Goal: Task Accomplishment & Management: Use online tool/utility

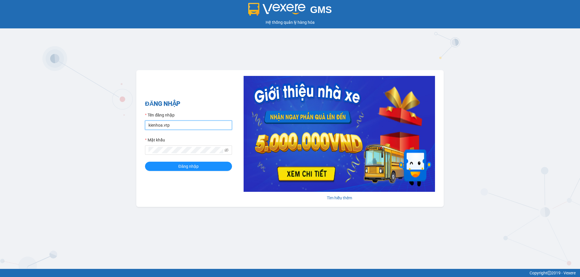
click at [171, 125] on input "kienhoa.vtp" at bounding box center [188, 125] width 87 height 9
type input "ngocgiau.vtp"
click at [145, 162] on button "Đăng nhập" at bounding box center [188, 166] width 87 height 9
click at [228, 149] on icon "eye-invisible" at bounding box center [227, 150] width 4 height 4
click at [145, 162] on button "Đăng nhập" at bounding box center [188, 166] width 87 height 9
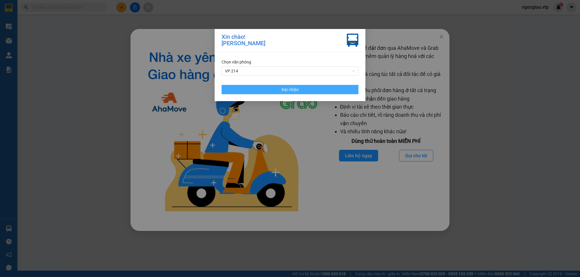
click at [304, 86] on button "Xác nhận" at bounding box center [290, 89] width 137 height 9
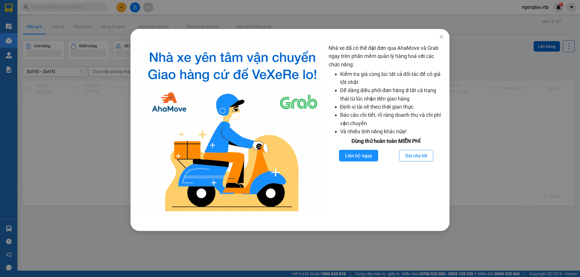
drag, startPoint x: 73, startPoint y: 8, endPoint x: 337, endPoint y: 89, distance: 276.8
click at [127, 22] on div "Nhà xe đã có thể đặt đơn qua AhaMove và Grab ngay trên phần mềm quản lý hàng ho…" at bounding box center [290, 138] width 580 height 277
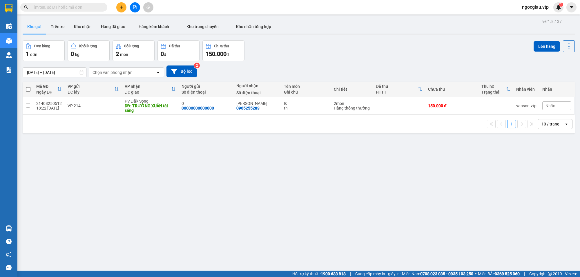
click at [76, 7] on input "text" at bounding box center [66, 7] width 68 height 6
click at [75, 7] on input "text" at bounding box center [66, 7] width 68 height 6
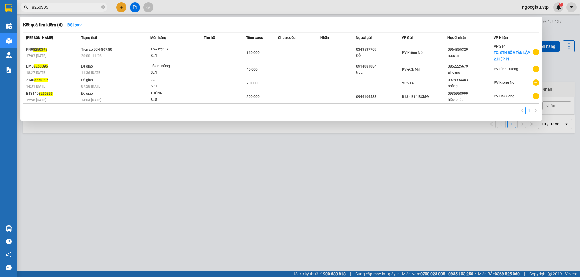
click at [59, 9] on input "8250395" at bounding box center [66, 7] width 68 height 6
click at [68, 7] on input "8250397" at bounding box center [66, 7] width 68 height 6
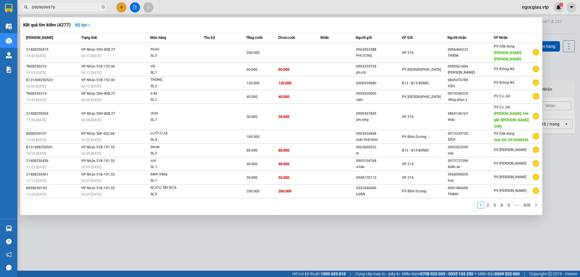
type input "0909699976"
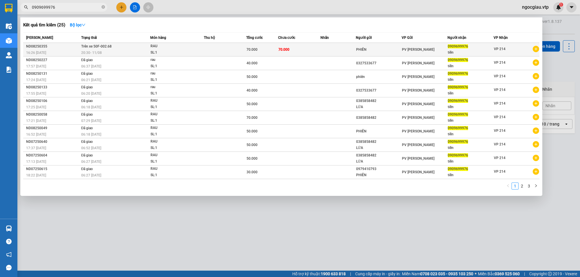
click at [313, 48] on td "70.000" at bounding box center [299, 50] width 42 height 14
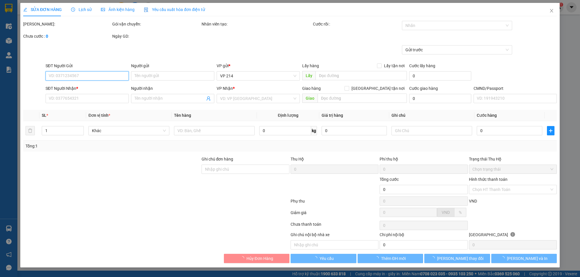
type input "3.500"
type input "PHIÊN"
type input "0909699976"
type input "tiến"
type input "70.000"
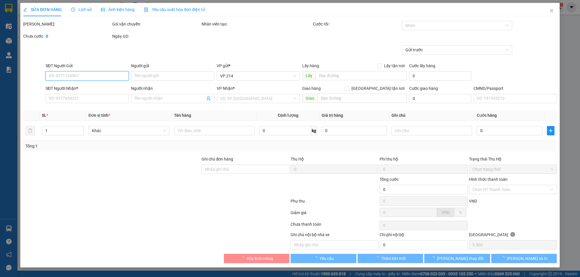
type input "70.000"
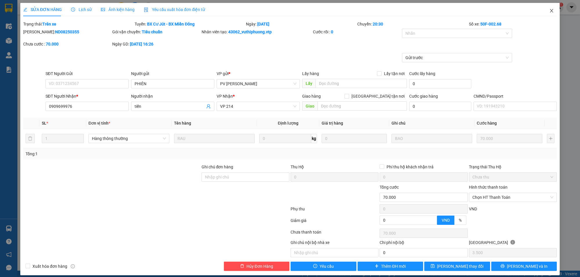
click at [547, 8] on span "Close" at bounding box center [552, 11] width 16 height 16
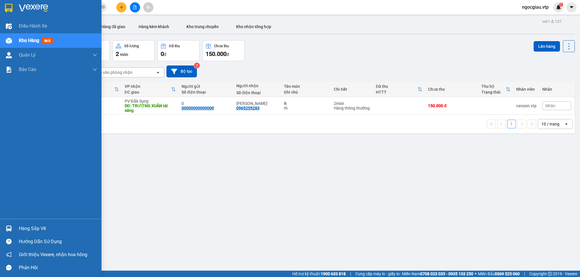
click at [9, 228] on img at bounding box center [9, 229] width 6 height 6
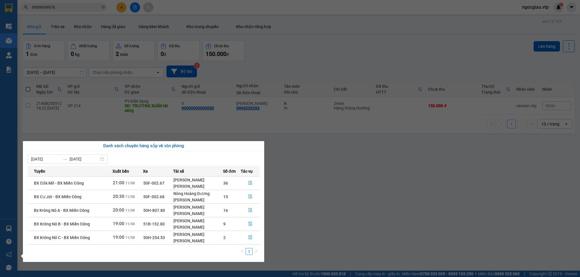
click at [196, 195] on div "Nông Hoàng Dương" at bounding box center [198, 194] width 49 height 6
click at [253, 196] on button "button" at bounding box center [250, 196] width 18 height 9
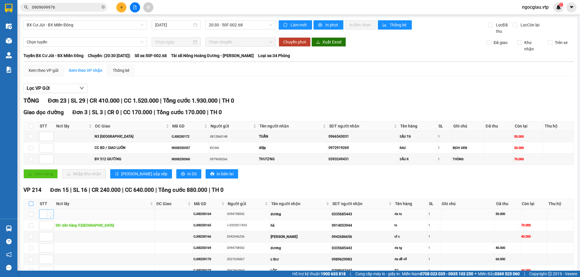
click at [30, 204] on input "checkbox" at bounding box center [31, 204] width 5 height 5
checkbox input "true"
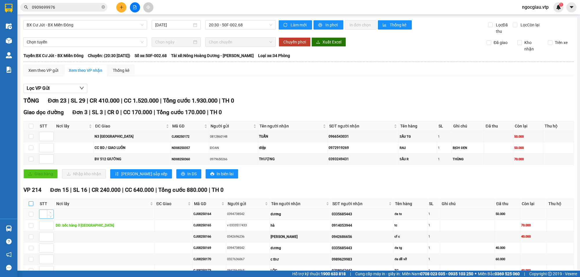
checkbox input "true"
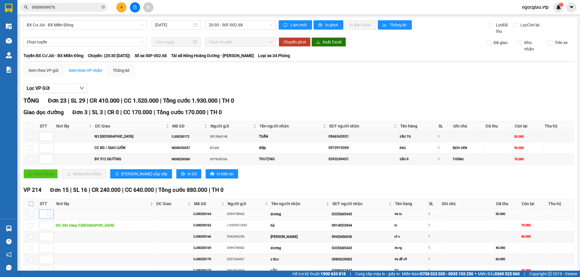
checkbox input "true"
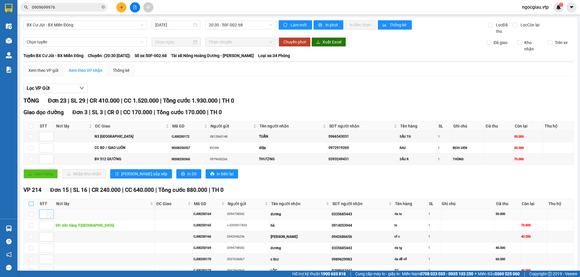
checkbox input "true"
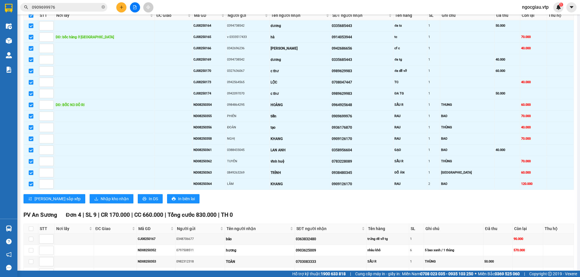
scroll to position [191, 0]
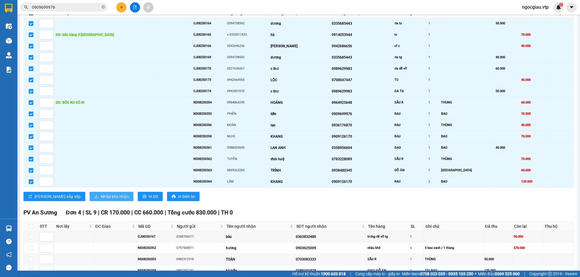
click at [101, 200] on span "Nhập kho nhận" at bounding box center [115, 197] width 28 height 6
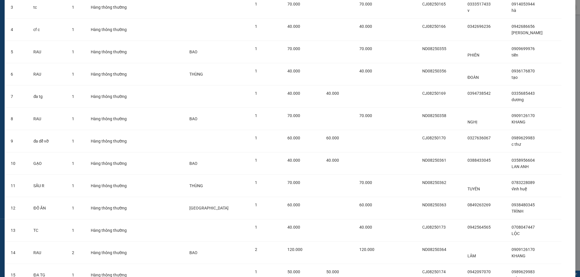
scroll to position [150, 0]
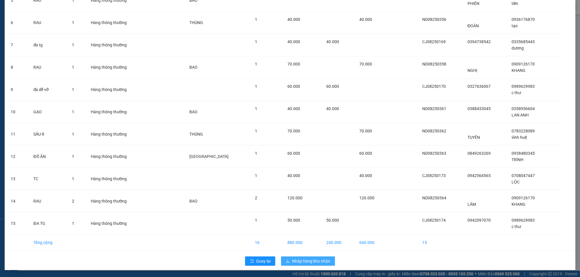
click at [293, 258] on span "Nhập hàng kho nhận" at bounding box center [311, 261] width 38 height 6
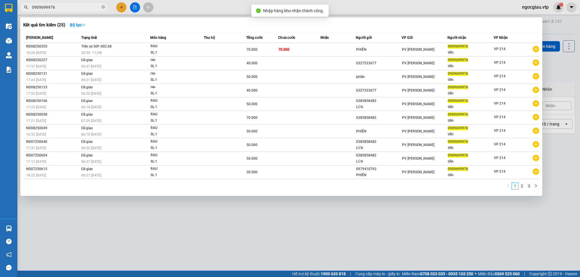
click at [58, 6] on input "0909699976" at bounding box center [66, 7] width 68 height 6
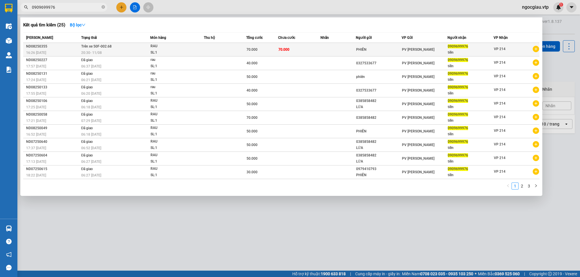
click at [242, 48] on td at bounding box center [225, 50] width 42 height 14
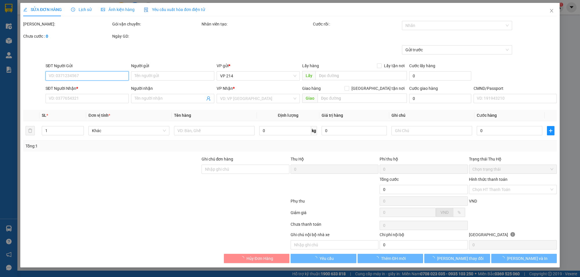
type input "3.500"
type input "PHIÊN"
type input "0909699976"
type input "tiến"
type input "70.000"
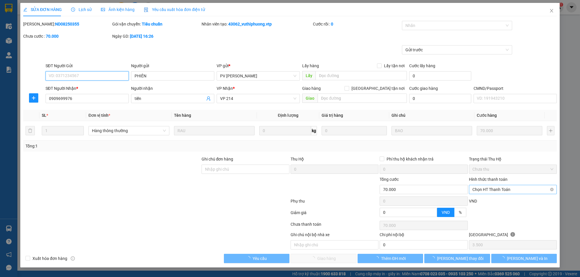
click at [492, 189] on span "Chọn HT Thanh Toán" at bounding box center [513, 189] width 81 height 9
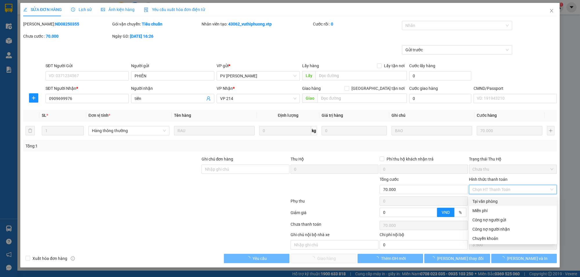
click at [498, 199] on div "Tại văn phòng" at bounding box center [513, 202] width 81 height 6
type input "0"
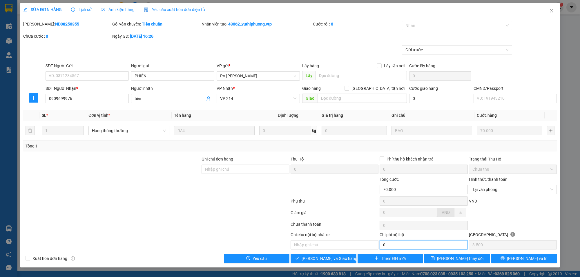
click at [401, 247] on input "0" at bounding box center [424, 245] width 88 height 9
type input "10.000"
click at [334, 244] on input "text" at bounding box center [335, 245] width 88 height 9
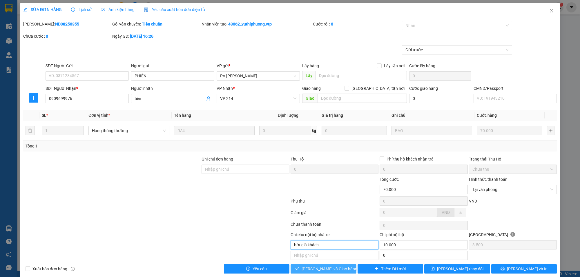
type input "bớt giá khách"
drag, startPoint x: 331, startPoint y: 267, endPoint x: 336, endPoint y: 271, distance: 6.3
click at [332, 267] on span "[PERSON_NAME] và Giao hàng" at bounding box center [330, 269] width 56 height 6
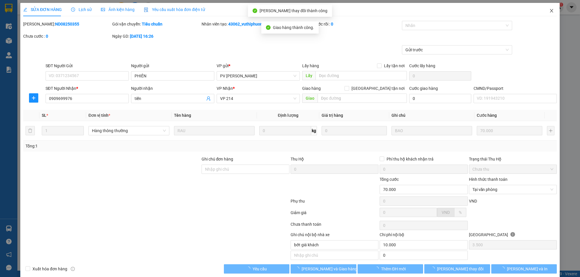
type input "10.000"
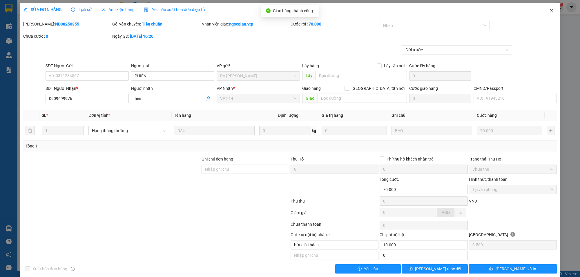
click at [550, 10] on icon "close" at bounding box center [552, 10] width 5 height 5
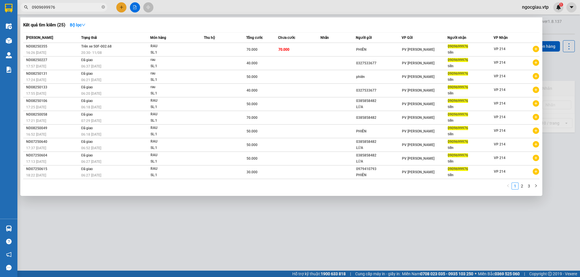
click at [62, 3] on span "0909699976" at bounding box center [63, 7] width 87 height 9
click at [62, 6] on input "0909699976" at bounding box center [66, 7] width 68 height 6
click at [71, 8] on input "0909699976" at bounding box center [66, 7] width 68 height 6
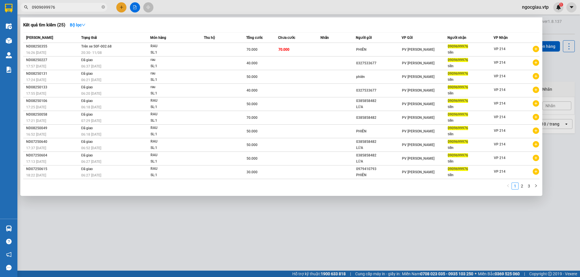
click at [430, 231] on div at bounding box center [290, 138] width 580 height 277
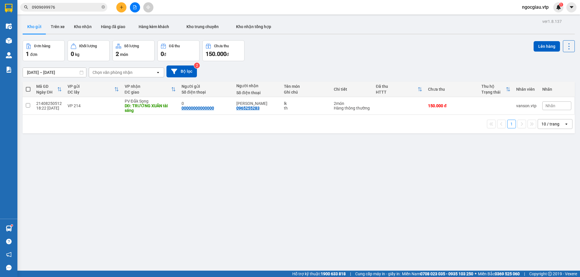
drag, startPoint x: 134, startPoint y: 175, endPoint x: 129, endPoint y: 141, distance: 34.4
click at [135, 174] on div "ver 1.8.137 Kho gửi Trên xe Kho nhận Hàng đã giao Hàng kèm khách Kho trung chuy…" at bounding box center [298, 155] width 557 height 277
click at [67, 9] on input "0909699976" at bounding box center [66, 7] width 68 height 6
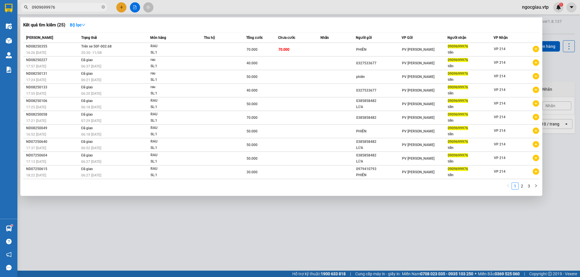
click at [67, 9] on input "0909699976" at bounding box center [66, 7] width 68 height 6
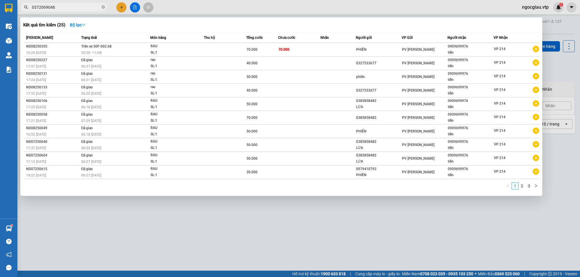
type input "0372069046"
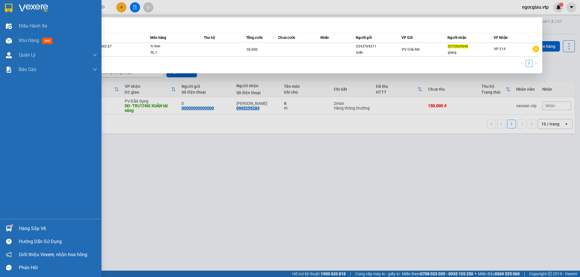
click at [12, 228] on img at bounding box center [9, 229] width 6 height 6
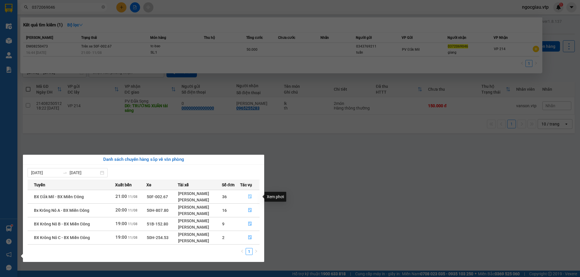
click at [252, 197] on icon "file-done" at bounding box center [249, 197] width 3 height 4
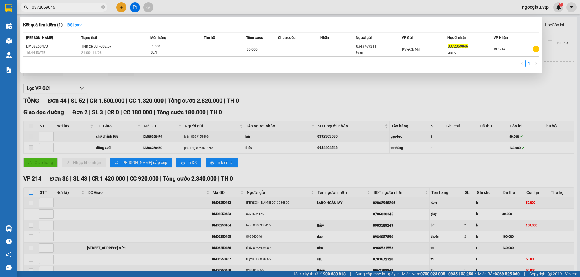
click at [33, 194] on div at bounding box center [290, 138] width 580 height 277
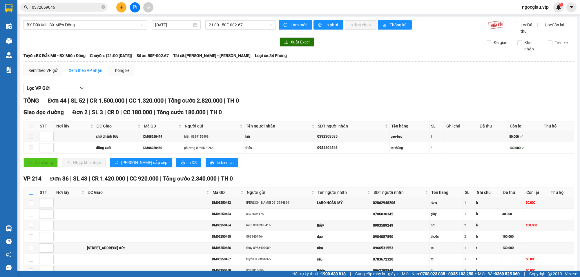
click at [33, 194] on input "checkbox" at bounding box center [31, 192] width 5 height 5
checkbox input "true"
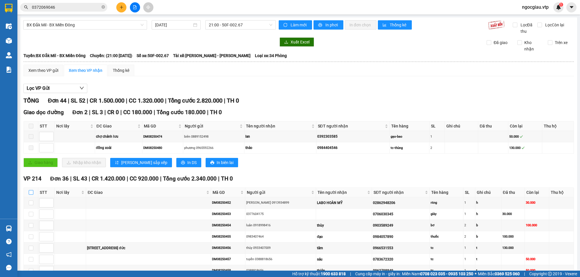
checkbox input "true"
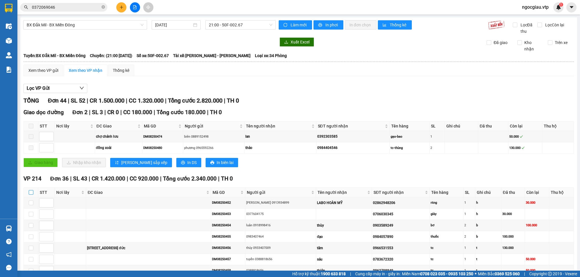
checkbox input "true"
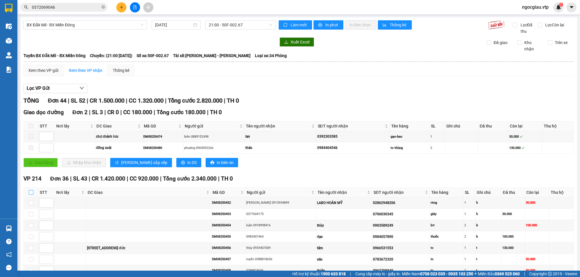
checkbox input "true"
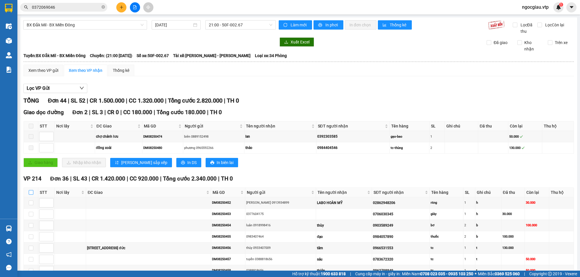
checkbox input "true"
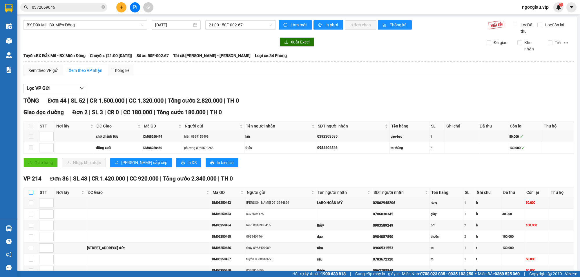
checkbox input "true"
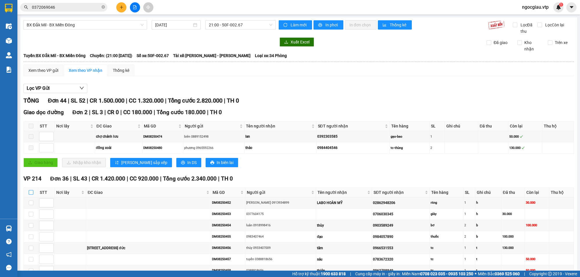
checkbox input "true"
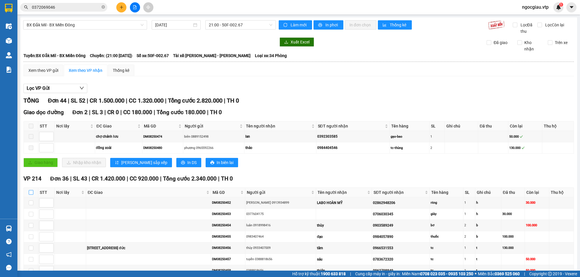
checkbox input "true"
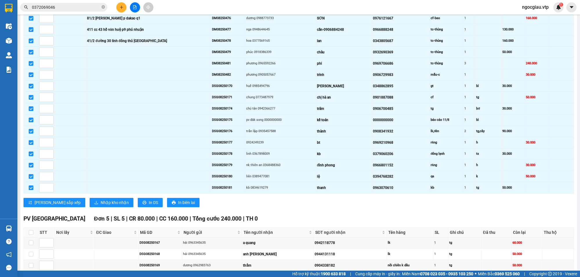
scroll to position [412, 0]
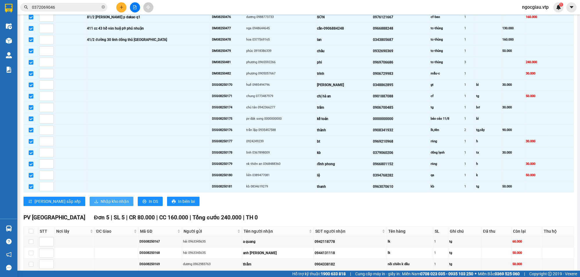
click at [101, 205] on span "Nhập kho nhận" at bounding box center [115, 202] width 28 height 6
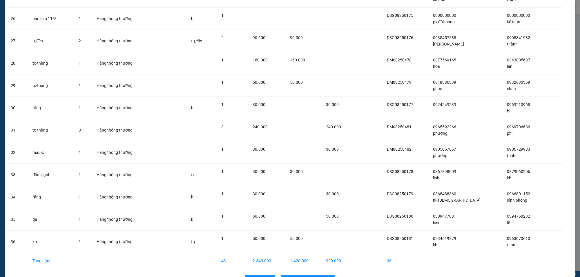
scroll to position [614, 0]
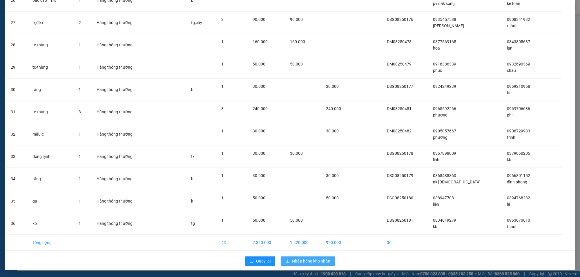
click at [314, 263] on span "Nhập hàng kho nhận" at bounding box center [311, 261] width 38 height 6
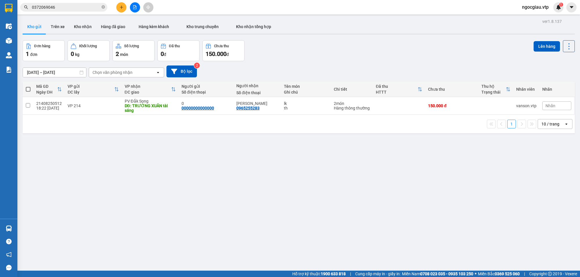
click at [65, 10] on input "0372069046" at bounding box center [66, 7] width 68 height 6
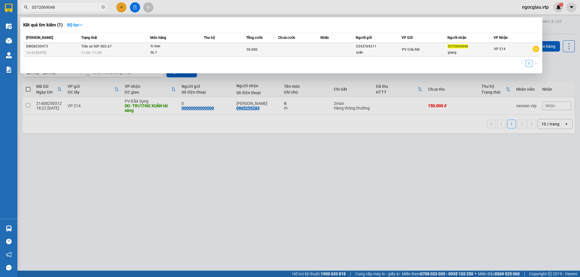
click at [284, 49] on td at bounding box center [299, 50] width 42 height 14
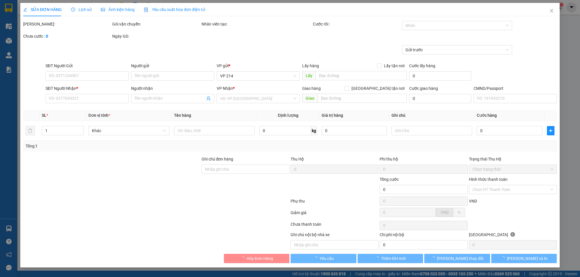
type input "0343769211"
type input "tuấn"
type input "0372069046"
type input "giang"
type input "50.000"
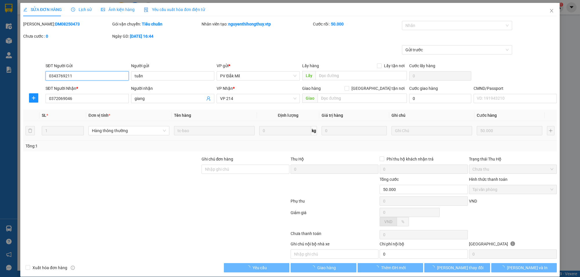
type input "2.500"
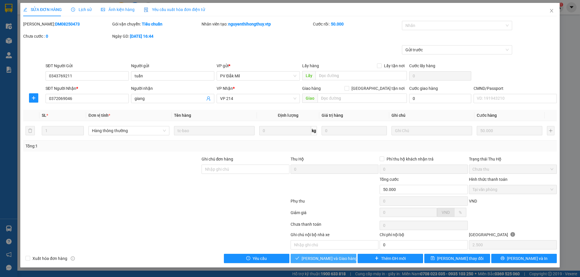
click at [336, 257] on span "[PERSON_NAME] và Giao hàng" at bounding box center [330, 259] width 56 height 6
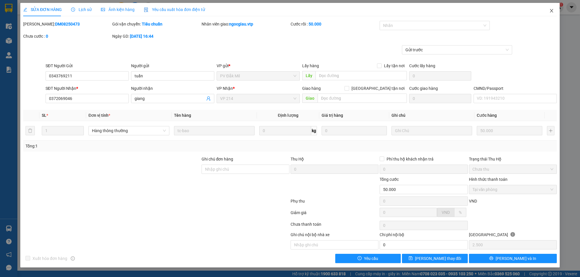
click at [551, 8] on span "Close" at bounding box center [552, 11] width 16 height 16
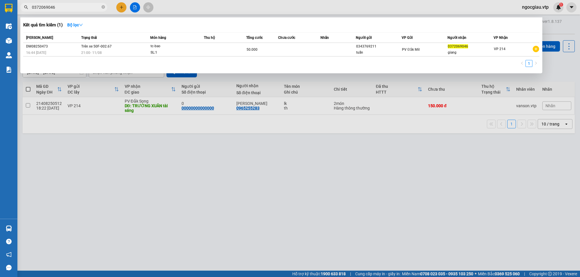
click at [56, 8] on input "0372069046" at bounding box center [66, 7] width 68 height 6
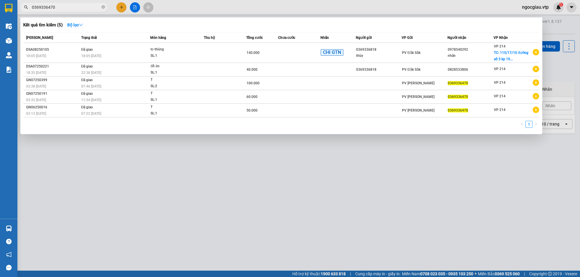
type input "0369336470"
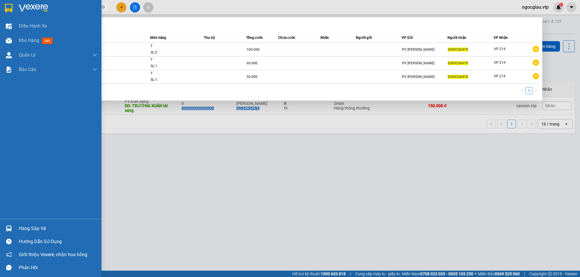
click at [31, 229] on div "Hàng sắp về" at bounding box center [58, 229] width 78 height 9
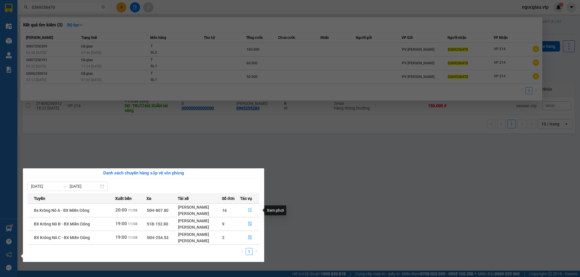
click at [248, 210] on icon "file-done" at bounding box center [250, 210] width 4 height 4
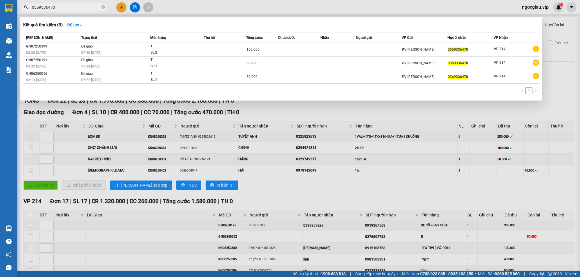
click at [31, 215] on div at bounding box center [290, 138] width 580 height 277
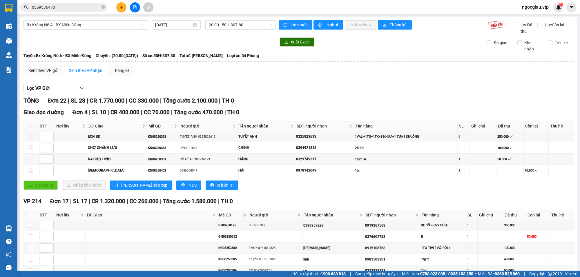
click at [31, 217] on input "checkbox" at bounding box center [31, 215] width 5 height 5
checkbox input "true"
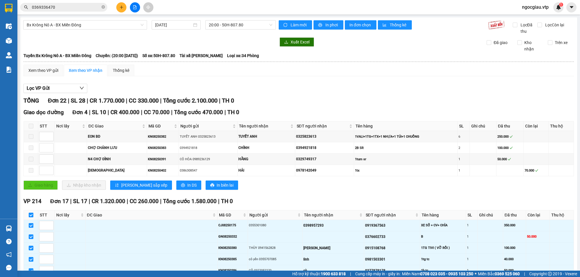
checkbox input "true"
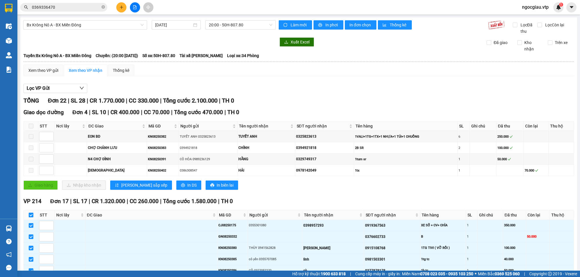
checkbox input "true"
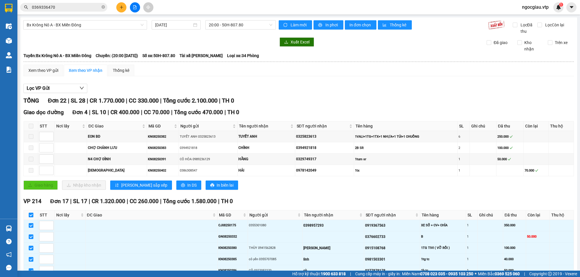
checkbox input "true"
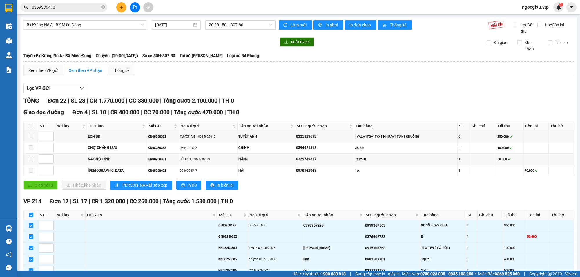
checkbox input "true"
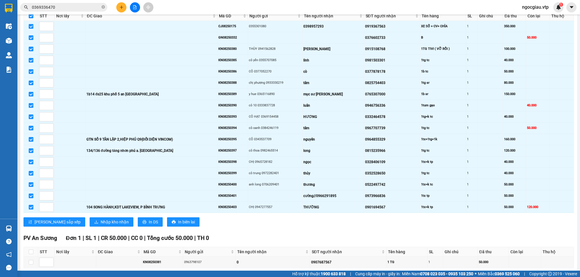
scroll to position [201, 0]
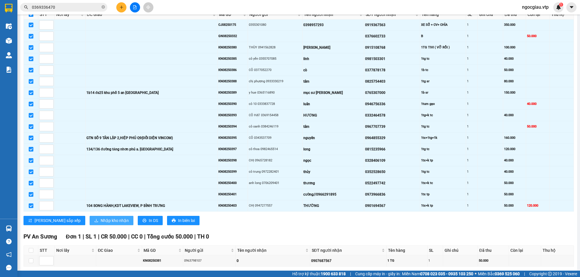
click at [101, 224] on span "Nhập kho nhận" at bounding box center [115, 221] width 28 height 6
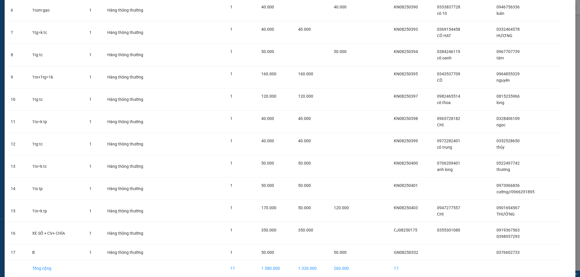
scroll to position [188, 0]
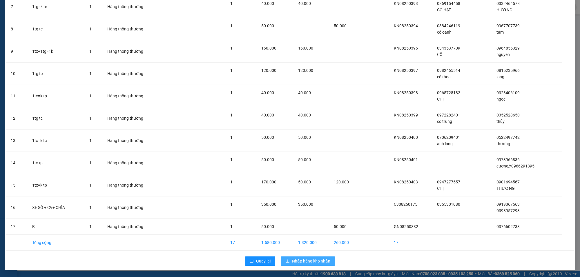
click at [306, 259] on button "Nhập hàng kho nhận" at bounding box center [308, 261] width 54 height 9
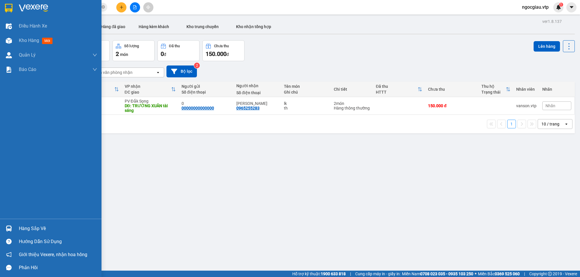
click at [7, 228] on img at bounding box center [9, 229] width 6 height 6
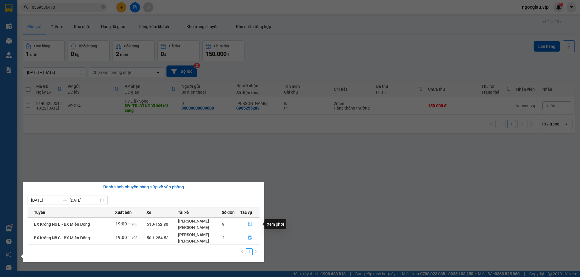
click at [252, 224] on icon "file-done" at bounding box center [250, 224] width 4 height 4
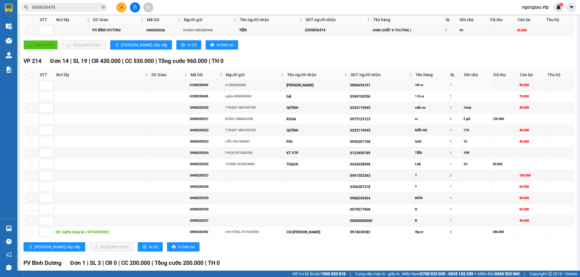
scroll to position [106, 0]
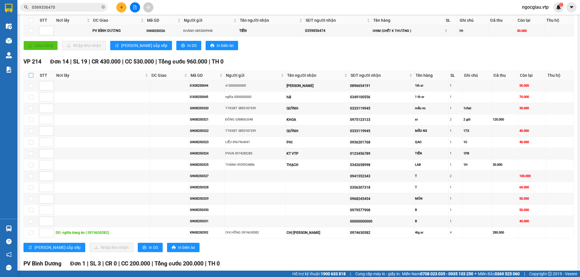
click at [32, 75] on input "checkbox" at bounding box center [31, 75] width 5 height 5
checkbox input "true"
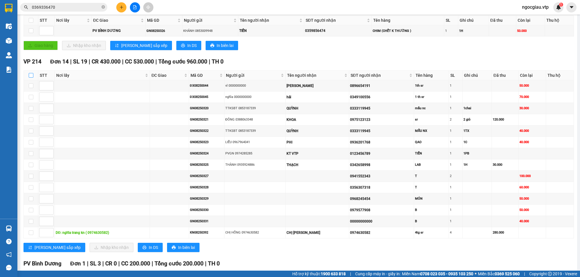
checkbox input "true"
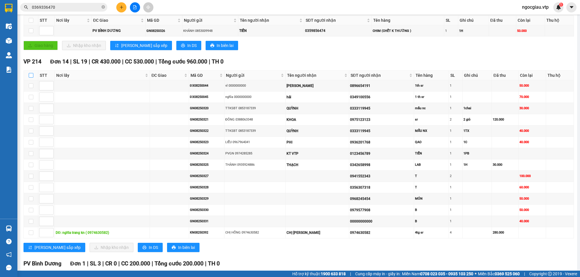
checkbox input "true"
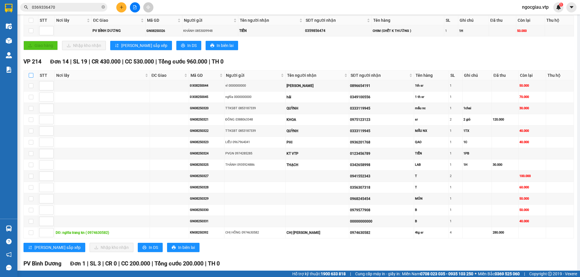
checkbox input "true"
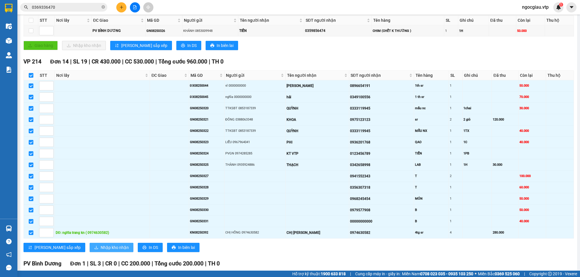
click at [101, 250] on span "Nhập kho nhận" at bounding box center [115, 248] width 28 height 6
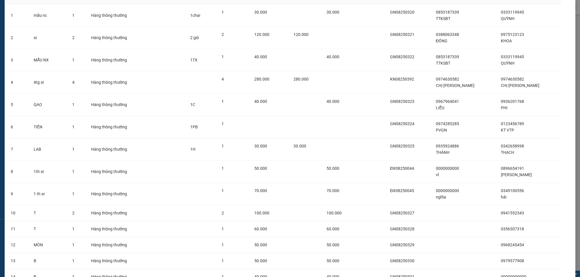
scroll to position [96, 0]
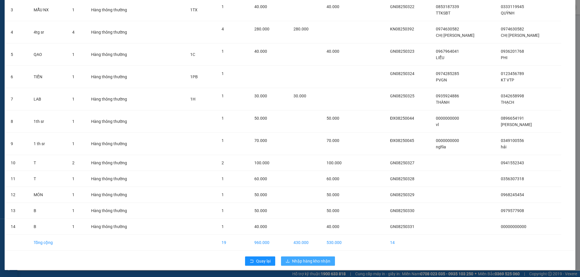
click at [315, 259] on span "Nhập hàng kho nhận" at bounding box center [311, 261] width 38 height 6
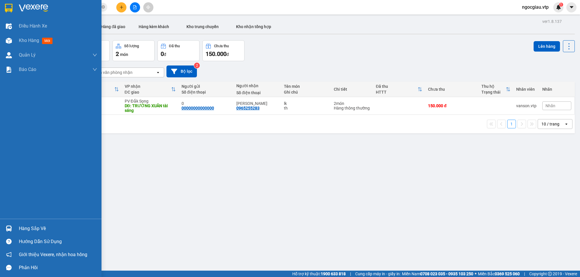
click at [25, 230] on div "Hàng sắp về" at bounding box center [58, 229] width 78 height 9
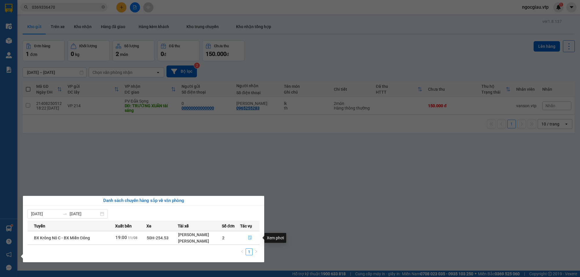
click at [250, 238] on icon "file-done" at bounding box center [250, 238] width 4 height 4
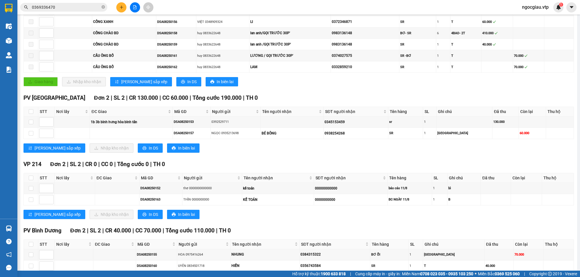
scroll to position [129, 0]
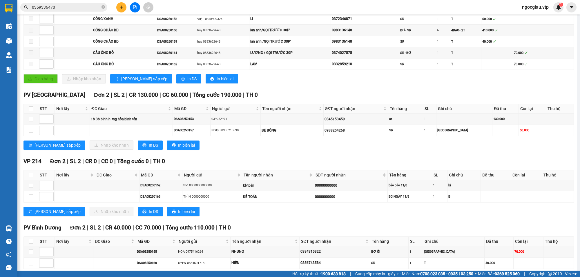
click at [32, 178] on input "checkbox" at bounding box center [31, 175] width 5 height 5
checkbox input "true"
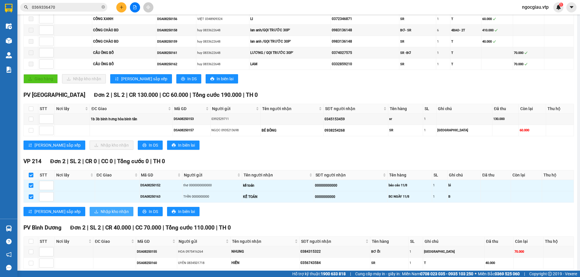
click at [92, 217] on button "Nhập kho nhận" at bounding box center [112, 211] width 44 height 9
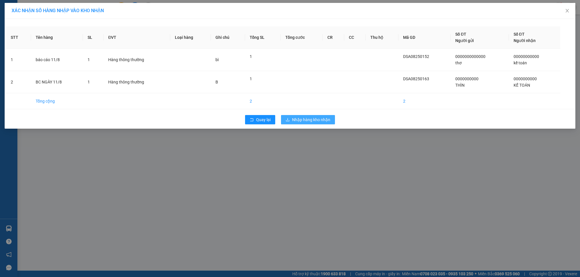
click at [314, 118] on span "Nhập hàng kho nhận" at bounding box center [311, 120] width 38 height 6
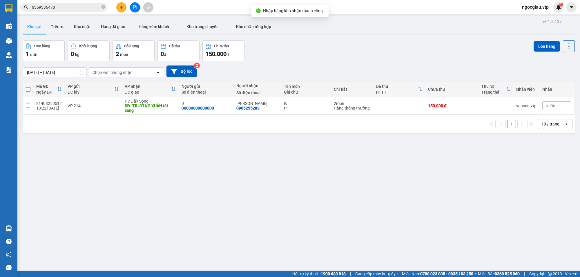
click at [443, 165] on div "ver 1.8.137 Kho gửi Trên xe Kho nhận Hàng đã giao Hàng kèm khách Kho trung chuy…" at bounding box center [298, 155] width 557 height 277
click at [68, 9] on input "0369336470" at bounding box center [66, 7] width 68 height 6
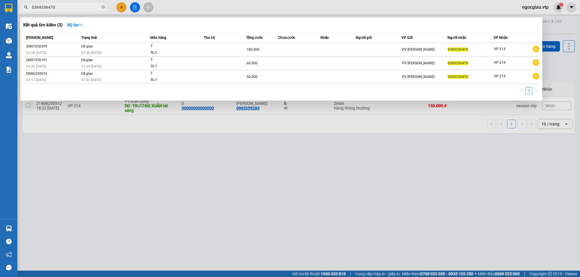
click at [68, 9] on input "0369336470" at bounding box center [66, 7] width 68 height 6
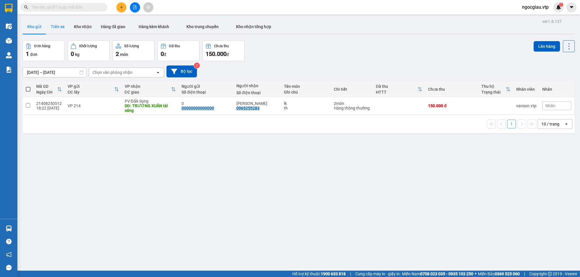
click at [57, 28] on button "Trên xe" at bounding box center [57, 27] width 23 height 14
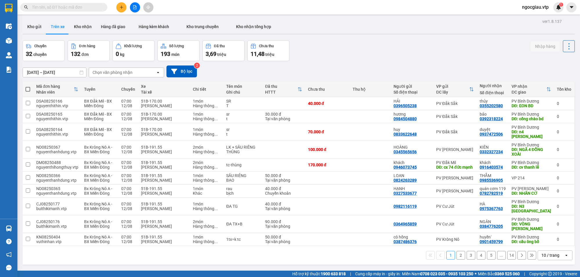
click at [60, 9] on input "text" at bounding box center [66, 7] width 68 height 6
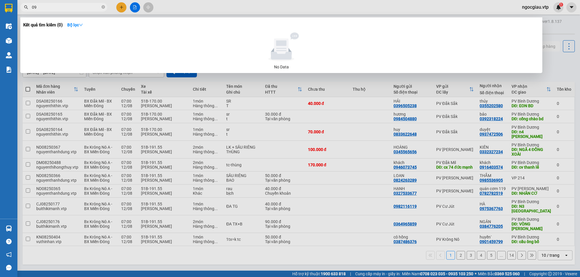
type input "0"
click at [237, 122] on div at bounding box center [290, 138] width 580 height 277
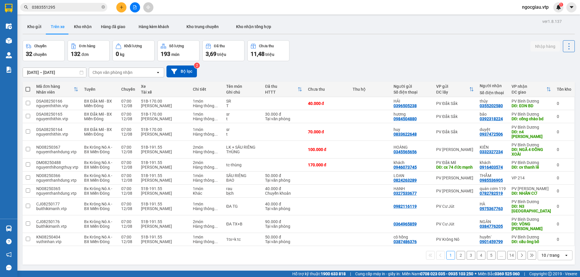
click at [61, 8] on input "0383551295" at bounding box center [66, 7] width 68 height 6
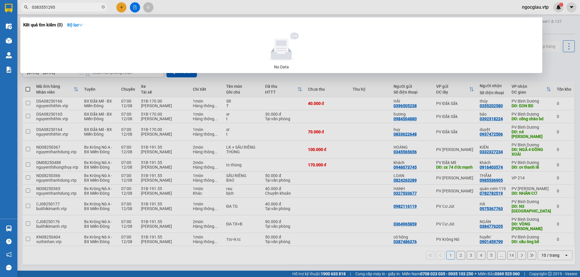
click at [61, 8] on input "0383551295" at bounding box center [66, 7] width 68 height 6
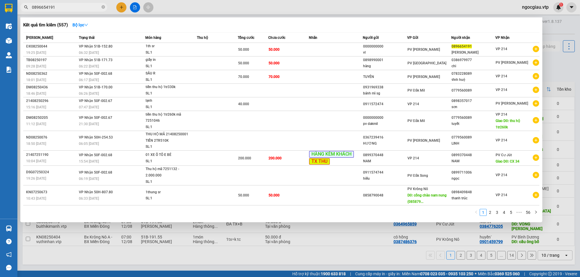
type input "0896654191"
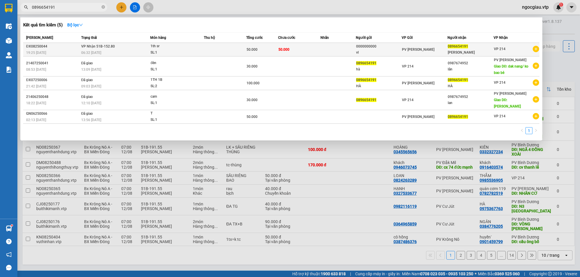
click at [214, 48] on td at bounding box center [225, 50] width 42 height 14
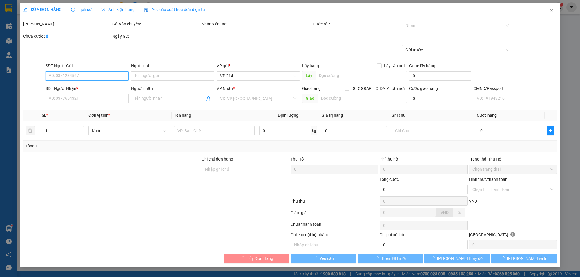
type input "0000000000"
type input "vl"
type input "0896654191"
type input "ngô hà"
type input "50.000"
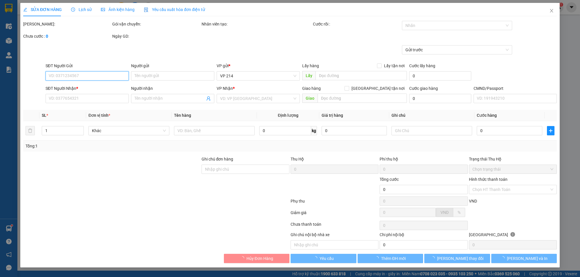
type input "50.000"
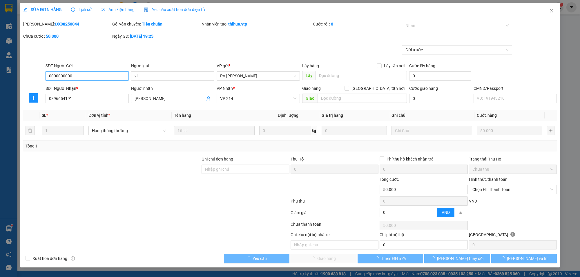
type input "2.500"
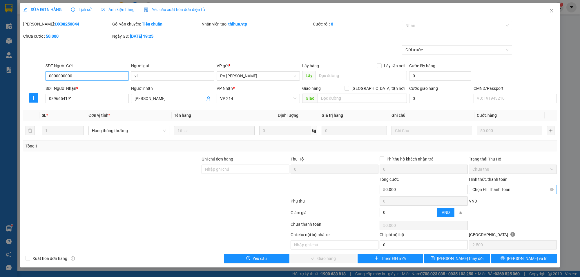
click at [496, 189] on span "Chọn HT Thanh Toán" at bounding box center [513, 189] width 81 height 9
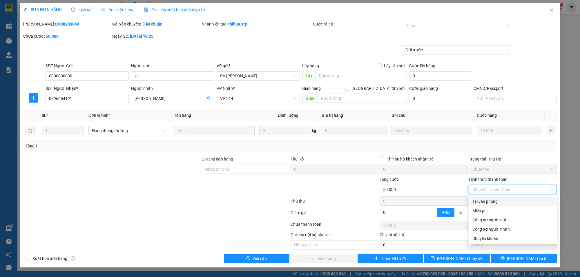
click at [495, 200] on div "Tại văn phòng" at bounding box center [513, 202] width 81 height 6
type input "0"
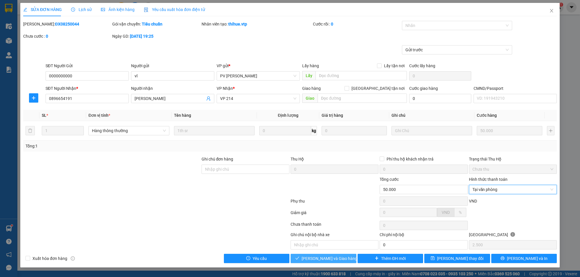
click at [313, 260] on span "[PERSON_NAME] và Giao hàng" at bounding box center [330, 259] width 56 height 6
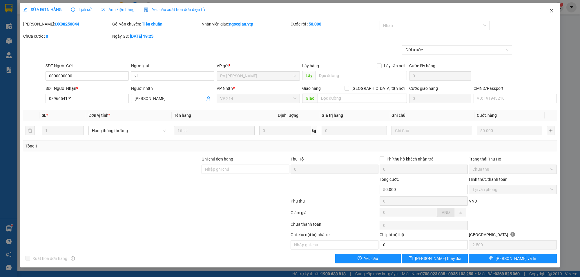
click at [556, 9] on span "Close" at bounding box center [552, 11] width 16 height 16
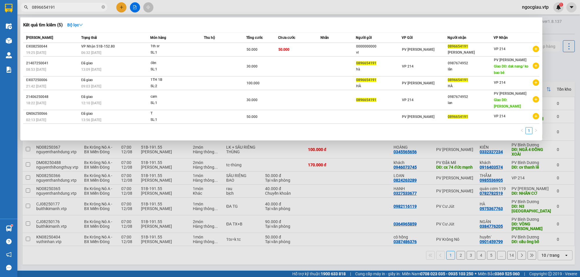
click at [67, 4] on input "0896654191" at bounding box center [66, 7] width 68 height 6
click at [73, 7] on input "0896654191" at bounding box center [66, 7] width 68 height 6
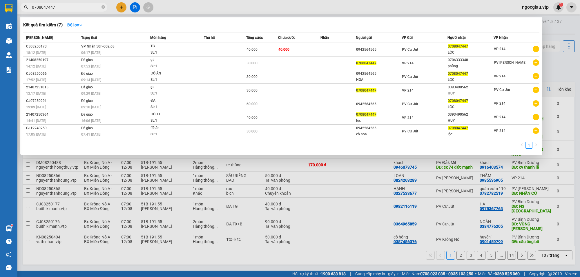
click at [81, 9] on input "0708047447" at bounding box center [66, 7] width 68 height 6
type input "0783228089"
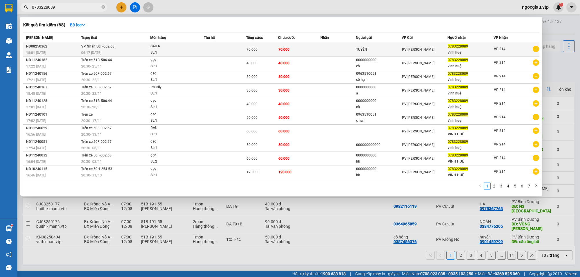
click at [341, 52] on td at bounding box center [338, 50] width 35 height 14
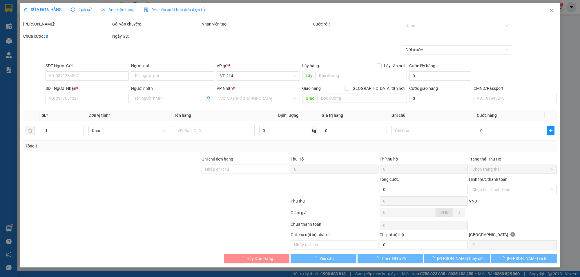
type input "3.500"
type input "TUYÊN"
type input "0783228089"
type input "vĩnh huệ"
type input "70.000"
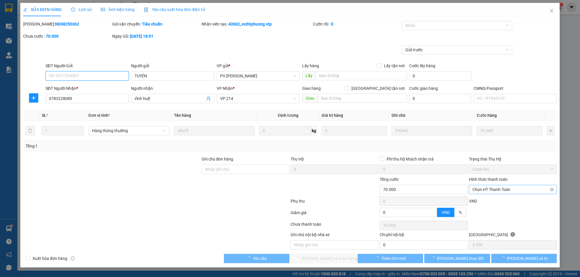
click at [493, 187] on span "Chọn HT Thanh Toán" at bounding box center [513, 189] width 81 height 9
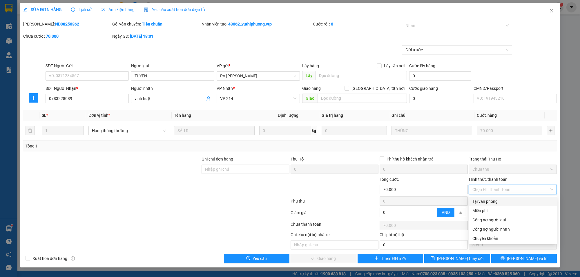
click at [495, 201] on div "Tại văn phòng" at bounding box center [513, 202] width 81 height 6
type input "0"
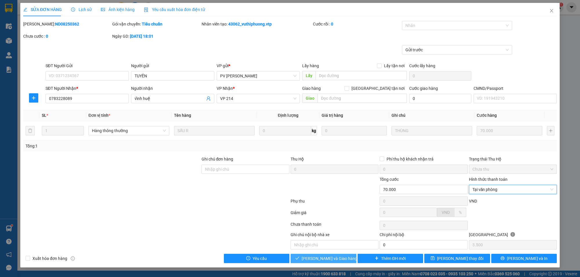
click at [347, 263] on button "[PERSON_NAME] và Giao hàng" at bounding box center [324, 258] width 66 height 9
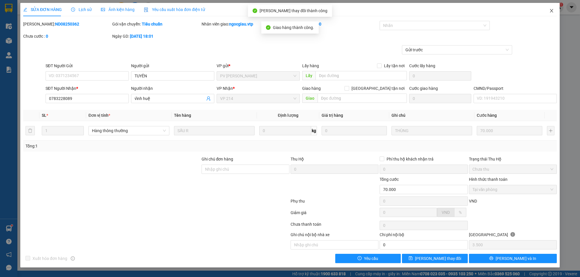
click at [554, 10] on icon "close" at bounding box center [552, 10] width 5 height 5
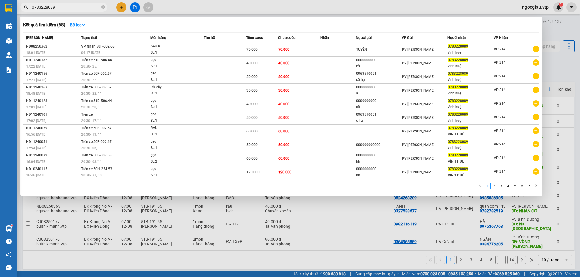
click at [57, 11] on span "0783228089" at bounding box center [63, 7] width 87 height 9
click at [58, 9] on input "0783228089" at bounding box center [66, 7] width 68 height 6
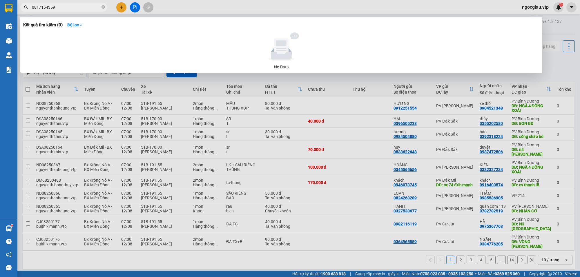
click at [75, 4] on input "0817154359" at bounding box center [66, 7] width 68 height 6
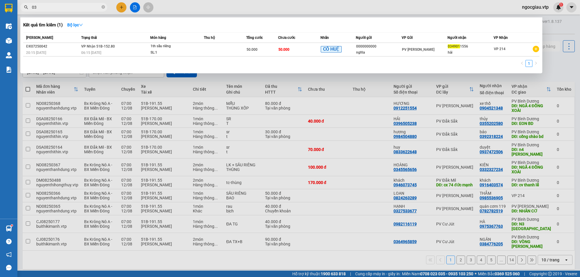
type input "0"
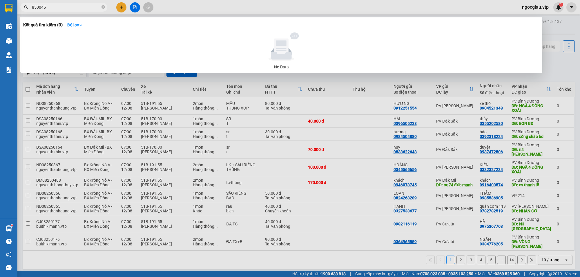
click at [34, 9] on input "850045" at bounding box center [66, 7] width 68 height 6
type input "8250045"
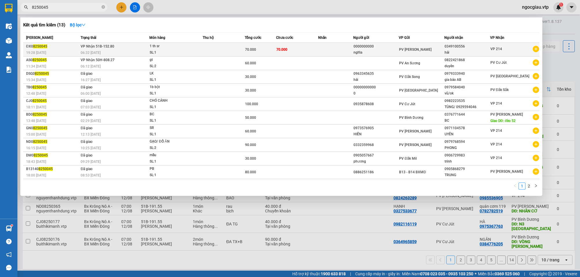
click at [314, 44] on td "70.000" at bounding box center [297, 50] width 42 height 14
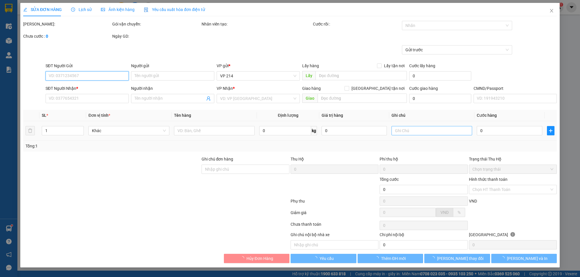
type input "3.500"
type input "0000000000"
type input "nghĩa"
type input "0349100556"
type input "hải"
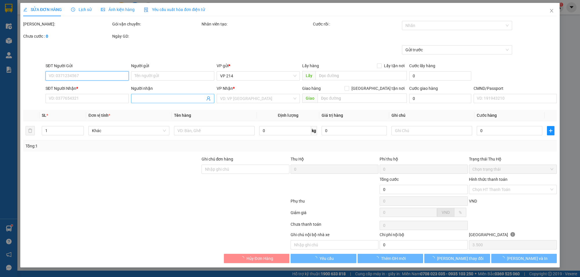
type input "70.000"
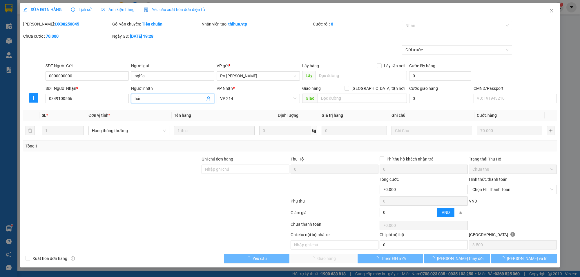
click at [177, 99] on input "hải" at bounding box center [170, 98] width 71 height 6
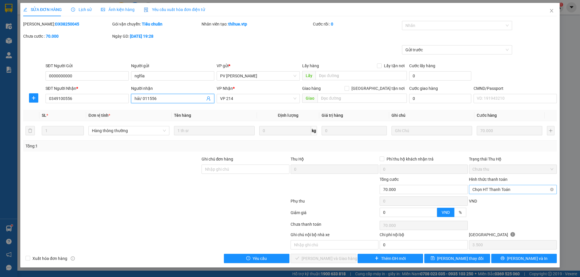
click at [510, 188] on span "Chọn HT Thanh Toán" at bounding box center [513, 189] width 81 height 9
type input "hải/ 011556"
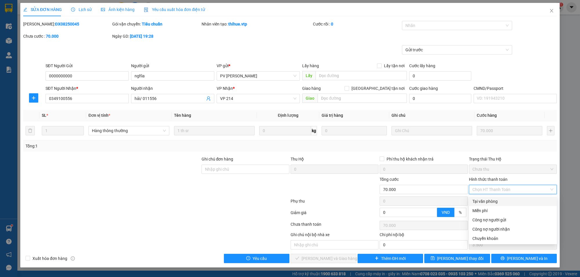
click at [489, 200] on div "Tại văn phòng" at bounding box center [513, 202] width 81 height 6
type input "0"
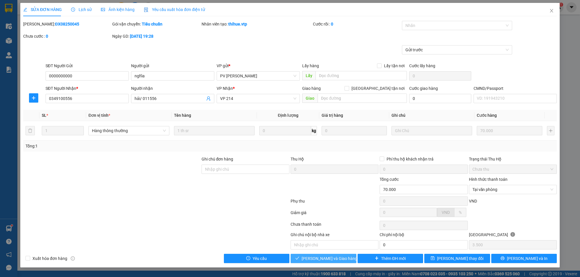
click at [338, 259] on span "[PERSON_NAME] và Giao hàng" at bounding box center [330, 259] width 56 height 6
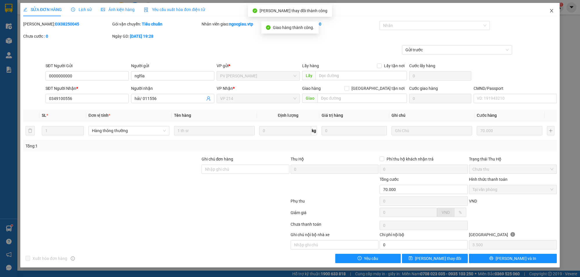
click at [553, 10] on icon "close" at bounding box center [552, 10] width 5 height 5
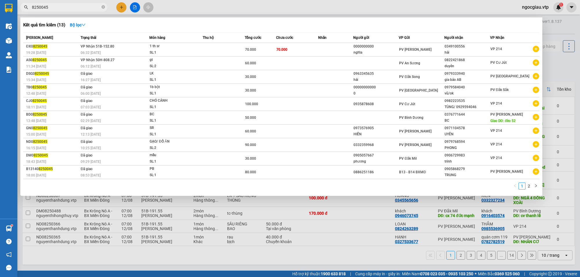
click at [59, 5] on input "8250045" at bounding box center [66, 7] width 68 height 6
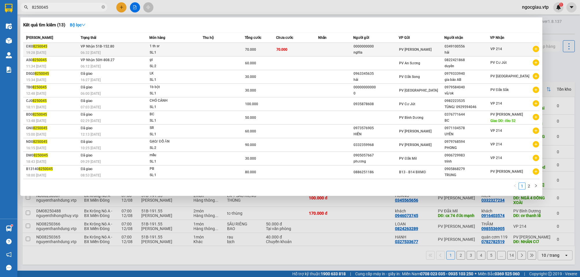
click at [174, 47] on div "1 th sr" at bounding box center [172, 46] width 44 height 6
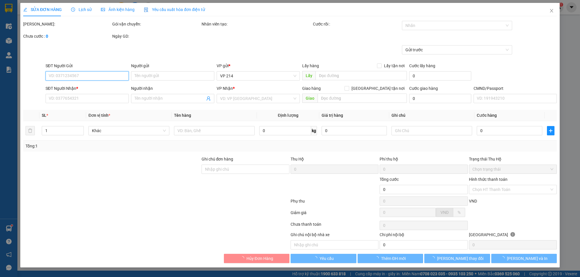
type input "3.500"
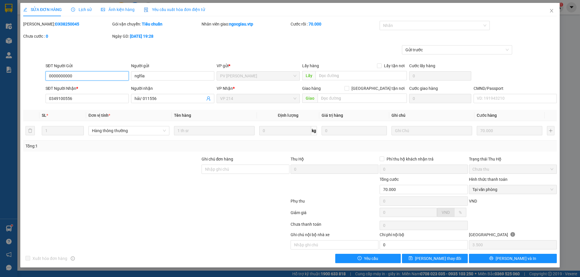
type input "0000000000"
type input "nghĩa"
type input "0349100556"
type input "hải/ 011556"
type input "70.000"
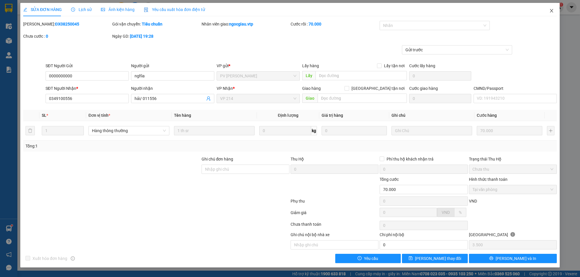
click at [549, 10] on span "Close" at bounding box center [552, 11] width 16 height 16
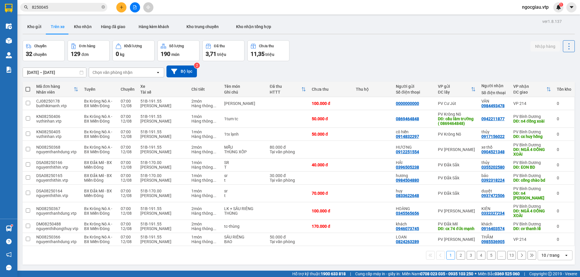
click at [60, 9] on input "8250045" at bounding box center [66, 7] width 68 height 6
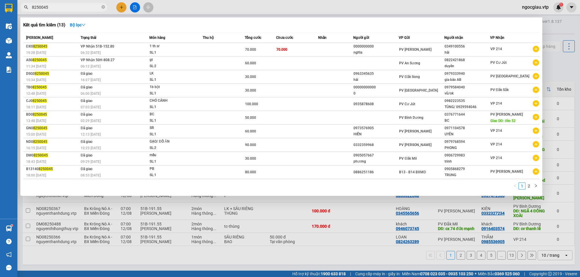
click at [60, 9] on input "8250045" at bounding box center [66, 7] width 68 height 6
type input "0354186581"
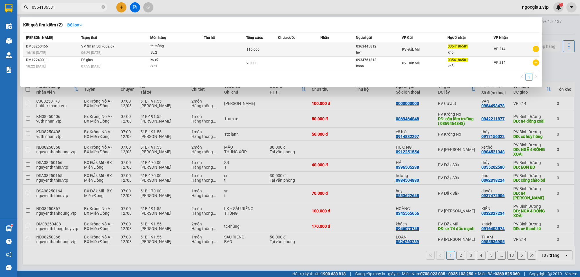
click at [226, 50] on td at bounding box center [225, 50] width 42 height 14
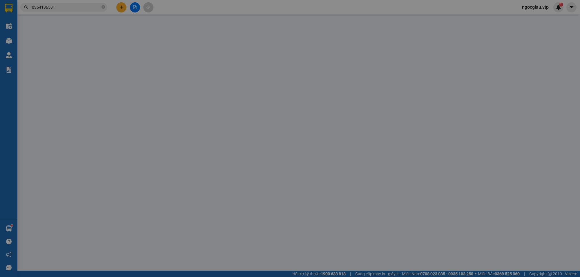
type input "0363445812"
type input "liên"
type input "0354186581"
type input "khôi"
type input "110.000"
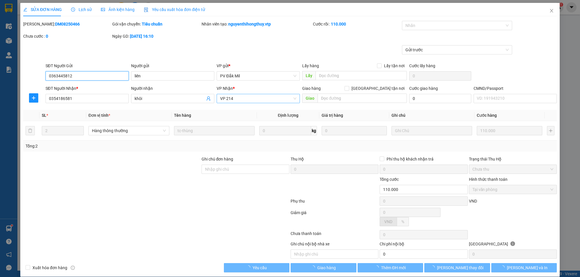
type input "5.500"
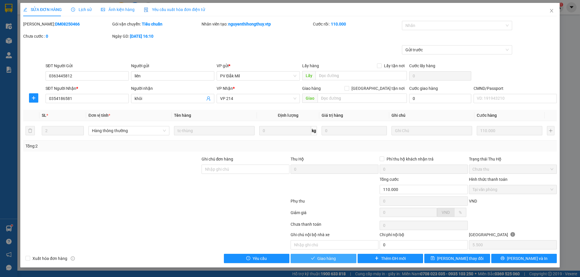
click at [340, 260] on button "Giao hàng" at bounding box center [324, 258] width 66 height 9
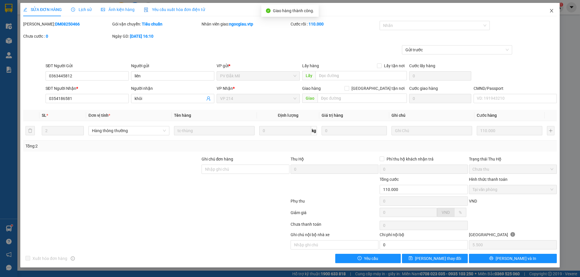
click at [552, 8] on icon "close" at bounding box center [552, 10] width 5 height 5
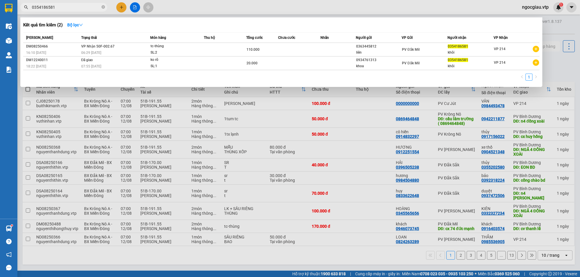
click at [64, 8] on input "0354186581" at bounding box center [66, 7] width 68 height 6
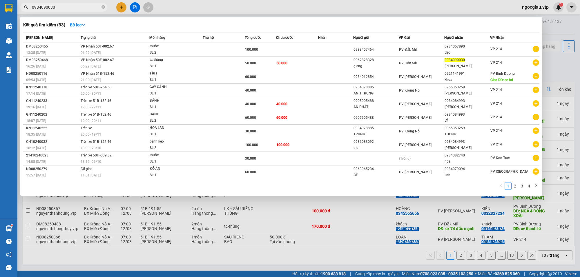
type input "0984090030"
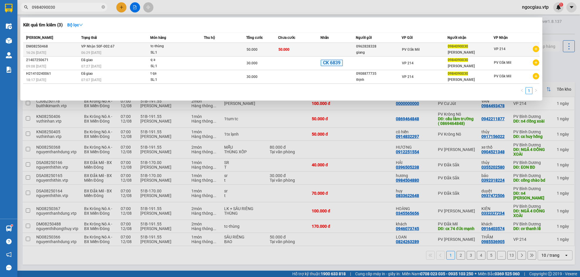
click at [230, 49] on td at bounding box center [225, 50] width 42 height 14
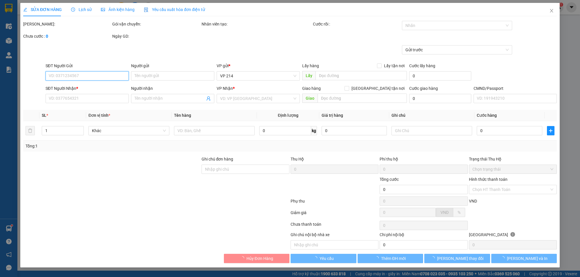
type input "0962828328"
type input "giang"
type input "0984090030"
type input "kim"
type input "50.000"
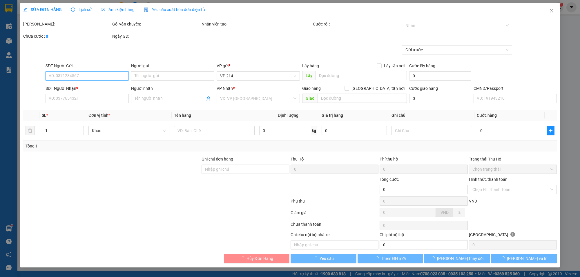
type input "50.000"
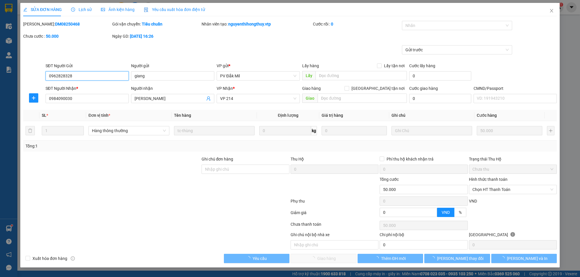
type input "2.500"
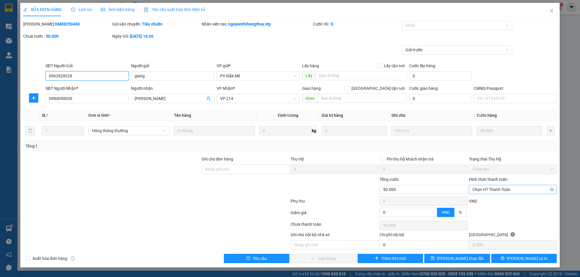
click at [504, 191] on span "Chọn HT Thanh Toán" at bounding box center [513, 189] width 81 height 9
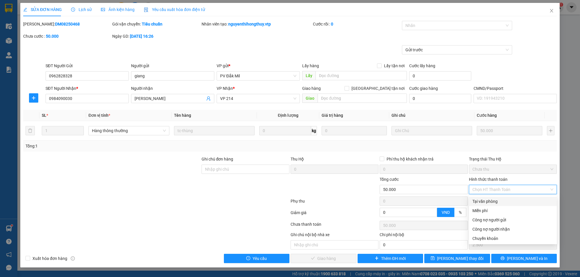
click at [498, 203] on div "Tại văn phòng" at bounding box center [513, 202] width 81 height 6
type input "0"
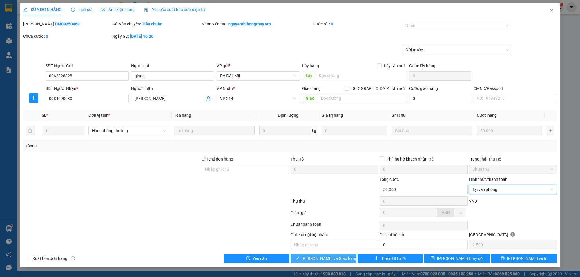
click at [324, 257] on span "[PERSON_NAME] và Giao hàng" at bounding box center [330, 259] width 56 height 6
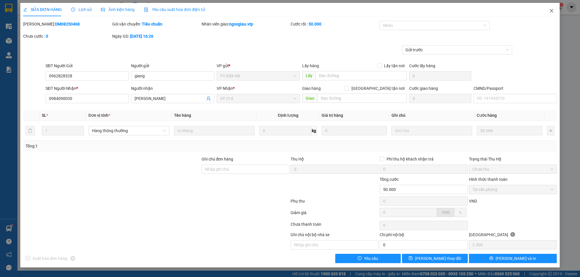
click at [553, 11] on icon "close" at bounding box center [552, 10] width 5 height 5
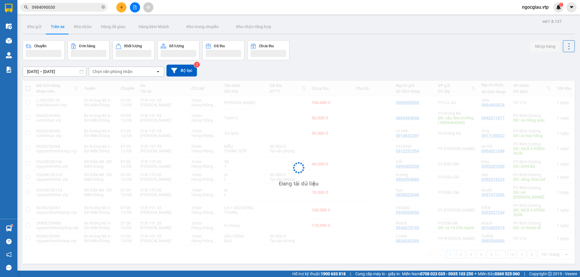
click at [70, 10] on input "0984090030" at bounding box center [66, 7] width 68 height 6
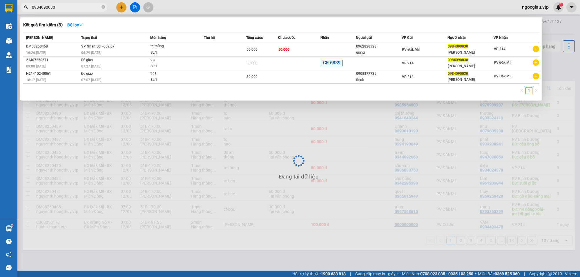
click at [70, 10] on input "0984090030" at bounding box center [66, 7] width 68 height 6
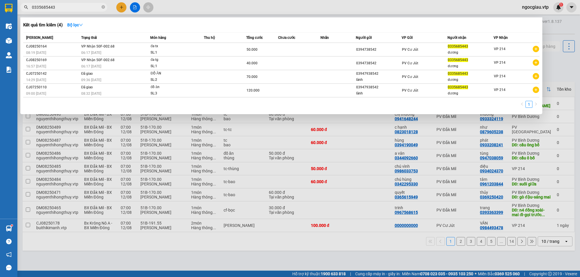
type input "0335685443"
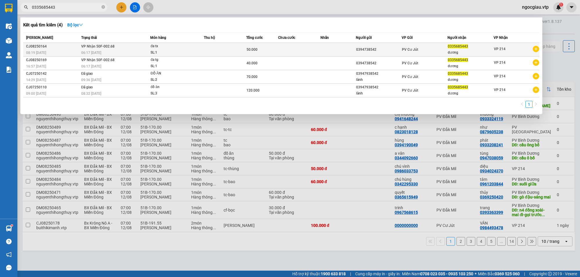
click at [219, 50] on td at bounding box center [225, 50] width 42 height 14
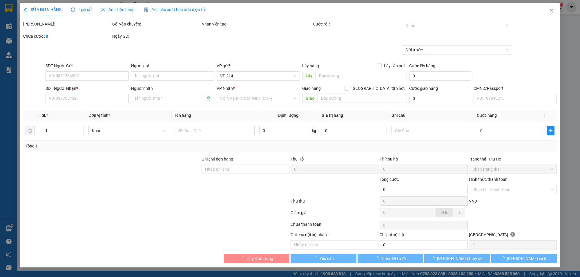
type input "2.500"
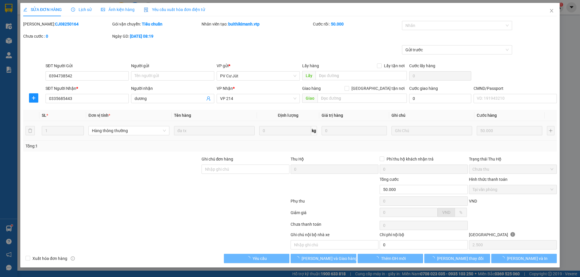
type input "0394738542"
type input "0335685443"
type input "dương"
type input "50.000"
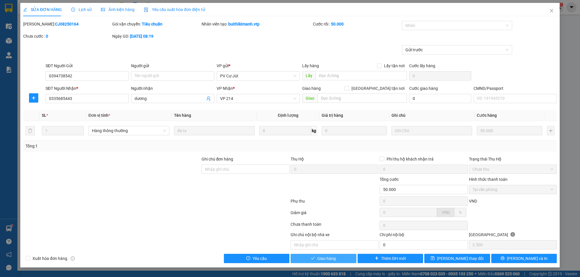
click at [332, 260] on span "Giao hàng" at bounding box center [327, 259] width 19 height 6
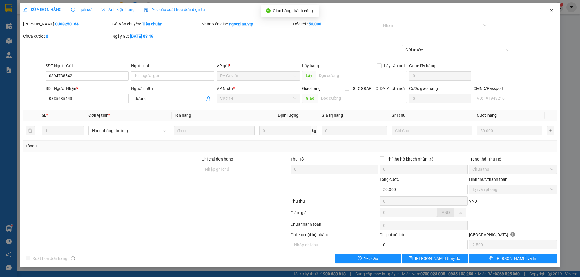
click at [554, 9] on span "Close" at bounding box center [552, 11] width 16 height 16
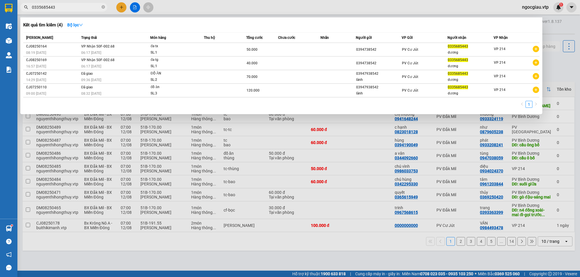
click at [77, 7] on input "0335685443" at bounding box center [66, 7] width 68 height 6
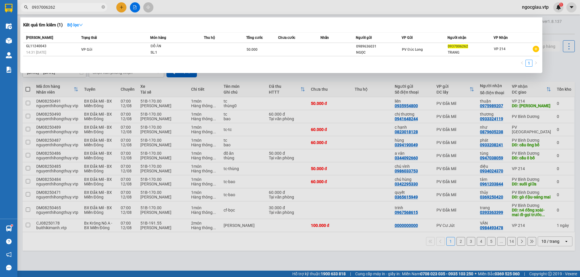
click at [60, 8] on input "0937006262" at bounding box center [66, 7] width 68 height 6
type input "0903589249"
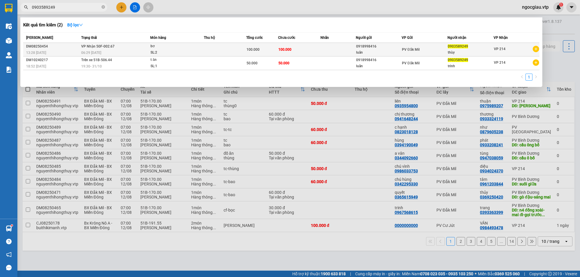
click at [299, 48] on td "100.000" at bounding box center [299, 50] width 42 height 14
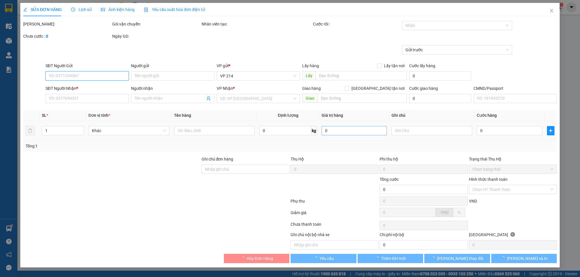
type input "0918998416"
type input "luân"
type input "0903589249"
type input "thùy"
type input "100.000"
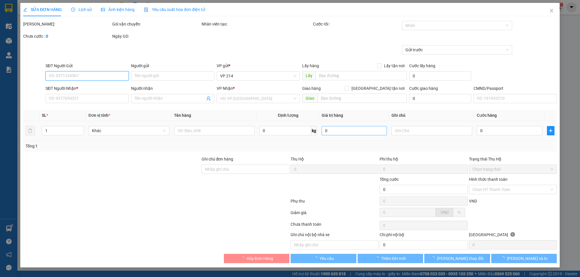
type input "100.000"
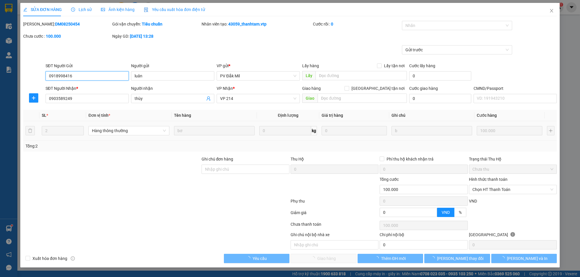
type input "5.000"
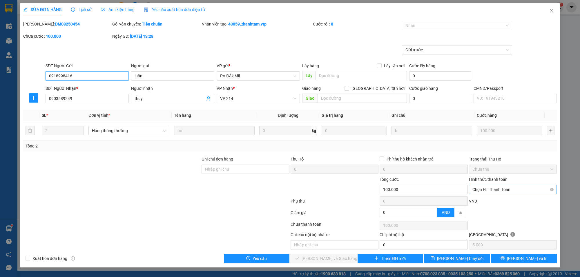
click at [514, 188] on span "Chọn HT Thanh Toán" at bounding box center [513, 189] width 81 height 9
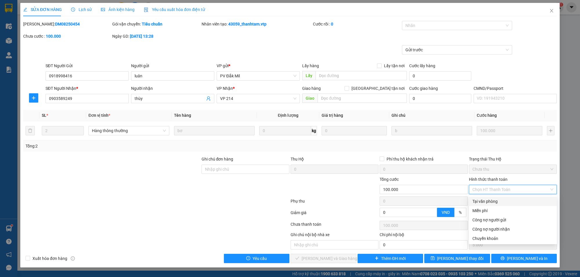
click at [500, 200] on div "Tại văn phòng" at bounding box center [513, 202] width 81 height 6
type input "0"
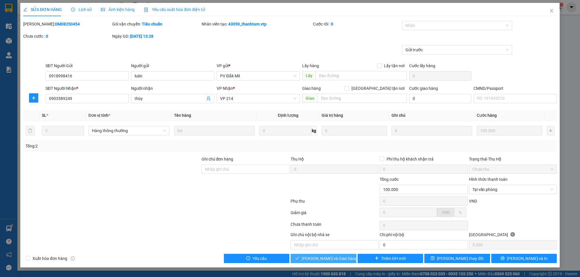
click at [330, 260] on span "[PERSON_NAME] và Giao hàng" at bounding box center [330, 259] width 56 height 6
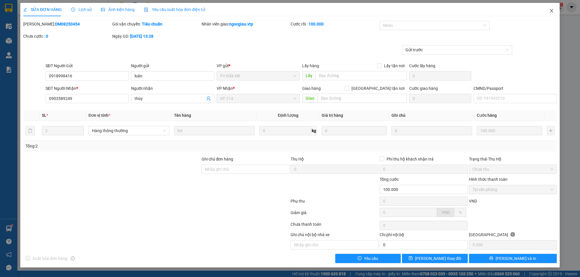
click at [551, 10] on icon "close" at bounding box center [552, 10] width 5 height 5
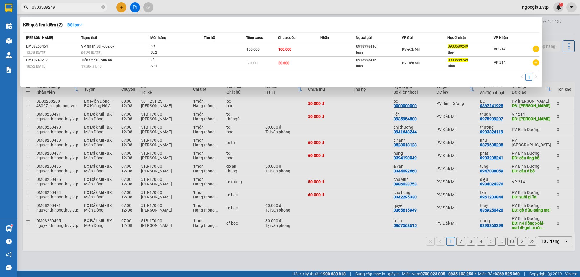
click at [52, 8] on input "0903589249" at bounding box center [66, 7] width 68 height 6
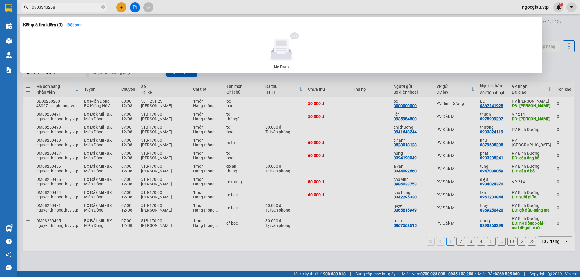
type input "0903343258"
click at [71, 10] on input "0903343258" at bounding box center [66, 7] width 68 height 6
type input "8250173"
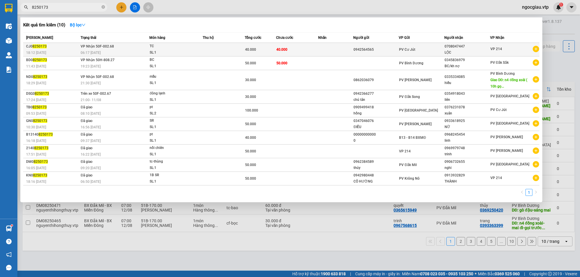
click at [217, 53] on td at bounding box center [224, 50] width 42 height 14
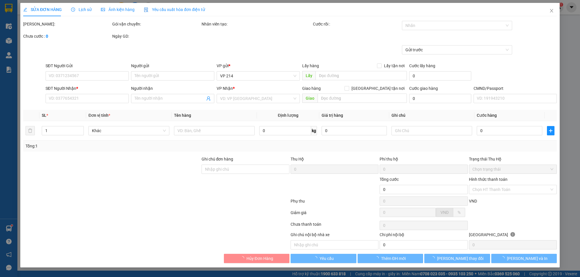
type input "0942564565"
type input "0708047447"
type input "LỘC"
type input "40.000"
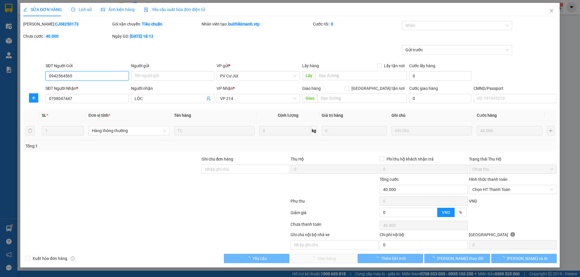
type input "2.000"
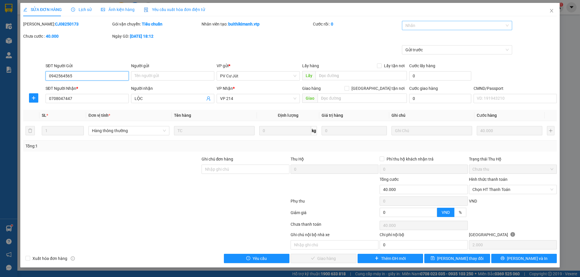
click at [420, 27] on div at bounding box center [455, 25] width 102 height 7
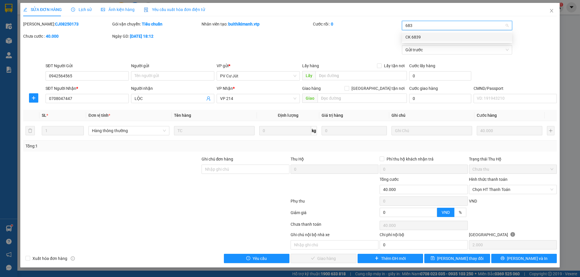
type input "6839"
click at [502, 190] on span "Chọn HT Thanh Toán" at bounding box center [513, 189] width 81 height 9
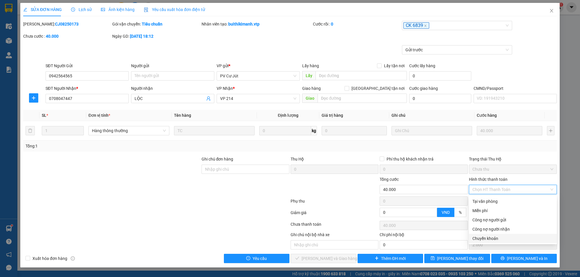
click at [498, 240] on div "Chuyển khoản" at bounding box center [513, 239] width 81 height 6
type input "0"
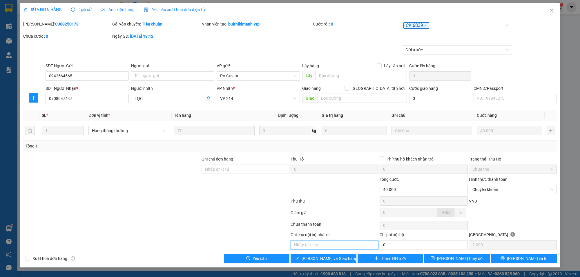
click at [332, 247] on input "text" at bounding box center [335, 245] width 88 height 9
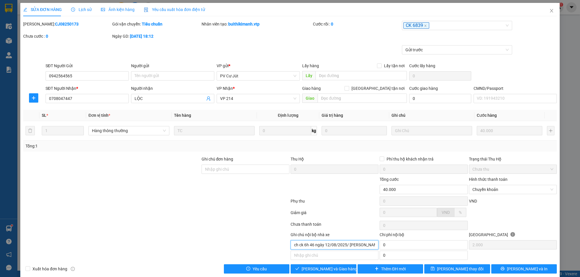
scroll to position [9, 0]
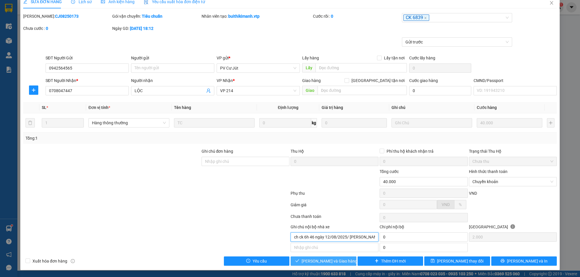
type input "khách ck 6h 46 ngày 12/08/2025/ phan xuân huy"
click at [329, 262] on span "[PERSON_NAME] và Giao hàng" at bounding box center [330, 261] width 56 height 6
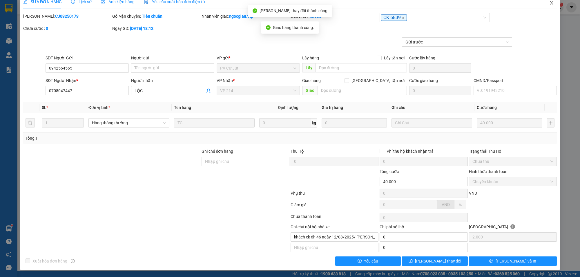
click at [550, 3] on icon "close" at bounding box center [551, 2] width 3 height 3
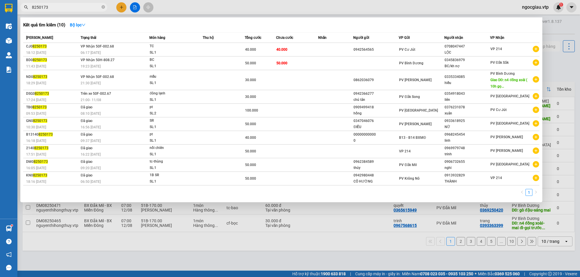
click at [88, 7] on input "8250173" at bounding box center [66, 7] width 68 height 6
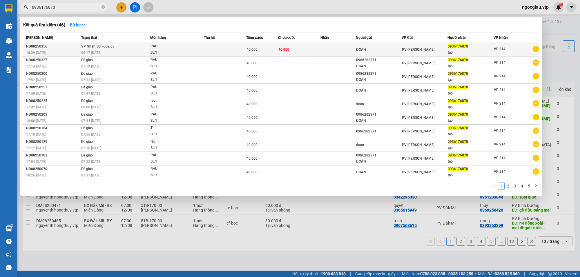
type input "0936176870"
click at [408, 52] on div "PV [PERSON_NAME]" at bounding box center [424, 49] width 45 height 6
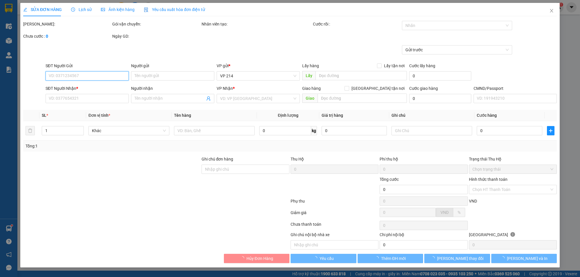
type input "ĐOÀN"
type input "0936176870"
type input "tạo"
type input "40.000"
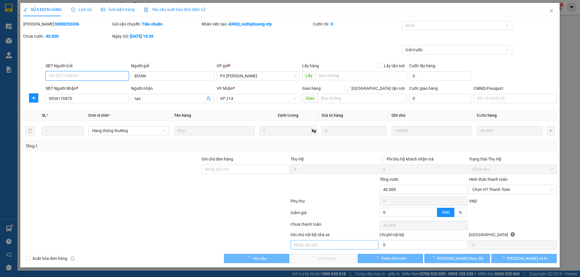
type input "2.000"
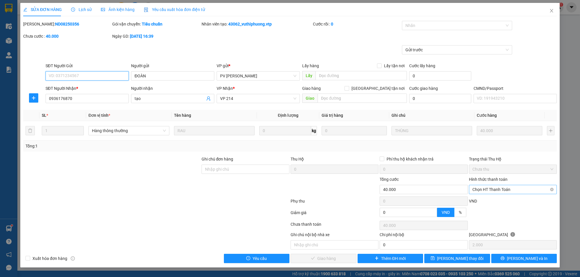
click at [514, 191] on span "Chọn HT Thanh Toán" at bounding box center [513, 189] width 81 height 9
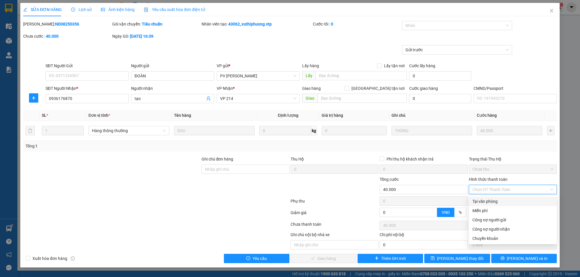
click at [493, 202] on div "Tại văn phòng" at bounding box center [513, 202] width 81 height 6
type input "0"
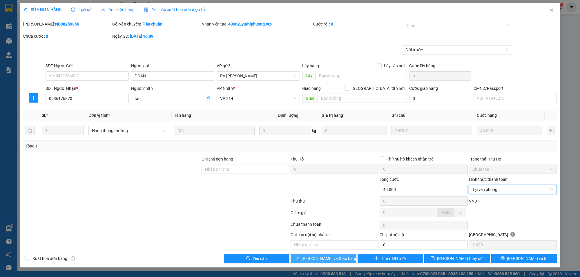
click at [328, 260] on span "[PERSON_NAME] và Giao hàng" at bounding box center [330, 259] width 56 height 6
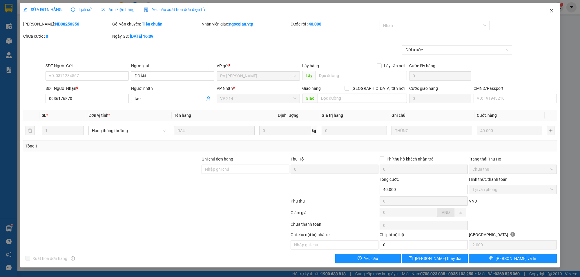
click at [553, 11] on icon "close" at bounding box center [552, 10] width 5 height 5
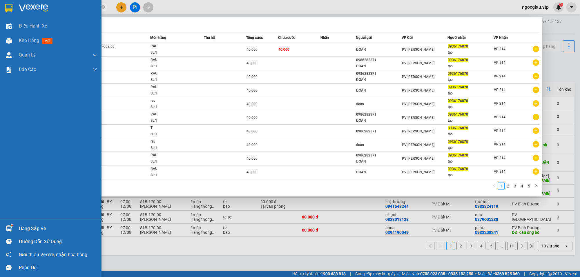
drag, startPoint x: 68, startPoint y: 6, endPoint x: 10, endPoint y: 15, distance: 58.5
click at [10, 15] on section "Kết quả tìm kiếm ( 46 ) Bộ lọc Mã ĐH Trạng thái Món hàng Thu hộ Tổng cước Chưa …" at bounding box center [290, 138] width 580 height 277
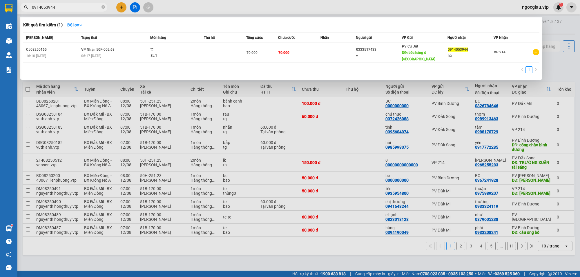
drag, startPoint x: 62, startPoint y: 6, endPoint x: 24, endPoint y: 20, distance: 40.4
click at [24, 12] on div "Kết quả tìm kiếm ( 1 ) Bộ lọc Mã ĐH Trạng thái Món hàng Thu hộ Tổng cước Chưa c…" at bounding box center [56, 7] width 113 height 10
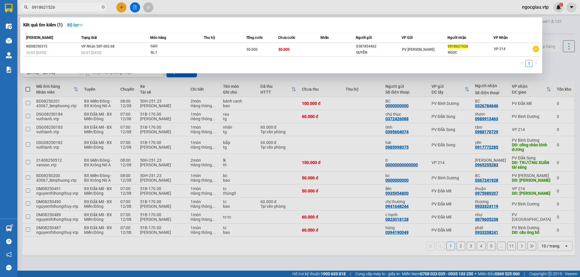
drag, startPoint x: 57, startPoint y: 8, endPoint x: 0, endPoint y: 26, distance: 60.2
click at [0, 26] on section "Kết quả tìm kiếm ( 1 ) Bộ lọc Mã ĐH Trạng thái Món hàng Thu hộ Tổng cước Chưa c…" at bounding box center [290, 138] width 580 height 277
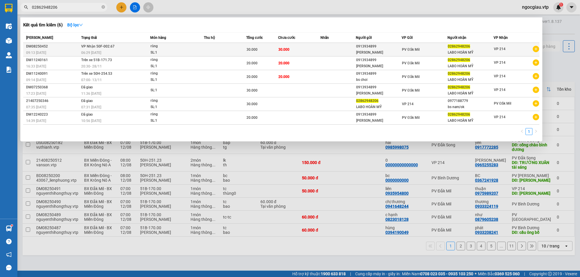
type input "02862948206"
click at [243, 47] on td at bounding box center [225, 50] width 42 height 14
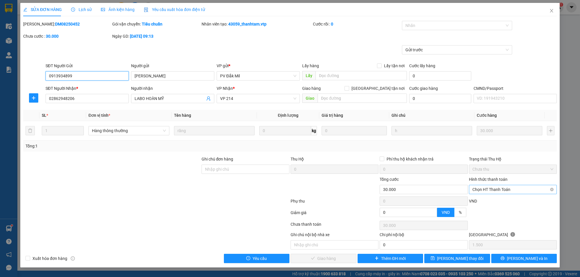
click at [509, 187] on span "Chọn HT Thanh Toán" at bounding box center [513, 189] width 81 height 9
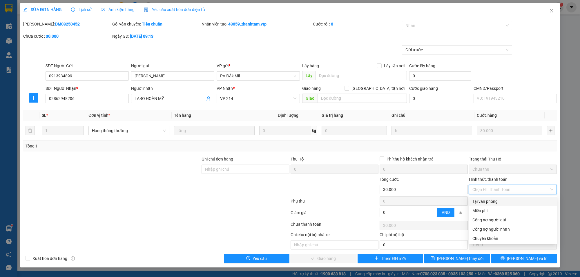
click at [497, 203] on div "Tại văn phòng" at bounding box center [513, 202] width 81 height 6
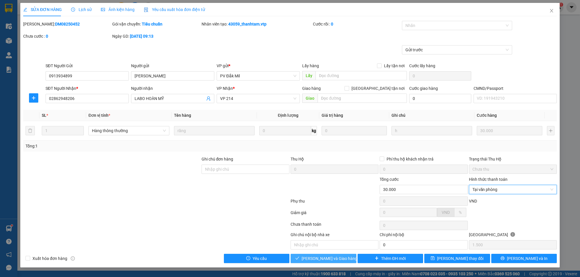
click at [319, 260] on span "[PERSON_NAME] và Giao hàng" at bounding box center [330, 259] width 56 height 6
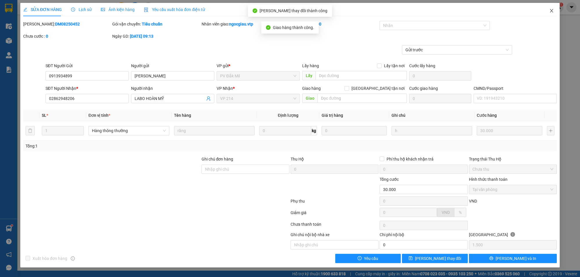
click at [552, 12] on icon "close" at bounding box center [552, 10] width 5 height 5
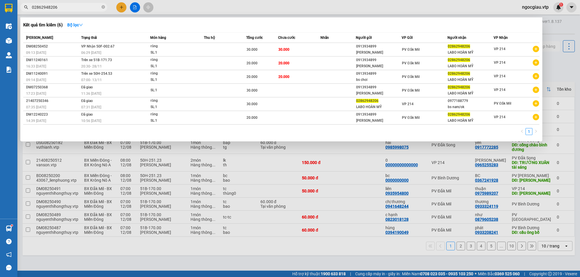
drag, startPoint x: 64, startPoint y: 9, endPoint x: 28, endPoint y: 19, distance: 37.5
click at [28, 12] on div "Kết quả tìm kiếm ( 6 ) Bộ lọc Mã ĐH Trạng thái Món hàng Thu hộ Tổng cước Chưa c…" at bounding box center [56, 7] width 113 height 10
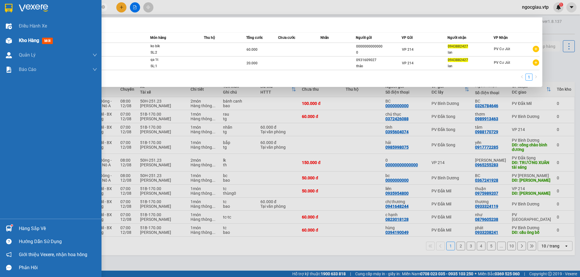
drag, startPoint x: 69, startPoint y: 9, endPoint x: 0, endPoint y: 38, distance: 74.9
click at [0, 38] on section "Kết quả tìm kiếm ( 2 ) Bộ lọc Mã ĐH Trạng thái Món hàng Thu hộ Tổng cước Chưa c…" at bounding box center [290, 138] width 580 height 277
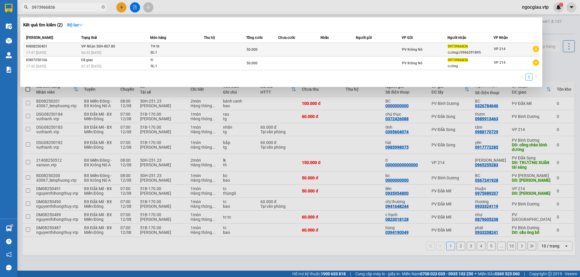
click at [382, 52] on td at bounding box center [379, 50] width 46 height 14
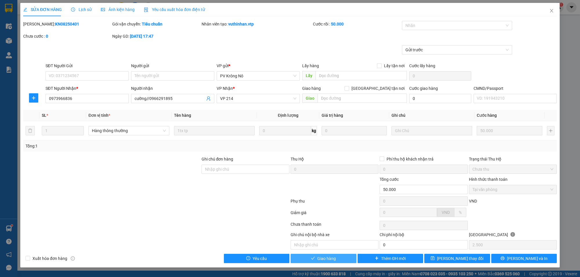
click at [330, 262] on span "Giao hàng" at bounding box center [327, 259] width 19 height 6
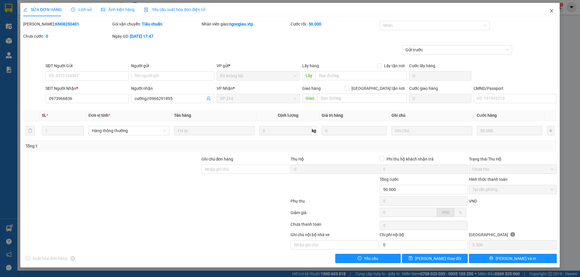
drag, startPoint x: 552, startPoint y: 10, endPoint x: 548, endPoint y: 9, distance: 3.9
click at [552, 9] on icon "close" at bounding box center [552, 10] width 5 height 5
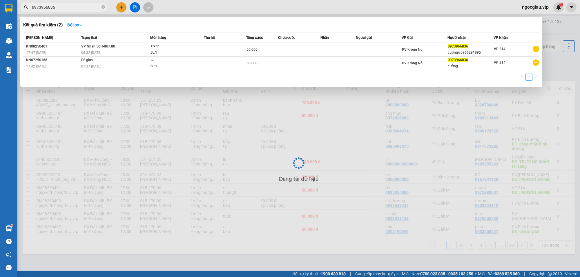
drag, startPoint x: 63, startPoint y: 9, endPoint x: 30, endPoint y: 19, distance: 35.0
click at [30, 12] on div "Kết quả tìm kiếm ( 2 ) Bộ lọc Mã ĐH Trạng thái Món hàng Thu hộ Tổng cước Chưa c…" at bounding box center [56, 7] width 113 height 10
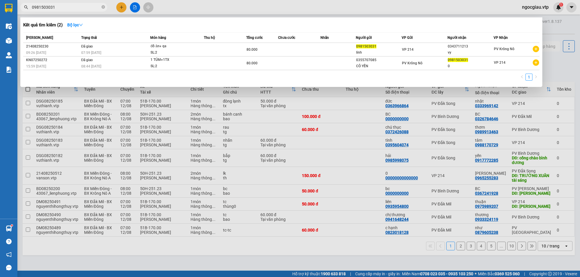
drag, startPoint x: 62, startPoint y: 8, endPoint x: 31, endPoint y: 18, distance: 32.4
click at [31, 12] on div "Kết quả tìm kiếm ( 2 ) Bộ lọc Mã ĐH Trạng thái Món hàng Thu hộ Tổng cước Chưa c…" at bounding box center [56, 7] width 113 height 10
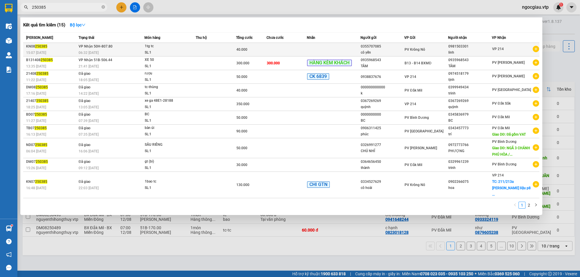
click at [253, 48] on div "40.000" at bounding box center [252, 49] width 30 height 6
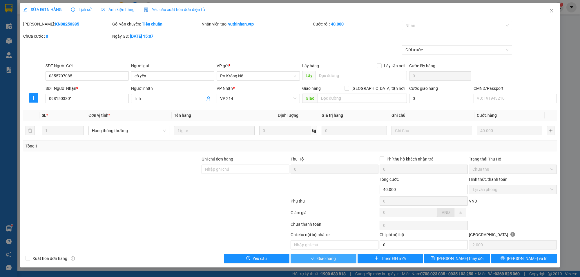
click at [335, 261] on span "Giao hàng" at bounding box center [327, 259] width 19 height 6
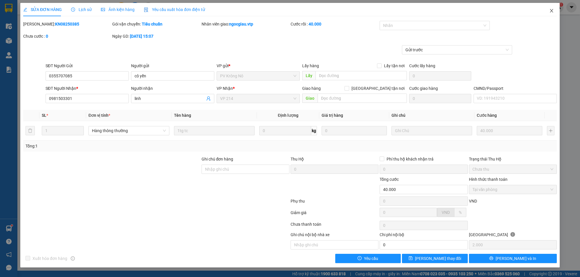
click at [551, 11] on icon "close" at bounding box center [552, 10] width 5 height 5
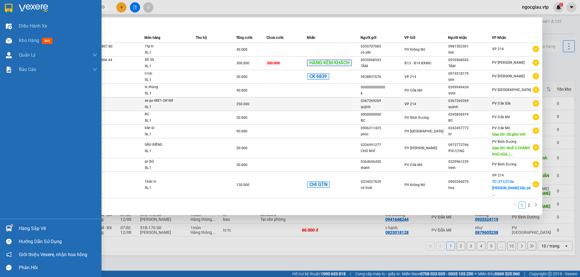
drag, startPoint x: 75, startPoint y: 8, endPoint x: 339, endPoint y: 99, distance: 278.9
click at [0, 10] on section "Kết quả tìm kiếm ( 15 ) Bộ lọc Mã ĐH Trạng thái Món hàng Thu hộ Tổng cước Chưa …" at bounding box center [290, 138] width 580 height 277
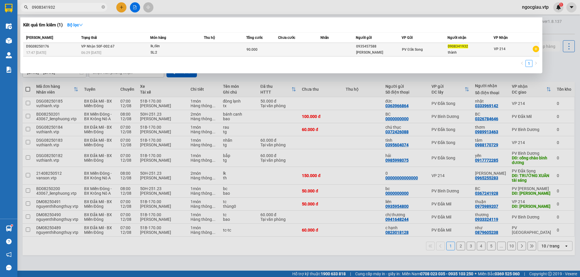
type input "0908341932"
click at [388, 53] on div "[PERSON_NAME]" at bounding box center [378, 53] width 45 height 6
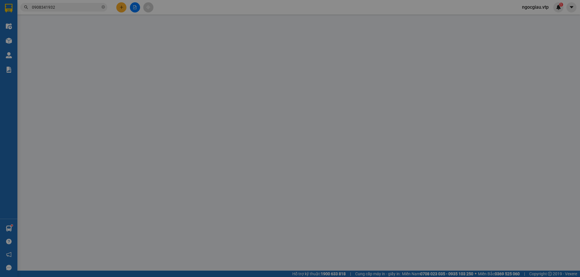
type input "4.500"
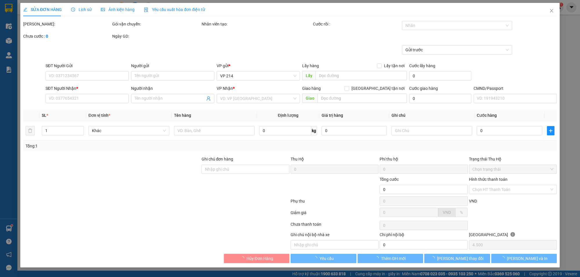
type input "0935457588"
type input "[PERSON_NAME]"
type input "0908341932"
type input "thành"
type input "90.000"
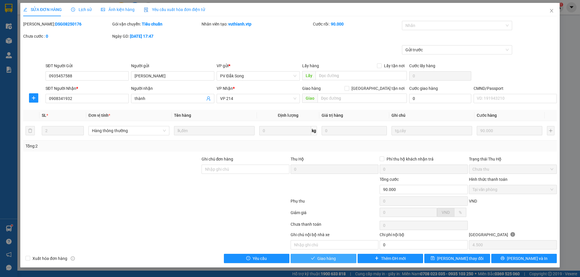
click at [325, 264] on button "Giao hàng" at bounding box center [324, 258] width 66 height 9
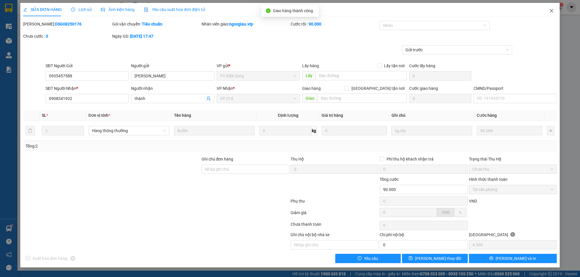
click at [551, 12] on icon "close" at bounding box center [552, 10] width 5 height 5
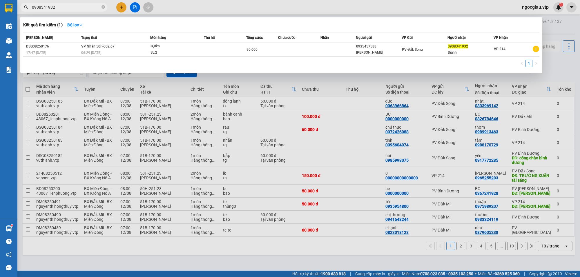
drag, startPoint x: 59, startPoint y: 9, endPoint x: 20, endPoint y: 18, distance: 40.3
click at [20, 12] on div "Kết quả tìm kiếm ( 1 ) Bộ lọc Mã ĐH Trạng thái Món hàng Thu hộ Tổng cước Chưa c…" at bounding box center [56, 7] width 113 height 10
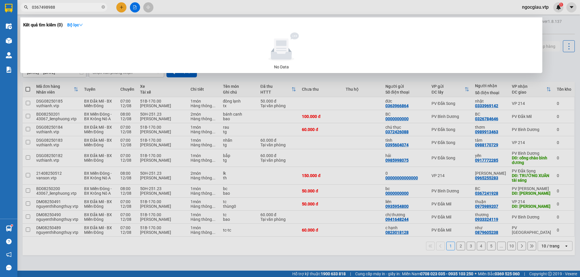
click at [64, 6] on input "0367498988" at bounding box center [66, 7] width 68 height 6
type input "0328406109"
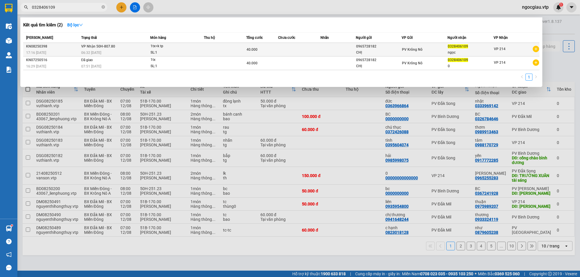
click at [178, 48] on div "1tx=k tp" at bounding box center [173, 46] width 44 height 6
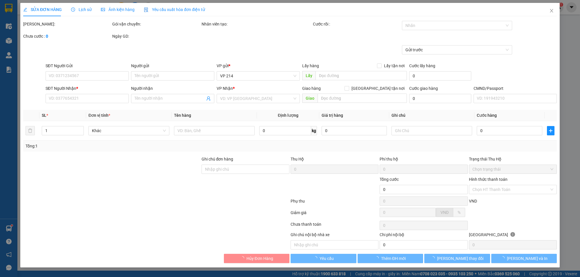
type input "0965728182"
type input "CHỊ"
type input "0328406109"
type input "ngọc"
type input "40.000"
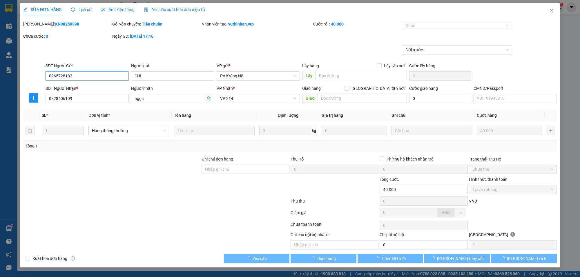
type input "2.000"
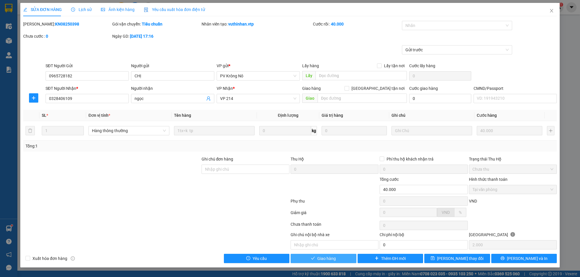
click at [340, 259] on button "Giao hàng" at bounding box center [324, 258] width 66 height 9
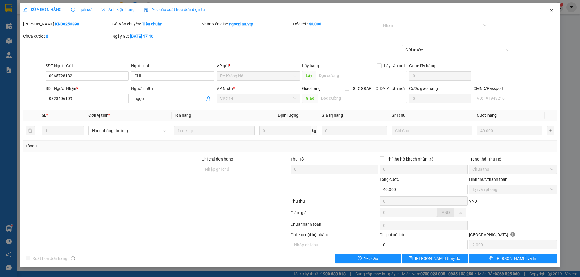
click at [551, 9] on icon "close" at bounding box center [552, 10] width 5 height 5
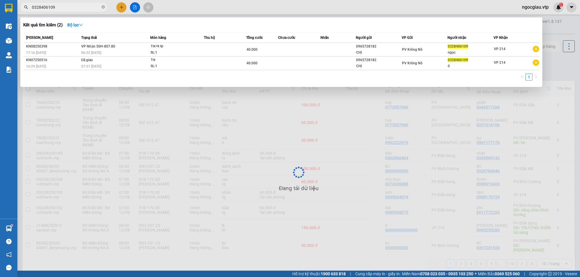
click at [82, 6] on input "0328406109" at bounding box center [66, 7] width 68 height 6
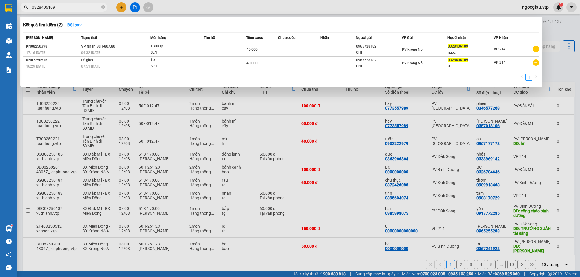
click at [82, 6] on input "0328406109" at bounding box center [66, 7] width 68 height 6
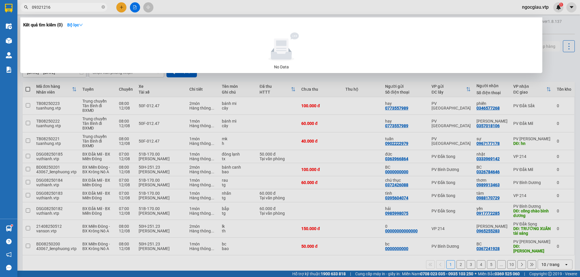
click at [70, 7] on input "09321216" at bounding box center [66, 7] width 68 height 6
click at [372, 150] on div at bounding box center [290, 138] width 580 height 277
click at [74, 9] on input "0372514933" at bounding box center [66, 7] width 68 height 6
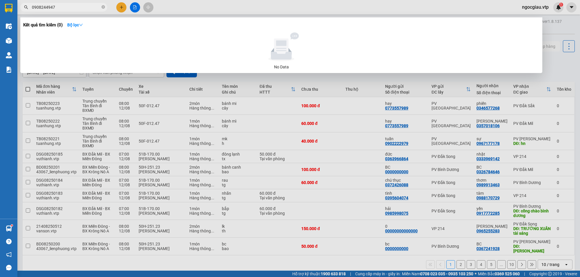
click at [215, 52] on div at bounding box center [282, 47] width 512 height 29
click at [215, 51] on div at bounding box center [282, 47] width 512 height 29
click at [224, 53] on div at bounding box center [282, 47] width 512 height 29
click at [77, 6] on input "0908244947" at bounding box center [66, 7] width 68 height 6
click at [64, 8] on input "0908244947" at bounding box center [66, 7] width 68 height 6
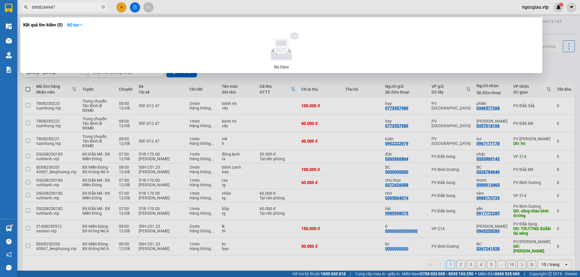
click at [64, 8] on input "0908244947" at bounding box center [66, 7] width 68 height 6
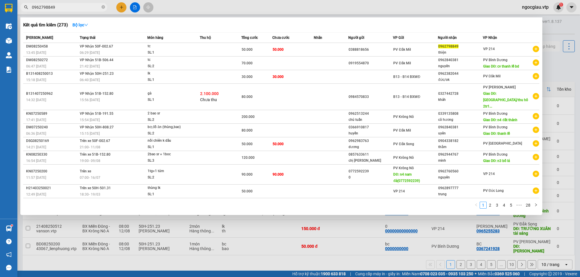
type input "0962798849"
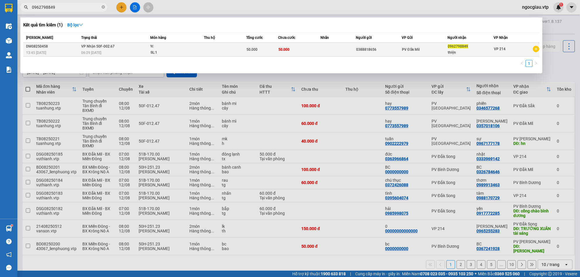
click at [237, 47] on td at bounding box center [225, 50] width 42 height 14
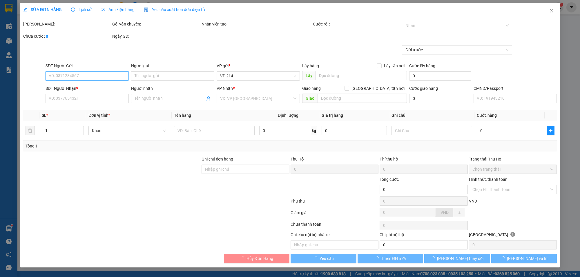
type input "0388818656"
type input "0962798849"
type input "thiện"
type input "50.000"
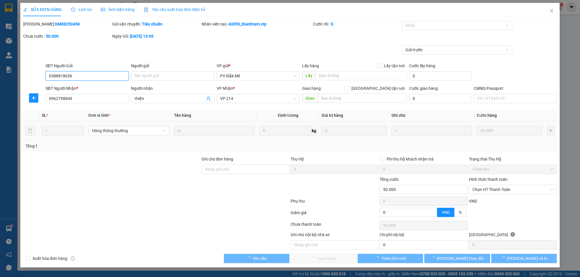
type input "2.500"
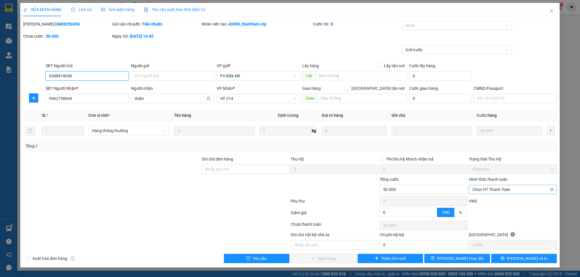
click at [507, 189] on span "Chọn HT Thanh Toán" at bounding box center [513, 189] width 81 height 9
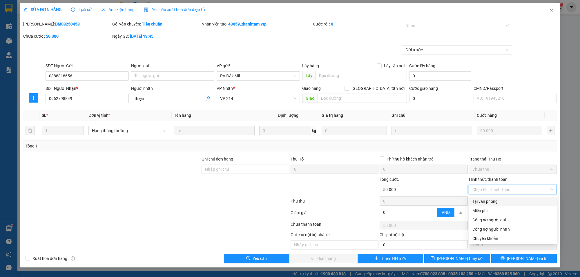
click at [351, 198] on div "Phụ thu 0 VND" at bounding box center [290, 203] width 535 height 12
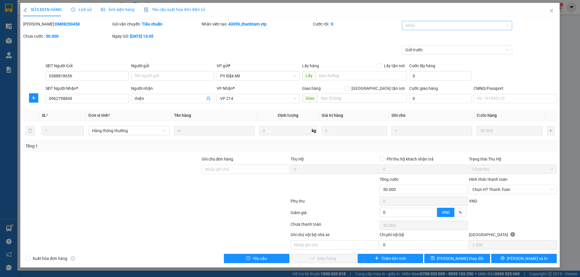
click at [415, 25] on div at bounding box center [455, 25] width 102 height 7
type input "6839"
click at [373, 36] on div "Mã ĐH: DM08250458 Gói vận chuyển: Tiêu chuẩn Nhân viên tạo: 43059_thanhtam.vtp …" at bounding box center [290, 33] width 535 height 24
click at [506, 192] on span "Chọn HT Thanh Toán" at bounding box center [513, 189] width 81 height 9
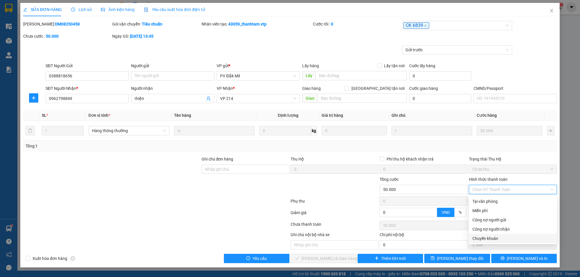
click at [493, 237] on div "Chuyển khoản" at bounding box center [513, 239] width 81 height 6
type input "0"
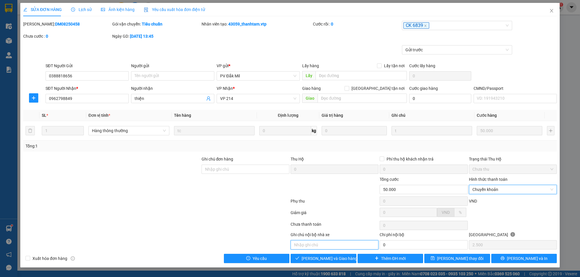
click at [316, 245] on input "text" at bounding box center [335, 245] width 88 height 9
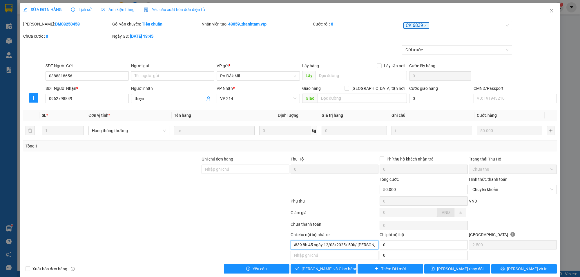
scroll to position [0, 21]
type input "khách ck 6839 8h 45 ngày 12/08/2025/ 50k/ lê anh thiên"
click at [337, 268] on span "[PERSON_NAME] và Giao hàng" at bounding box center [330, 269] width 56 height 6
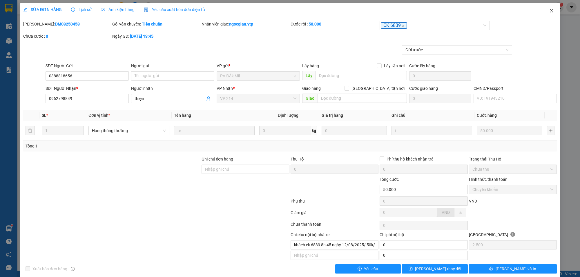
drag, startPoint x: 352, startPoint y: 270, endPoint x: 547, endPoint y: 8, distance: 326.9
click at [547, 8] on span "Close" at bounding box center [552, 11] width 16 height 16
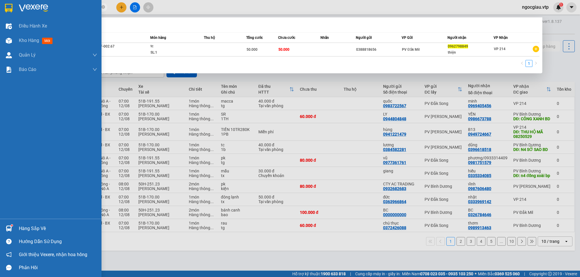
drag, startPoint x: 65, startPoint y: 5, endPoint x: 0, endPoint y: 17, distance: 66.4
click at [0, 17] on section "Kết quả tìm kiếm ( 1 ) Bộ lọc Mã ĐH Trạng thái Món hàng Thu hộ Tổng cước Chưa c…" at bounding box center [290, 138] width 580 height 277
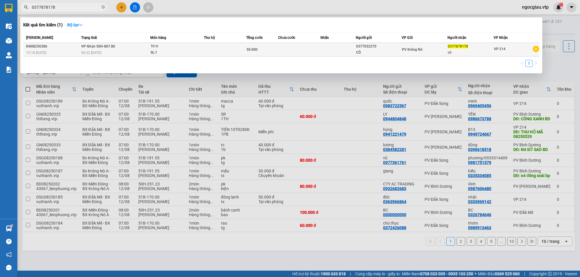
type input "0377878178"
click at [264, 51] on div "50.000" at bounding box center [262, 49] width 31 height 6
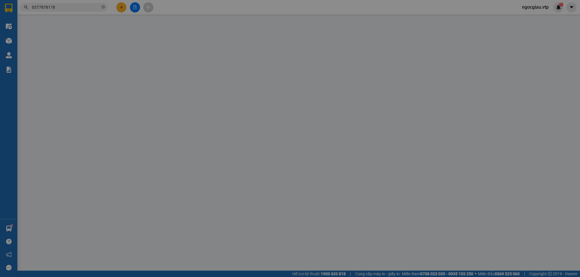
type input "0377052270"
type input "CÔ"
type input "0377878178"
type input "cò"
type input "50.000"
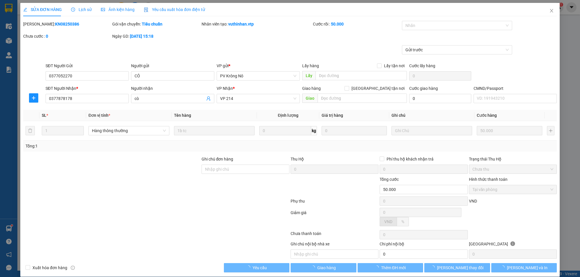
type input "2.500"
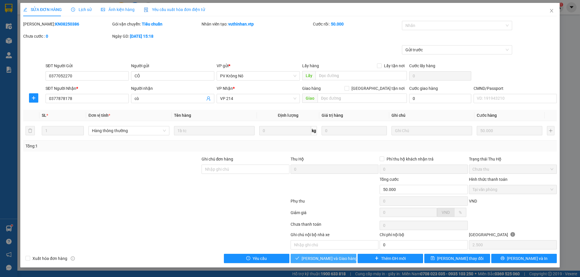
click at [323, 259] on span "[PERSON_NAME] và Giao hàng" at bounding box center [330, 259] width 56 height 6
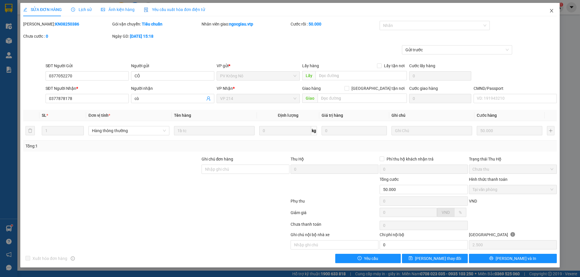
click at [554, 10] on icon "close" at bounding box center [552, 10] width 5 height 5
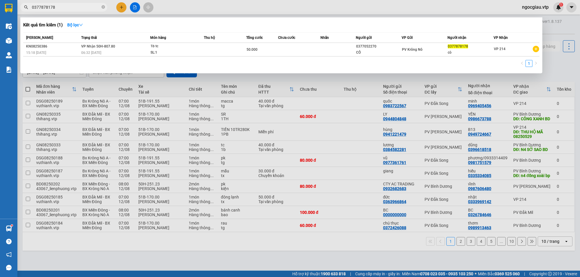
drag, startPoint x: 57, startPoint y: 7, endPoint x: 3, endPoint y: 7, distance: 54.0
click at [3, 7] on section "Kết quả tìm kiếm ( 1 ) Bộ lọc Mã ĐH Trạng thái Món hàng Thu hộ Tổng cước Chưa c…" at bounding box center [290, 138] width 580 height 277
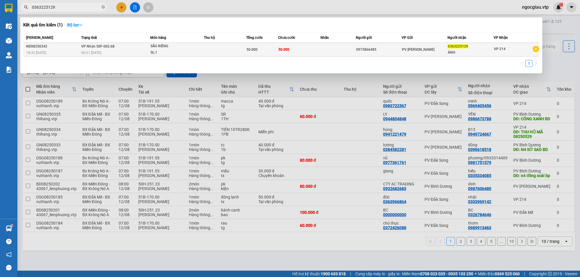
type input "0363225129"
click at [295, 53] on td "50.000" at bounding box center [299, 50] width 42 height 14
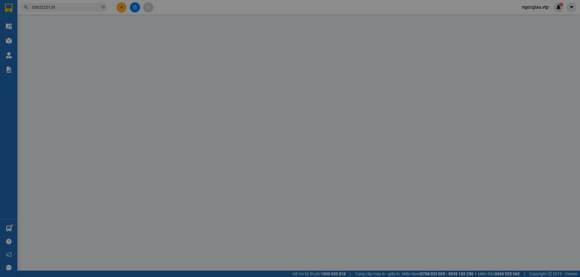
type input "2.500"
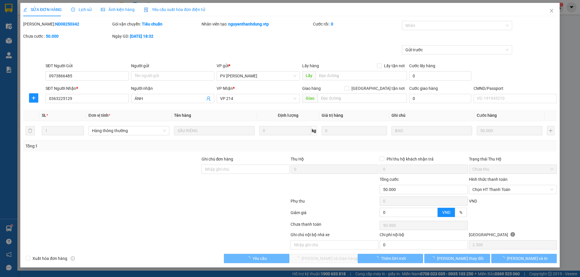
type input "0973866485"
type input "0363225129"
type input "ÁNH"
type input "50.000"
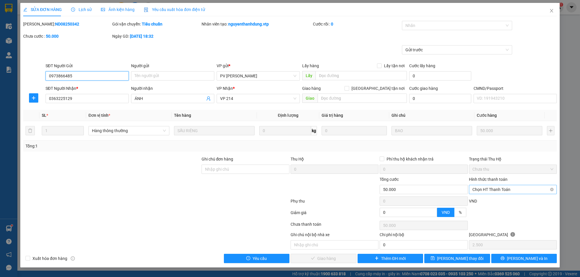
click at [494, 188] on span "Chọn HT Thanh Toán" at bounding box center [513, 189] width 81 height 9
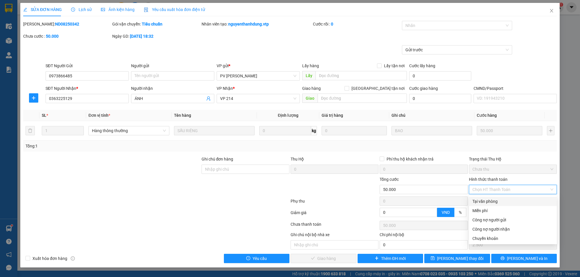
click at [488, 202] on div "Tại văn phòng" at bounding box center [513, 202] width 81 height 6
type input "0"
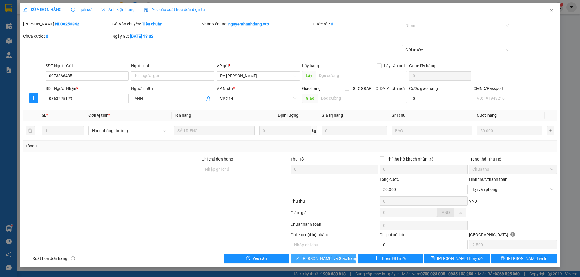
click at [312, 257] on span "[PERSON_NAME] và Giao hàng" at bounding box center [330, 259] width 56 height 6
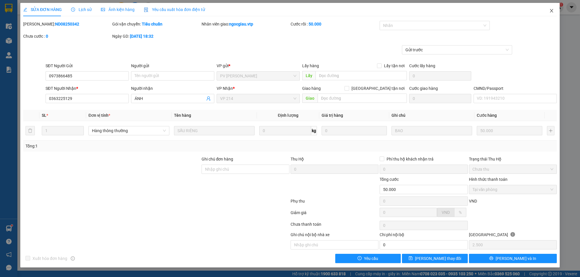
click at [551, 9] on icon "close" at bounding box center [552, 10] width 5 height 5
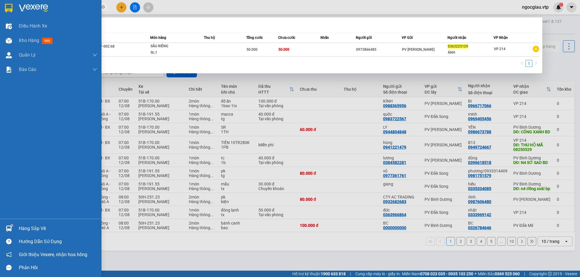
drag, startPoint x: 63, startPoint y: 6, endPoint x: 0, endPoint y: 15, distance: 63.3
click at [4, 15] on section "Kết quả tìm kiếm ( 1 ) Bộ lọc Mã ĐH Trạng thái Món hàng Thu hộ Tổng cước Chưa c…" at bounding box center [290, 138] width 580 height 277
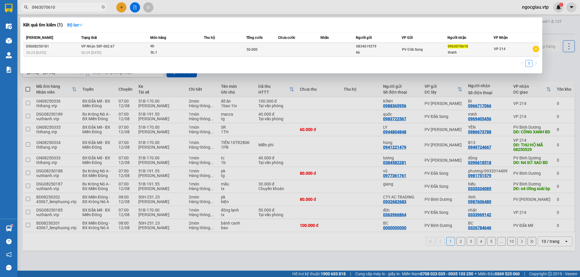
type input "0963070610"
click at [310, 53] on td at bounding box center [299, 50] width 42 height 14
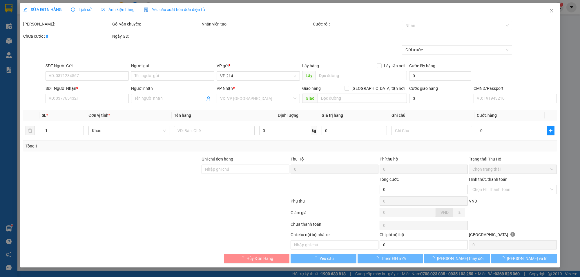
type input "0834619279"
type input "kb"
type input "0963070610"
type input "thanh"
type input "50.000"
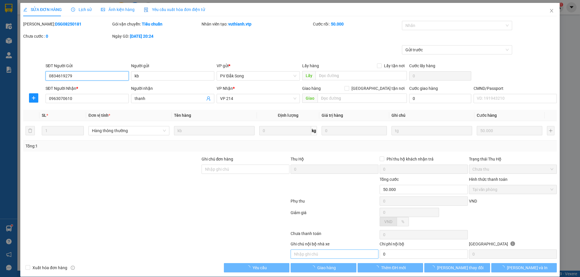
type input "2.500"
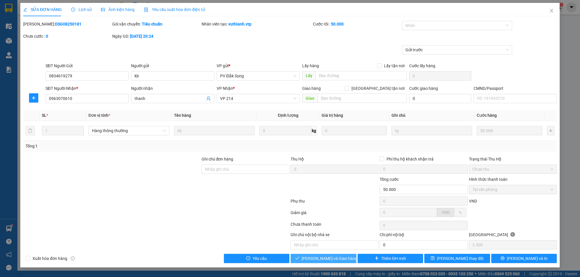
click at [318, 259] on span "[PERSON_NAME] và Giao hàng" at bounding box center [330, 259] width 56 height 6
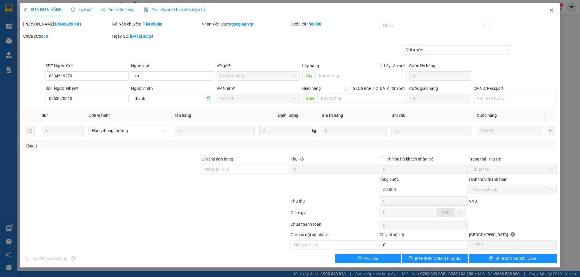
click at [551, 12] on icon "close" at bounding box center [551, 10] width 3 height 3
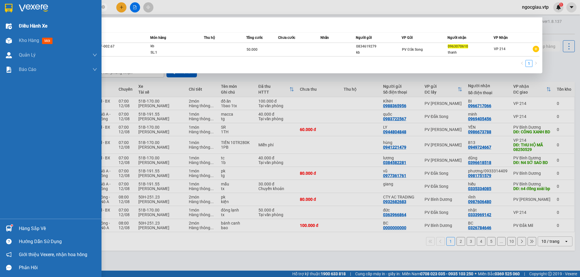
drag, startPoint x: 63, startPoint y: 6, endPoint x: 68, endPoint y: 19, distance: 13.9
click at [4, 19] on section "Kết quả tìm kiếm ( 1 ) Bộ lọc Mã ĐH Trạng thái Món hàng Thu hộ Tổng cước Chưa c…" at bounding box center [290, 138] width 580 height 277
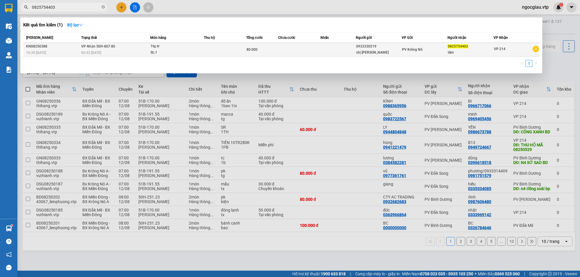
type input "0825754403"
click at [167, 47] on div "1tg sr" at bounding box center [173, 46] width 44 height 6
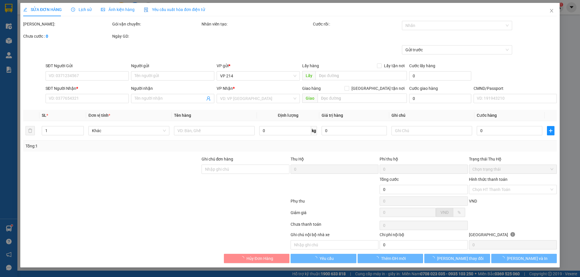
type input "0933330219"
type input "chị [PERSON_NAME]"
type input "0825754403"
type input "tâm"
type input "80.000"
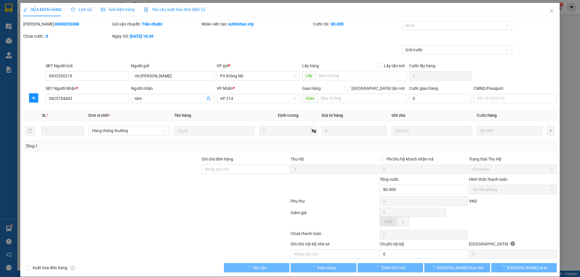
type input "4.000"
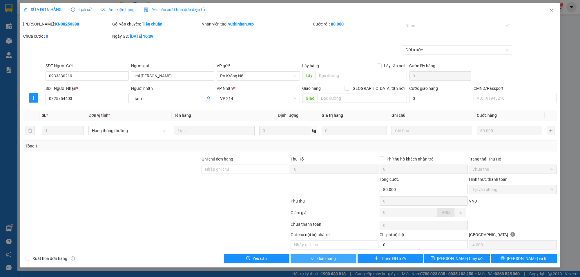
click at [327, 262] on span "Giao hàng" at bounding box center [327, 259] width 19 height 6
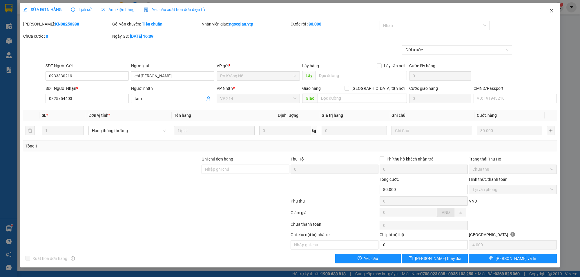
click at [550, 11] on icon "close" at bounding box center [552, 10] width 5 height 5
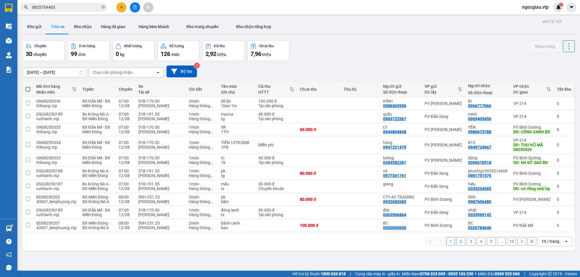
drag, startPoint x: 63, startPoint y: 1, endPoint x: 56, endPoint y: 7, distance: 8.7
click at [56, 6] on div "Kết quả tìm kiếm ( 1 ) Bộ lọc Mã ĐH Trạng thái Món hàng Thu hộ Tổng cước Chưa c…" at bounding box center [290, 7] width 580 height 15
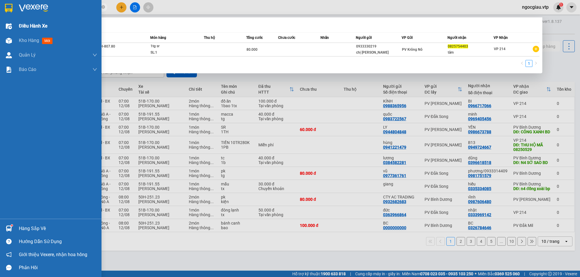
drag, startPoint x: 56, startPoint y: 7, endPoint x: 8, endPoint y: 22, distance: 50.5
click at [8, 22] on section "Kết quả tìm kiếm ( 1 ) Bộ lọc Mã ĐH Trạng thái Món hàng Thu hộ Tổng cước Chưa c…" at bounding box center [290, 138] width 580 height 277
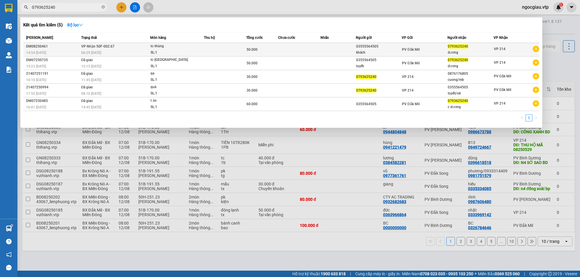
type input "0793625240"
click at [223, 52] on td at bounding box center [225, 50] width 42 height 14
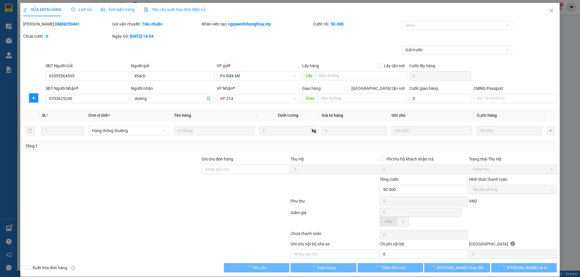
type input "2.500"
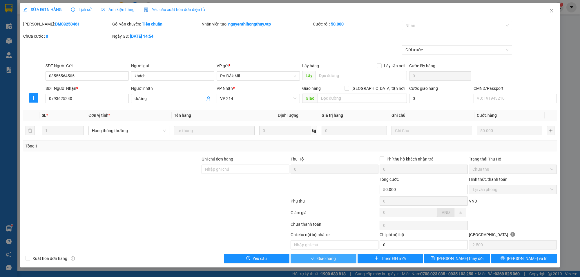
click at [336, 259] on span "Giao hàng" at bounding box center [327, 259] width 19 height 6
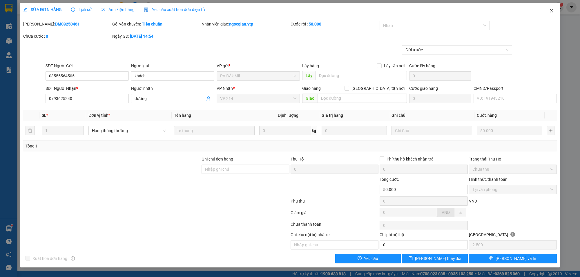
click at [552, 11] on icon "close" at bounding box center [551, 10] width 3 height 3
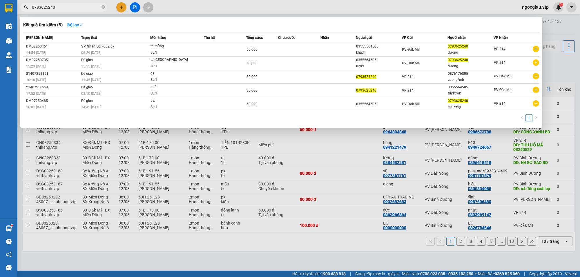
click at [62, 7] on input "0793625240" at bounding box center [66, 7] width 68 height 6
type input "0706030345"
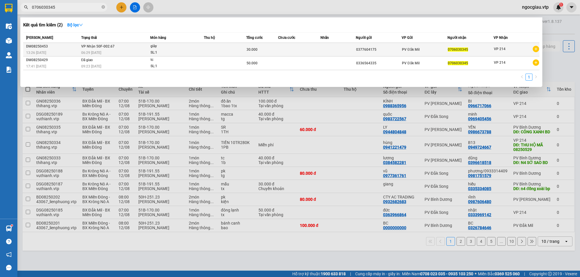
click at [218, 43] on td at bounding box center [225, 50] width 42 height 14
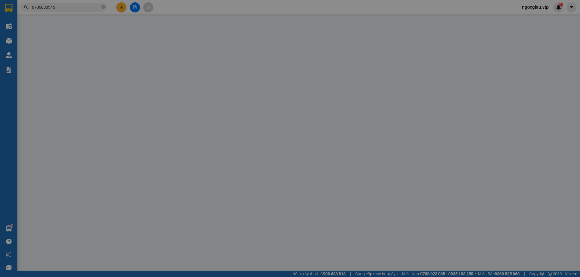
type input "0377604175"
type input "0706030345"
type input "đã ck 30k 6868 lúc 13h 26p ngày 11/8"
type input "30.000"
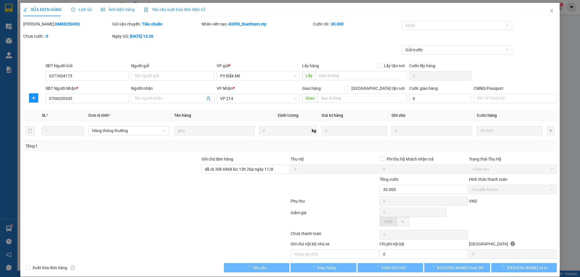
type input "1.500"
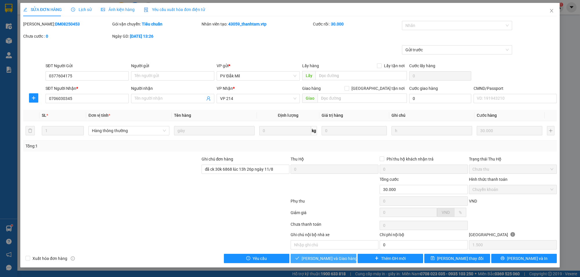
click at [336, 259] on span "[PERSON_NAME] và Giao hàng" at bounding box center [330, 259] width 56 height 6
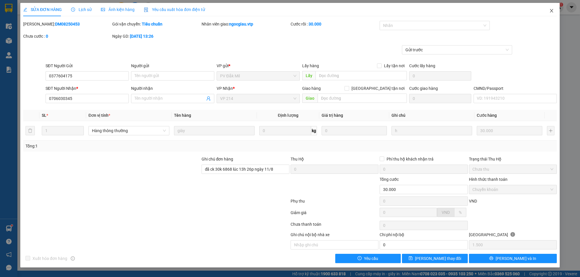
click at [554, 10] on span "Close" at bounding box center [552, 11] width 16 height 16
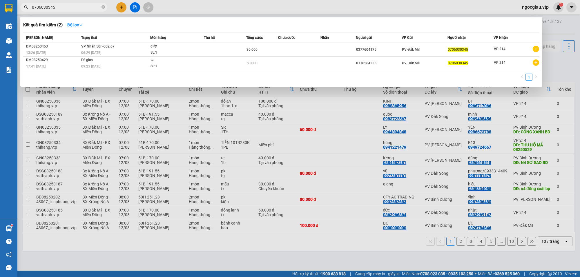
click at [57, 8] on input "0706030345" at bounding box center [66, 7] width 68 height 6
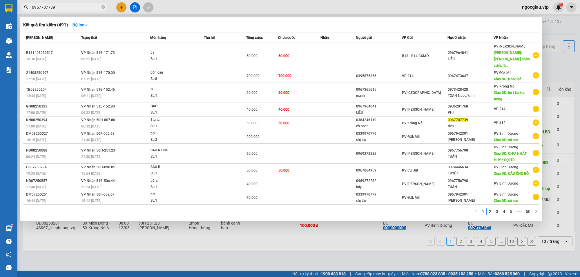
type input "0967707739"
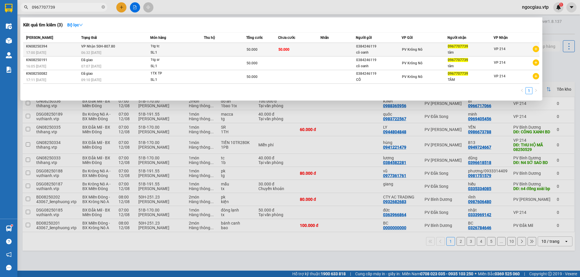
click at [301, 50] on td "50.000" at bounding box center [299, 50] width 42 height 14
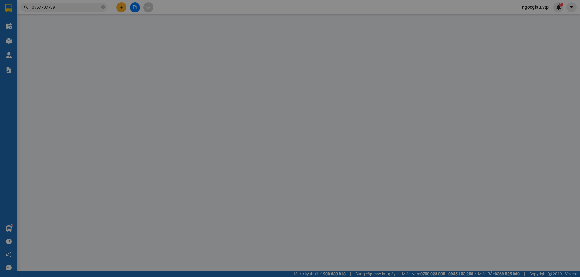
type input "2.500"
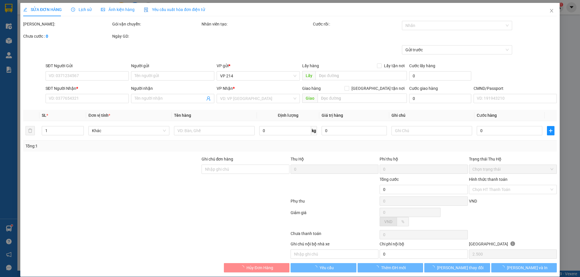
type input "0384246119"
type input "cô oanh"
type input "0967707739"
type input "tâm"
type input "50.000"
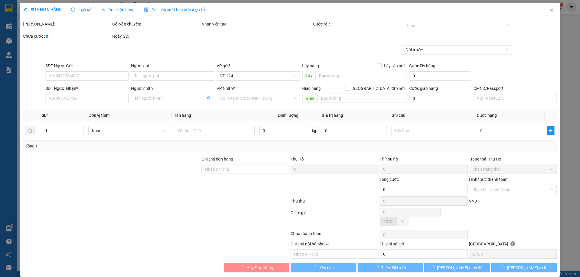
type input "50.000"
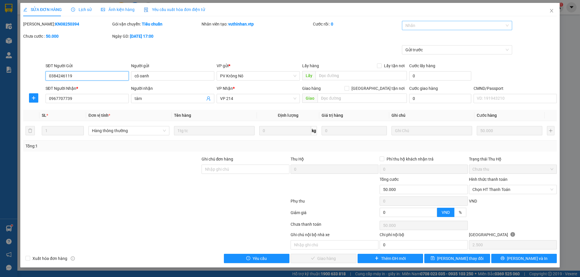
click at [418, 25] on div at bounding box center [455, 25] width 102 height 7
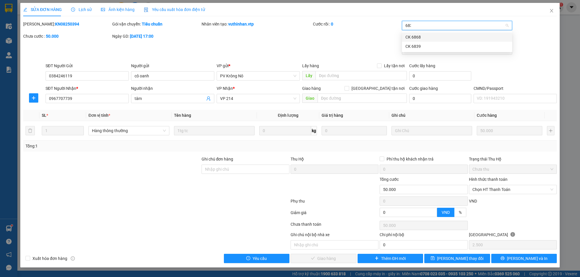
type input "6839"
click at [496, 191] on span "Chọn HT Thanh Toán" at bounding box center [513, 189] width 81 height 9
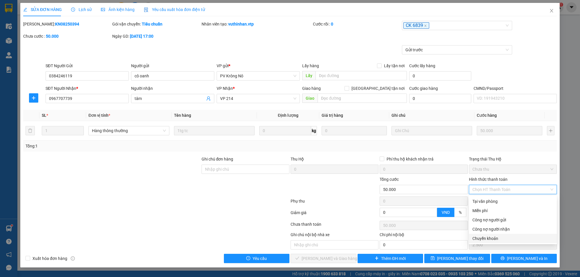
click at [492, 241] on div "Chuyển khoản" at bounding box center [513, 239] width 81 height 6
type input "0"
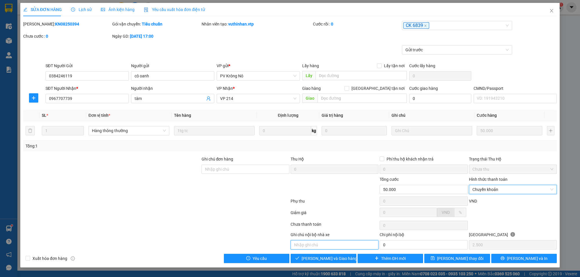
click at [344, 249] on input "text" at bounding box center [335, 245] width 88 height 9
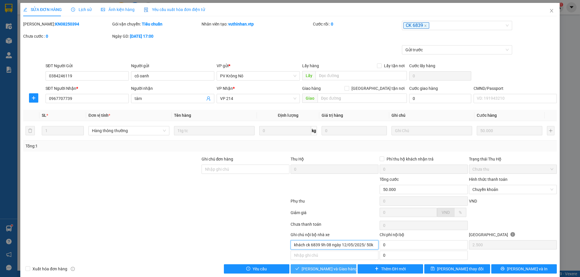
type input "khách ck 6839 9h 08 ngày 12/05/2025/ 50k"
click at [329, 272] on span "[PERSON_NAME] và Giao hàng" at bounding box center [330, 269] width 56 height 6
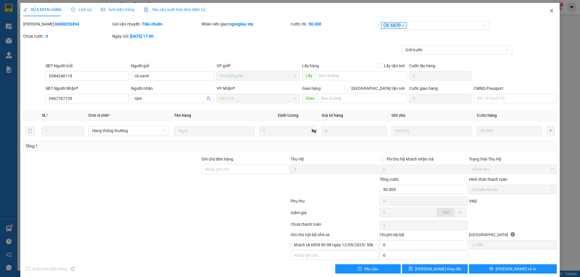
click at [550, 12] on icon "close" at bounding box center [552, 10] width 5 height 5
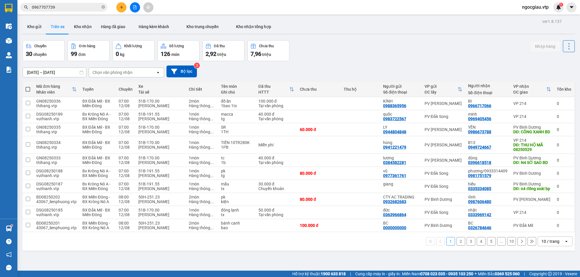
click at [60, 6] on input "0967707739" at bounding box center [66, 7] width 68 height 6
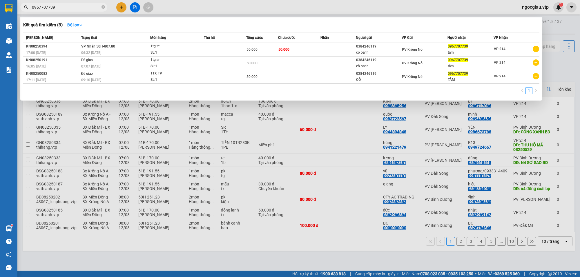
click at [60, 6] on input "0967707739" at bounding box center [66, 7] width 68 height 6
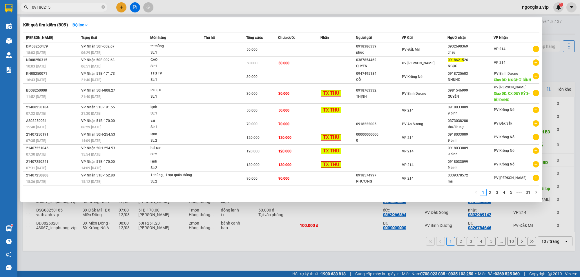
type input "09186215"
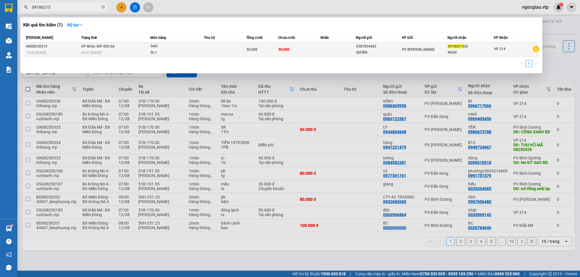
click at [192, 45] on div "GẠO" at bounding box center [173, 46] width 44 height 6
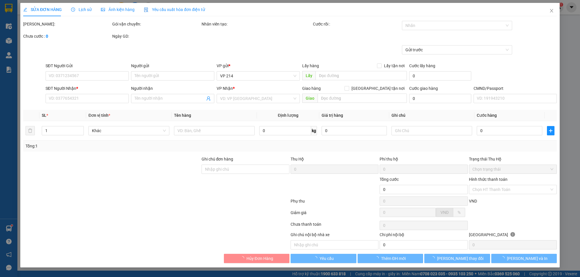
type input "0387854462"
type input "QUYÊN"
type input "0918621526"
type input "NGỌC"
type input "50.000"
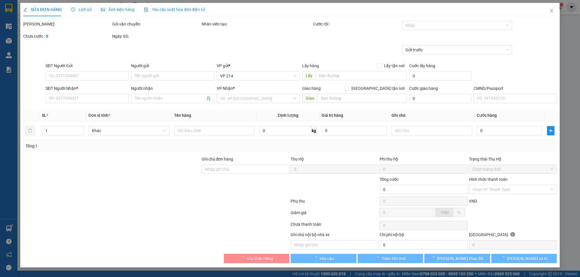
type input "50.000"
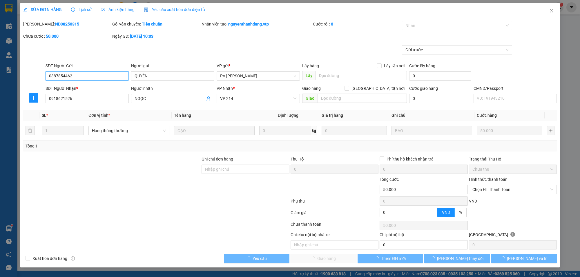
type input "2.500"
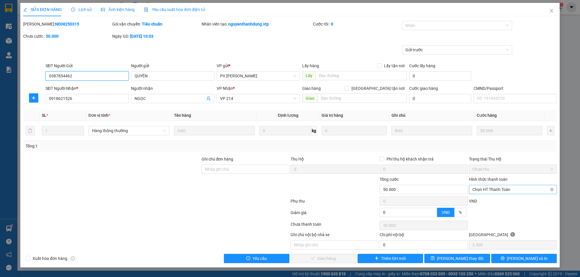
click at [515, 190] on span "Chọn HT Thanh Toán" at bounding box center [513, 189] width 81 height 9
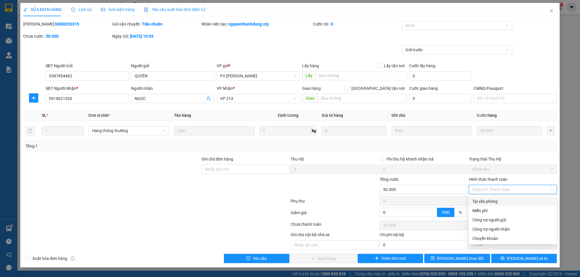
click at [511, 199] on div "Tại văn phòng" at bounding box center [513, 202] width 81 height 6
type input "0"
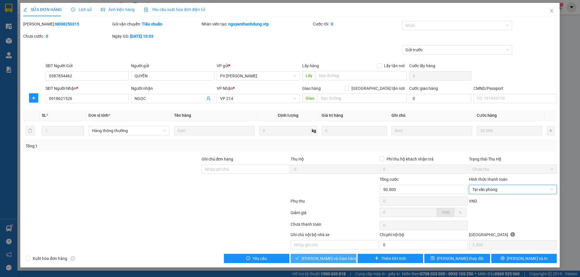
click at [327, 255] on button "[PERSON_NAME] và Giao hàng" at bounding box center [324, 258] width 66 height 9
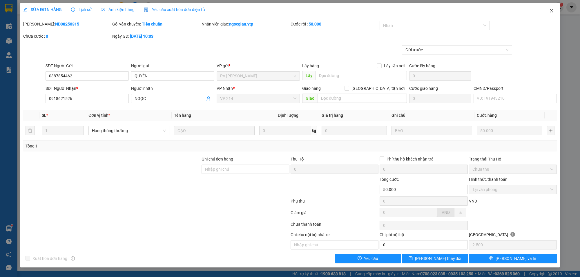
click at [550, 11] on icon "close" at bounding box center [552, 10] width 5 height 5
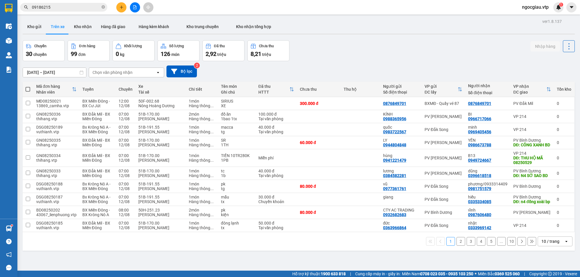
click at [59, 5] on input "09186215" at bounding box center [66, 7] width 68 height 6
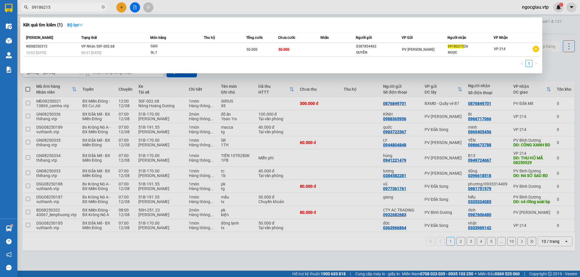
click at [59, 5] on input "09186215" at bounding box center [66, 7] width 68 height 6
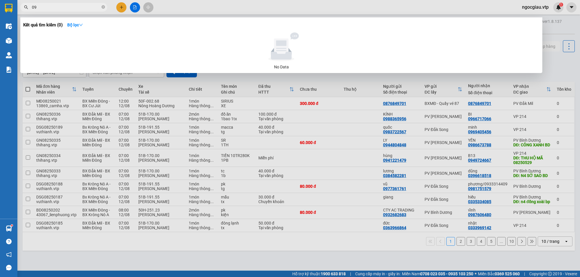
type input "0"
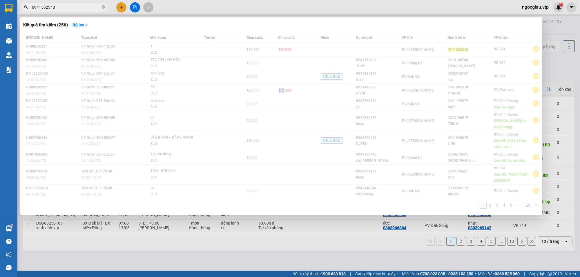
type input "0941552343"
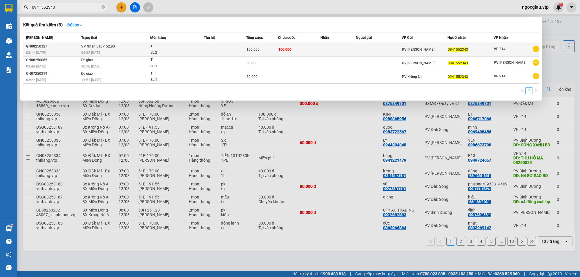
click at [217, 47] on td at bounding box center [225, 50] width 42 height 14
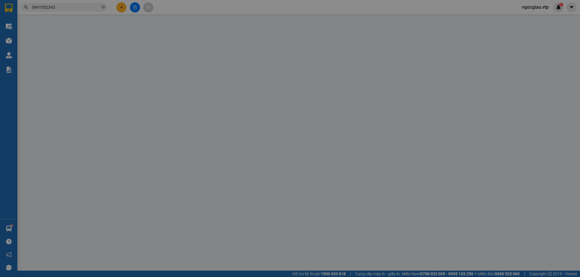
type input "0941552343"
type input "100.000"
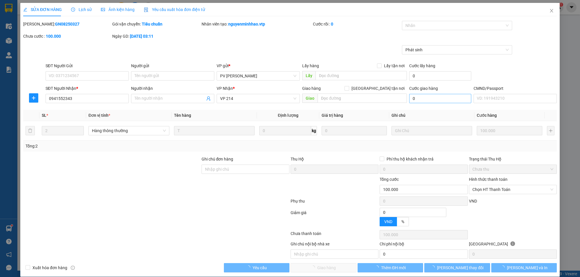
type input "20.000"
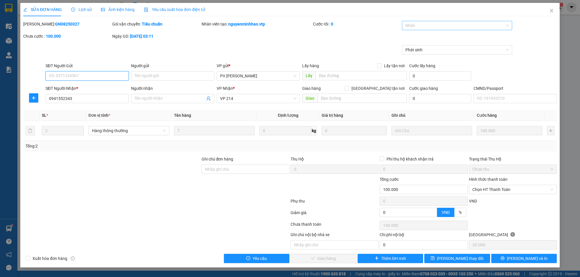
click at [417, 24] on div at bounding box center [455, 25] width 102 height 7
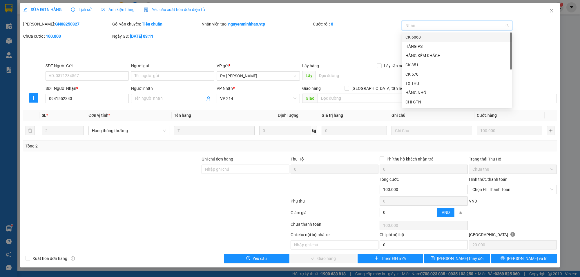
click at [419, 22] on div at bounding box center [455, 25] width 102 height 7
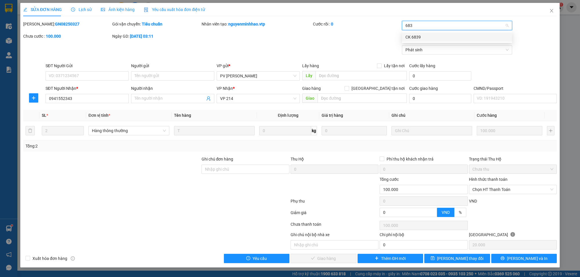
type input "6839"
click at [421, 38] on div "CK 6839" at bounding box center [457, 37] width 103 height 6
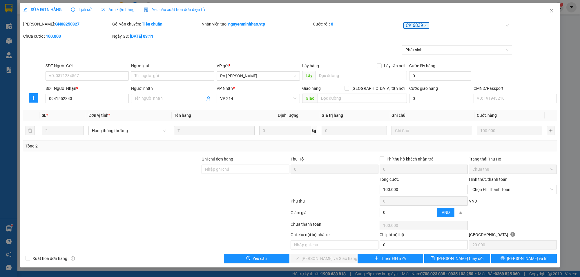
click at [360, 39] on div "Mã ĐH: GN08250327 Gói vận chuyển: Tiêu chuẩn Nhân viên tạo: nguyenminhhao.vtp C…" at bounding box center [290, 33] width 535 height 24
click at [494, 187] on span "Chọn HT Thanh Toán" at bounding box center [513, 189] width 81 height 9
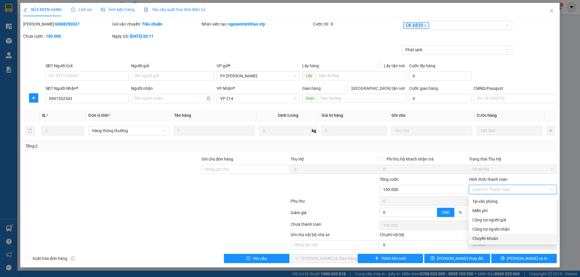
click at [491, 238] on div "Chuyển khoản" at bounding box center [513, 239] width 81 height 6
type input "0"
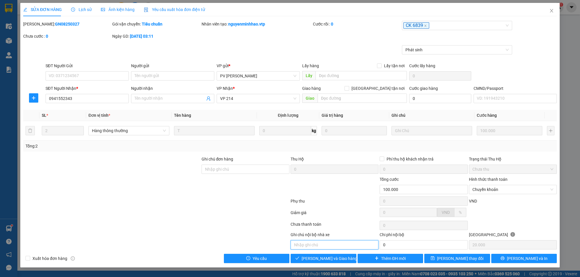
click at [324, 246] on input "text" at bounding box center [335, 245] width 88 height 9
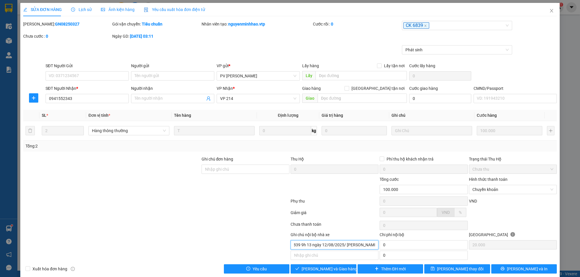
scroll to position [0, 21]
type input "khách ck 6839 9h 13 ngày 12/08/2025/ phạm thi yến nhi"
click at [330, 274] on button "[PERSON_NAME] và Giao hàng" at bounding box center [324, 269] width 66 height 9
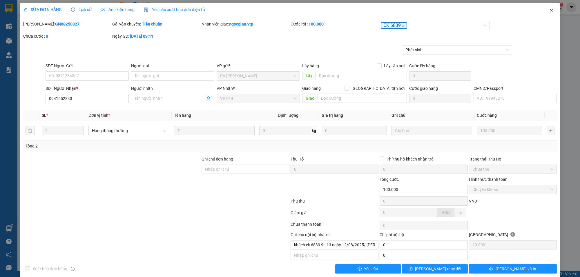
click at [549, 14] on span "Close" at bounding box center [552, 11] width 16 height 16
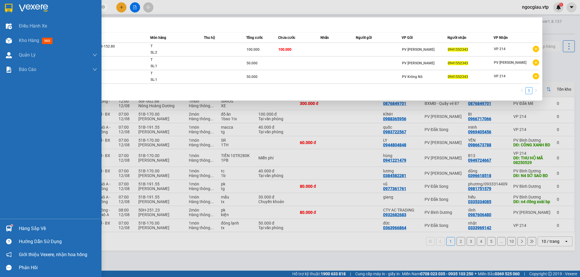
drag, startPoint x: 58, startPoint y: 6, endPoint x: 2, endPoint y: 6, distance: 56.3
click at [2, 6] on section "Kết quả tìm kiếm ( 3 ) Bộ lọc Mã ĐH Trạng thái Món hàng Thu hộ Tổng cước Chưa c…" at bounding box center [290, 138] width 580 height 277
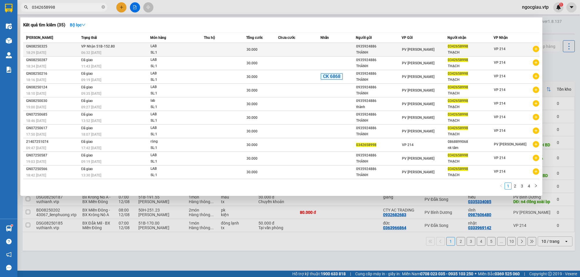
type input "0342658998"
click at [358, 46] on div "0935924886" at bounding box center [378, 47] width 45 height 6
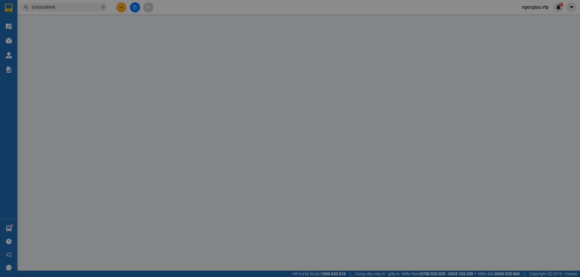
type input "0935924886"
type input "THÀNH"
type input "0342658998"
type input "THẠCH"
type input "30.000"
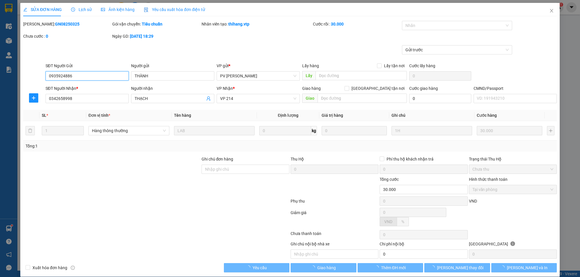
type input "1.500"
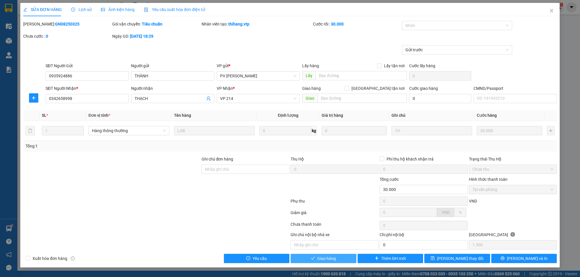
click at [341, 259] on button "Giao hàng" at bounding box center [324, 258] width 66 height 9
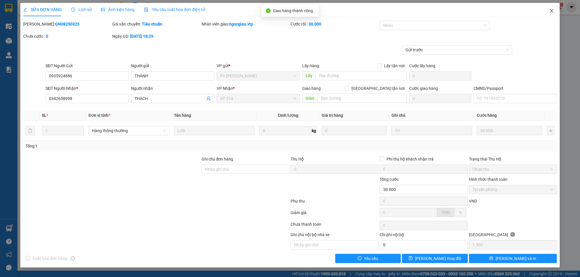
click at [552, 10] on icon "close" at bounding box center [551, 10] width 3 height 3
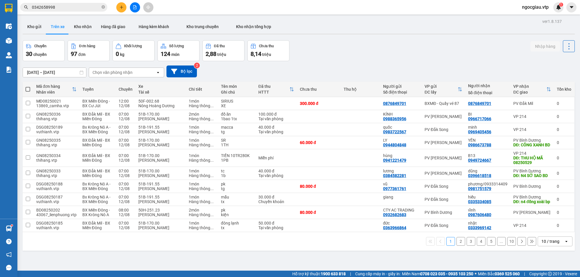
drag, startPoint x: 58, startPoint y: 3, endPoint x: 52, endPoint y: 4, distance: 6.4
click at [53, 3] on span "0342658998" at bounding box center [63, 7] width 87 height 9
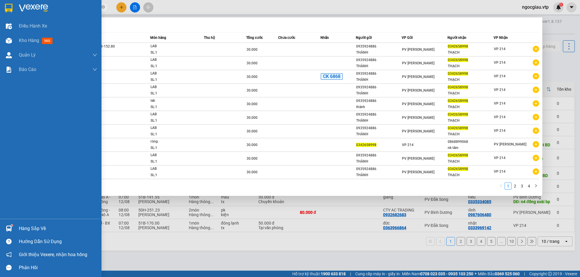
drag, startPoint x: 57, startPoint y: 7, endPoint x: 0, endPoint y: 15, distance: 57.4
click at [0, 15] on section "Kết quả tìm kiếm ( 35 ) Bộ lọc Mã ĐH Trạng thái Món hàng Thu hộ Tổng cước Chưa …" at bounding box center [290, 138] width 580 height 277
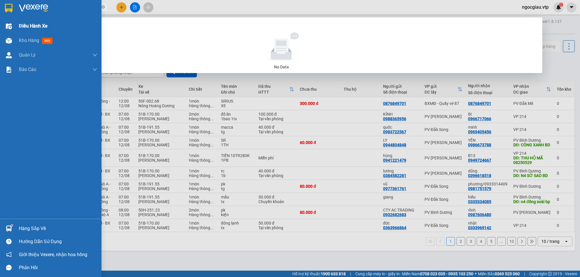
drag, startPoint x: 65, startPoint y: 7, endPoint x: 0, endPoint y: 31, distance: 69.3
click at [0, 31] on section "Kết quả tìm kiếm ( 0 ) Bộ lọc No Data 0326373969 ngocgiau.vtp 1 Điều hành xe Kh…" at bounding box center [290, 138] width 580 height 277
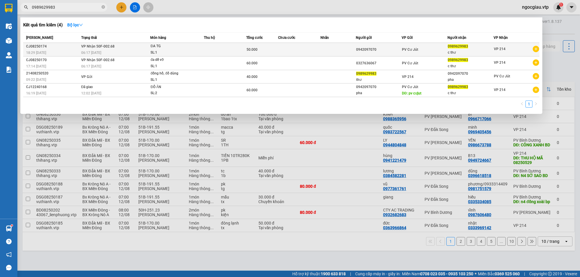
type input "0989629983"
click at [292, 49] on td at bounding box center [299, 50] width 42 height 14
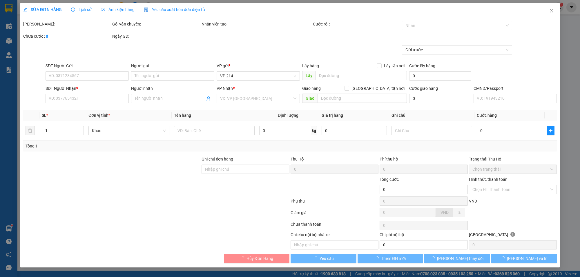
type input "2.500"
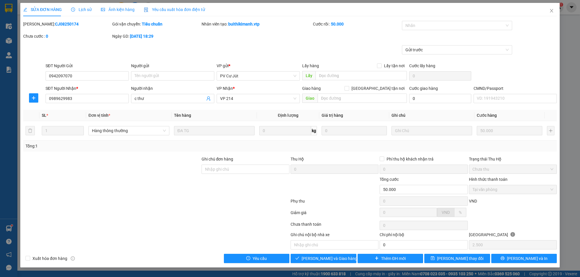
type input "0942097070"
type input "0989629983"
type input "c thư"
type input "50.000"
click at [326, 260] on span "Giao hàng" at bounding box center [327, 259] width 19 height 6
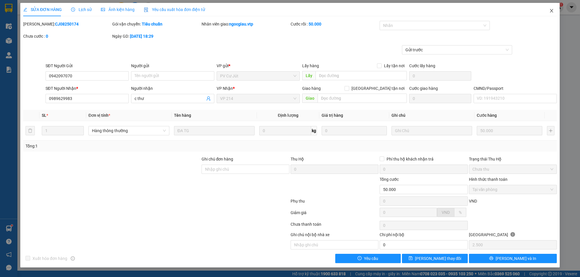
click at [552, 10] on icon "close" at bounding box center [551, 10] width 3 height 3
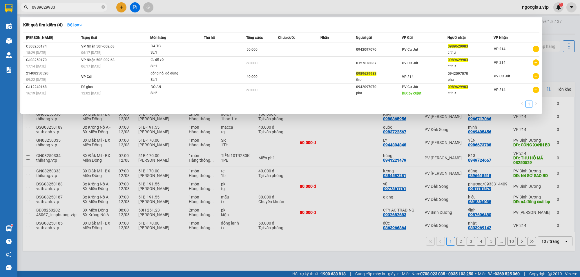
click at [72, 3] on span "0989629983" at bounding box center [63, 7] width 87 height 9
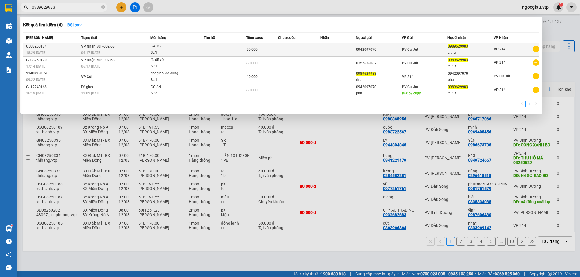
click at [139, 47] on td "VP Nhận 50F-002.68 06:17 - 12/08" at bounding box center [115, 50] width 71 height 14
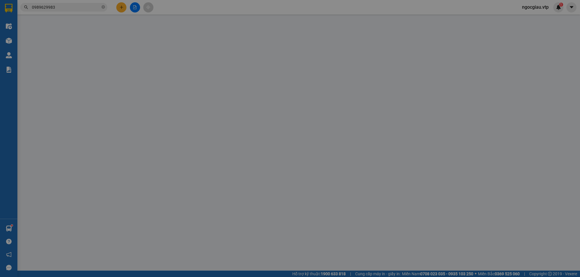
type input "0942097070"
type input "0989629983"
type input "c thư"
type input "50.000"
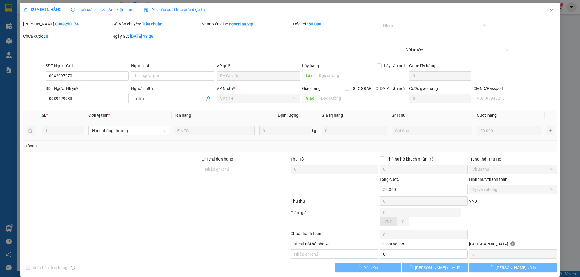
type input "2.500"
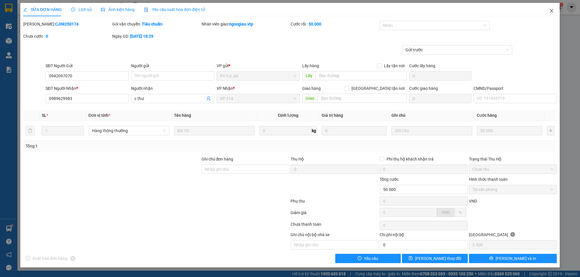
click at [551, 11] on icon "close" at bounding box center [552, 10] width 5 height 5
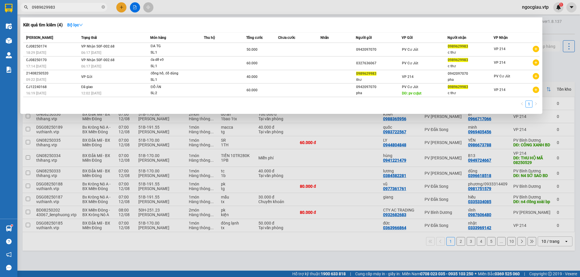
click at [81, 6] on input "0989629983" at bounding box center [66, 7] width 68 height 6
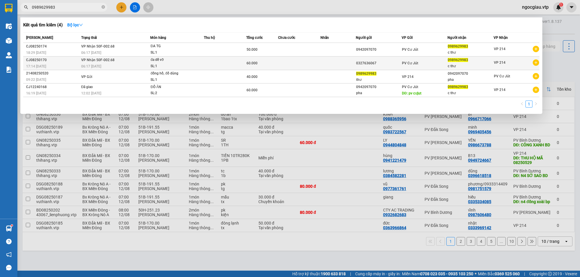
click at [145, 64] on div "06:17 [DATE]" at bounding box center [115, 66] width 69 height 6
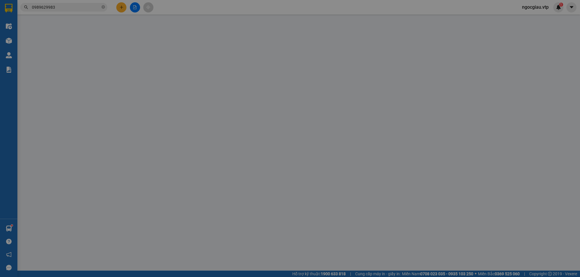
type input "0327636067"
type input "0989629983"
type input "c thư"
type input "60.000"
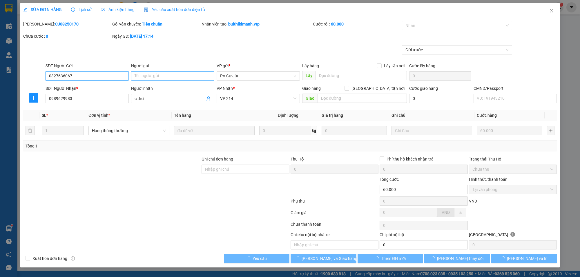
type input "3.000"
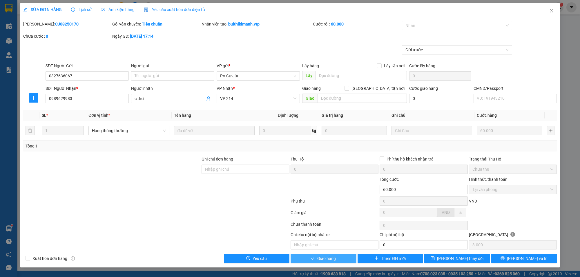
click at [329, 260] on span "Giao hàng" at bounding box center [327, 259] width 19 height 6
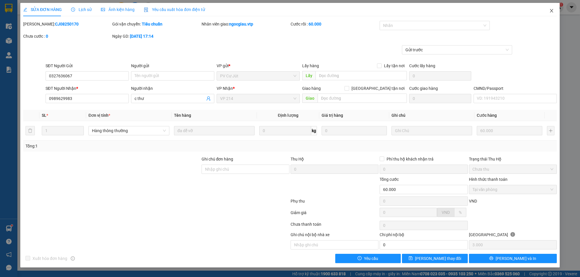
click at [552, 11] on icon "close" at bounding box center [551, 10] width 3 height 3
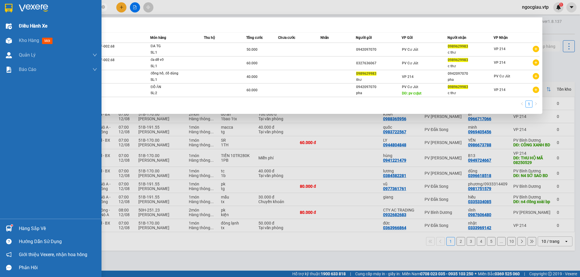
drag, startPoint x: 68, startPoint y: 9, endPoint x: 10, endPoint y: 23, distance: 58.9
click at [10, 22] on section "Kết quả tìm kiếm ( 4 ) Bộ lọc Mã ĐH Trạng thái Món hàng Thu hộ Tổng cước Chưa c…" at bounding box center [290, 138] width 580 height 277
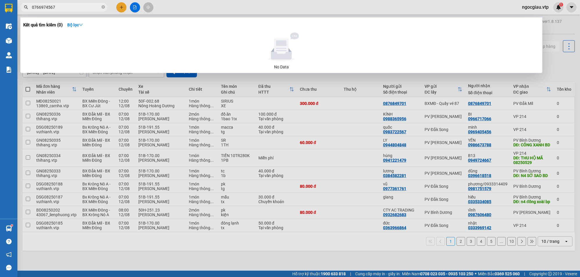
drag, startPoint x: 68, startPoint y: 9, endPoint x: 18, endPoint y: 20, distance: 51.9
click at [18, 12] on div "Kết quả tìm kiếm ( 0 ) Bộ lọc No Data 0766974567" at bounding box center [56, 7] width 113 height 10
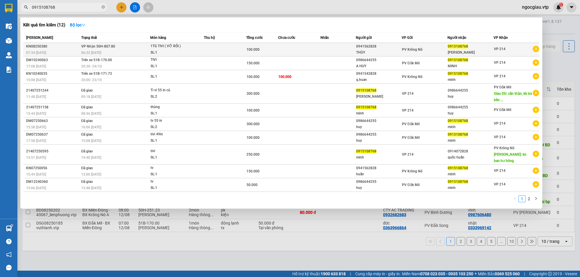
type input "0915108768"
click at [304, 49] on td at bounding box center [299, 50] width 42 height 14
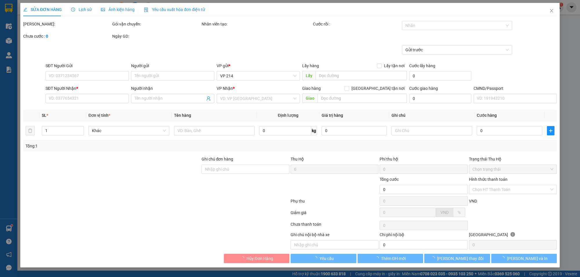
type input "5.000"
type input "0941562828"
type input "THÙY"
type input "0915108768"
type input "văn minh"
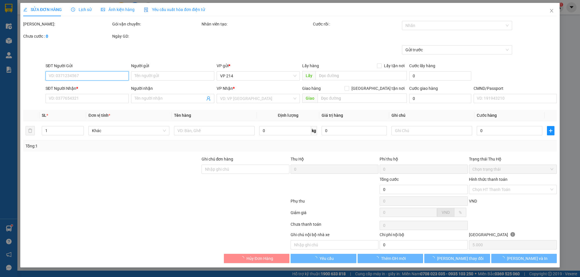
type input "100.000"
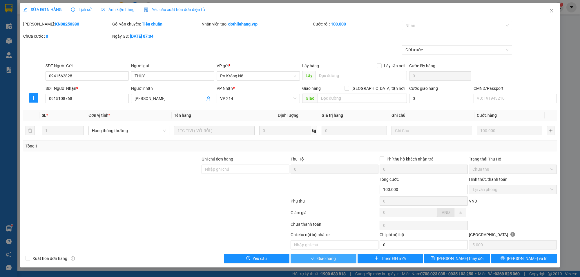
click at [335, 260] on span "Giao hàng" at bounding box center [327, 259] width 19 height 6
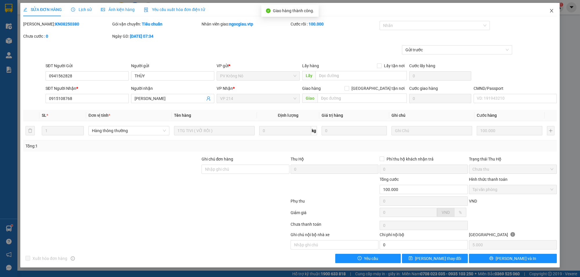
click at [552, 10] on icon "close" at bounding box center [551, 10] width 3 height 3
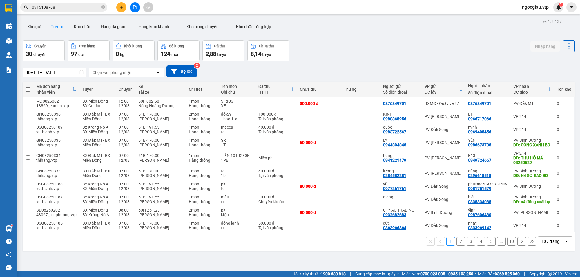
click at [68, 1] on div "Kết quả tìm kiếm ( 12 ) Bộ lọc Mã ĐH Trạng thái Món hàng Thu hộ Tổng cước Chưa …" at bounding box center [290, 7] width 580 height 15
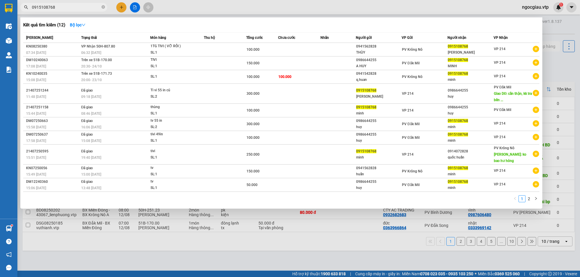
drag, startPoint x: 64, startPoint y: 5, endPoint x: 0, endPoint y: 31, distance: 69.4
click at [0, 30] on section "Kết quả tìm kiếm ( 12 ) Bộ lọc Mã ĐH Trạng thái Món hàng Thu hộ Tổng cước Chưa …" at bounding box center [290, 138] width 580 height 277
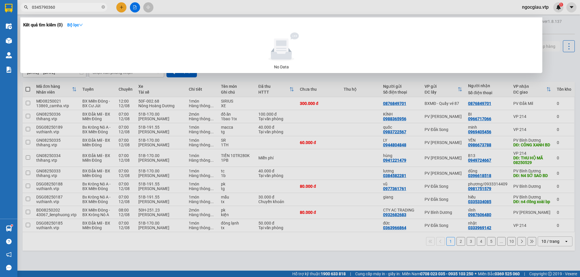
type input "0345790360"
click at [65, 5] on input "0345790360" at bounding box center [66, 7] width 68 height 6
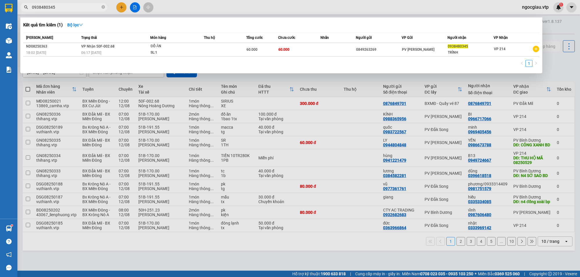
type input "0938480345"
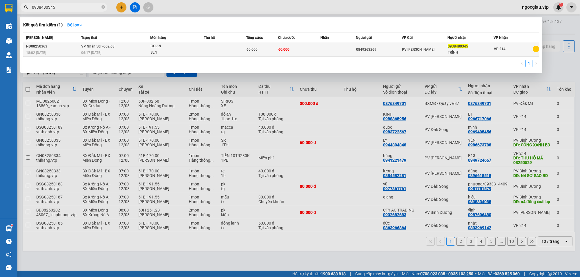
click at [326, 51] on td at bounding box center [338, 50] width 35 height 14
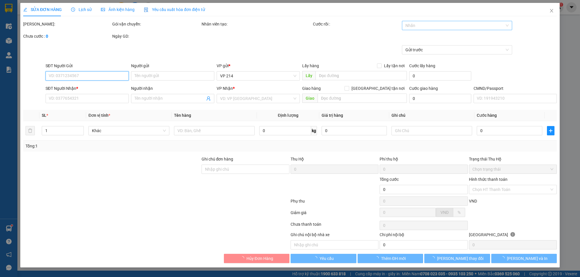
type input "0849263269"
type input "0938480345"
type input "TRÌNH"
type input "60.000"
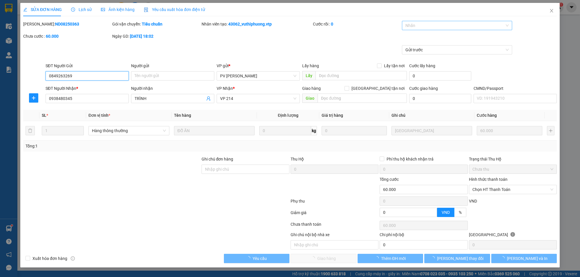
type input "3.000"
click at [418, 27] on div at bounding box center [455, 25] width 102 height 7
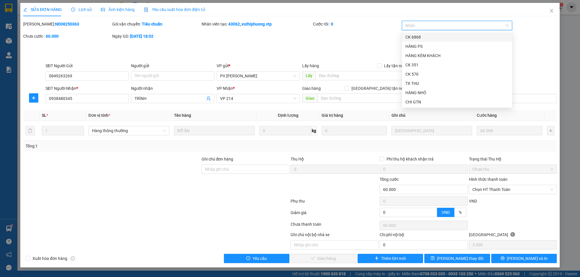
click at [423, 27] on div at bounding box center [455, 25] width 102 height 7
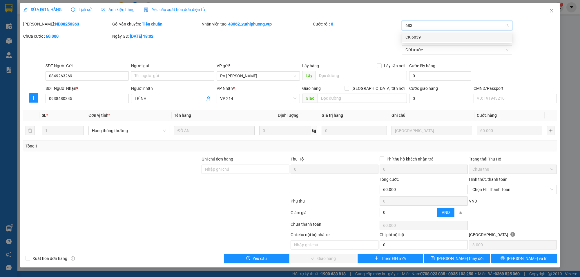
type input "6839"
click at [537, 219] on div at bounding box center [513, 215] width 89 height 10
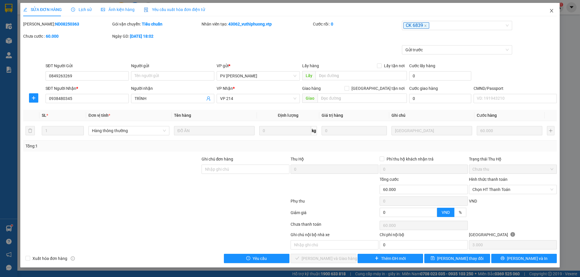
click at [550, 9] on icon "close" at bounding box center [552, 10] width 5 height 5
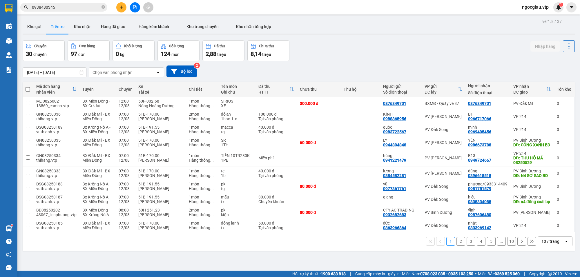
click at [71, 6] on input "0938480345" at bounding box center [66, 7] width 68 height 6
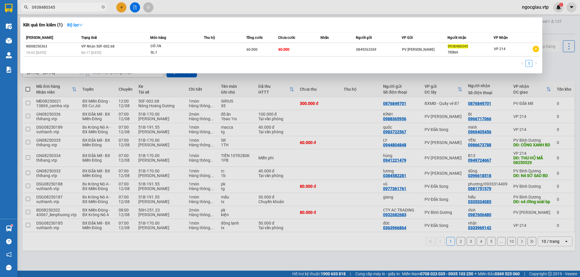
click at [71, 6] on input "0938480345" at bounding box center [66, 7] width 68 height 6
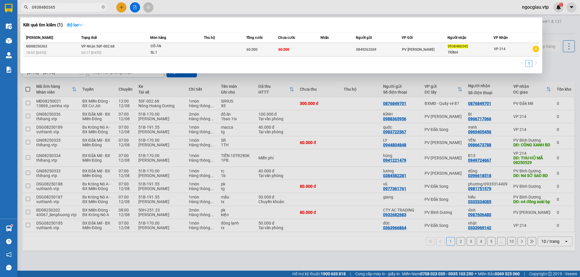
click at [192, 50] on div "SL: 1" at bounding box center [173, 53] width 44 height 6
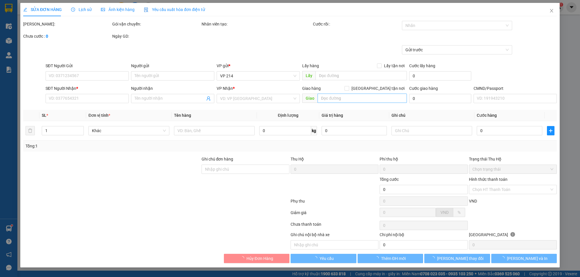
type input "0849263269"
type input "0938480345"
type input "TRÌNH"
type input "60.000"
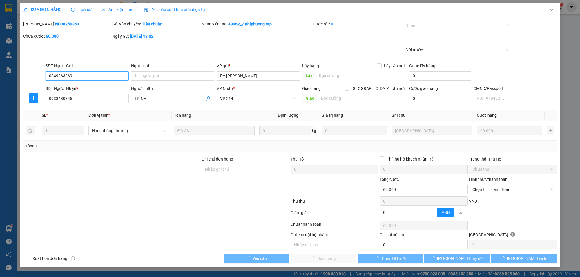
type input "3.000"
click at [421, 26] on div at bounding box center [455, 25] width 102 height 7
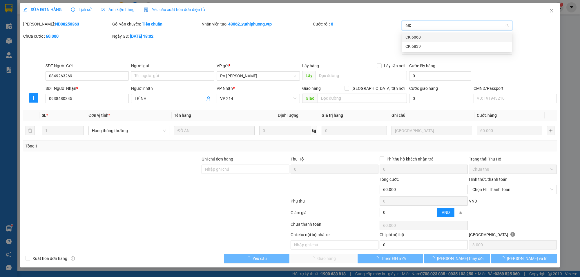
type input "6839"
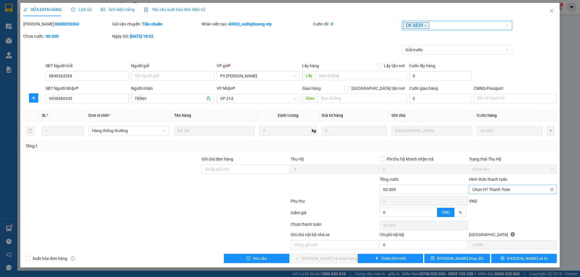
click at [495, 189] on span "Chọn HT Thanh Toán" at bounding box center [513, 189] width 81 height 9
click at [493, 239] on div "Chuyển khoản" at bounding box center [513, 239] width 81 height 6
type input "0"
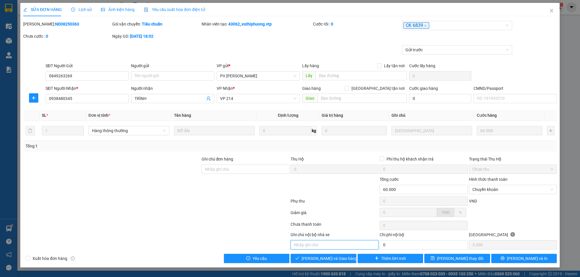
click at [322, 245] on input "text" at bounding box center [335, 245] width 88 height 9
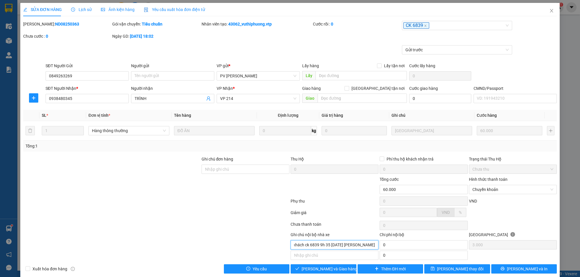
scroll to position [0, 19]
type input "khách ck 6839 9h 35 ngày 12/08/2025 lê ba khanh trinh"
click at [317, 271] on span "[PERSON_NAME] và Giao hàng" at bounding box center [330, 269] width 56 height 6
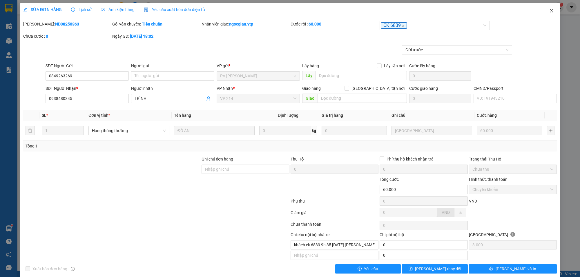
click at [551, 12] on span "Close" at bounding box center [552, 11] width 16 height 16
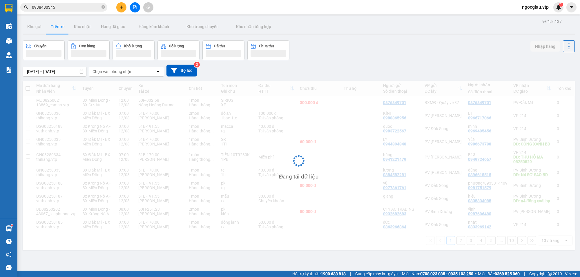
click at [68, 8] on input "0938480345" at bounding box center [66, 7] width 68 height 6
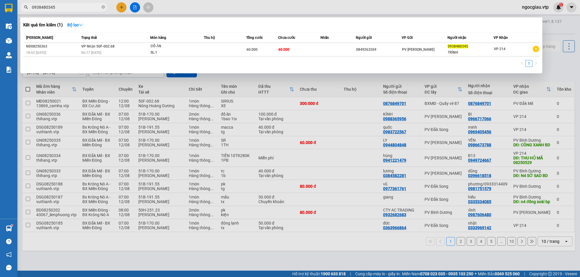
click at [68, 8] on input "0938480345" at bounding box center [66, 7] width 68 height 6
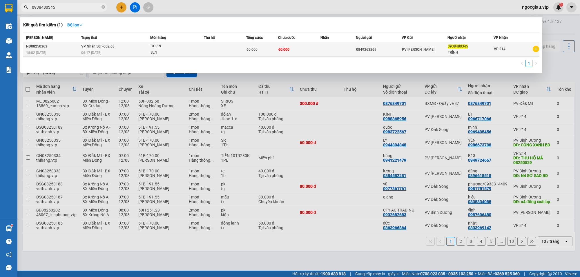
click at [341, 50] on td at bounding box center [338, 50] width 35 height 14
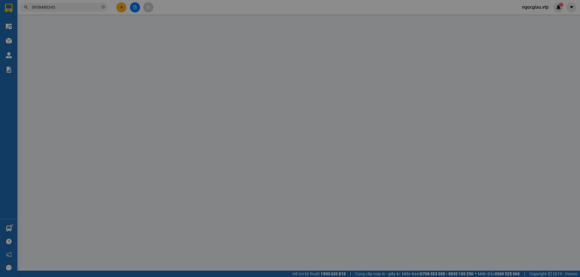
type input "0849263269"
type input "0938480345"
type input "TRÌNH"
type input "60.000"
type input "khách ck 6839 9h 35 ngày 12/08/2025 lê ba khanh trinh"
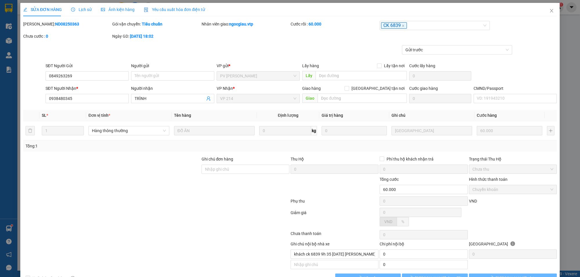
type input "3.000"
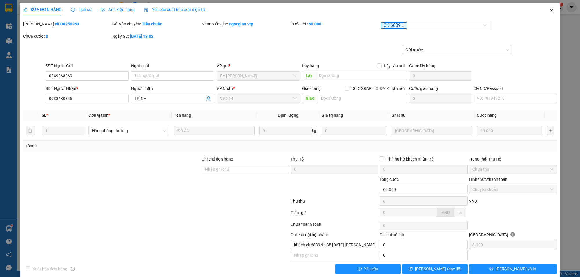
click at [550, 10] on icon "close" at bounding box center [552, 10] width 5 height 5
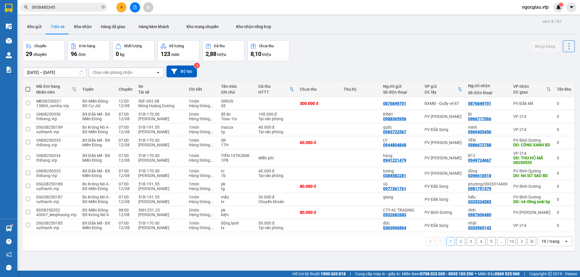
click at [69, 7] on input "0938480345" at bounding box center [66, 7] width 68 height 6
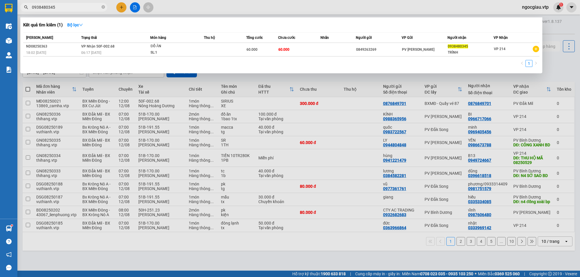
click at [69, 7] on input "0938480345" at bounding box center [66, 7] width 68 height 6
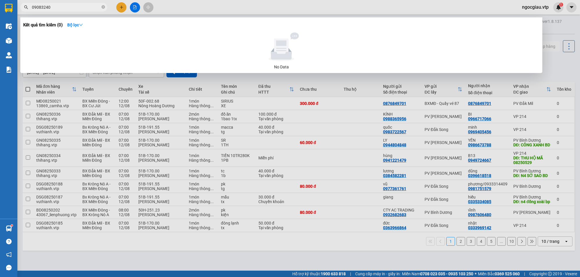
click at [57, 8] on input "09083240" at bounding box center [66, 7] width 68 height 6
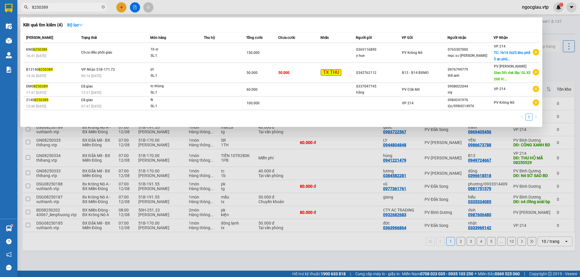
click at [55, 6] on input "8250389" at bounding box center [66, 7] width 68 height 6
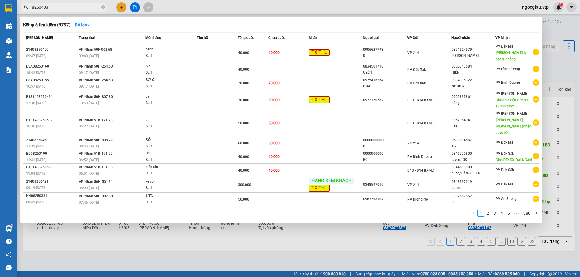
type input "8250403"
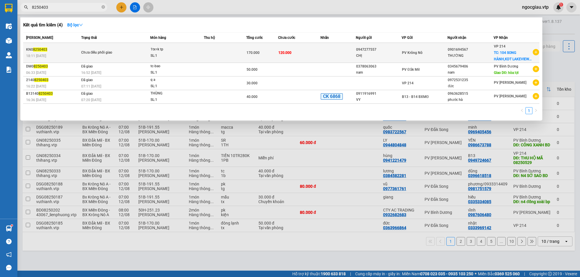
click at [316, 49] on td "120.000" at bounding box center [299, 53] width 42 height 20
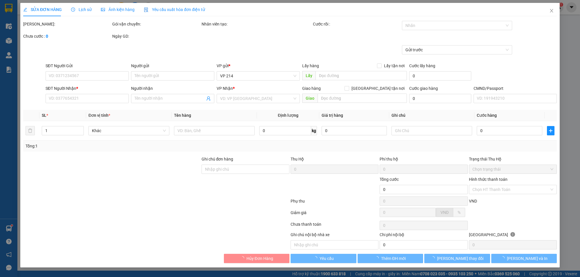
type input "2.500"
type input "0947277557"
type input "CHỊ"
type input "0901694567"
type input "THƯỜNG"
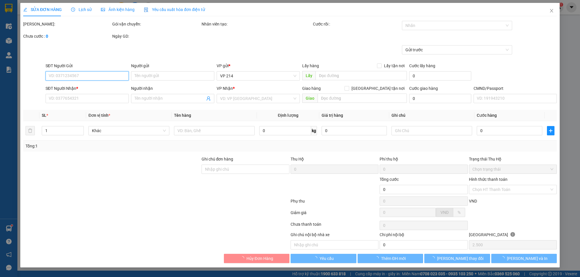
checkbox input "true"
type input "104 SONG HÀNH,KDT LAKEVIEW, P BÌNH TRƯNG"
type input "170.000"
type input "50.000"
type input "120.000"
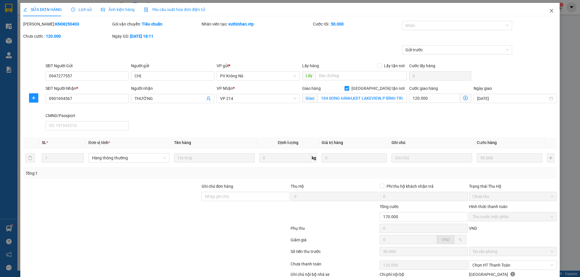
click at [550, 11] on icon "close" at bounding box center [552, 10] width 5 height 5
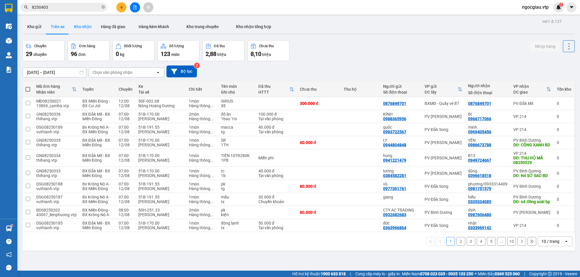
click at [86, 26] on button "Kho nhận" at bounding box center [82, 27] width 27 height 14
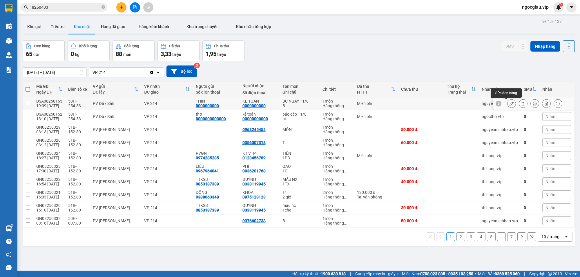
click at [509, 104] on button at bounding box center [512, 104] width 8 height 10
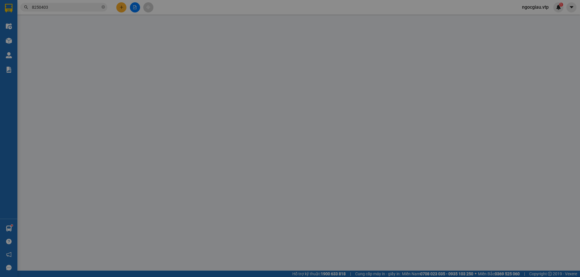
type input "0000000000"
type input "THÌN"
type input "0000000000"
type input "KẾ TOÁN"
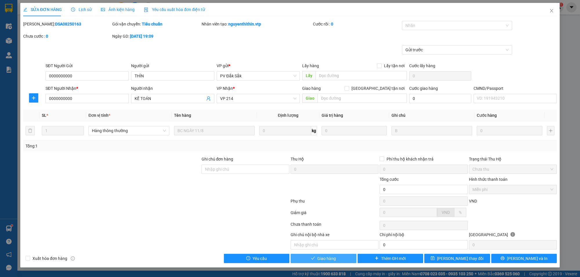
click at [327, 257] on span "Giao hàng" at bounding box center [327, 259] width 19 height 6
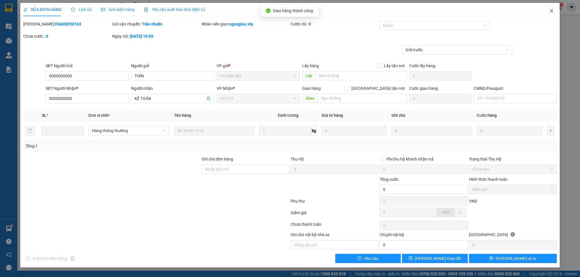
click at [552, 8] on span "Close" at bounding box center [552, 11] width 16 height 16
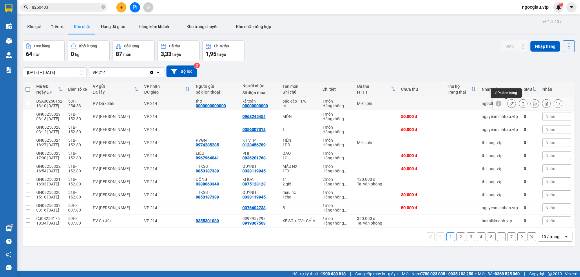
click at [510, 102] on div at bounding box center [512, 103] width 9 height 9
click at [510, 105] on icon at bounding box center [512, 104] width 4 height 4
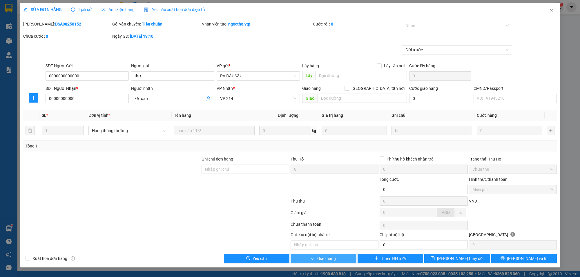
click at [305, 259] on button "Giao hàng" at bounding box center [324, 258] width 66 height 9
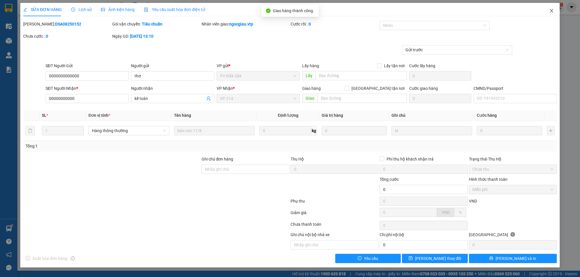
click at [552, 11] on icon "close" at bounding box center [551, 10] width 3 height 3
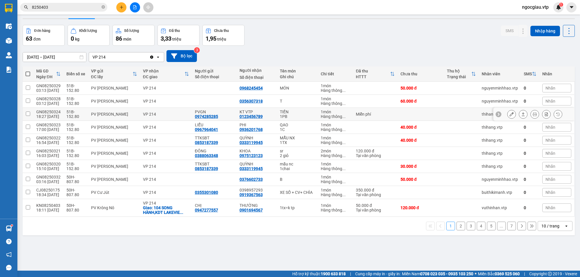
scroll to position [27, 0]
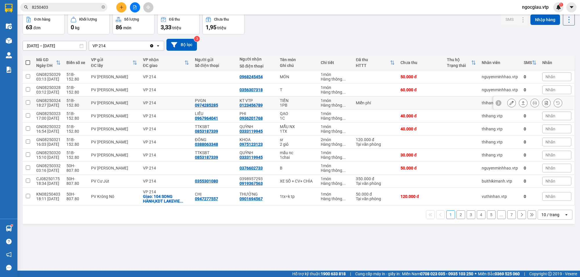
click at [510, 102] on icon at bounding box center [512, 103] width 4 height 4
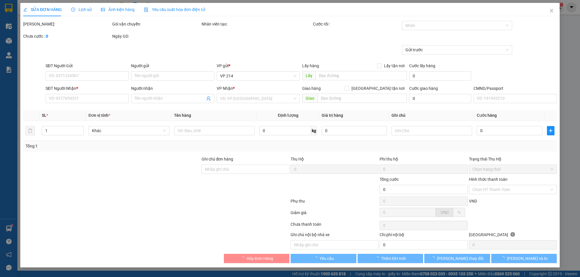
type input "0974285285"
type input "PVGN"
type input "0123456789"
type input "KT VTP"
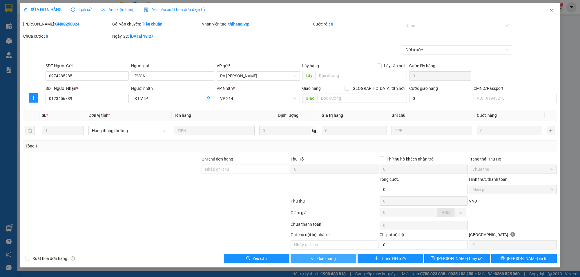
click at [338, 257] on button "Giao hàng" at bounding box center [324, 258] width 66 height 9
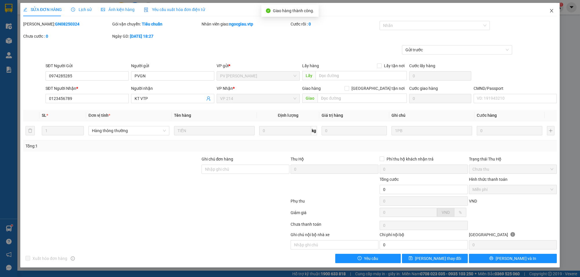
click at [554, 8] on span "Close" at bounding box center [552, 11] width 16 height 16
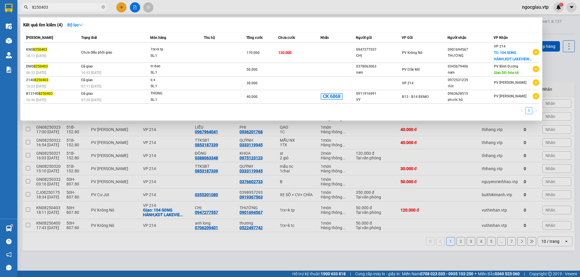
click at [55, 8] on input "8250403" at bounding box center [66, 7] width 68 height 6
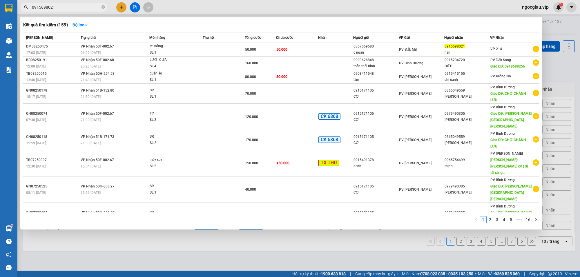
type input "0915698021"
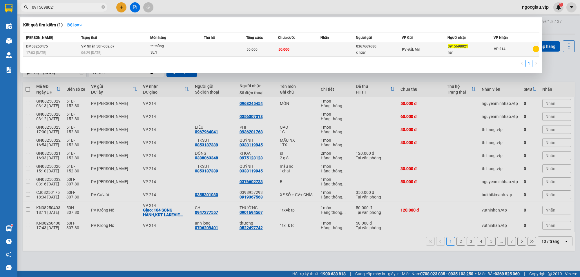
click at [218, 48] on td at bounding box center [225, 50] width 42 height 14
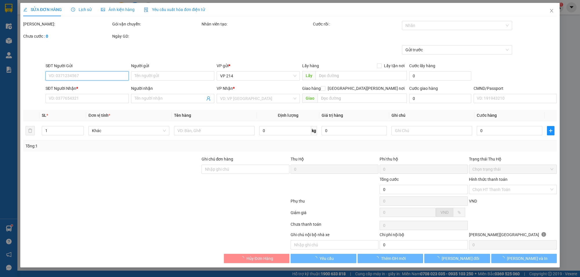
type input "0367669680"
type input "c ngân"
type input "0915698021"
type input "hân"
type input "50.000"
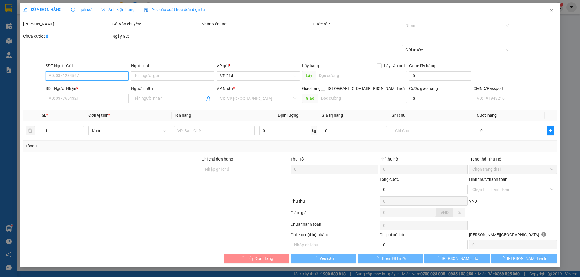
type input "50.000"
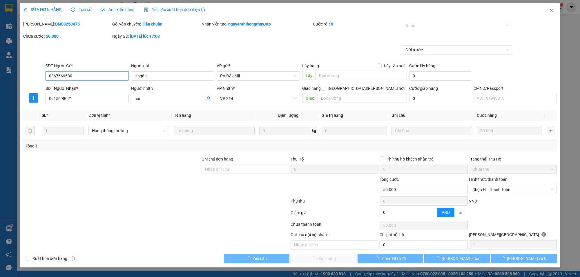
type input "2.500"
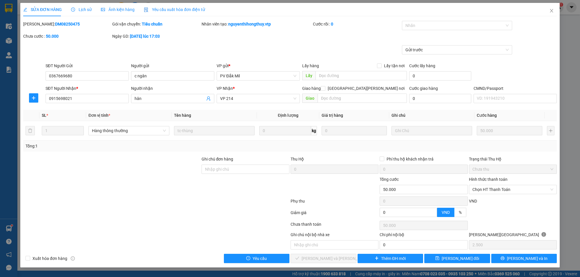
click at [532, 184] on div "Hình thức thanh toán" at bounding box center [513, 180] width 88 height 9
click at [528, 187] on span "Chọn HT Thanh Toán" at bounding box center [513, 189] width 81 height 9
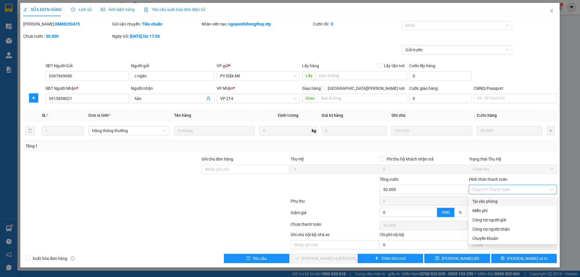
click at [504, 198] on div "Tại văn phòng" at bounding box center [513, 201] width 88 height 9
type input "0"
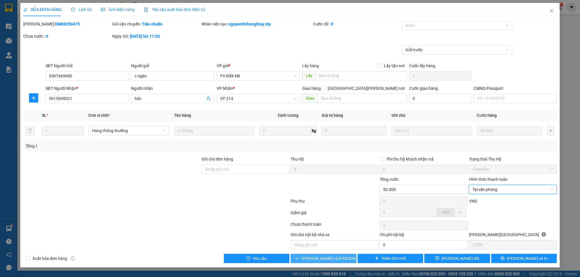
click at [345, 262] on button "[PERSON_NAME] và Giao hàng" at bounding box center [324, 258] width 66 height 9
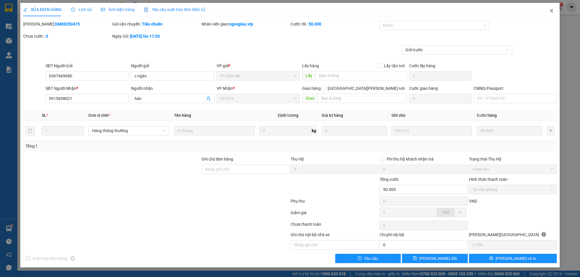
click at [553, 11] on icon "close" at bounding box center [552, 10] width 5 height 5
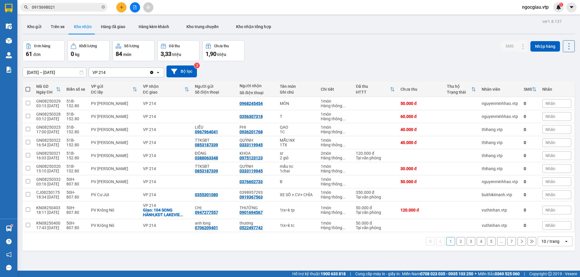
click at [53, 7] on input "0915698021" at bounding box center [66, 7] width 68 height 6
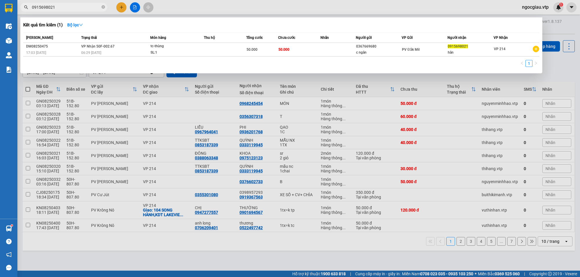
click at [53, 7] on input "0915698021" at bounding box center [66, 7] width 68 height 6
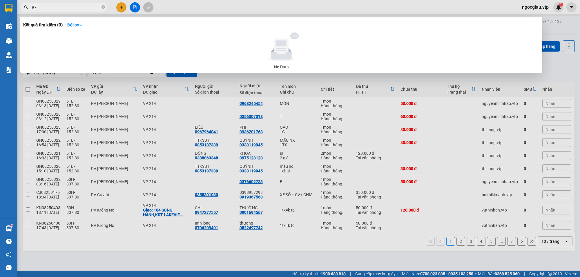
type input "9"
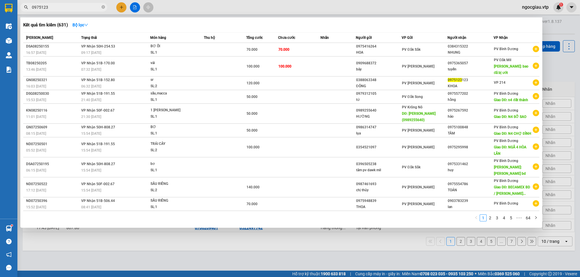
type input "0975123"
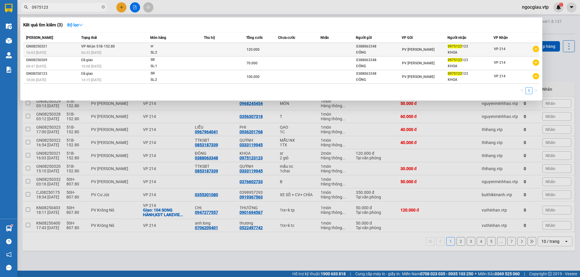
click at [226, 44] on td at bounding box center [225, 50] width 42 height 14
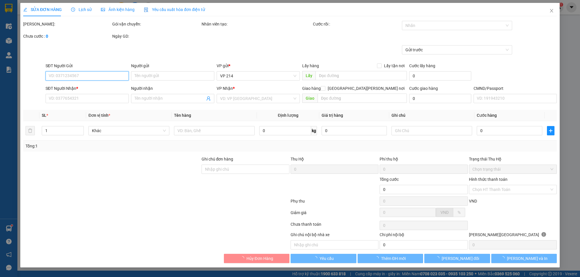
type input "6.000"
type input "0388063348"
type input "ĐÔNG"
type input "0975123123"
type input "KHOA"
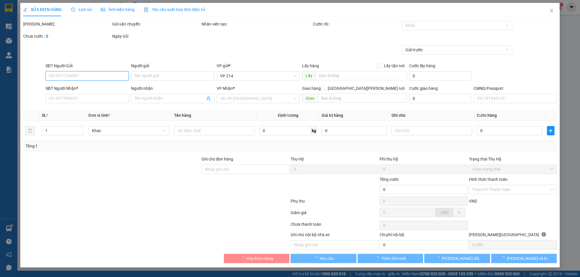
type input "120.000"
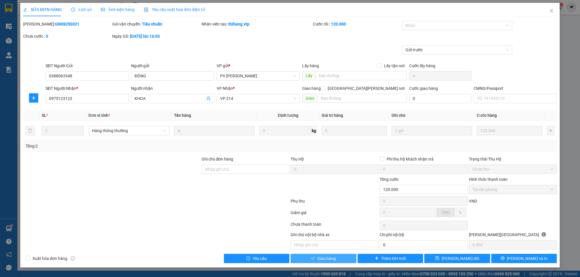
click at [343, 260] on button "Giao hàng" at bounding box center [324, 258] width 66 height 9
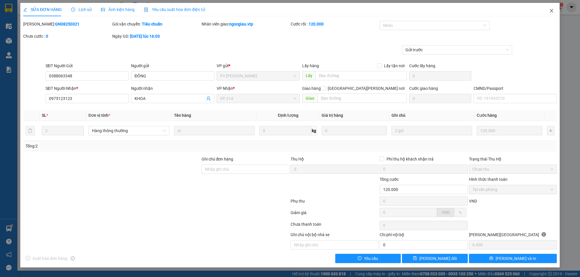
click at [556, 10] on span "Close" at bounding box center [552, 11] width 16 height 16
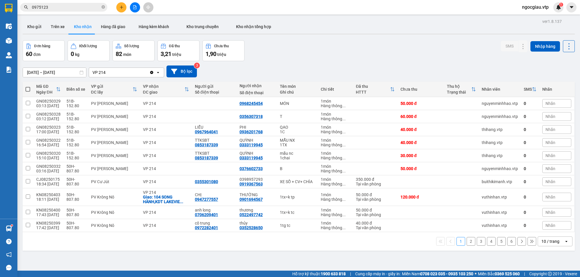
click at [68, 7] on input "0975123" at bounding box center [66, 7] width 68 height 6
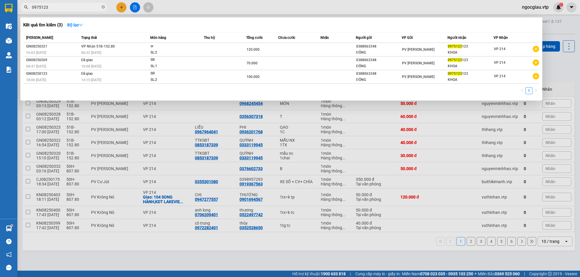
click at [68, 7] on input "0975123" at bounding box center [66, 7] width 68 height 6
type input "0966801152"
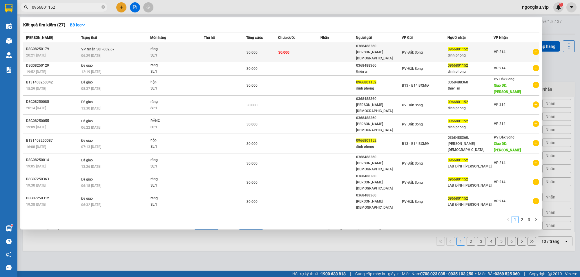
click at [194, 53] on div "SL: 1" at bounding box center [173, 56] width 44 height 6
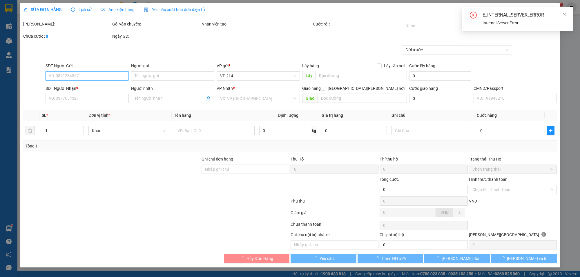
type input "1.500"
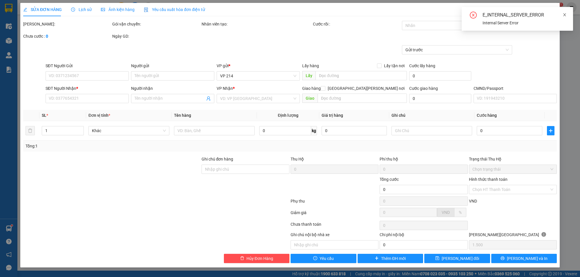
click at [565, 12] on span at bounding box center [565, 14] width 4 height 5
click at [550, 12] on icon "close" at bounding box center [552, 10] width 5 height 5
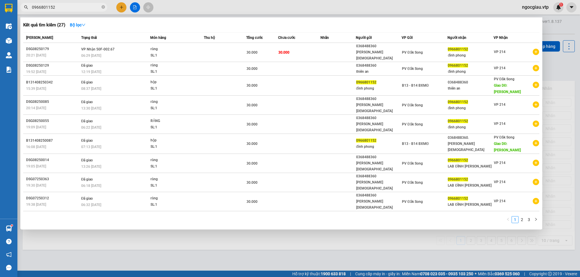
click at [66, 8] on input "0966801152" at bounding box center [66, 7] width 68 height 6
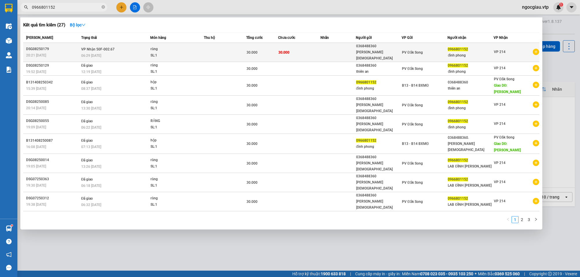
click at [127, 46] on td "VP Nhận 50F-002.67 06:29 - 12/08" at bounding box center [115, 52] width 71 height 19
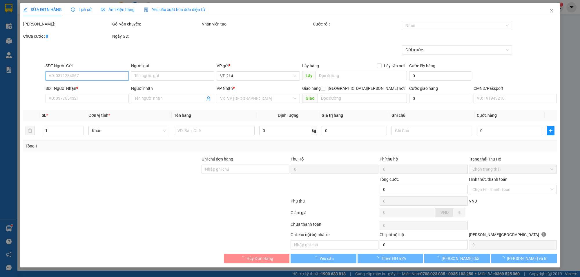
type input "1.500"
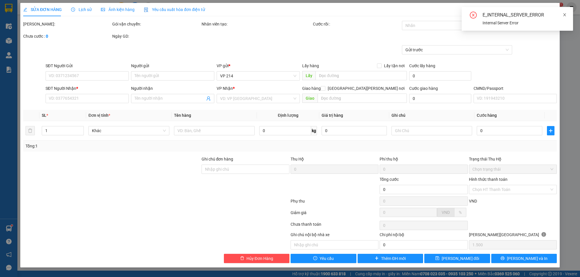
click at [566, 15] on icon "close" at bounding box center [565, 15] width 4 height 4
click at [554, 10] on icon "close" at bounding box center [552, 10] width 5 height 5
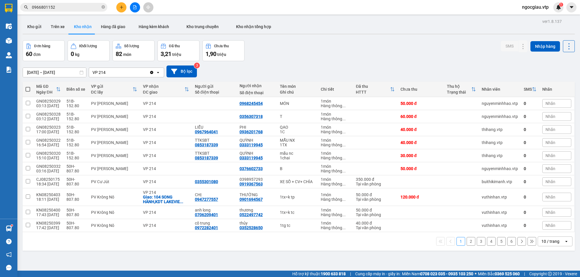
click at [63, 8] on input "0966801152" at bounding box center [66, 7] width 68 height 6
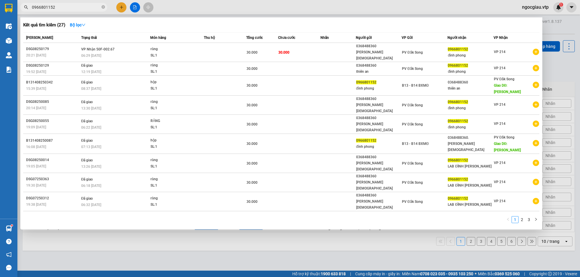
click at [63, 8] on input "0966801152" at bounding box center [66, 7] width 68 height 6
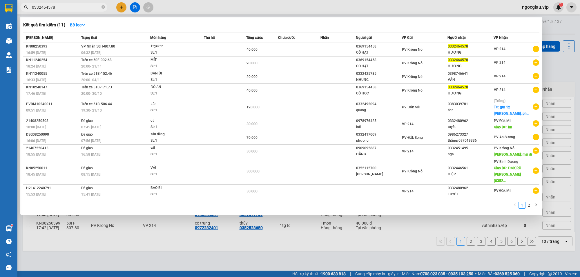
type input "0332464578"
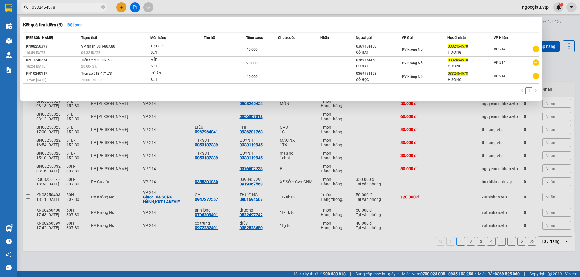
click at [196, 42] on th "Món hàng" at bounding box center [177, 38] width 54 height 10
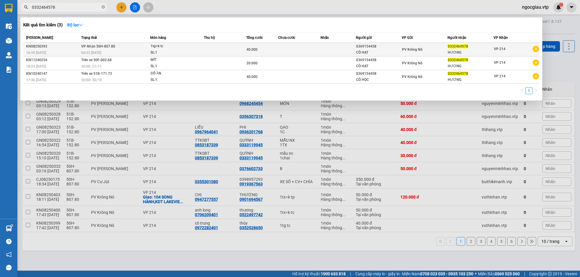
click at [188, 50] on div "SL: 1" at bounding box center [173, 53] width 44 height 6
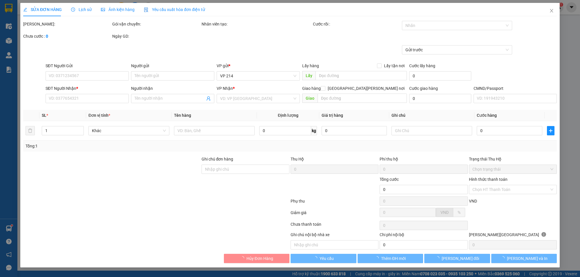
type input "2.000"
type input "0369154458"
type input "CÔ HẠT"
type input "0332464578"
type input "HƯƠNG"
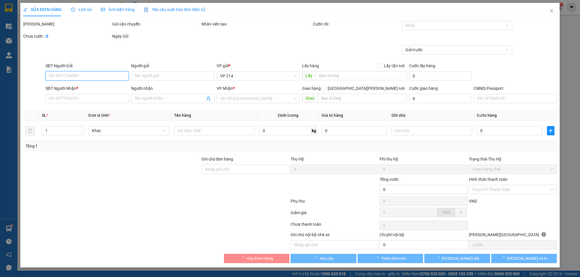
type input "40.000"
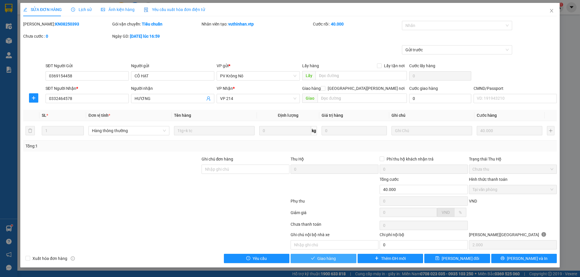
click at [338, 261] on button "Giao hàng" at bounding box center [324, 258] width 66 height 9
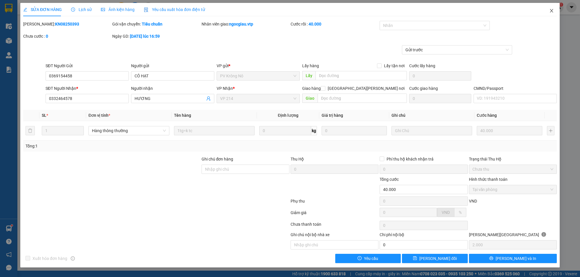
click at [551, 11] on icon "close" at bounding box center [552, 10] width 5 height 5
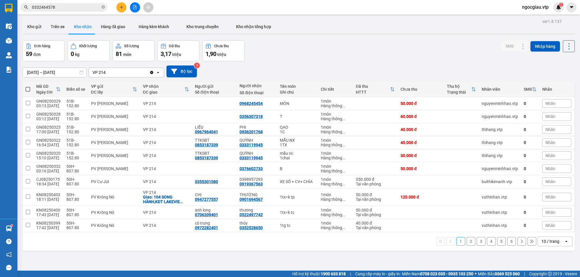
click at [90, 7] on input "0332464578" at bounding box center [66, 7] width 68 height 6
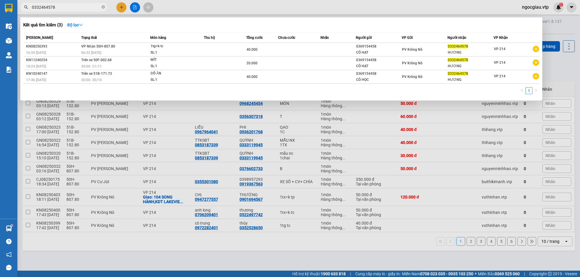
click at [90, 7] on input "0332464578" at bounding box center [66, 7] width 68 height 6
type input "8250354"
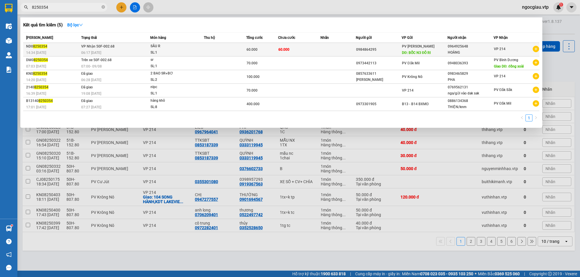
click at [330, 49] on td at bounding box center [338, 50] width 35 height 14
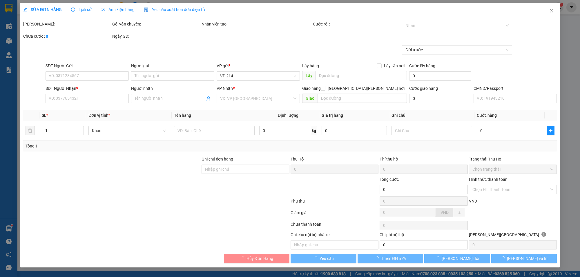
type input "3.000"
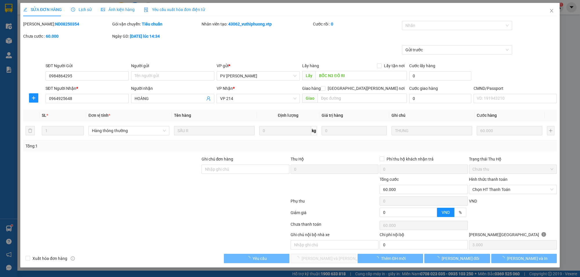
type input "0984864295"
type input "BỐC N3 ĐÔ RI"
type input "0964925648"
type input "HOÀNG"
type input "60.000"
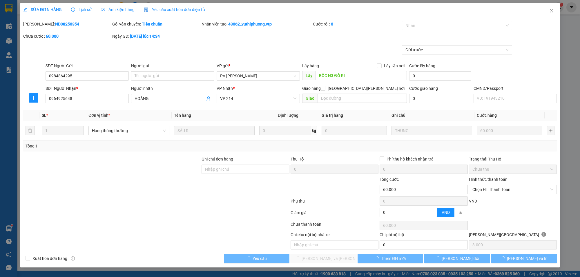
type input "60.000"
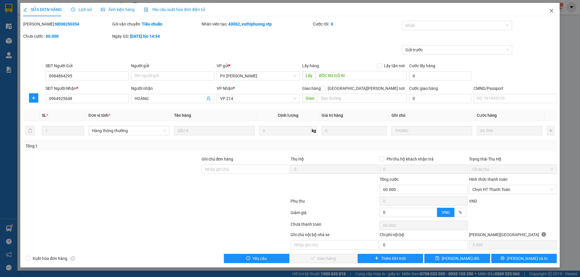
click at [551, 8] on span "Close" at bounding box center [552, 11] width 16 height 16
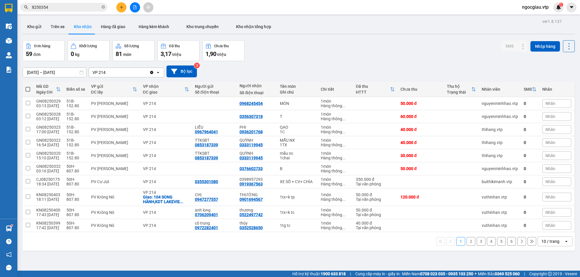
click at [70, 5] on input "8250354" at bounding box center [66, 7] width 68 height 6
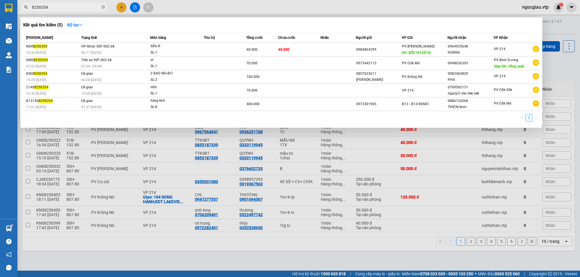
click at [55, 8] on input "8250354" at bounding box center [66, 7] width 68 height 6
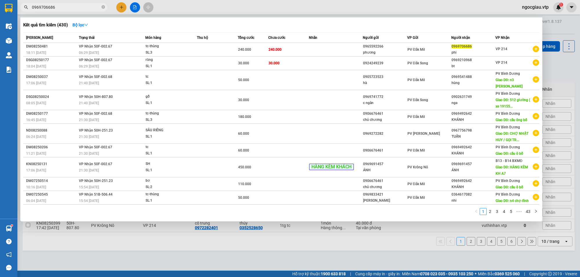
type input "0969706686"
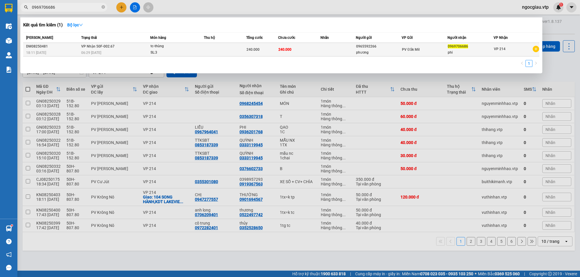
click at [214, 45] on td at bounding box center [225, 50] width 42 height 14
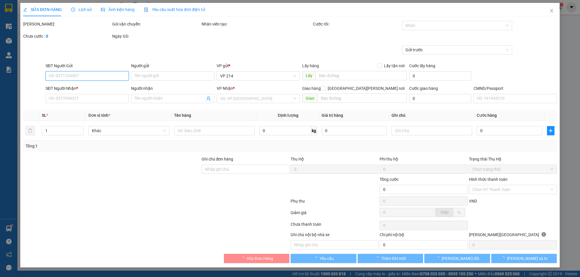
type input "0965592266"
type input "phương"
type input "0969706686"
type input "phi"
type input "240.000"
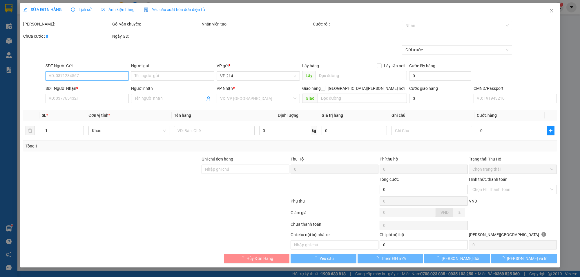
type input "240.000"
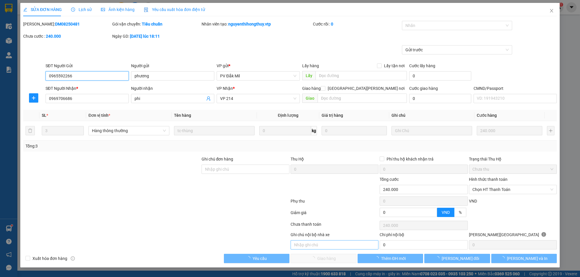
type input "12.000"
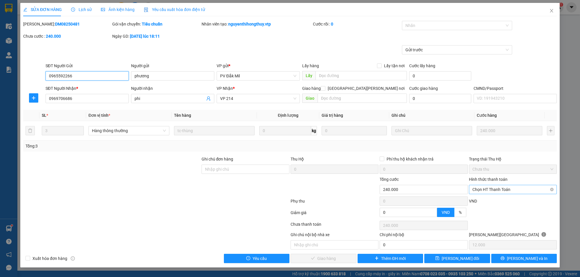
click at [479, 190] on span "Chọn HT Thanh Toán" at bounding box center [513, 189] width 81 height 9
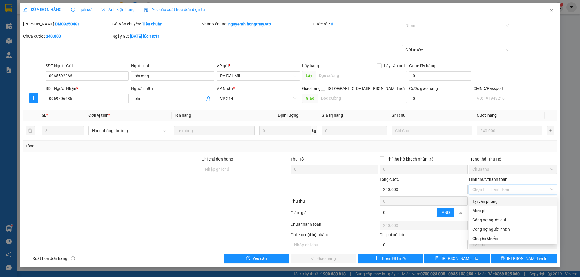
click at [484, 202] on div "Tại văn phòng" at bounding box center [513, 202] width 81 height 6
type input "0"
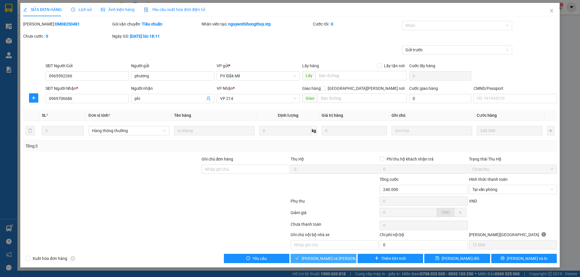
click at [332, 261] on span "[PERSON_NAME] và Giao hàng" at bounding box center [341, 259] width 78 height 6
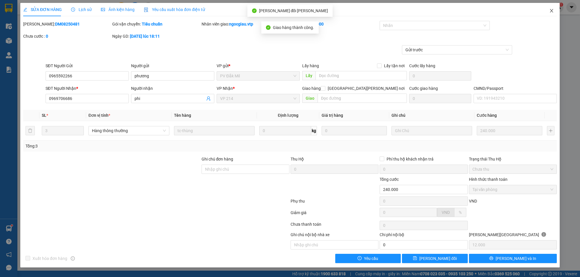
click at [553, 9] on icon "close" at bounding box center [552, 10] width 5 height 5
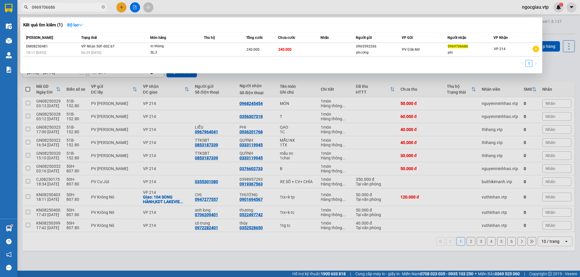
click at [75, 8] on input "0969706686" at bounding box center [66, 7] width 68 height 6
paste input "779560089"
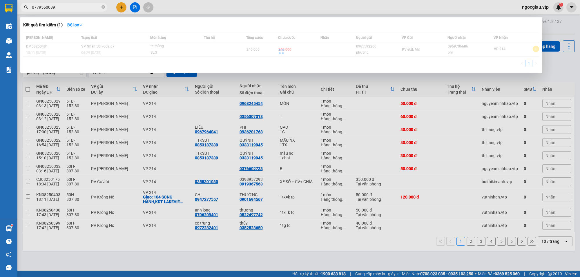
type input "0779560089"
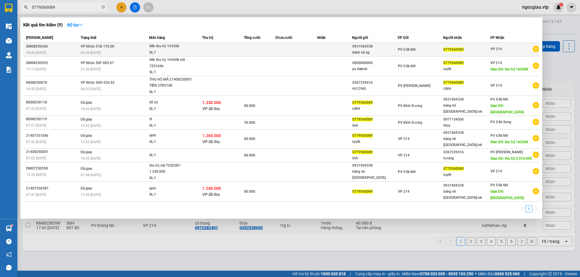
click at [221, 50] on td at bounding box center [223, 50] width 42 height 14
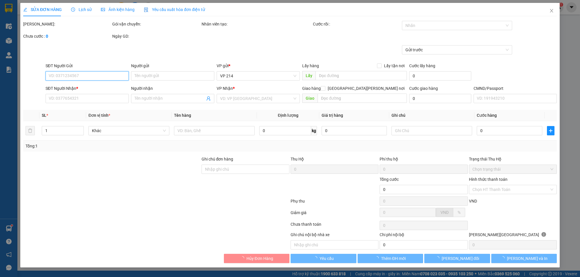
type input "0931969338"
type input "bánh mì sg"
type input "0779560089"
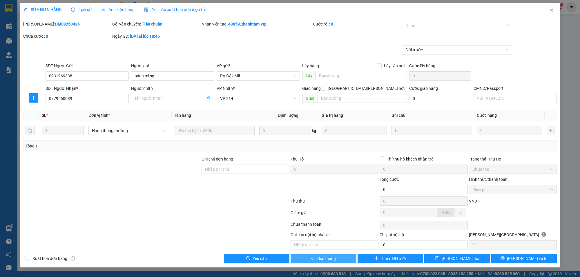
click at [332, 261] on span "Giao hàng" at bounding box center [327, 259] width 19 height 6
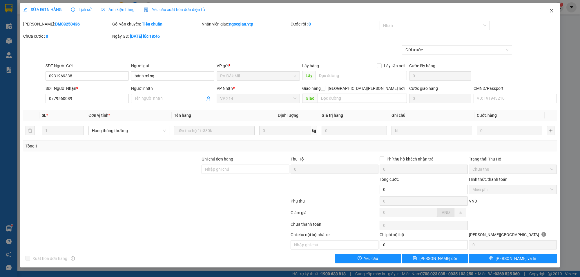
click at [556, 10] on span "Close" at bounding box center [552, 11] width 16 height 16
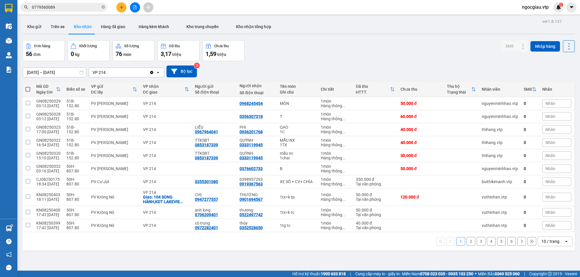
click at [86, 26] on button "Kho nhận" at bounding box center [82, 27] width 27 height 14
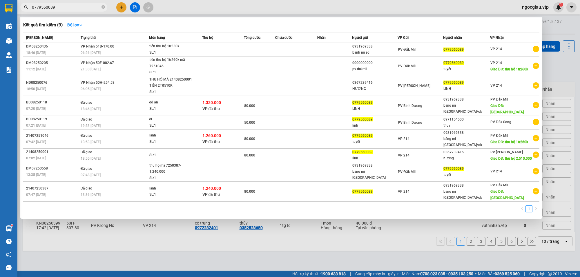
click at [62, 6] on input "0779560089" at bounding box center [66, 7] width 68 height 6
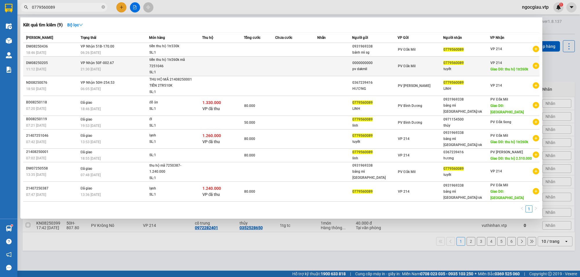
click at [192, 65] on div "tiền thu hộ 1tr260k mã 7251046" at bounding box center [171, 63] width 44 height 12
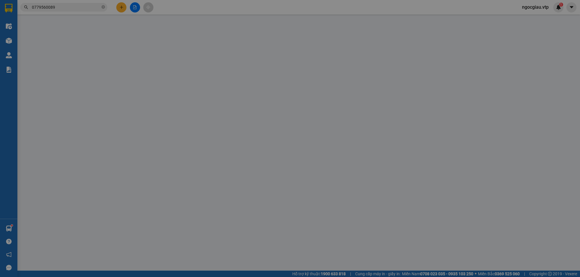
type input "0000000000"
type input "pv dakmil"
type input "0779560089"
type input "tuyết"
type input "thu hộ 1tr260k"
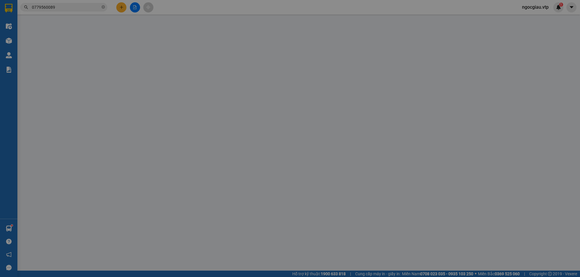
type input "đã tt cước thu hộ"
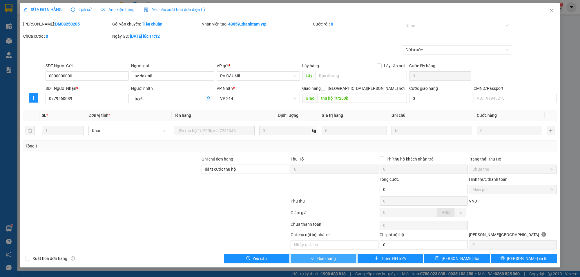
click at [330, 260] on span "Giao hàng" at bounding box center [327, 259] width 19 height 6
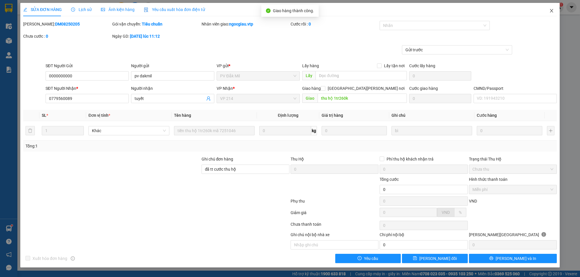
click at [552, 10] on icon "close" at bounding box center [551, 10] width 3 height 3
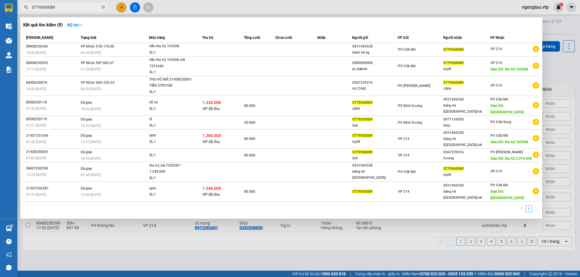
click at [70, 6] on input "0779560089" at bounding box center [66, 7] width 68 height 6
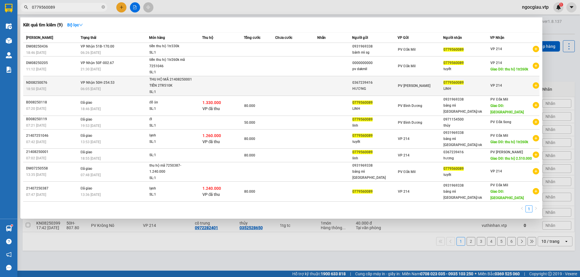
click at [256, 87] on td at bounding box center [259, 86] width 31 height 20
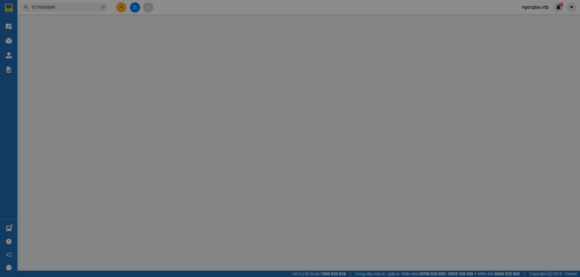
type input "0367239416"
type input "HƯƠNG"
type input "0779560089"
type input "LINH"
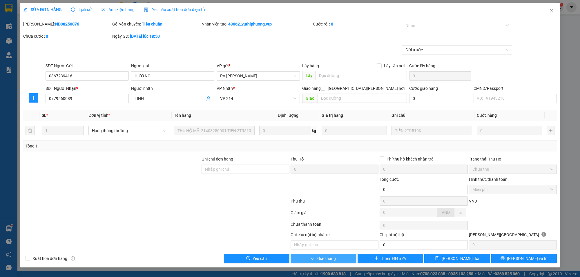
click at [337, 263] on button "Giao hàng" at bounding box center [324, 258] width 66 height 9
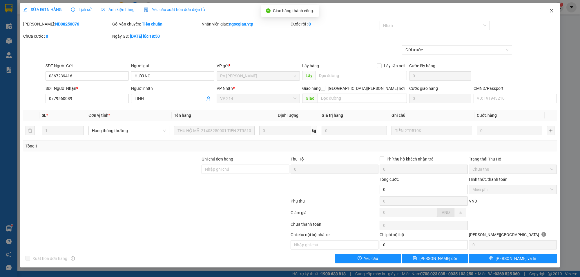
click at [555, 10] on span "Close" at bounding box center [552, 11] width 16 height 16
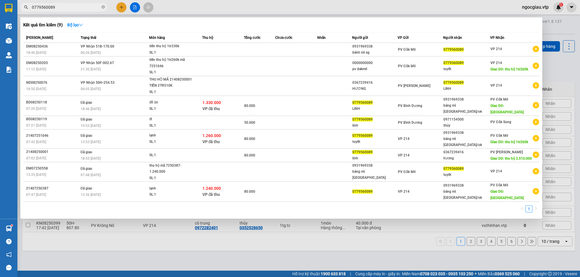
click at [65, 6] on input "0779560089" at bounding box center [66, 7] width 68 height 6
click at [118, 25] on div "Kết quả tìm kiếm ( 9 ) Bộ lọc" at bounding box center [281, 24] width 517 height 9
click at [59, 5] on input "0779560089" at bounding box center [66, 7] width 68 height 6
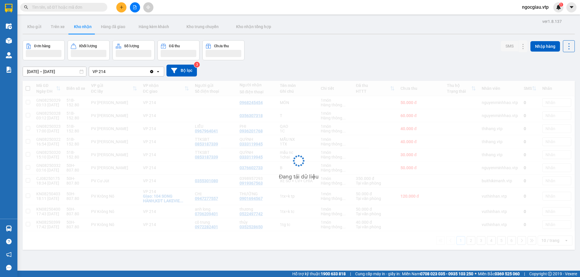
click at [66, 6] on input "text" at bounding box center [66, 7] width 68 height 6
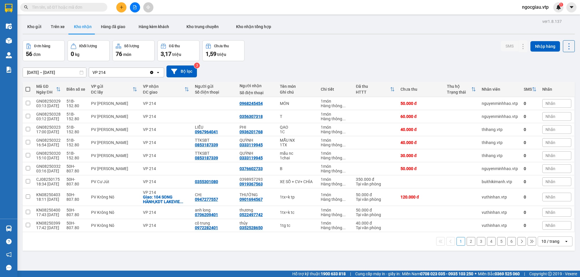
click at [66, 6] on input "text" at bounding box center [66, 7] width 68 height 6
paste input "0779560089"
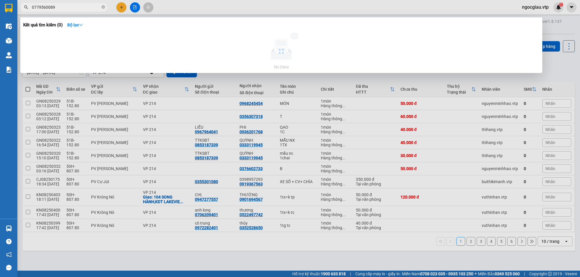
type input "0779560089"
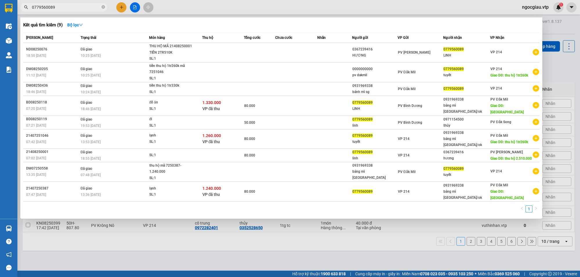
click at [68, 7] on input "0779560089" at bounding box center [66, 7] width 68 height 6
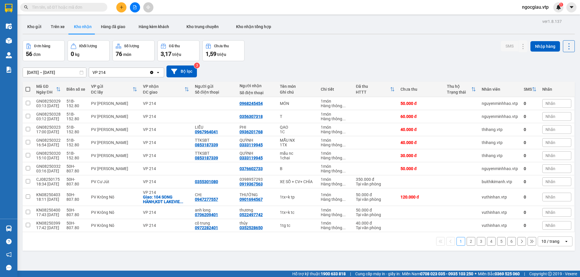
click at [48, 7] on input "text" at bounding box center [66, 7] width 68 height 6
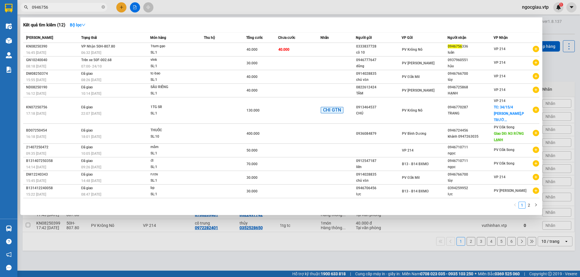
type input "0946756"
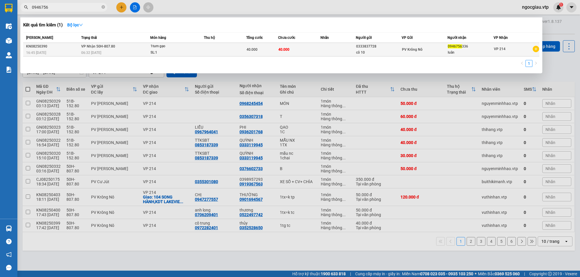
click at [229, 46] on td at bounding box center [225, 50] width 42 height 14
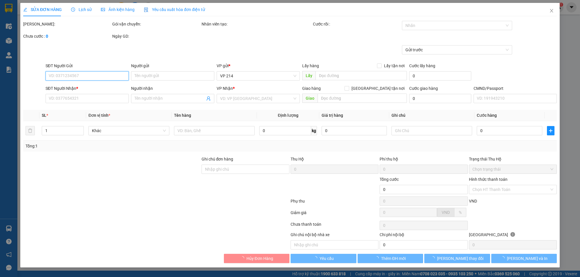
type input "2.000"
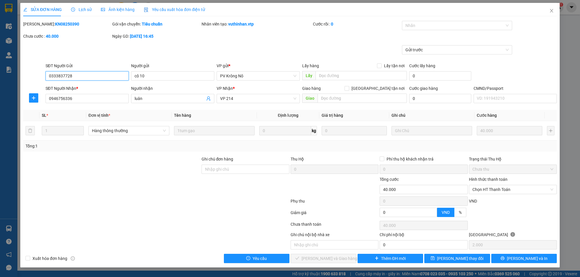
type input "0333837728"
type input "cô 10"
type input "0946756336"
type input "luân"
type input "40.000"
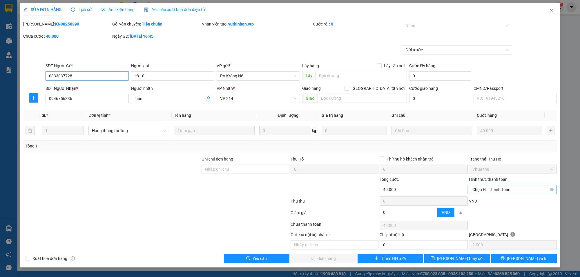
click at [500, 188] on span "Chọn HT Thanh Toán" at bounding box center [513, 189] width 81 height 9
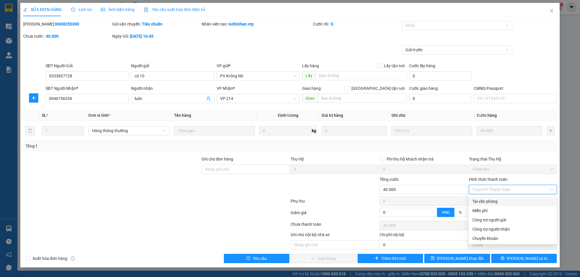
click at [491, 199] on div "Tại văn phòng" at bounding box center [513, 202] width 81 height 6
type input "0"
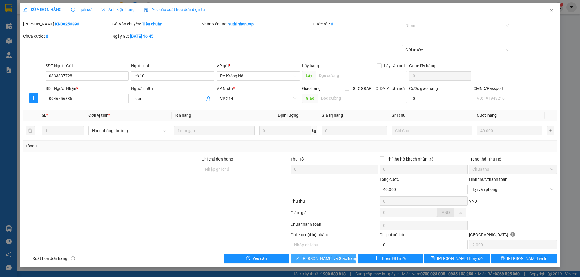
click at [341, 263] on button "[PERSON_NAME] và Giao hàng" at bounding box center [324, 258] width 66 height 9
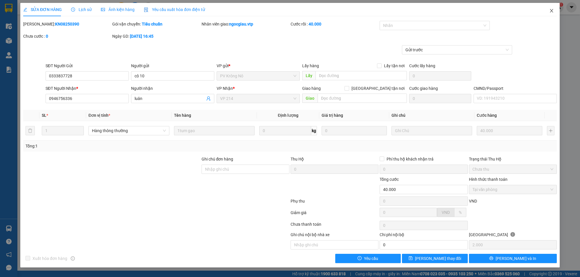
click at [553, 9] on icon "close" at bounding box center [552, 10] width 5 height 5
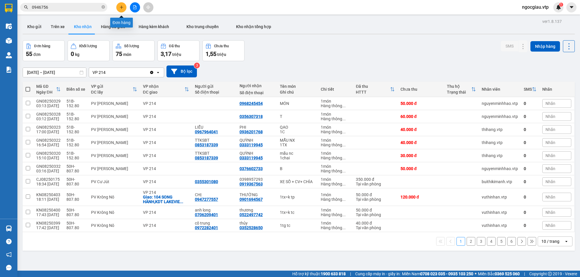
click at [118, 7] on button at bounding box center [121, 7] width 10 height 10
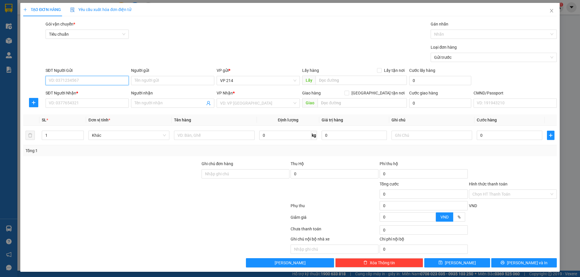
click at [109, 78] on input "SĐT Người Gửi" at bounding box center [87, 80] width 83 height 9
type input "0355568029"
type input "0927111148"
type input "triệu"
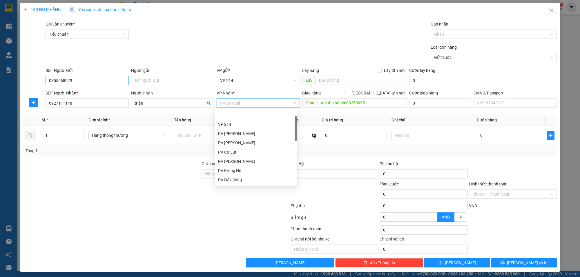
scroll to position [18, 0]
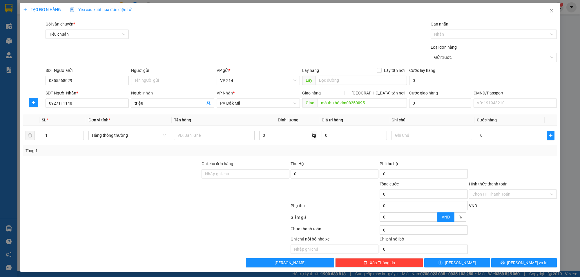
click at [359, 118] on th "Giá trị hàng" at bounding box center [355, 120] width 70 height 11
click at [374, 105] on input "mã thu hộ dm08250095" at bounding box center [362, 102] width 89 height 9
click at [383, 102] on input "mã thu hộ dm08250095" at bounding box center [362, 102] width 89 height 9
type input "mã thu hộ dm08250188"
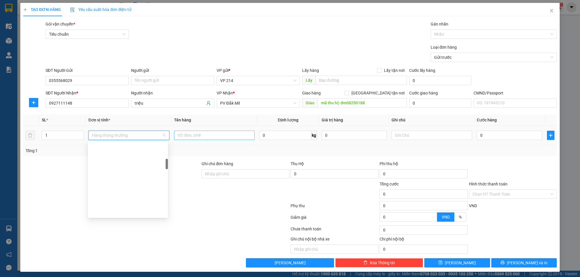
scroll to position [121, 0]
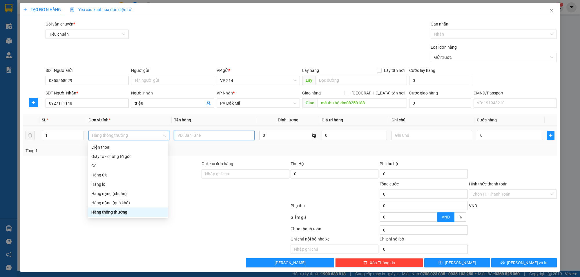
click at [196, 137] on input "text" at bounding box center [214, 135] width 81 height 9
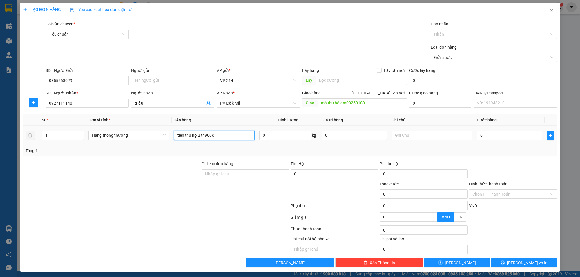
type input "tiền thu hộ 2 tr 900k"
type input "1 bì"
drag, startPoint x: 464, startPoint y: 262, endPoint x: 472, endPoint y: 264, distance: 8.9
click at [463, 262] on button "Lưu" at bounding box center [458, 263] width 66 height 9
click at [480, 135] on input "0" at bounding box center [509, 135] width 65 height 9
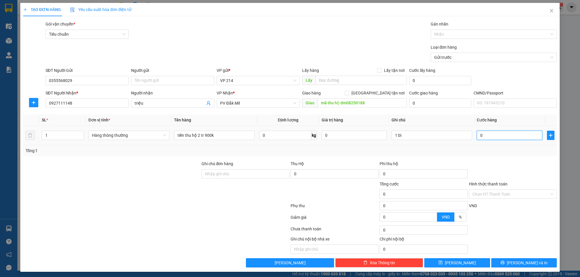
type input "03"
type input "3"
type input "030"
type input "30"
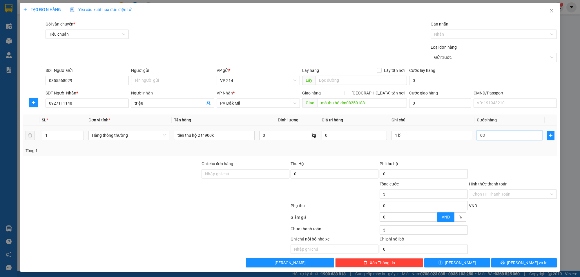
type input "30"
type input "0.300"
type input "300"
type input "03.000"
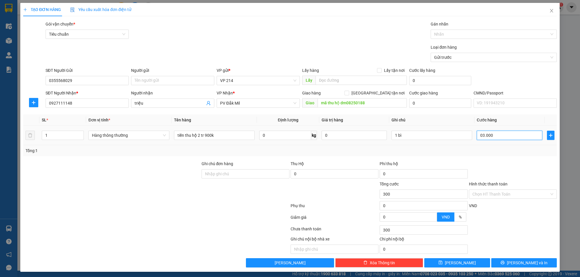
type input "3.000"
type input "030.000"
type input "30.000"
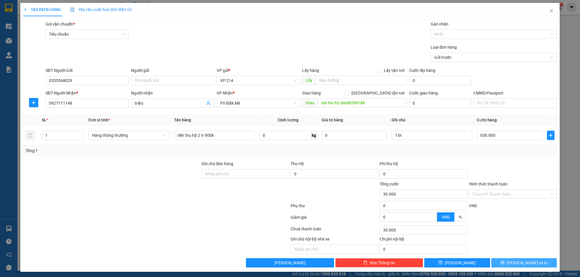
type input "30.000"
click at [524, 264] on span "[PERSON_NAME] và In" at bounding box center [527, 263] width 41 height 6
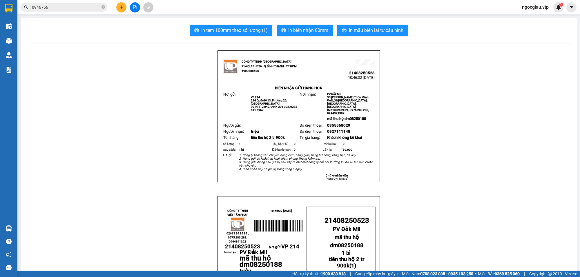
click at [64, 5] on input "0946756" at bounding box center [66, 7] width 68 height 6
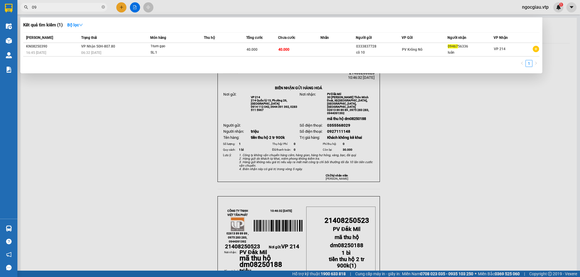
type input "0"
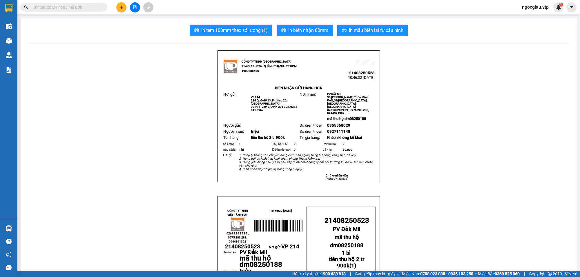
click at [54, 6] on input "text" at bounding box center [66, 7] width 68 height 6
paste input "0936201768"
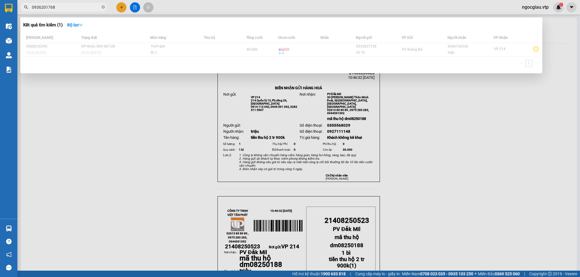
type input "0936201768"
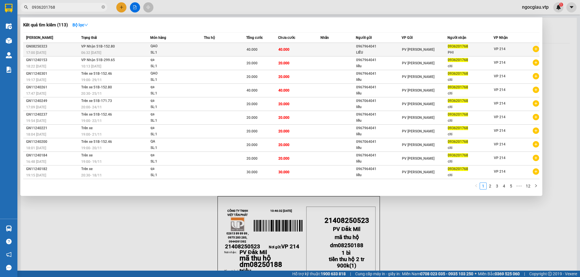
click at [203, 45] on span "QAO SL: 1" at bounding box center [177, 49] width 53 height 12
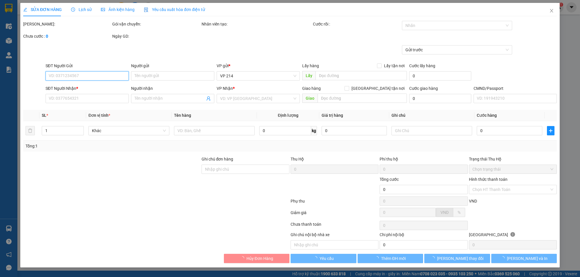
type input "2.000"
type input "0967964041"
type input "LIỄU"
type input "0936201768"
type input "PHI"
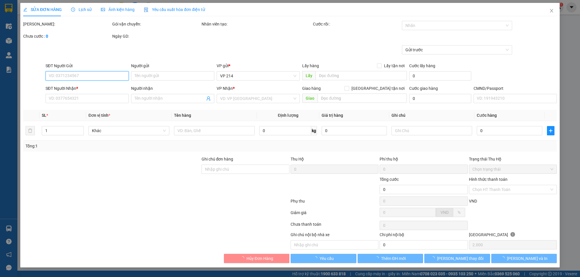
type input "40.000"
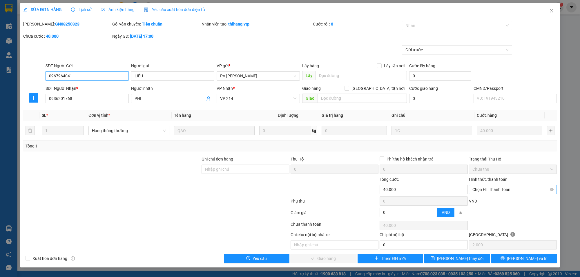
click at [491, 187] on span "Chọn HT Thanh Toán" at bounding box center [513, 189] width 81 height 9
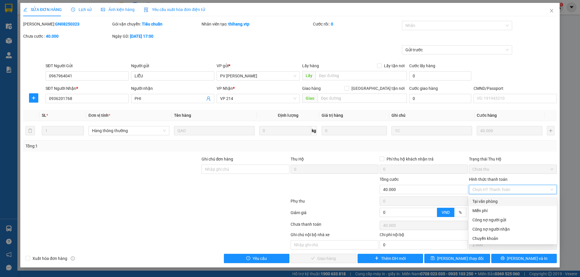
click at [492, 202] on div "Tại văn phòng" at bounding box center [513, 202] width 81 height 6
type input "0"
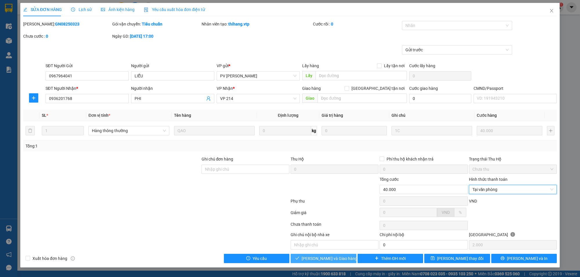
click at [323, 261] on span "[PERSON_NAME] và Giao hàng" at bounding box center [330, 259] width 56 height 6
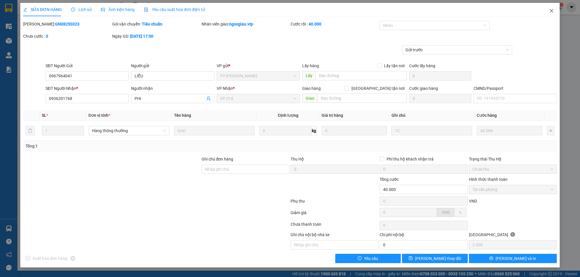
click at [551, 10] on icon "close" at bounding box center [552, 10] width 5 height 5
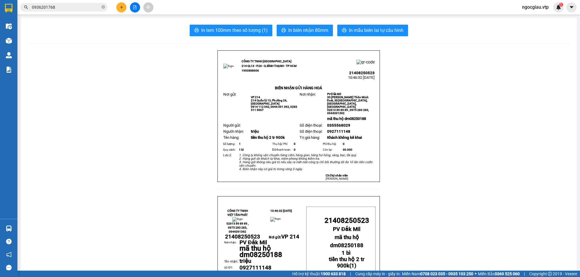
click at [71, 9] on input "0936201768" at bounding box center [66, 7] width 68 height 6
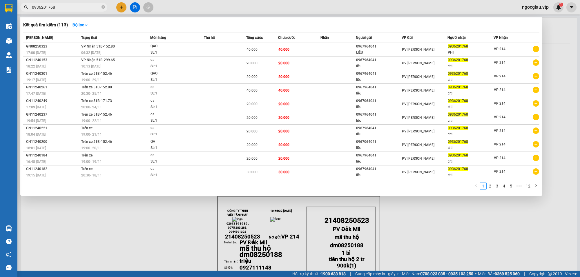
click at [71, 9] on input "0936201768" at bounding box center [66, 7] width 68 height 6
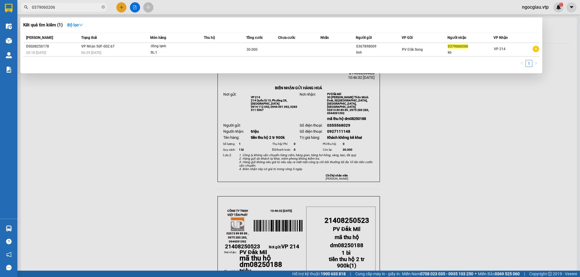
type input "0379060206"
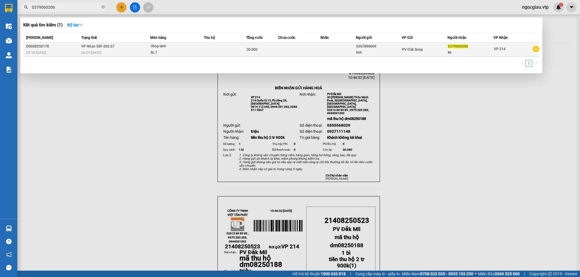
click at [188, 50] on div "SL: 1" at bounding box center [173, 53] width 44 height 6
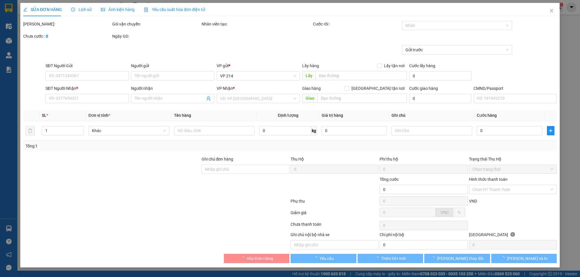
type input "0367898009"
type input "linh"
type input "0379060206"
type input "kb"
type input "30.000"
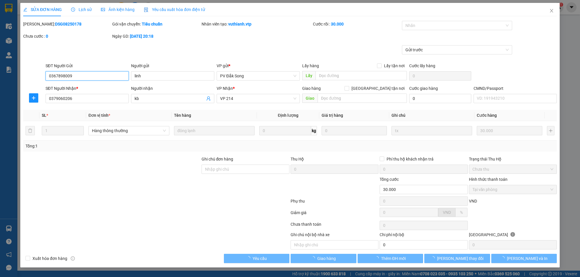
type input "1.500"
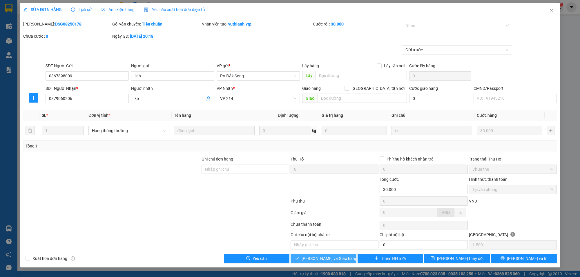
click at [340, 257] on span "[PERSON_NAME] và Giao hàng" at bounding box center [330, 259] width 56 height 6
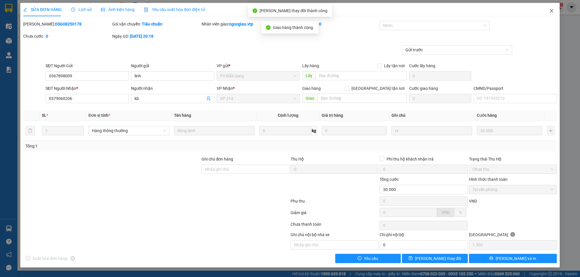
click at [554, 10] on span "Close" at bounding box center [552, 11] width 16 height 16
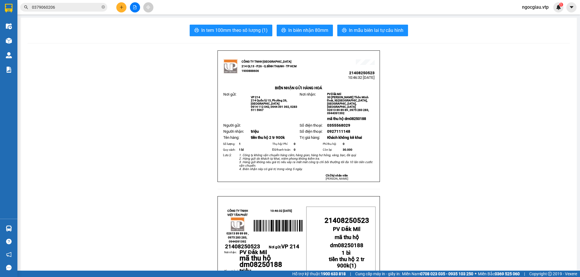
click at [69, 5] on input "0379060206" at bounding box center [66, 7] width 68 height 6
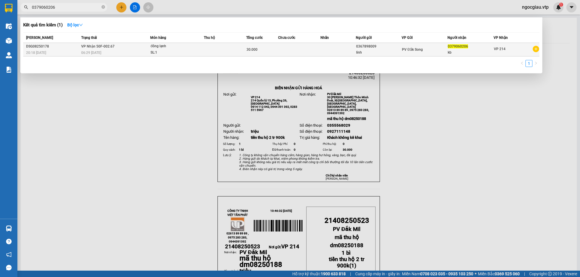
click at [231, 50] on td at bounding box center [225, 50] width 42 height 14
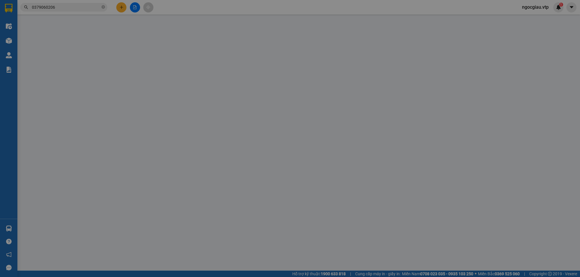
type input "0367898009"
type input "linh"
type input "0379060206"
type input "kb"
type input "30.000"
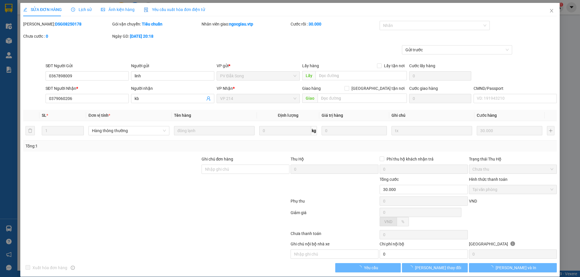
type input "1.500"
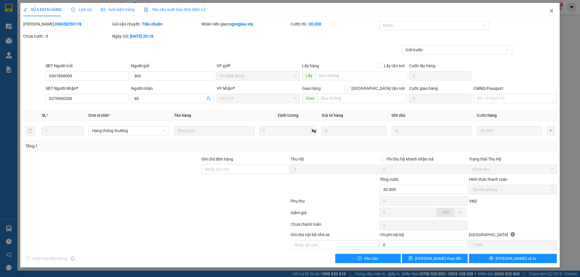
click at [555, 9] on span "Close" at bounding box center [552, 11] width 16 height 16
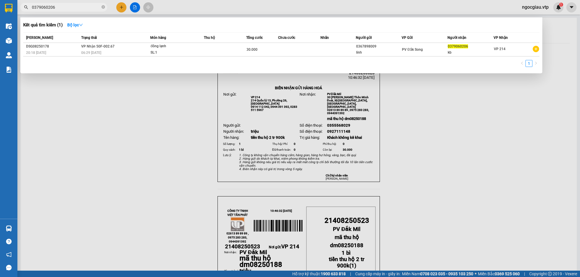
click at [61, 4] on input "0379060206" at bounding box center [66, 7] width 68 height 6
paste input "6602738"
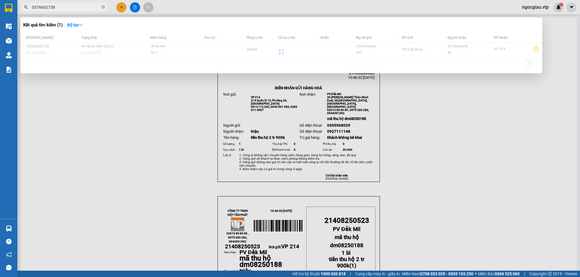
type input "0376602738"
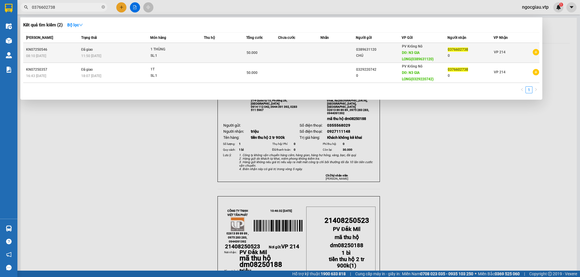
click at [205, 49] on td at bounding box center [225, 53] width 42 height 20
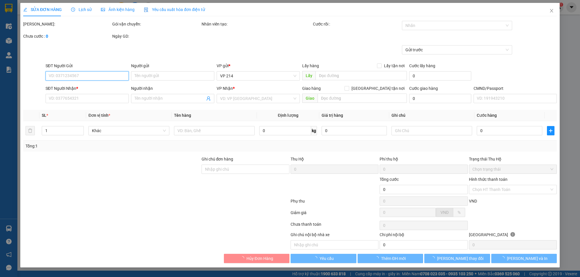
type input "2.500"
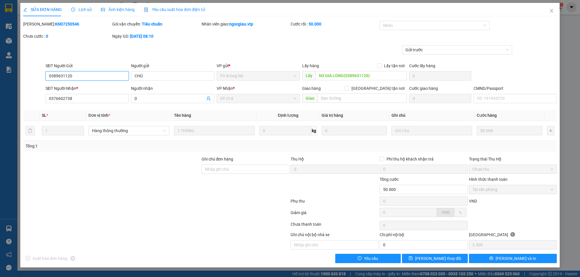
type input "0389631120"
type input "CHÚ"
type input "N3 GIA LONG(0389631120)"
type input "0376602738"
type input "0"
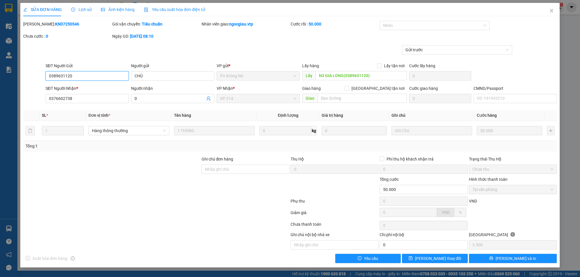
type input "50.000"
click at [551, 8] on span "Close" at bounding box center [552, 11] width 16 height 16
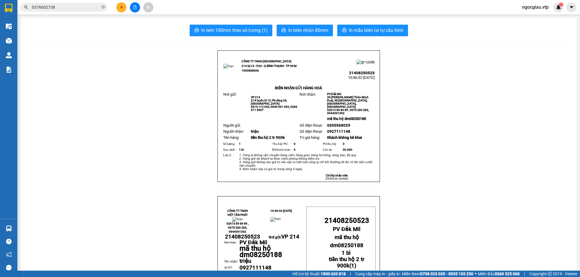
click at [70, 9] on input "0376602738" at bounding box center [66, 7] width 68 height 6
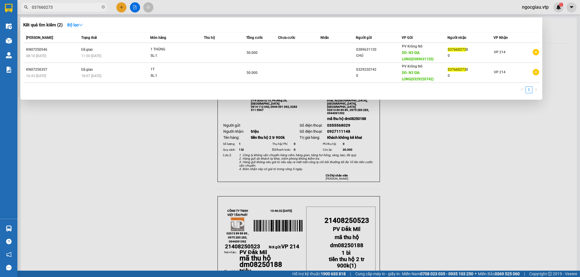
type input "037660273"
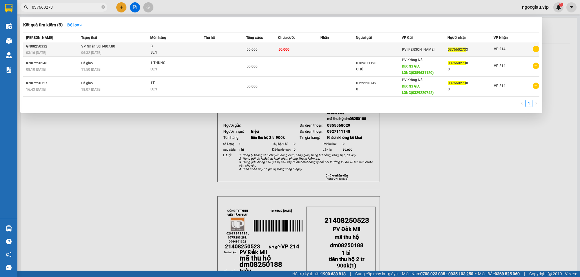
click at [329, 47] on td at bounding box center [338, 50] width 35 height 14
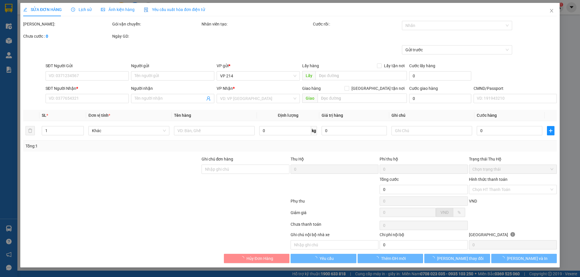
type input "0376602733"
type input "50.000"
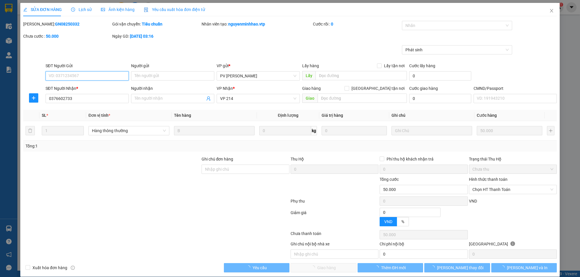
type input "10.000"
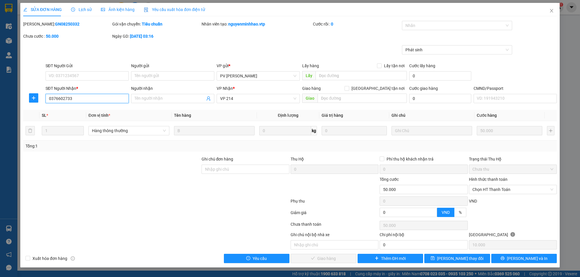
click at [86, 99] on input "0376602733" at bounding box center [87, 98] width 83 height 9
click at [493, 189] on span "Chọn HT Thanh Toán" at bounding box center [513, 189] width 81 height 9
type input "0376602738"
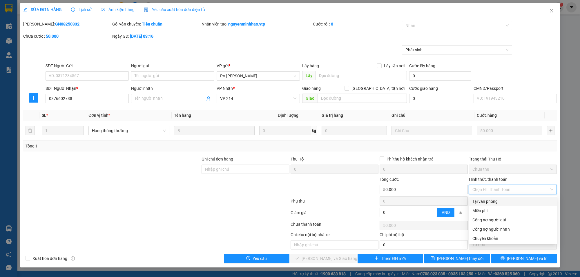
click at [494, 200] on div "Tại văn phòng" at bounding box center [513, 202] width 81 height 6
type input "0"
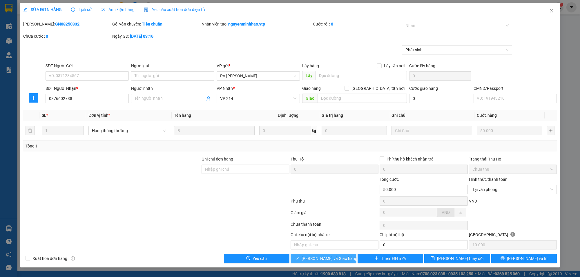
click at [326, 261] on span "[PERSON_NAME] và Giao hàng" at bounding box center [330, 259] width 56 height 6
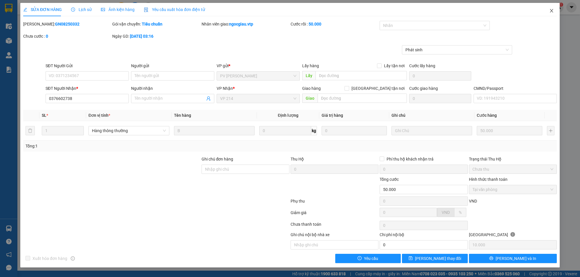
click at [551, 8] on span "Close" at bounding box center [552, 11] width 16 height 16
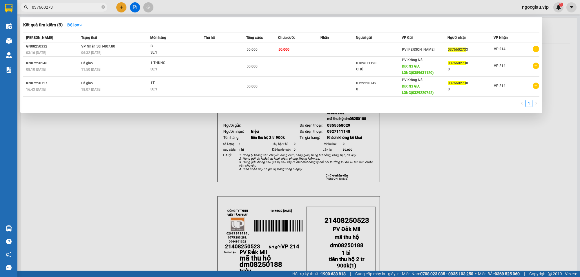
click at [66, 6] on input "037660273" at bounding box center [66, 7] width 68 height 6
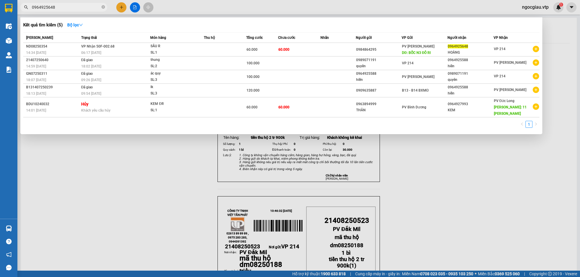
type input "0964925648"
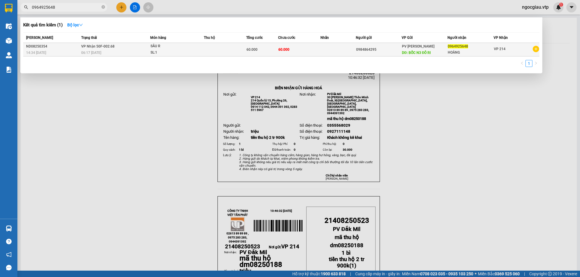
click at [302, 50] on td "60.000" at bounding box center [299, 50] width 42 height 14
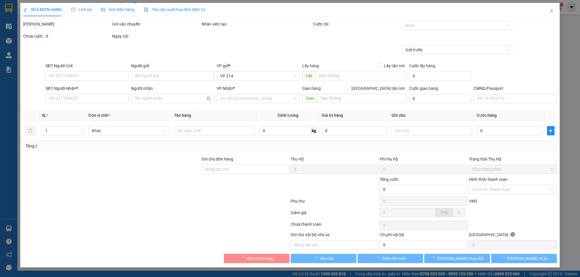
type input "3.000"
type input "0984864295"
type input "BỐC N3 ĐÔ RI"
type input "0964925648"
type input "HOÀNG"
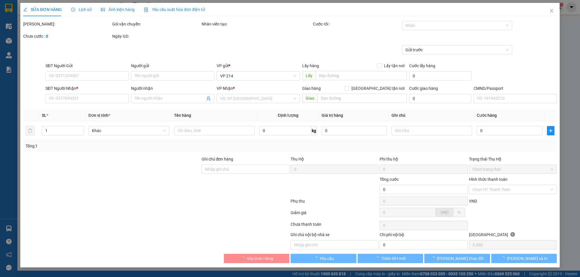
type input "60.000"
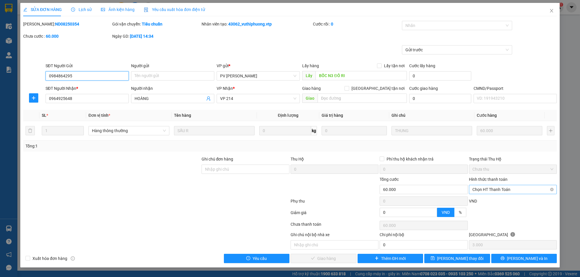
click at [494, 188] on span "Chọn HT Thanh Toán" at bounding box center [513, 189] width 81 height 9
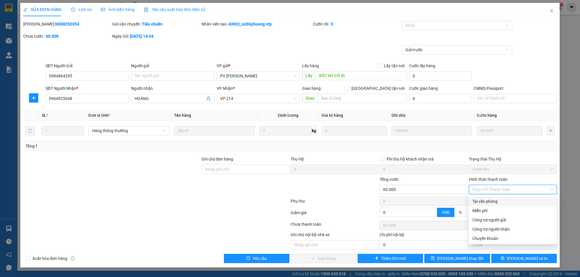
click at [495, 202] on div "Tại văn phòng" at bounding box center [513, 202] width 81 height 6
type input "0"
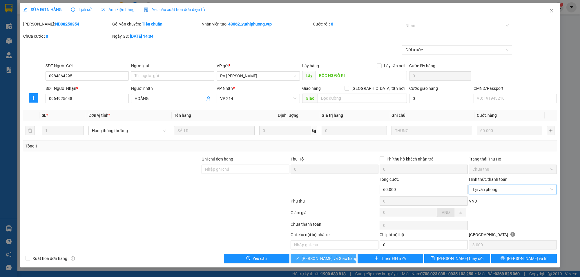
click at [348, 257] on button "[PERSON_NAME] và Giao hàng" at bounding box center [324, 258] width 66 height 9
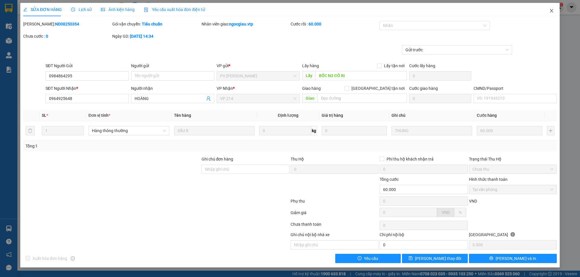
click at [553, 8] on icon "close" at bounding box center [552, 10] width 5 height 5
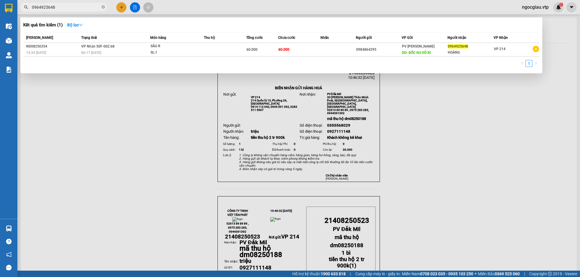
click at [60, 6] on input "0964925648" at bounding box center [66, 7] width 68 height 6
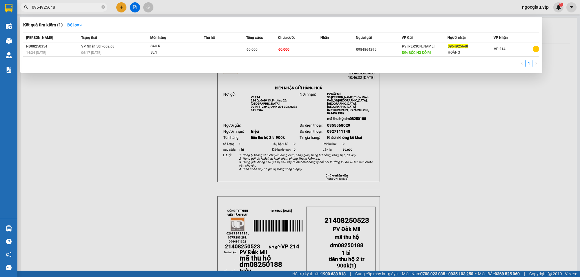
click at [60, 6] on input "0964925648" at bounding box center [66, 7] width 68 height 6
paste input "85483351"
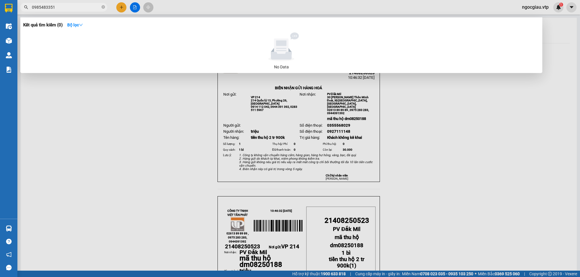
click at [60, 6] on input "0985483351" at bounding box center [66, 7] width 68 height 6
type input "0"
type input "393"
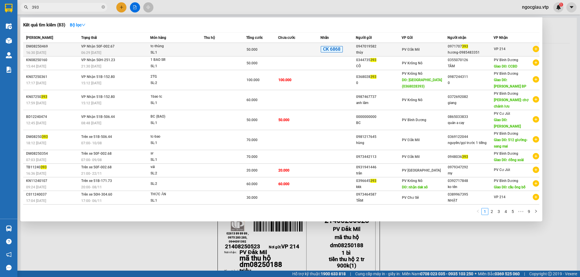
click at [210, 49] on td at bounding box center [225, 50] width 42 height 14
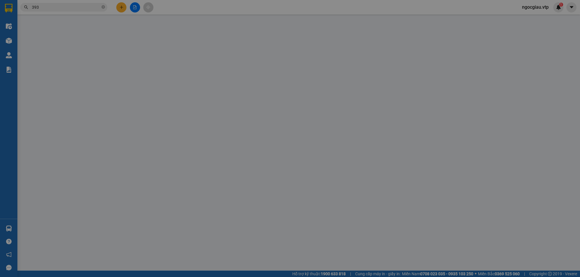
type input "0947019582"
type input "thủy"
type input "0971707393"
type input "hương-0985483351"
type input "ck68-50k-11.08-16h29"
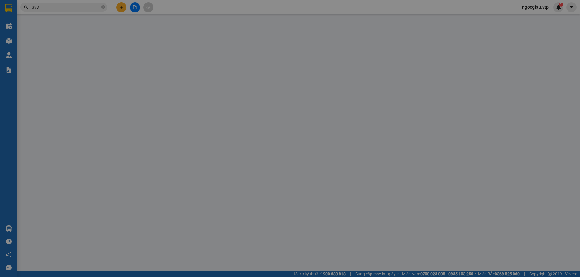
type input "50.000"
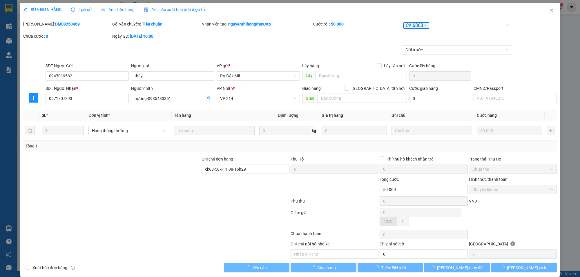
type input "2.500"
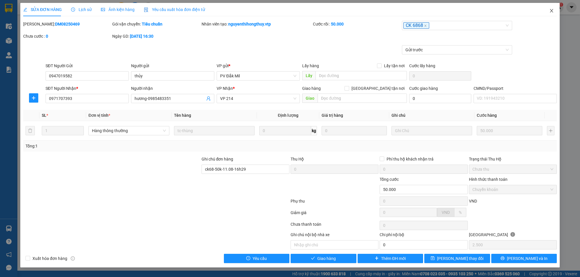
click at [554, 9] on icon "close" at bounding box center [552, 10] width 5 height 5
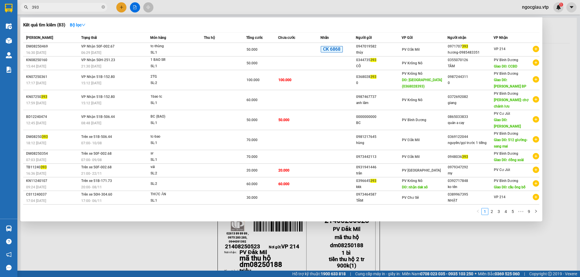
click at [54, 10] on input "393" at bounding box center [66, 7] width 68 height 6
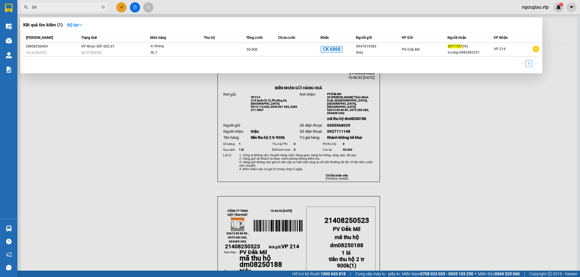
type input "0"
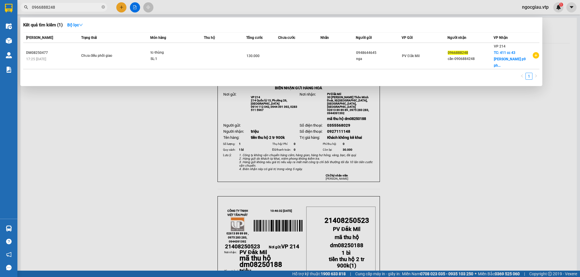
type input "0966888248"
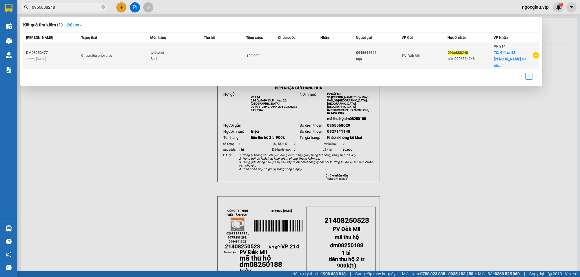
click at [520, 53] on span "TC: 411 cc 43 hồ văn huệ p9 ph..." at bounding box center [510, 59] width 32 height 17
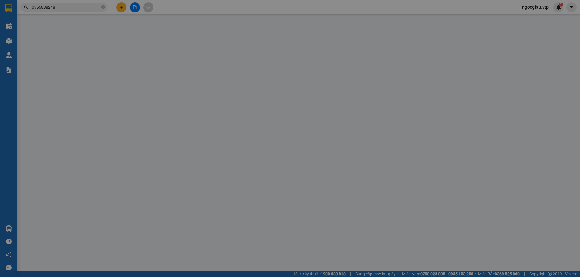
type input "2.500"
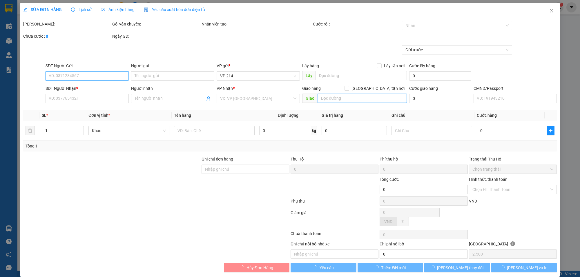
type input "0948644645"
type input "nga"
type input "0966888248"
type input "cần-0906884248"
checkbox input "true"
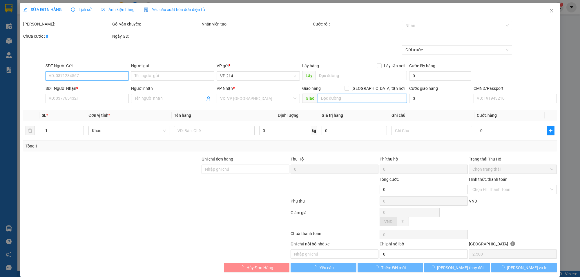
type input "411 cc 43 hồ văn huệ p9 phú nhuận"
type input "130.000"
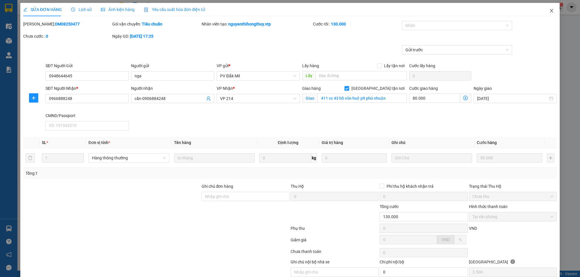
click at [550, 12] on icon "close" at bounding box center [552, 10] width 5 height 5
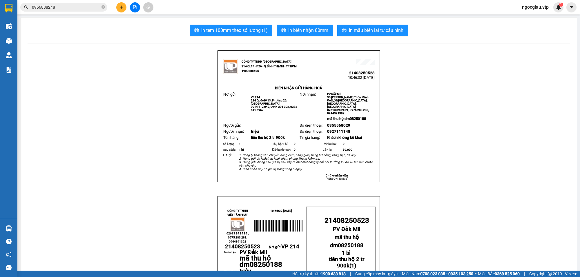
click at [61, 3] on span "0966888248" at bounding box center [63, 7] width 87 height 9
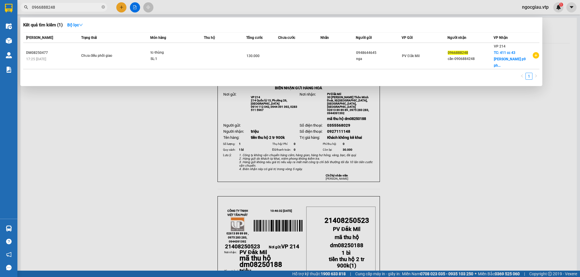
click at [62, 4] on span "0966888248" at bounding box center [63, 7] width 87 height 9
click at [60, 9] on input "0966888248" at bounding box center [66, 7] width 68 height 6
type input "0971707393"
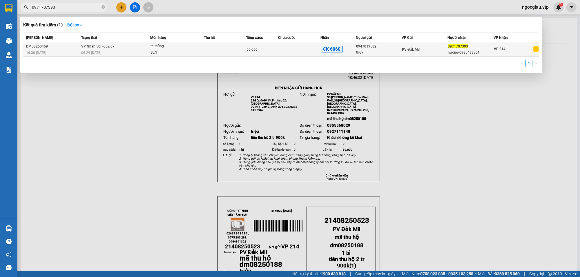
click at [242, 47] on td at bounding box center [225, 50] width 42 height 14
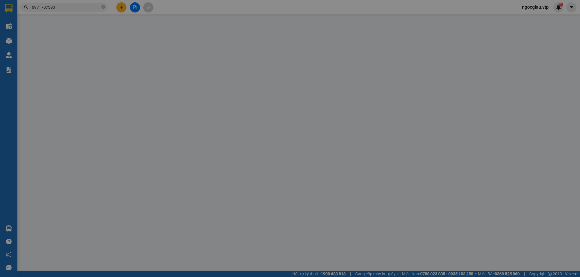
type input "2.500"
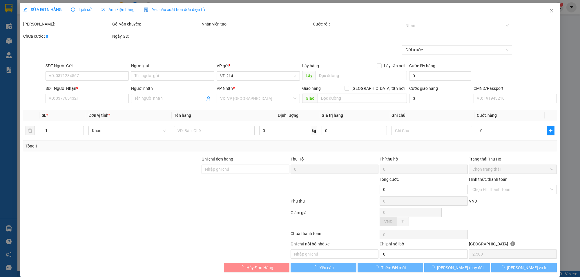
type input "0947019582"
type input "thủy"
type input "0971707393"
type input "hương-0985483351"
type input "ck68-50k-11.08-16h29"
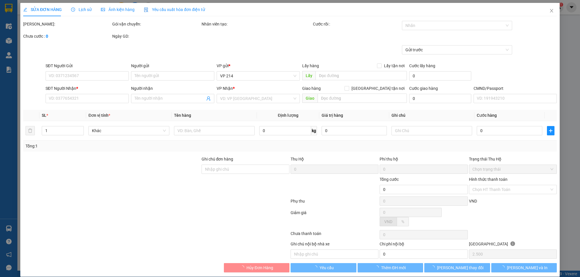
type input "50.000"
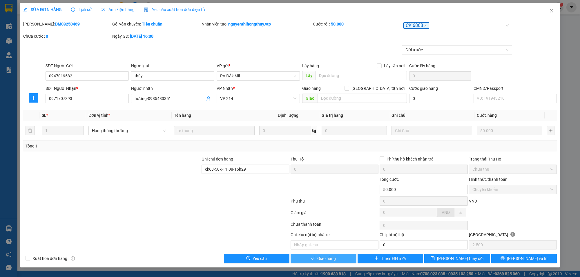
click at [331, 259] on span "Giao hàng" at bounding box center [327, 259] width 19 height 6
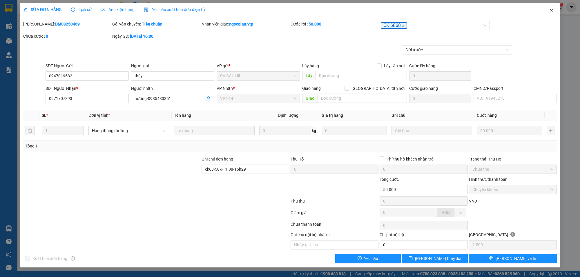
click at [554, 9] on icon "close" at bounding box center [552, 10] width 5 height 5
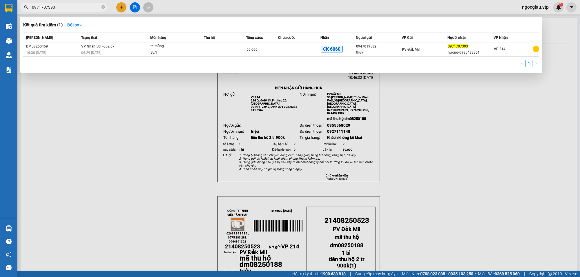
click at [77, 8] on input "0971707393" at bounding box center [66, 7] width 68 height 6
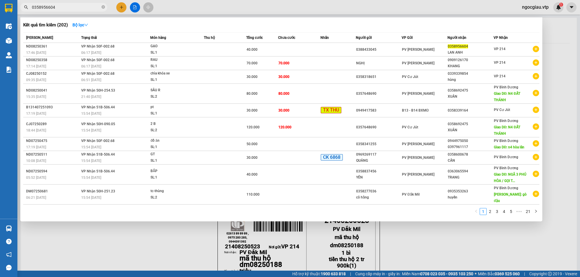
type input "0358956604"
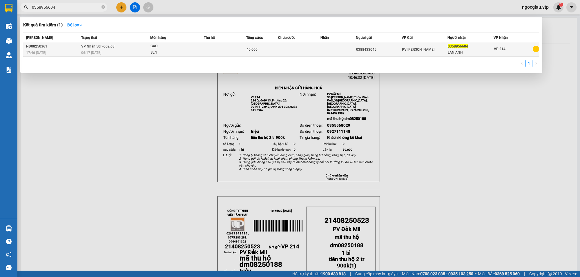
click at [189, 47] on div "GẠO" at bounding box center [173, 46] width 44 height 6
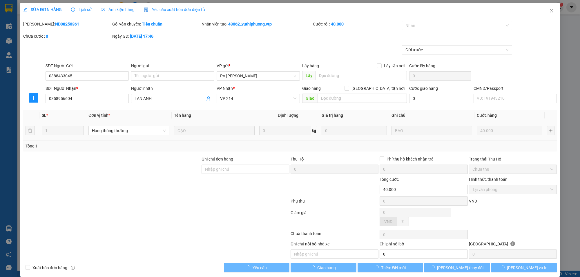
type input "2.000"
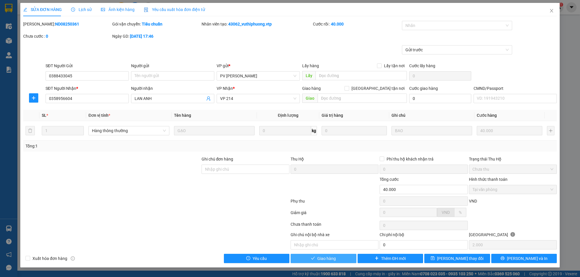
click at [340, 260] on button "Giao hàng" at bounding box center [324, 258] width 66 height 9
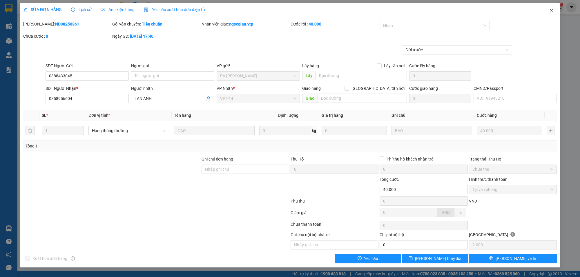
click at [552, 10] on icon "close" at bounding box center [552, 10] width 5 height 5
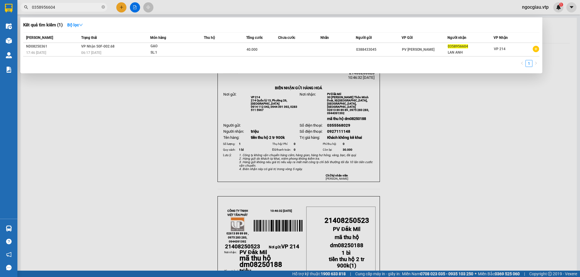
click at [67, 8] on input "0358956604" at bounding box center [66, 7] width 68 height 6
drag, startPoint x: 64, startPoint y: 8, endPoint x: 8, endPoint y: 25, distance: 58.6
click at [8, 25] on section "Kết quả tìm kiếm ( 1 ) Bộ lọc Mã ĐH Trạng thái Món hàng Thu hộ Tổng cước Chưa c…" at bounding box center [290, 138] width 580 height 277
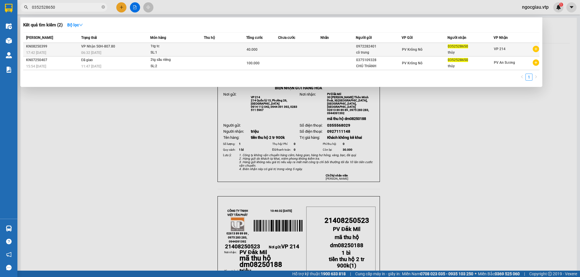
type input "0352528650"
click at [260, 47] on div "40.000" at bounding box center [262, 49] width 31 height 6
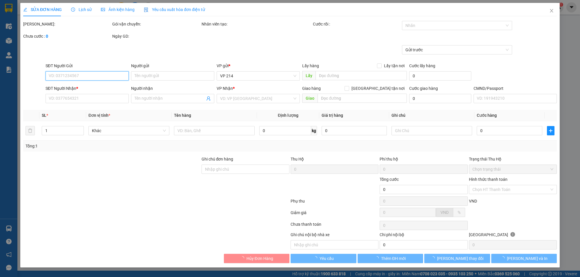
type input "0972282401"
type input "cô trung"
type input "0352528650"
type input "thủy"
type input "40.000"
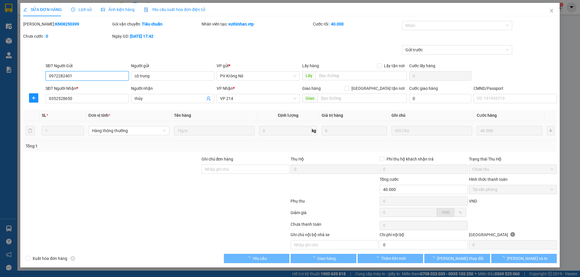
type input "2.000"
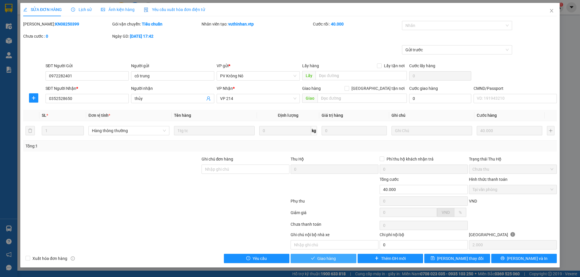
click at [334, 260] on span "Giao hàng" at bounding box center [327, 259] width 19 height 6
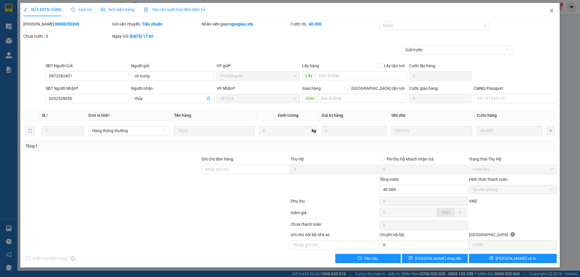
click at [554, 11] on icon "close" at bounding box center [552, 10] width 5 height 5
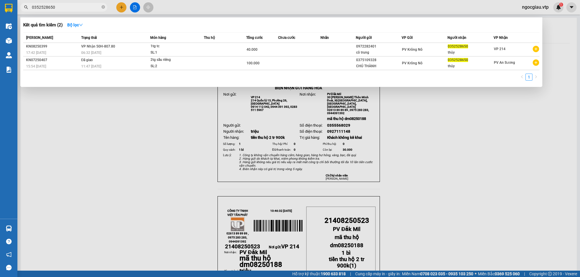
drag, startPoint x: 61, startPoint y: 10, endPoint x: 3, endPoint y: 10, distance: 58.0
click at [7, 10] on section "Kết quả tìm kiếm ( 2 ) Bộ lọc Mã ĐH Trạng thái Món hàng Thu hộ Tổng cước Chưa c…" at bounding box center [290, 138] width 580 height 277
paste input "78367232"
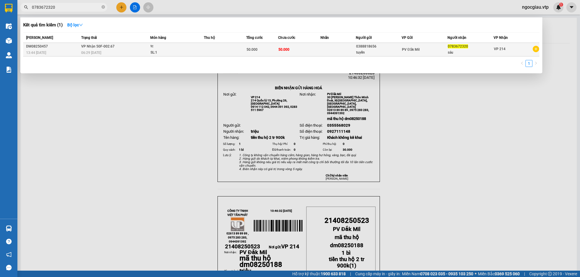
type input "0783672320"
click at [255, 54] on td "50.000" at bounding box center [262, 50] width 32 height 14
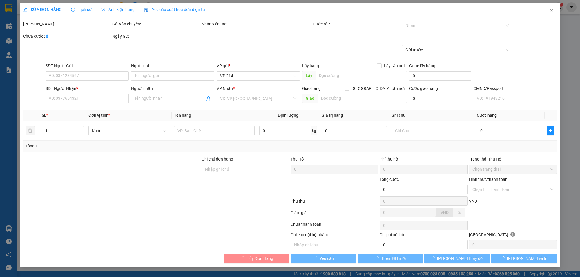
type input "0388818656"
type input "tuyền"
type input "0783672320"
type input "sáu"
type input "50.000"
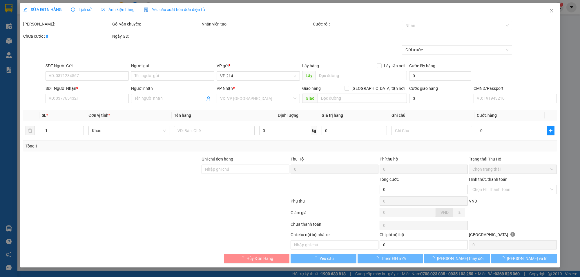
type input "50.000"
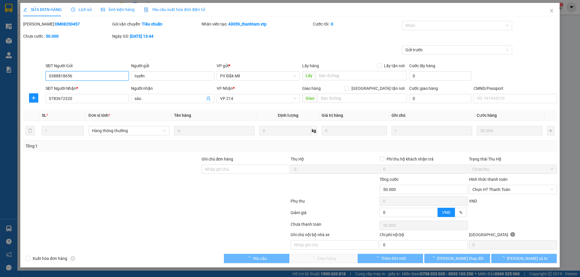
type input "2.500"
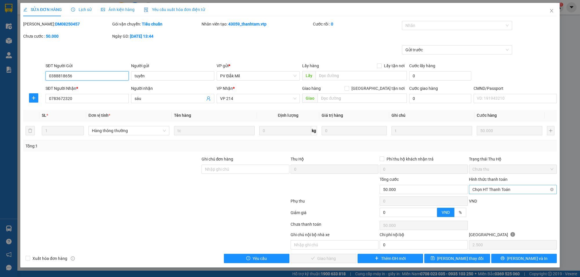
click at [497, 191] on span "Chọn HT Thanh Toán" at bounding box center [513, 189] width 81 height 9
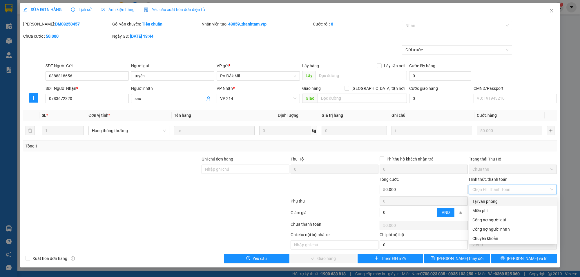
click at [486, 204] on div "Tại văn phòng" at bounding box center [513, 202] width 81 height 6
type input "0"
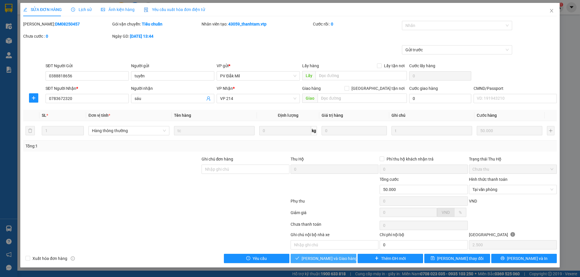
click at [334, 260] on span "[PERSON_NAME] và Giao hàng" at bounding box center [330, 259] width 56 height 6
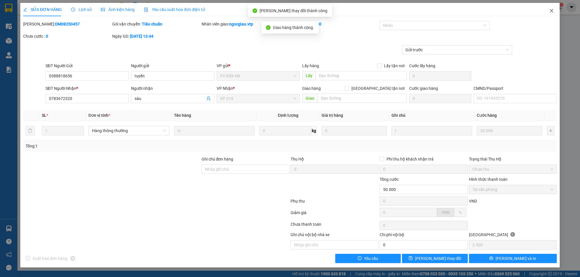
click at [551, 10] on icon "close" at bounding box center [552, 10] width 5 height 5
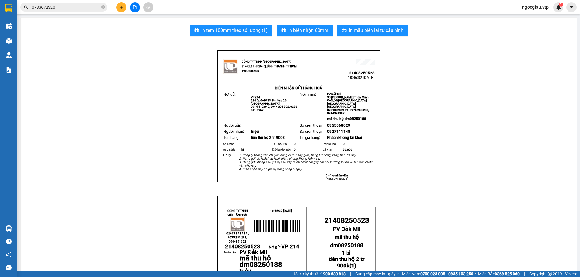
click at [57, 8] on input "0783672320" at bounding box center [66, 7] width 68 height 6
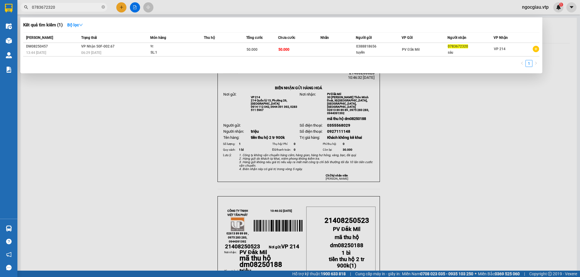
click at [57, 8] on input "0783672320" at bounding box center [66, 7] width 68 height 6
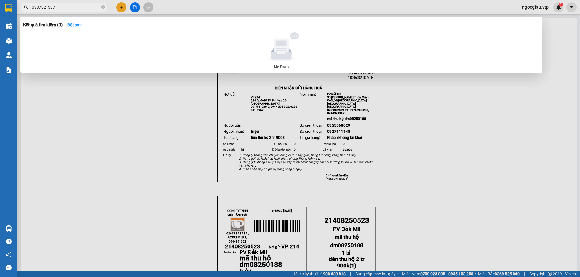
click at [83, 9] on input "0387521337" at bounding box center [66, 7] width 68 height 6
type input "0906700485"
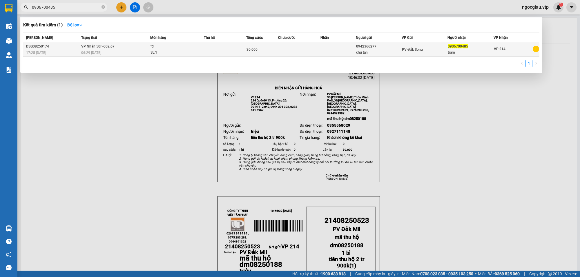
click at [192, 49] on div "tg" at bounding box center [173, 46] width 44 height 6
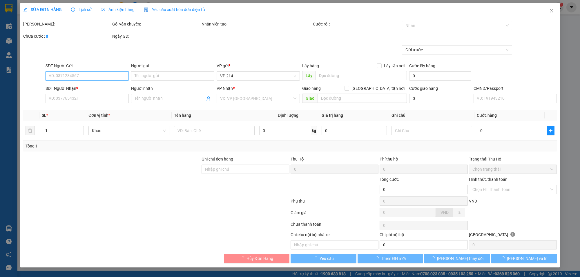
type input "0942366277"
type input "chú tân"
type input "0906700485"
type input "trâm"
type input "30.000"
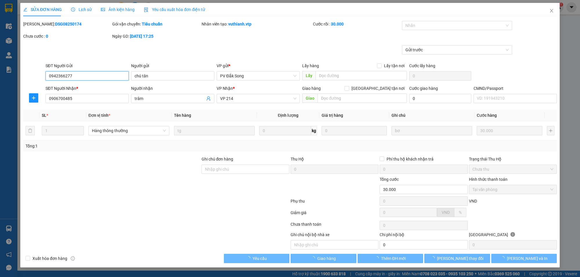
type input "1.500"
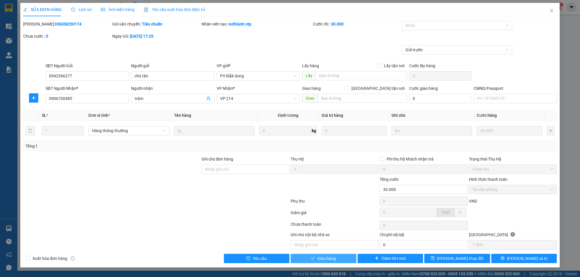
click at [345, 262] on button "Giao hàng" at bounding box center [324, 258] width 66 height 9
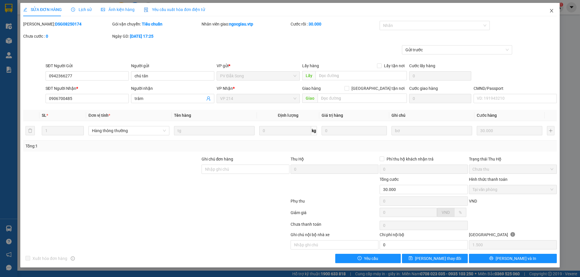
click at [554, 10] on span "Close" at bounding box center [552, 11] width 16 height 16
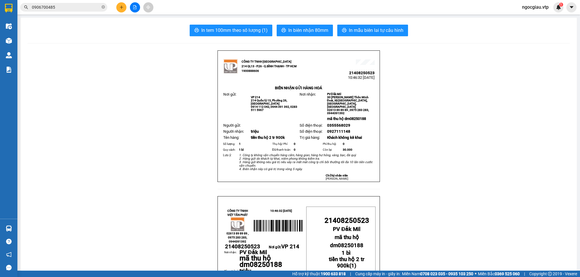
click at [56, 8] on input "0906700485" at bounding box center [66, 7] width 68 height 6
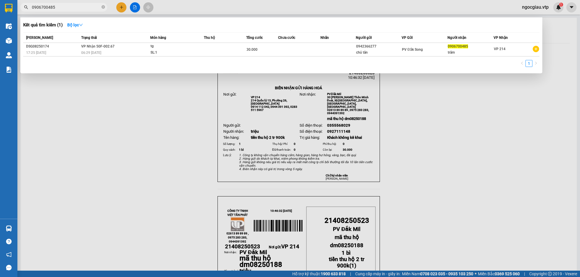
click at [56, 8] on input "0906700485" at bounding box center [66, 7] width 68 height 6
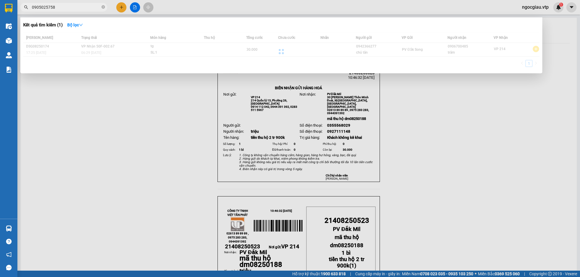
type input "0905025758"
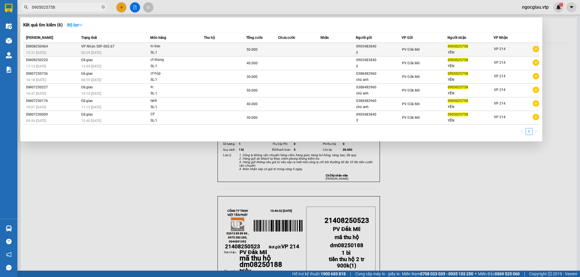
click at [192, 50] on div "SL: 1" at bounding box center [173, 53] width 44 height 6
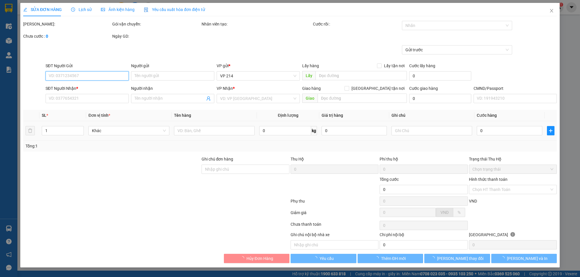
type input "2.500"
type input "0905483840"
type input "ý"
type input "0905025758"
type input "YẾN"
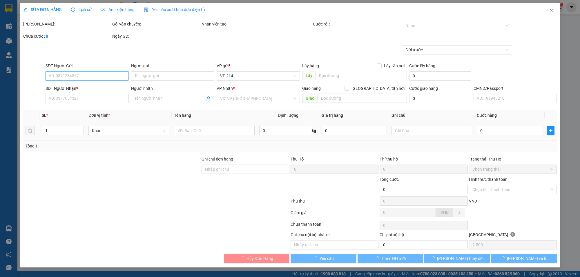
type input "50.000"
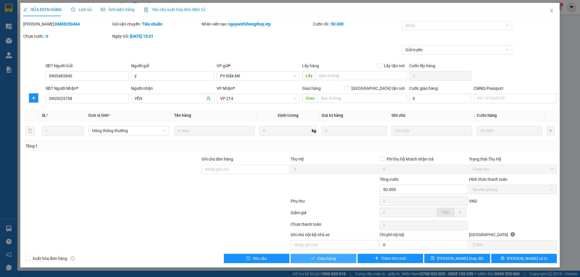
click at [330, 260] on span "Giao hàng" at bounding box center [327, 259] width 19 height 6
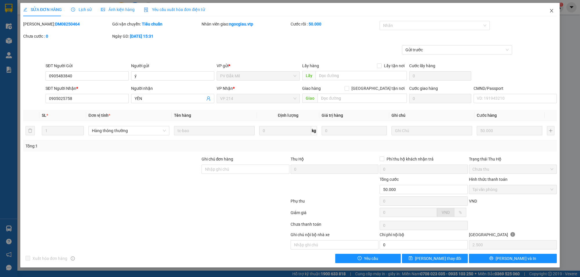
click at [550, 9] on icon "close" at bounding box center [552, 10] width 5 height 5
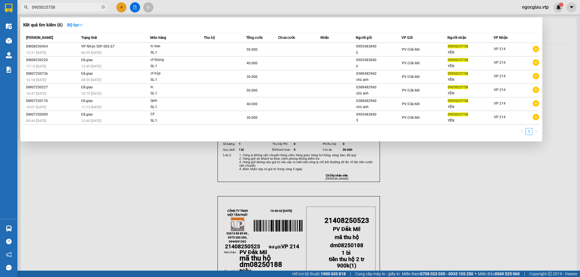
click at [75, 9] on input "0905025758" at bounding box center [66, 7] width 68 height 6
click at [64, 6] on input "0905025758" at bounding box center [66, 7] width 68 height 6
type input "0901887088"
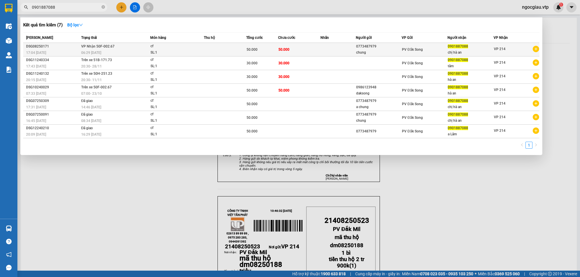
click at [188, 47] on div "cf" at bounding box center [173, 46] width 44 height 6
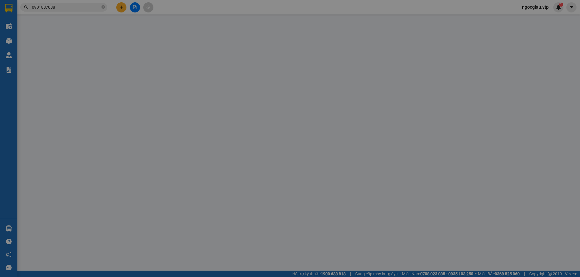
type input "0773487979"
type input "chung"
type input "0901887088"
type input "chị hà an"
type input "50.000"
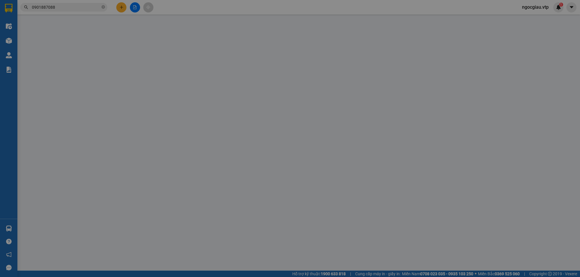
type input "50.000"
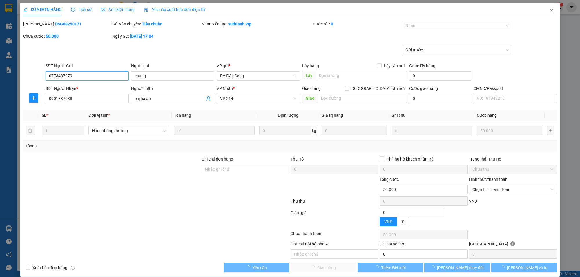
type input "2.500"
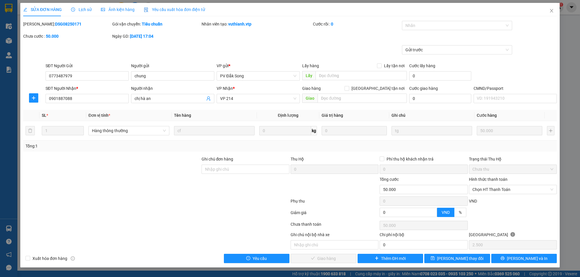
click at [503, 185] on div "Hình thức thanh toán" at bounding box center [513, 180] width 88 height 9
click at [504, 193] on span "Chọn HT Thanh Toán" at bounding box center [513, 189] width 81 height 9
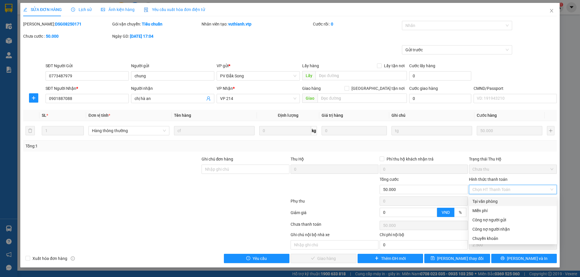
click at [482, 200] on div "Tại văn phòng" at bounding box center [513, 202] width 81 height 6
type input "0"
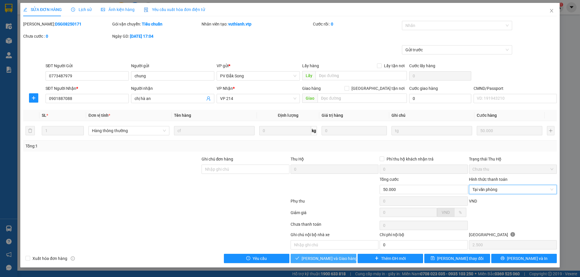
click at [342, 258] on span "[PERSON_NAME] và Giao hàng" at bounding box center [330, 259] width 56 height 6
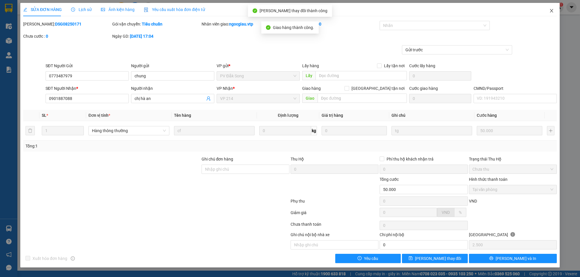
click at [554, 10] on icon "close" at bounding box center [552, 10] width 5 height 5
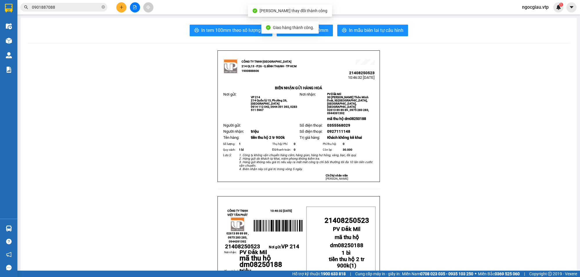
click at [67, 8] on input "0901887088" at bounding box center [66, 7] width 68 height 6
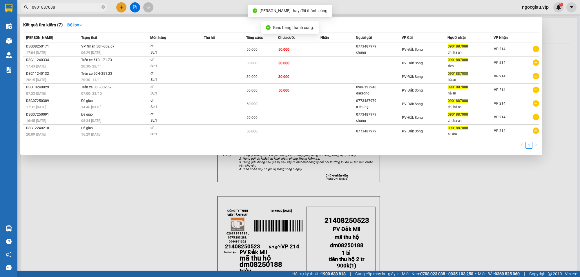
click at [67, 8] on input "0901887088" at bounding box center [66, 7] width 68 height 6
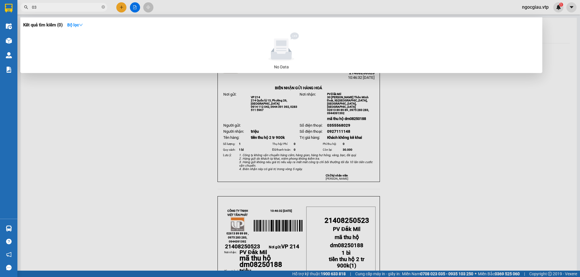
type input "0"
click at [58, 6] on input "0398957293" at bounding box center [66, 7] width 68 height 6
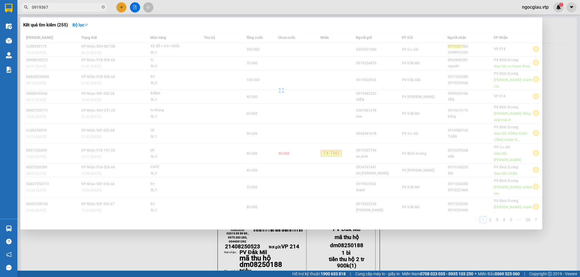
type input "0919367"
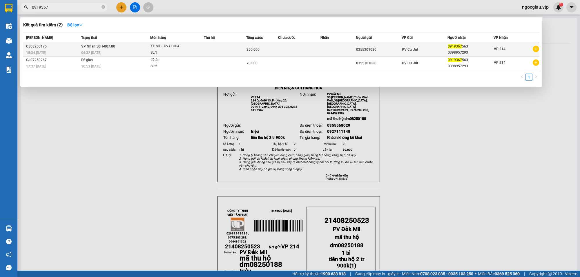
click at [235, 49] on td at bounding box center [225, 50] width 42 height 14
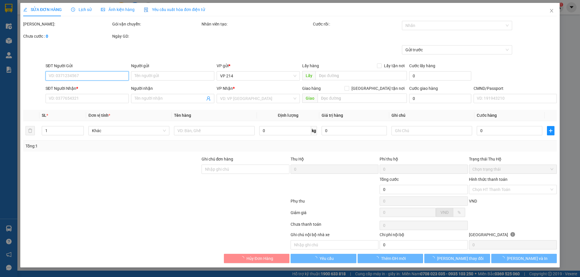
type input "17.500"
type input "0355301080"
type input "0919367563"
type input "0398957293"
type input "350.000"
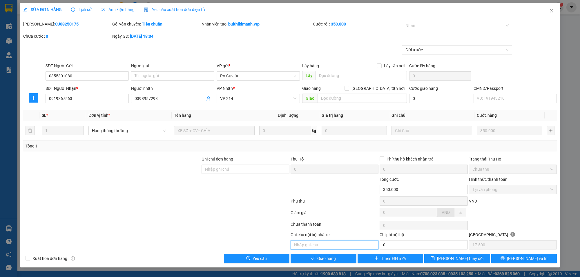
click at [327, 249] on input "text" at bounding box center [335, 245] width 88 height 9
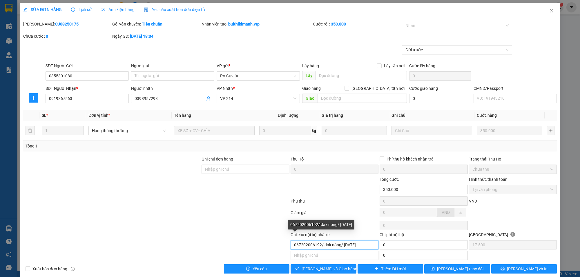
type input "067202006192/ dak nông/ 25/01/2022"
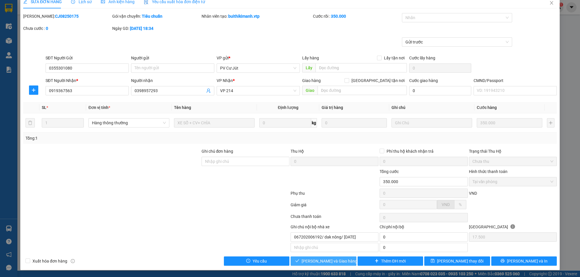
click at [332, 260] on span "[PERSON_NAME] và Giao hàng" at bounding box center [330, 261] width 56 height 6
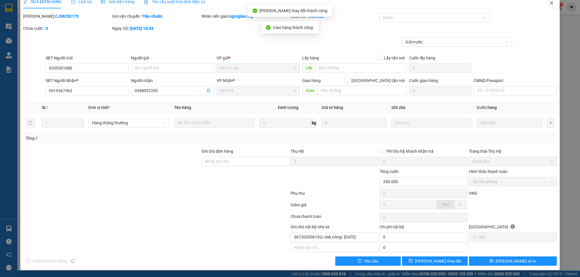
click at [550, 2] on icon "close" at bounding box center [552, 3] width 5 height 5
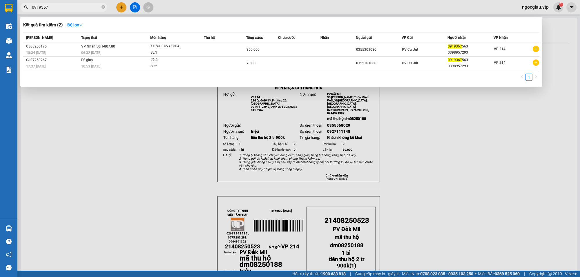
click at [63, 5] on input "0919367" at bounding box center [66, 7] width 68 height 6
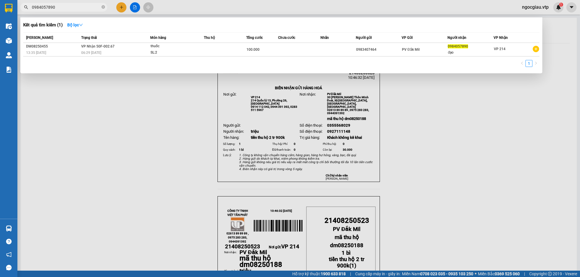
type input "0984057890"
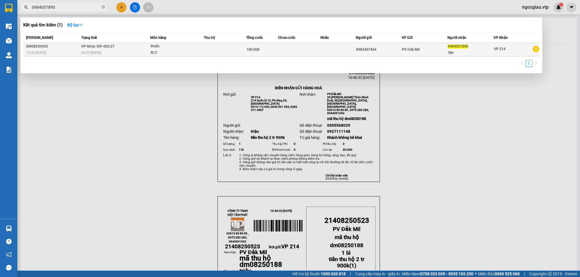
click at [325, 45] on td at bounding box center [338, 50] width 35 height 14
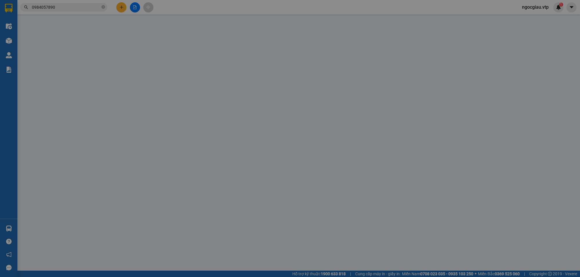
type input "0983407464"
type input "0984057890"
type input "đạo"
type input "đã ck 100k 6868,13h35p.1108"
type input "100.000"
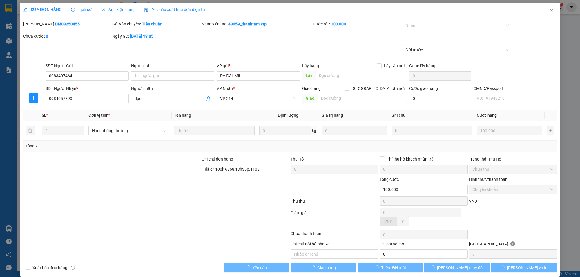
type input "5.000"
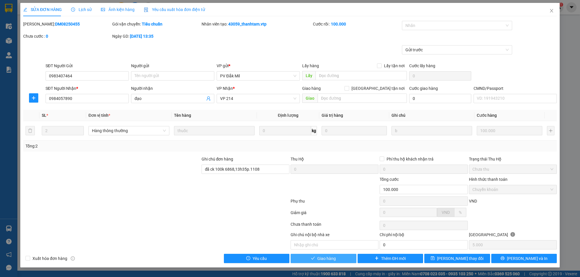
click at [343, 262] on button "Giao hàng" at bounding box center [324, 258] width 66 height 9
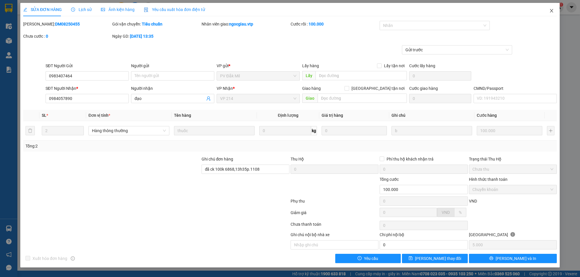
click at [553, 10] on icon "close" at bounding box center [551, 10] width 3 height 3
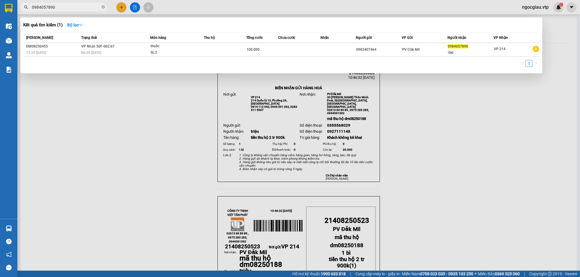
click at [77, 9] on input "0984057890" at bounding box center [66, 7] width 68 height 6
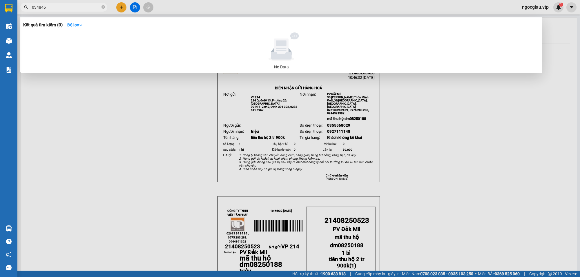
click at [511, 166] on div at bounding box center [290, 138] width 580 height 277
click at [59, 4] on input "034846" at bounding box center [66, 7] width 68 height 6
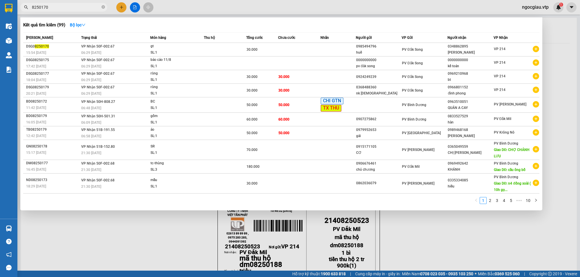
type input "8250170"
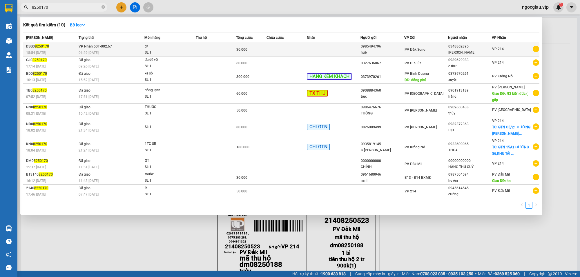
click at [322, 50] on td at bounding box center [334, 50] width 54 height 14
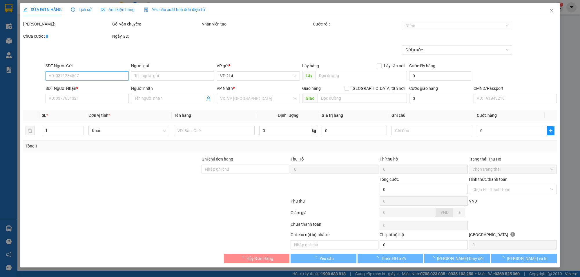
type input "0985494796"
type input "huế"
type input "0348862895"
type input "[PERSON_NAME]"
type input "30.000"
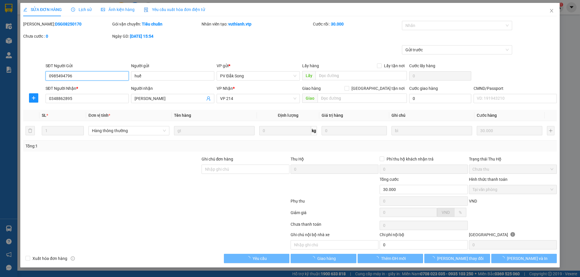
type input "1.500"
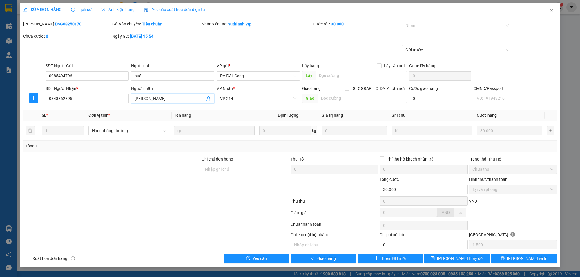
click at [173, 100] on input "[PERSON_NAME]" at bounding box center [170, 98] width 71 height 6
type input "nguyễn xuân/ 0348462895"
click at [318, 261] on span "[PERSON_NAME] và Giao hàng" at bounding box center [330, 259] width 56 height 6
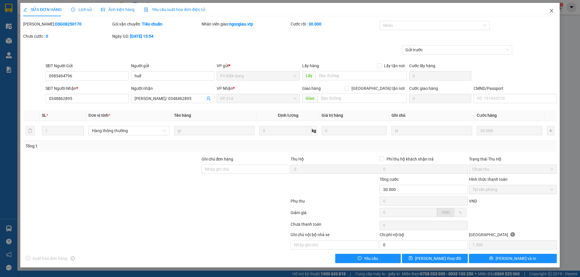
click at [555, 9] on span "Close" at bounding box center [552, 11] width 16 height 16
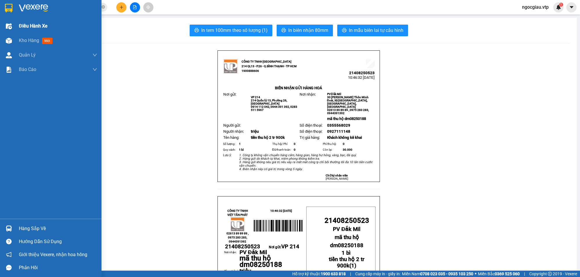
click at [15, 26] on div "Điều hành xe" at bounding box center [51, 26] width 102 height 15
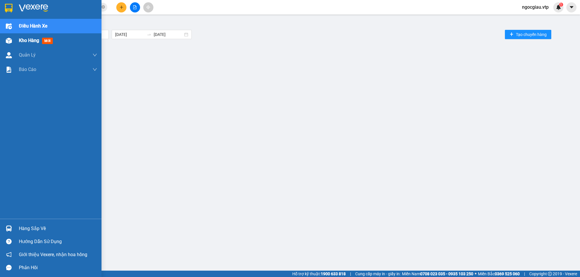
click at [8, 38] on img at bounding box center [9, 41] width 6 height 6
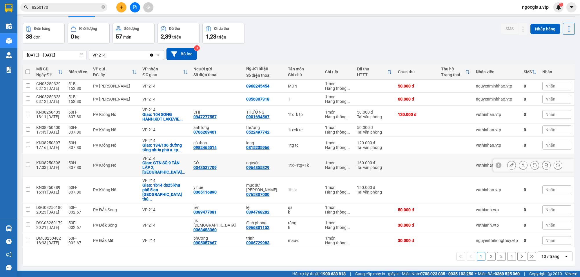
scroll to position [27, 0]
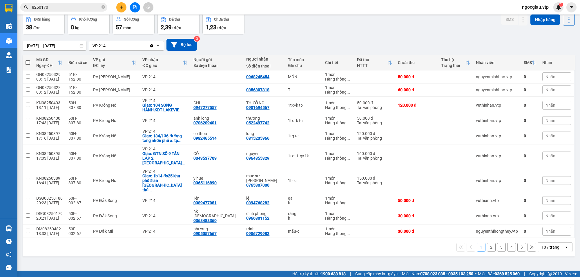
click at [544, 245] on div "10 / trang" at bounding box center [551, 248] width 18 height 6
click at [547, 214] on div "100 / trang" at bounding box center [550, 217] width 35 height 10
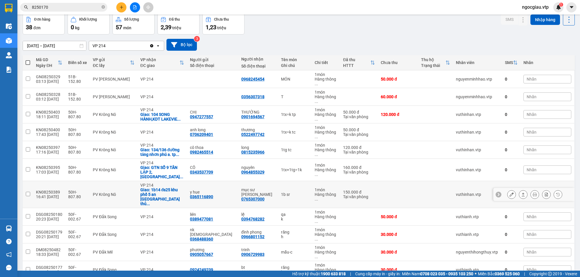
scroll to position [467, 0]
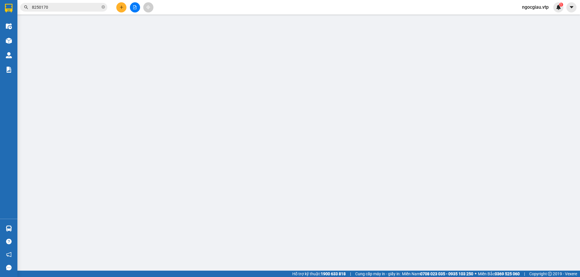
type input "0835496079"
type input "c dương"
type input "0835496079"
type input "330.000"
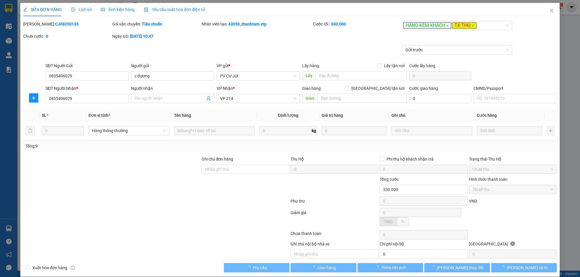
type input "16.500"
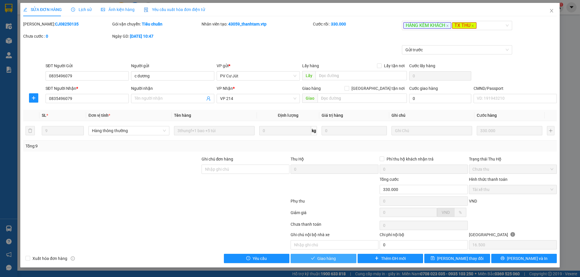
click at [335, 264] on button "Giao hàng" at bounding box center [324, 258] width 66 height 9
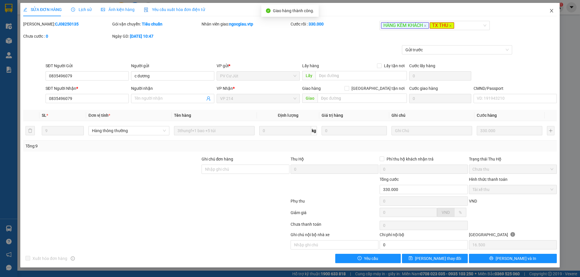
click at [553, 11] on icon "close" at bounding box center [552, 10] width 5 height 5
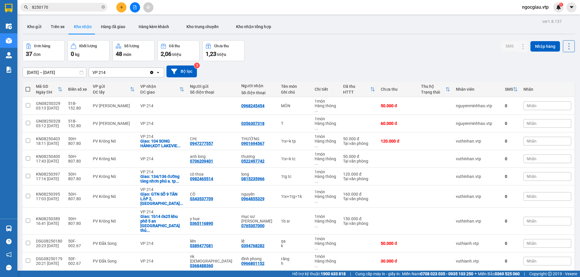
scroll to position [443, 0]
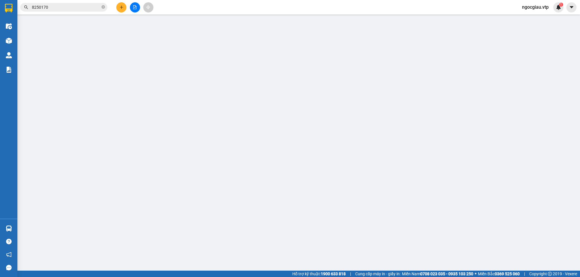
type input "0397785582"
type input "uy"
type input "nam đà"
type input "0397785582"
type input "uy"
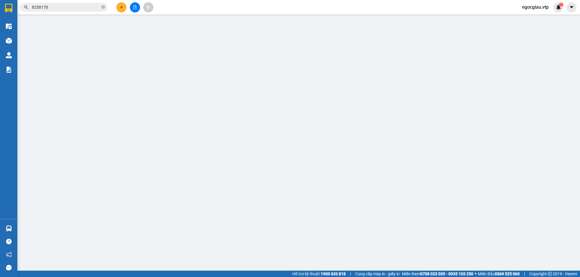
type input "250.000"
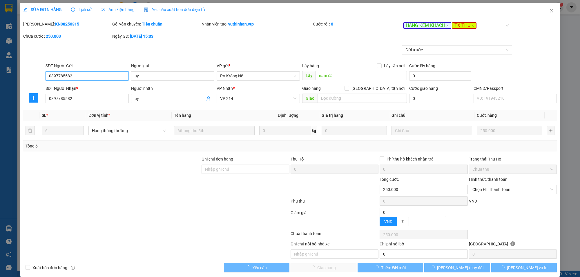
type input "12.500"
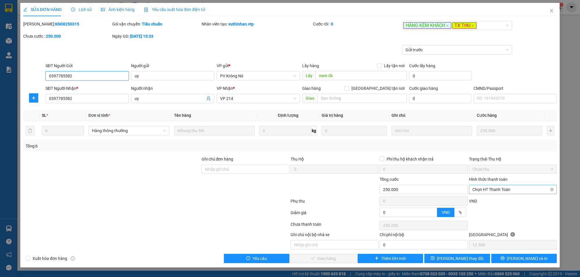
click at [491, 190] on span "Chọn HT Thanh Toán" at bounding box center [513, 189] width 81 height 9
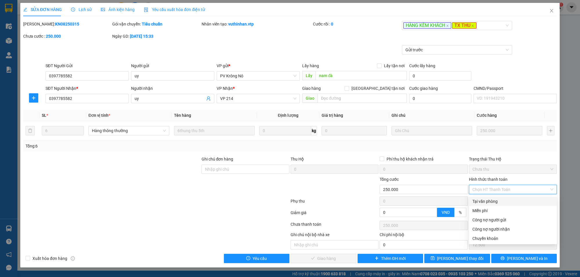
click at [536, 71] on div "SĐT Người Gửi 0397785582 Người gửi uy VP gửi * PV Krông Nô Lấy hàng Lấy tận nơi…" at bounding box center [301, 73] width 514 height 20
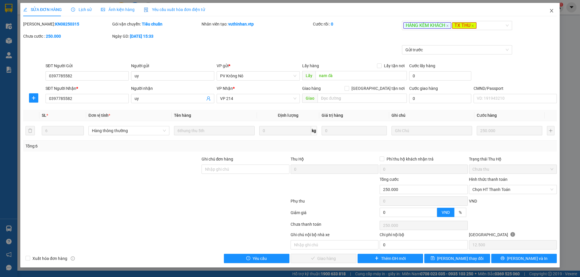
click at [553, 11] on icon "close" at bounding box center [552, 10] width 5 height 5
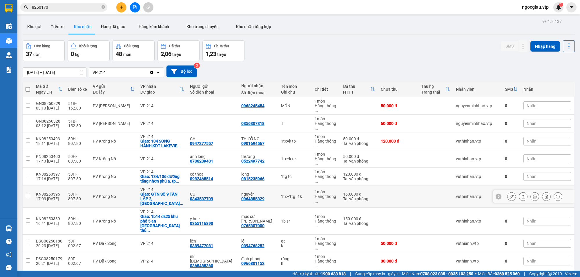
scroll to position [443, 0]
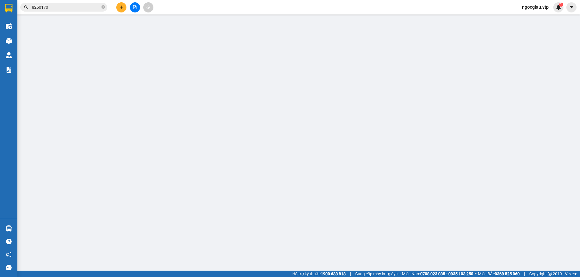
type input "0354944985"
type input "CHỊ BẢY"
type input "chung mã: KN08250253"
type input "100.000"
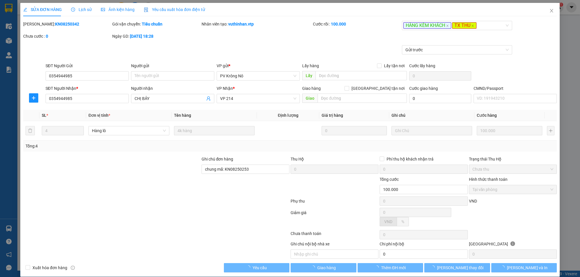
type input "10.000"
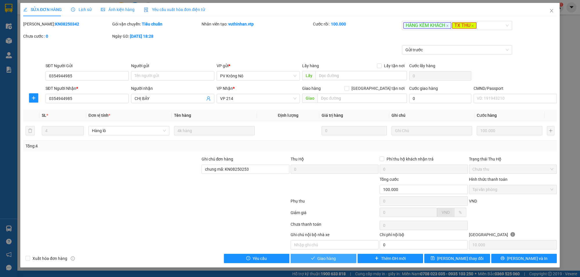
click at [342, 259] on button "Giao hàng" at bounding box center [324, 258] width 66 height 9
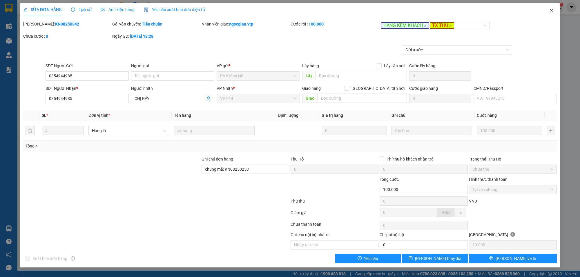
click at [555, 9] on span "Close" at bounding box center [552, 11] width 16 height 16
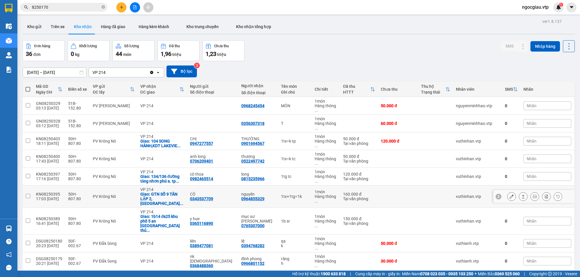
scroll to position [414, 0]
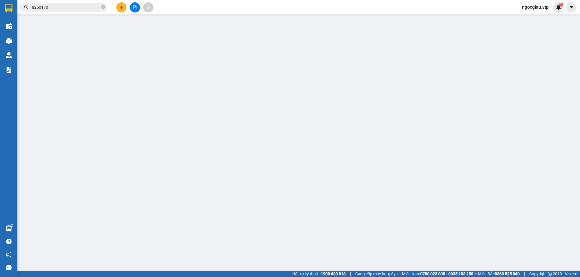
type input "0917991653"
type input "KHUYẾN"
type input "0917991653"
type input "KHUYẾN"
type input "300.000"
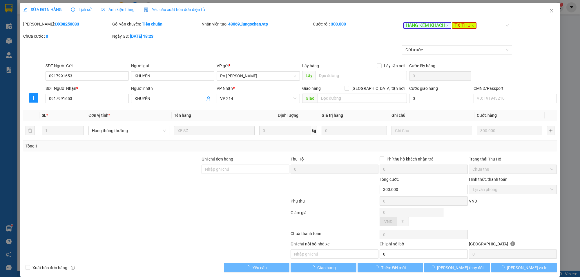
type input "15.000"
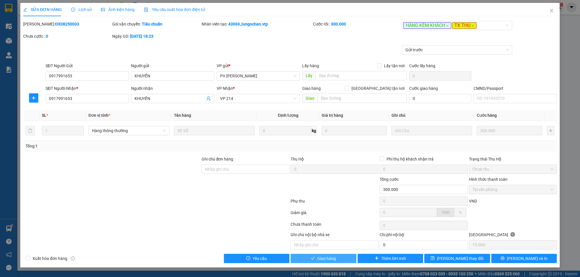
click at [334, 259] on span "Giao hàng" at bounding box center [327, 259] width 19 height 6
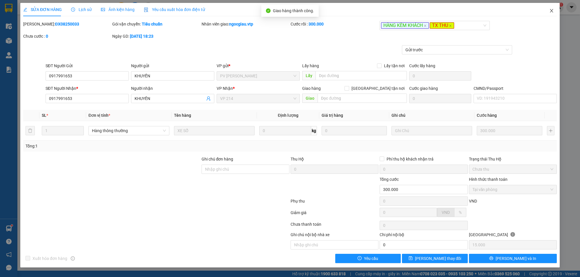
click at [551, 10] on icon "close" at bounding box center [551, 10] width 3 height 3
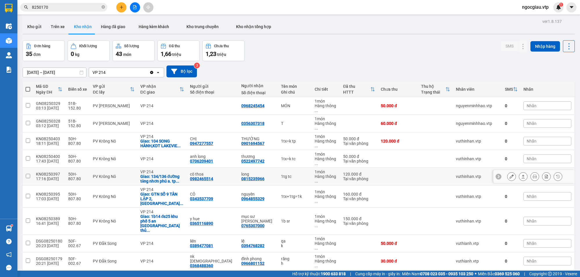
scroll to position [390, 0]
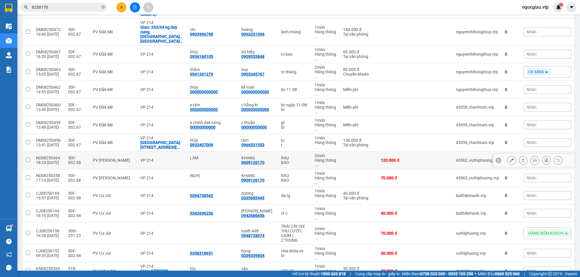
click at [511, 156] on div at bounding box center [512, 160] width 9 height 9
click at [510, 158] on icon at bounding box center [512, 160] width 4 height 4
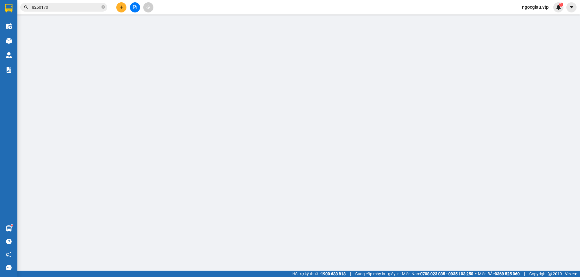
type input "LÂM"
type input "0909126170"
type input "KHANG"
type input "120.000"
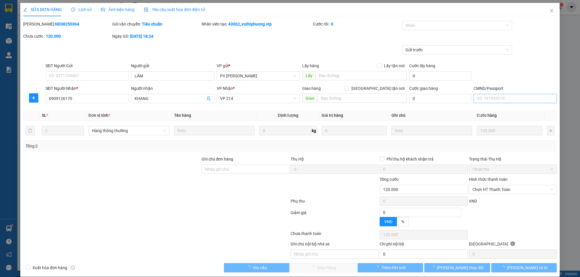
type input "6.000"
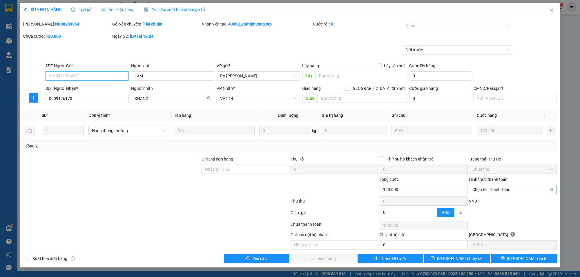
click at [504, 189] on span "Chọn HT Thanh Toán" at bounding box center [513, 189] width 81 height 9
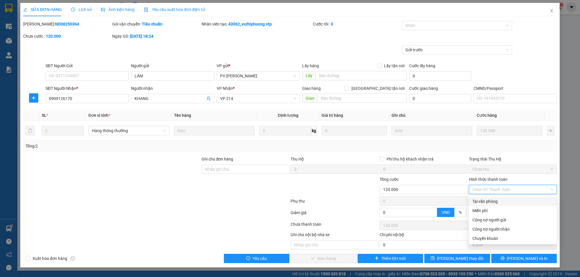
click at [482, 200] on div "Tại văn phòng" at bounding box center [513, 202] width 81 height 6
type input "0"
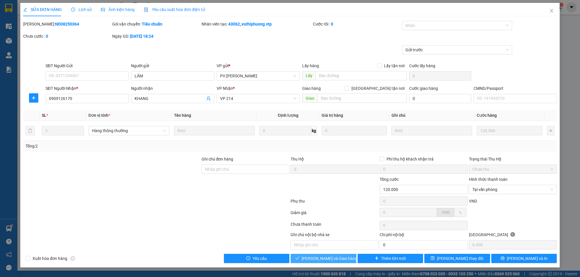
click at [344, 258] on button "[PERSON_NAME] và Giao hàng" at bounding box center [324, 258] width 66 height 9
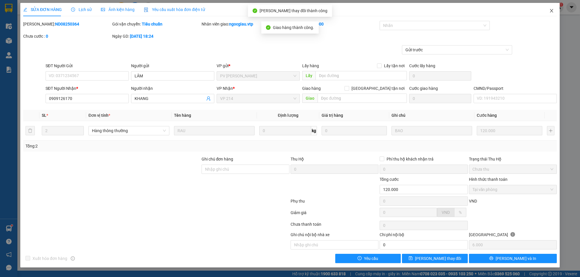
click at [553, 9] on icon "close" at bounding box center [552, 10] width 5 height 5
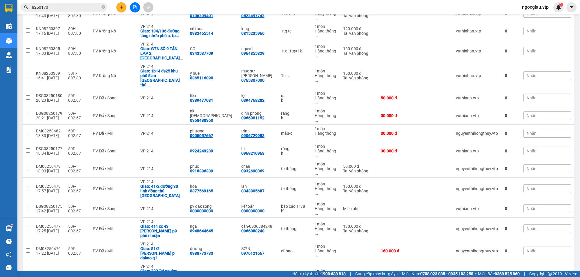
scroll to position [147, 0]
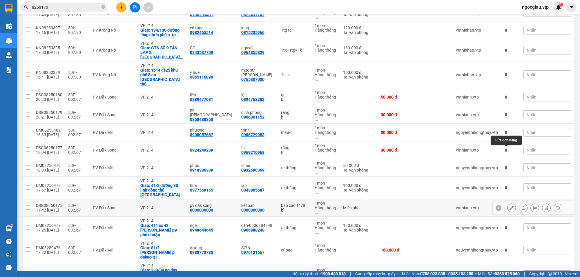
click at [510, 206] on icon at bounding box center [512, 208] width 4 height 4
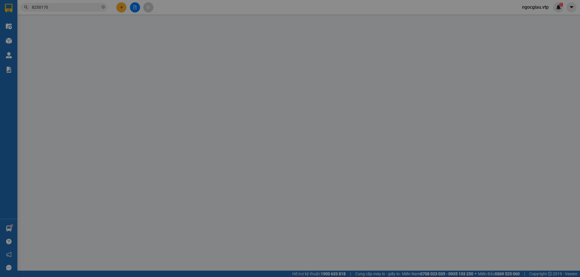
type input "0000000000"
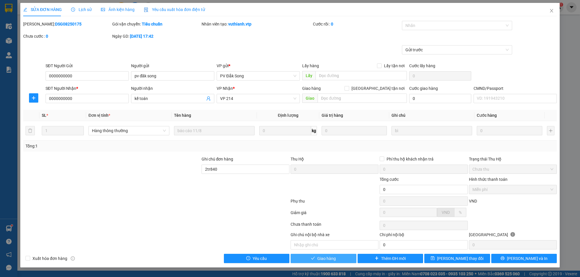
click at [345, 258] on button "Giao hàng" at bounding box center [324, 258] width 66 height 9
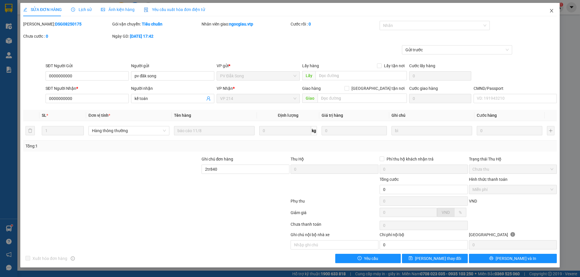
click at [552, 8] on span "Close" at bounding box center [552, 11] width 16 height 16
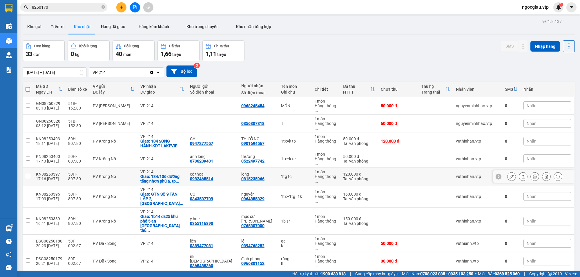
scroll to position [368, 0]
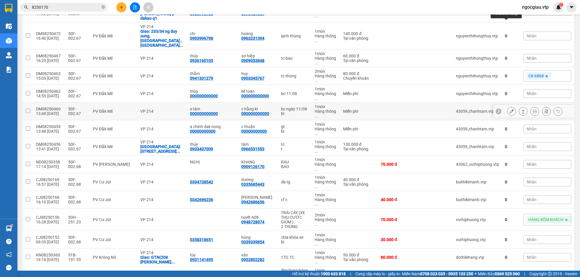
click at [508, 107] on button at bounding box center [512, 112] width 8 height 10
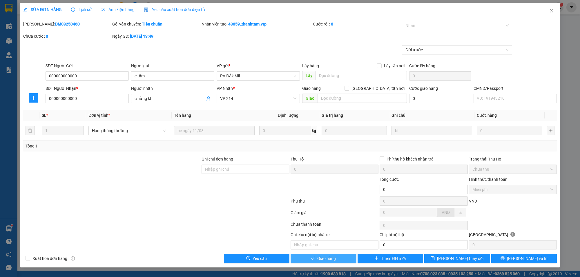
click at [328, 258] on span "Giao hàng" at bounding box center [327, 259] width 19 height 6
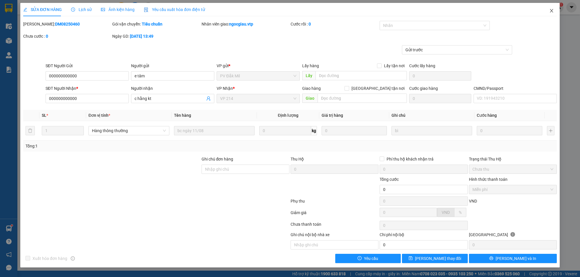
click at [555, 9] on span "Close" at bounding box center [552, 11] width 16 height 16
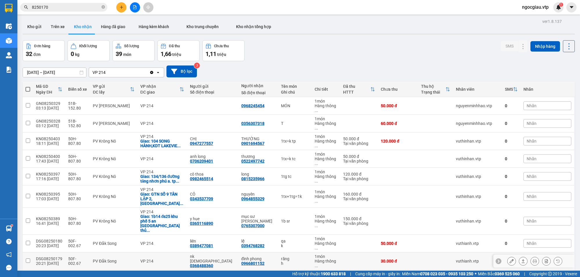
scroll to position [355, 0]
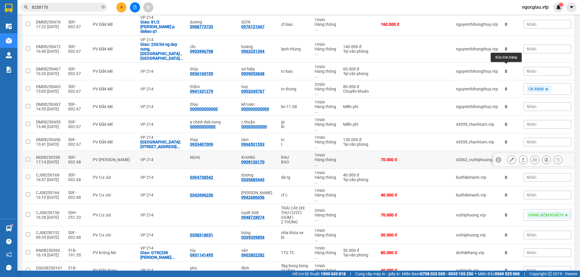
click at [510, 158] on icon at bounding box center [512, 160] width 4 height 4
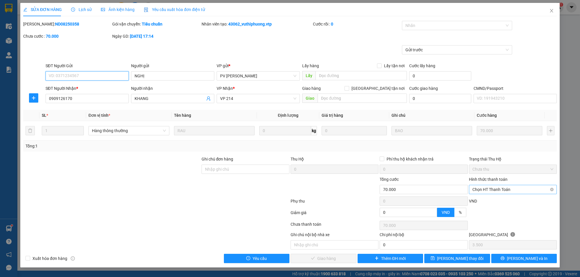
click at [485, 188] on span "Chọn HT Thanh Toán" at bounding box center [513, 189] width 81 height 9
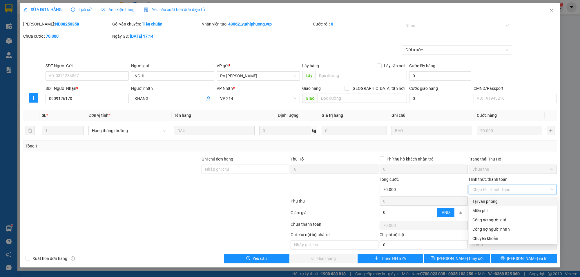
click at [480, 203] on div "Tại văn phòng" at bounding box center [513, 202] width 81 height 6
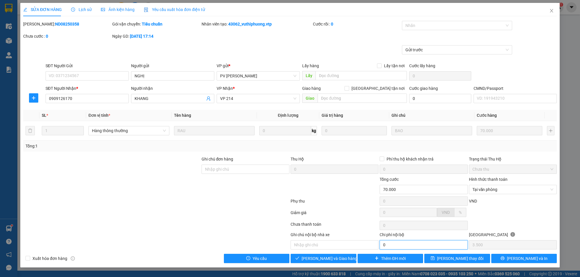
click at [399, 245] on input "0" at bounding box center [424, 245] width 88 height 9
click at [314, 250] on input "text" at bounding box center [335, 245] width 88 height 9
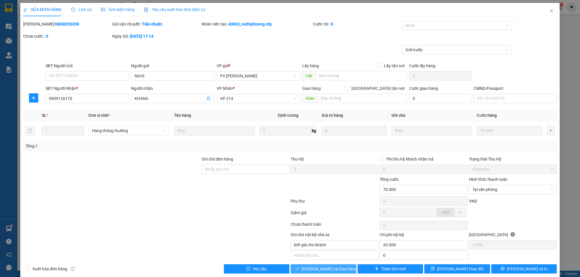
click at [316, 269] on span "[PERSON_NAME] và Giao hàng" at bounding box center [330, 269] width 56 height 6
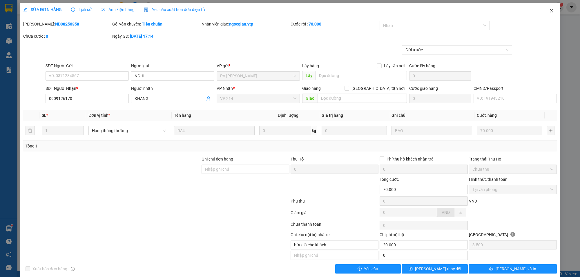
click at [550, 10] on icon "close" at bounding box center [552, 10] width 5 height 5
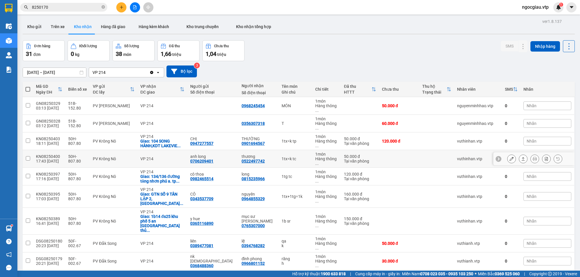
scroll to position [342, 0]
click at [509, 274] on button at bounding box center [512, 279] width 8 height 10
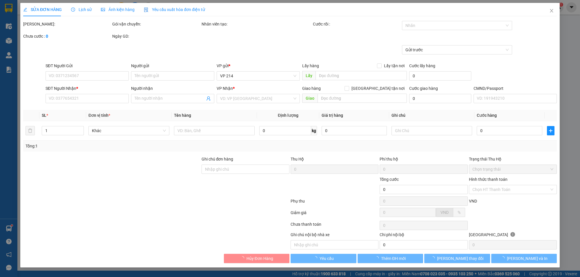
type input "0905057667"
type input "phương"
type input "0906729983"
type input "trinh"
type input "30.000"
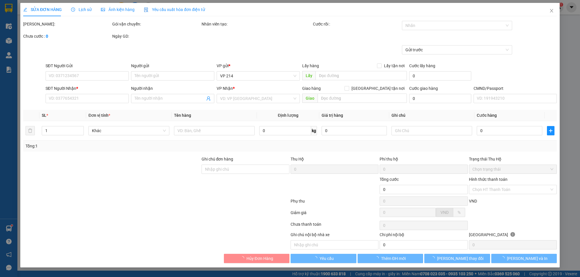
type input "30.000"
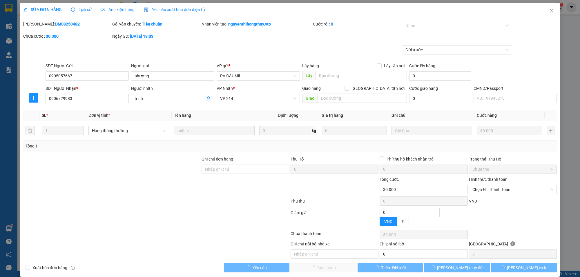
type input "1.500"
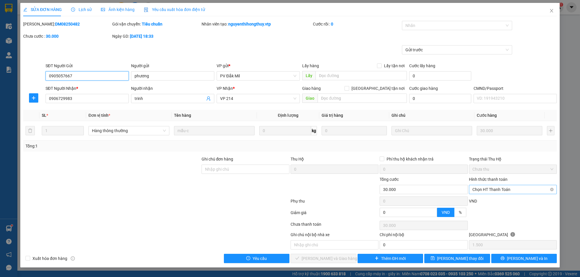
click at [498, 192] on span "Chọn HT Thanh Toán" at bounding box center [513, 189] width 81 height 9
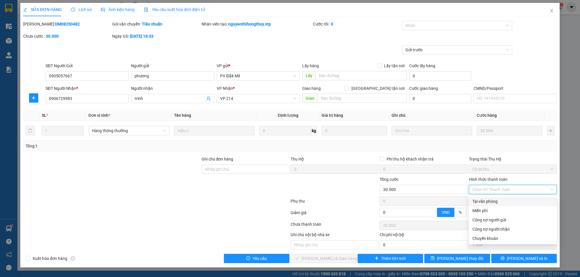
click at [490, 201] on div "Tại văn phòng" at bounding box center [513, 202] width 81 height 6
type input "0"
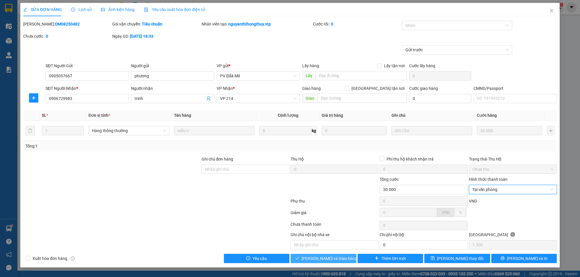
click at [330, 262] on span "[PERSON_NAME] và Giao hàng" at bounding box center [330, 259] width 56 height 6
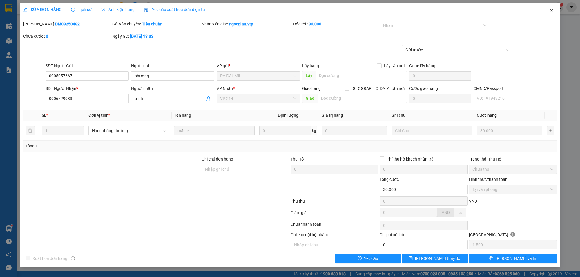
click at [553, 10] on icon "close" at bounding box center [552, 10] width 5 height 5
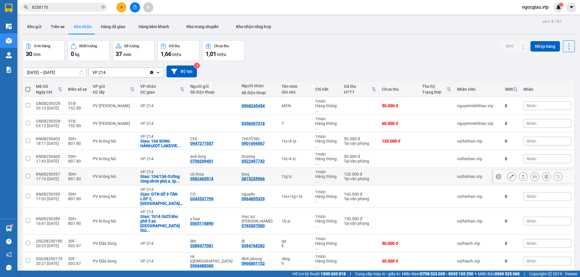
scroll to position [329, 0]
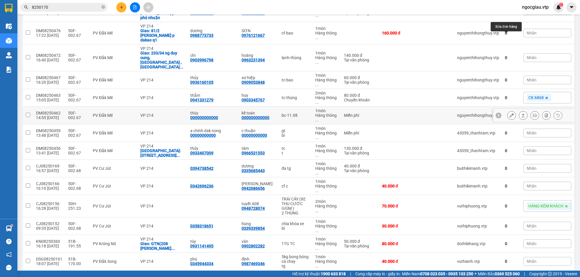
click at [508, 111] on button at bounding box center [512, 116] width 8 height 10
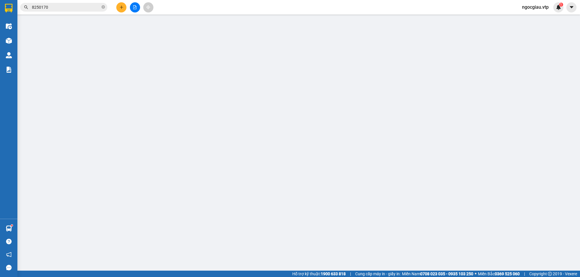
type input "000000000000"
type input "thùy"
type input "000000000000"
type input "kế toán"
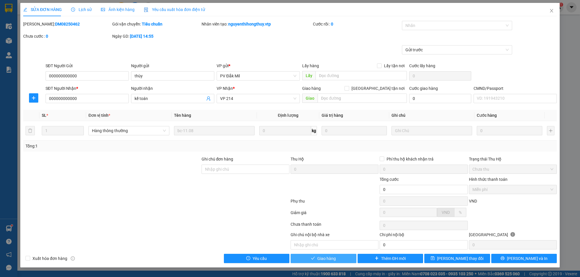
click at [340, 257] on button "Giao hàng" at bounding box center [324, 258] width 66 height 9
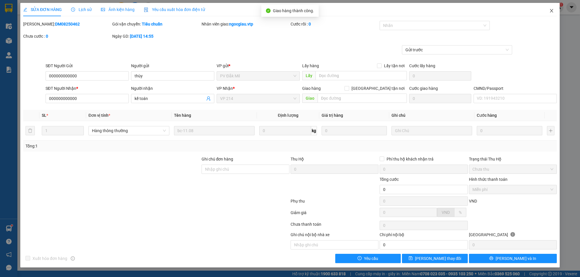
click at [551, 12] on icon "close" at bounding box center [552, 10] width 5 height 5
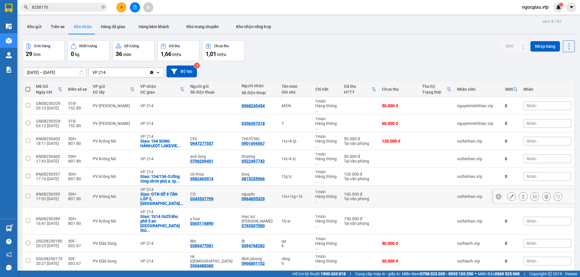
scroll to position [315, 0]
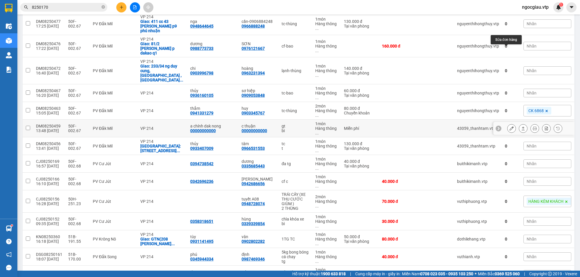
click at [510, 127] on icon at bounding box center [512, 129] width 4 height 4
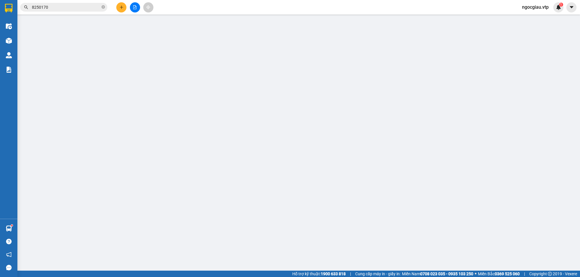
type input "00000000000"
type input "a chính dak nong"
type input "00000000000"
type input "c thuận"
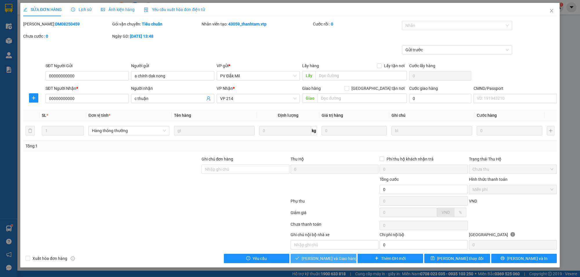
click at [321, 260] on span "[PERSON_NAME] và Giao hàng" at bounding box center [330, 259] width 56 height 6
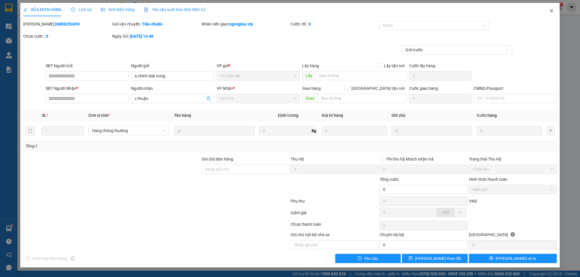
click at [552, 8] on span "Close" at bounding box center [552, 11] width 16 height 16
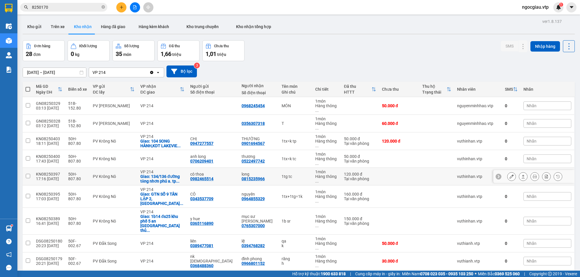
scroll to position [302, 0]
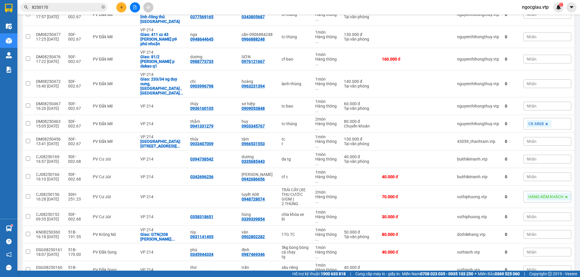
click at [546, 244] on span "100 / trang" at bounding box center [548, 244] width 22 height 6
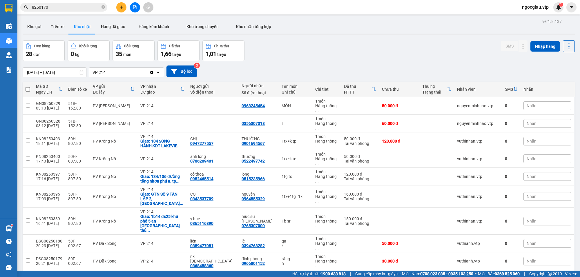
click at [67, 9] on input "8250170" at bounding box center [66, 7] width 68 height 6
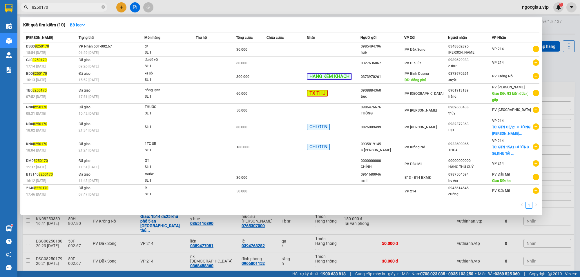
click at [67, 9] on input "8250170" at bounding box center [66, 7] width 68 height 6
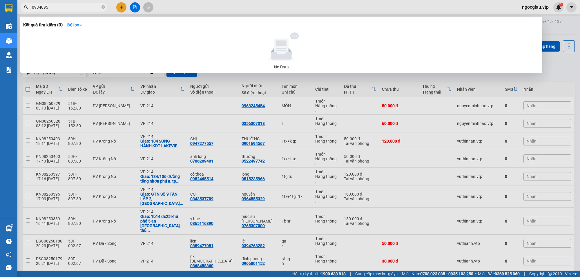
click at [66, 10] on input "0934095" at bounding box center [66, 7] width 68 height 6
click at [72, 7] on input "0934095" at bounding box center [66, 7] width 68 height 6
type input "8250161"
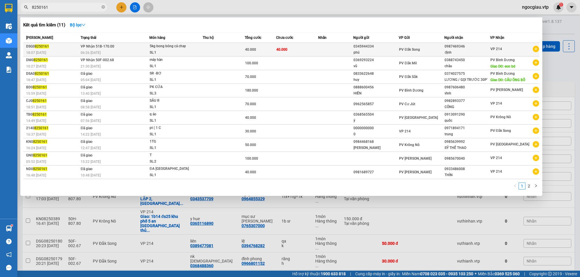
click at [214, 49] on td at bounding box center [224, 50] width 42 height 14
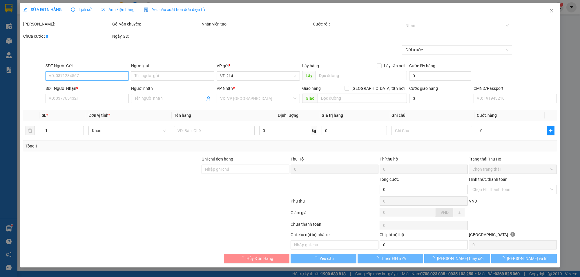
type input "0345944334"
type input "phú"
type input "0987469346"
type input "định"
type input "40.000"
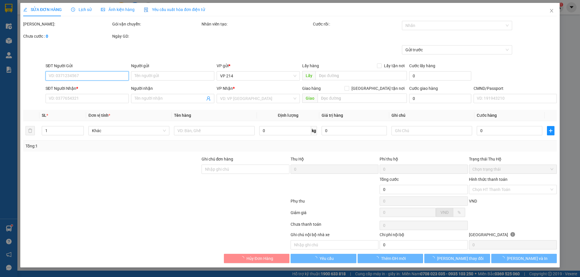
type input "40.000"
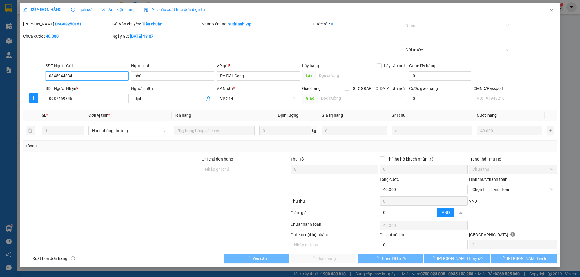
type input "2.000"
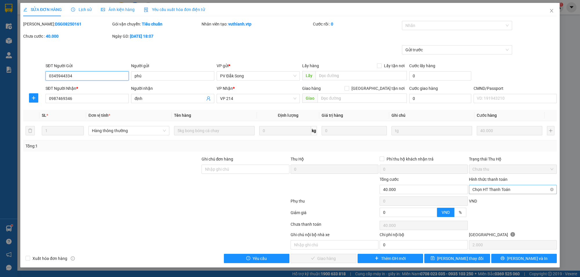
click at [492, 191] on span "Chọn HT Thanh Toán" at bounding box center [513, 189] width 81 height 9
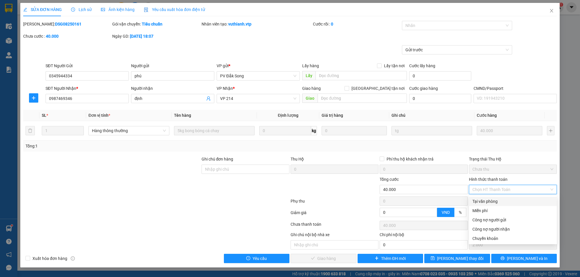
click at [488, 200] on div "Tại văn phòng" at bounding box center [513, 202] width 81 height 6
type input "0"
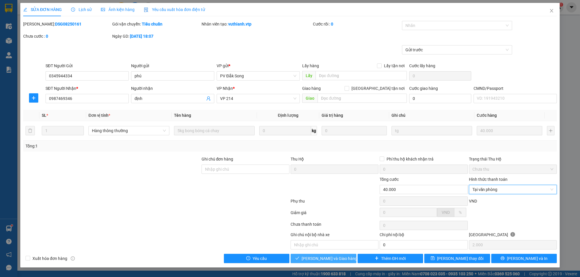
click at [311, 259] on span "[PERSON_NAME] và Giao hàng" at bounding box center [330, 259] width 56 height 6
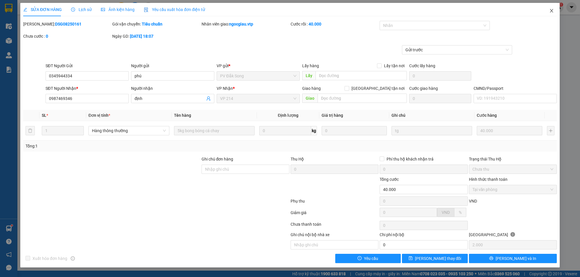
click at [551, 11] on icon "close" at bounding box center [552, 10] width 5 height 5
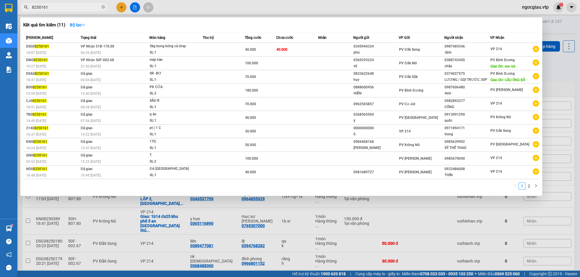
click at [57, 6] on input "8250161" at bounding box center [66, 7] width 68 height 6
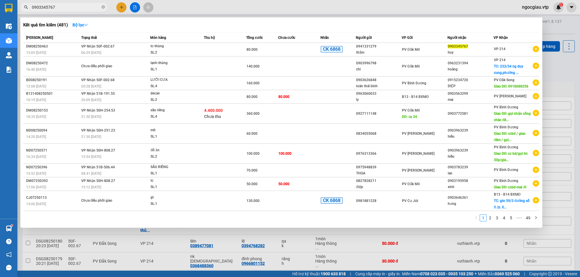
type input "0903345767"
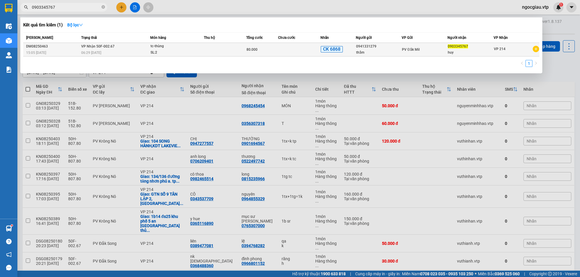
click at [165, 45] on div "tc-thùng" at bounding box center [173, 46] width 44 height 6
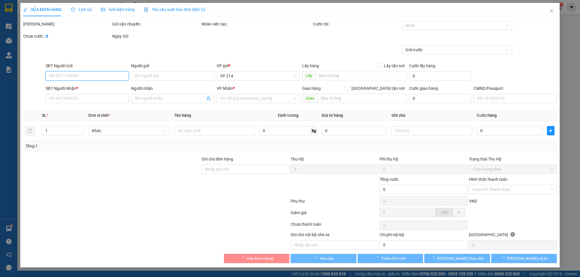
type input "0941331279"
type input "thắm"
type input "0903345767"
type input "huy"
type input "ck-80k-11.08-15h04"
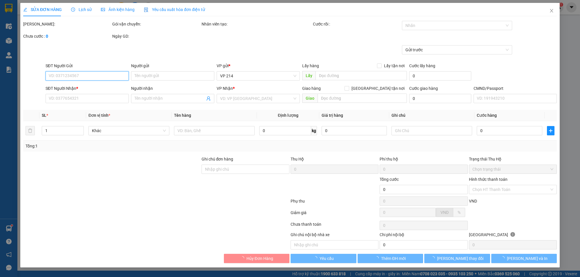
type input "80.000"
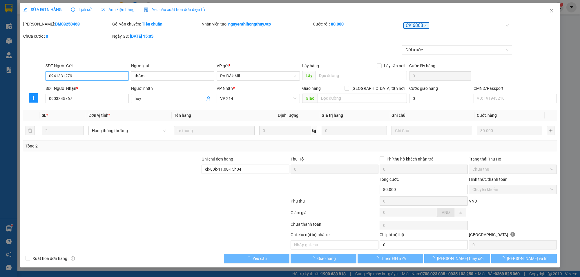
type input "4.000"
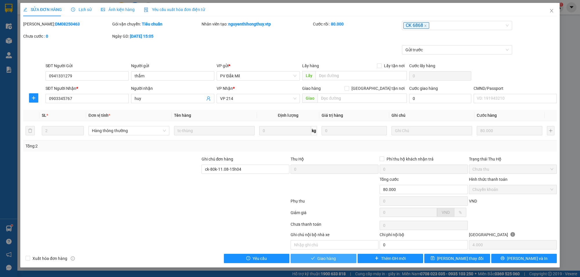
click at [318, 258] on span "Giao hàng" at bounding box center [327, 259] width 19 height 6
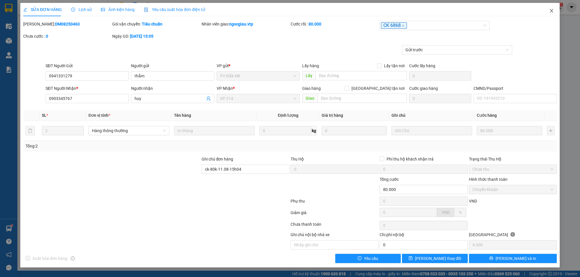
click at [551, 9] on icon "close" at bounding box center [552, 10] width 5 height 5
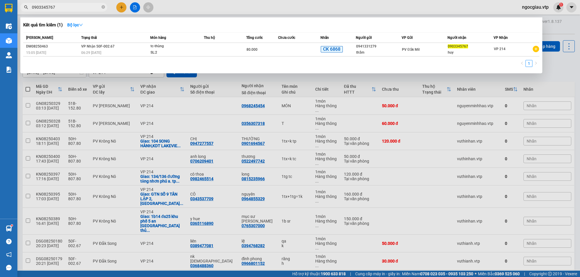
click at [59, 4] on input "0903345767" at bounding box center [66, 7] width 68 height 6
type input "0909053848"
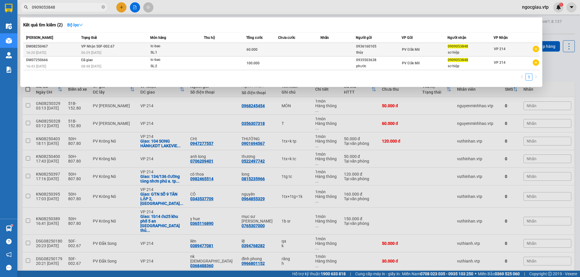
click at [234, 53] on td at bounding box center [225, 50] width 42 height 14
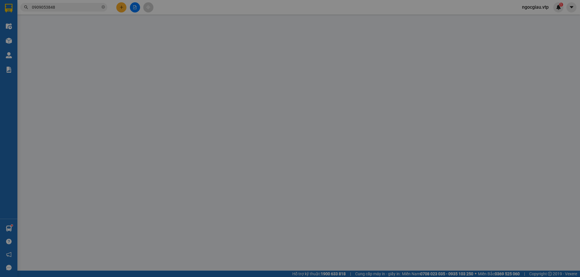
type input "0936160105"
type input "thủy"
type input "0909053848"
type input "sơ hiệp"
type input "60.000"
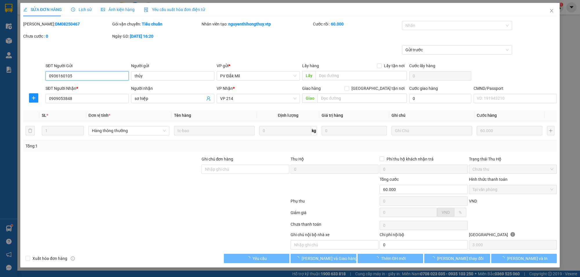
type input "3.000"
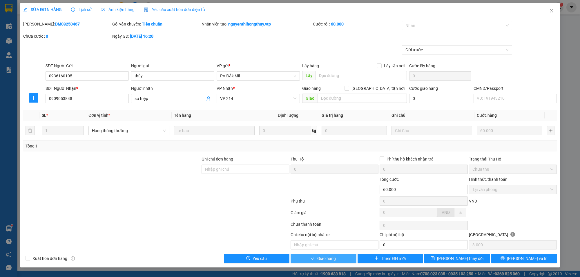
click at [327, 263] on button "Giao hàng" at bounding box center [324, 258] width 66 height 9
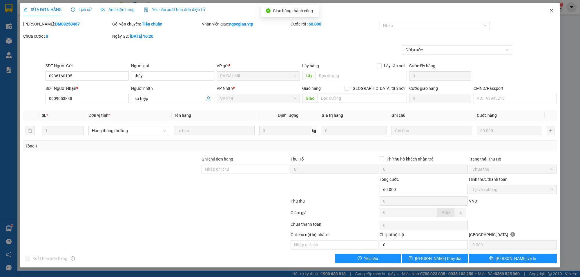
click at [553, 12] on icon "close" at bounding box center [552, 10] width 5 height 5
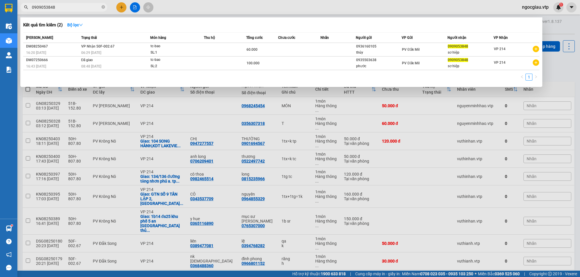
click at [67, 4] on input "0909053848" at bounding box center [66, 7] width 68 height 6
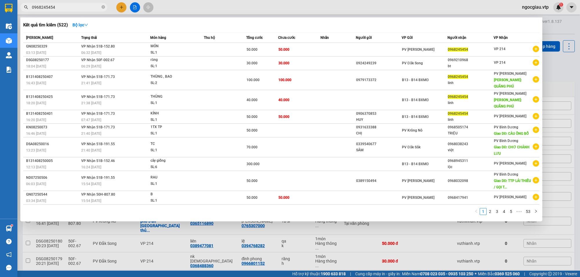
type input "0968245454"
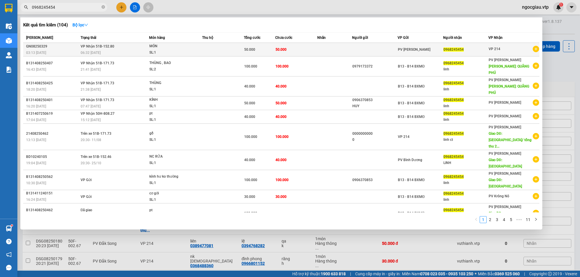
click at [250, 45] on td "50.000" at bounding box center [259, 50] width 31 height 14
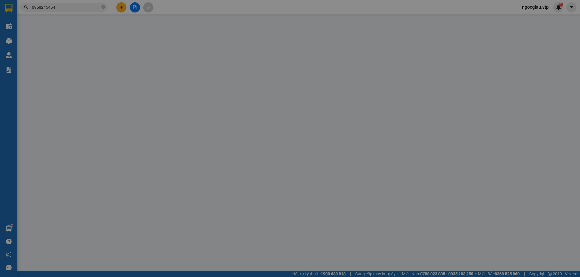
type input "10.000"
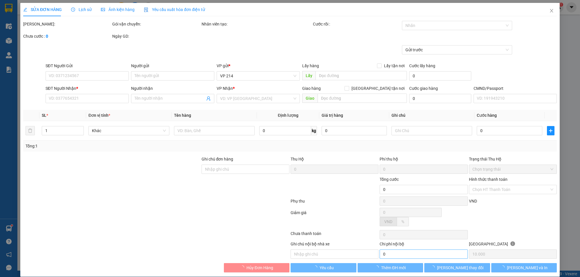
type input "0968245454"
type input "50.000"
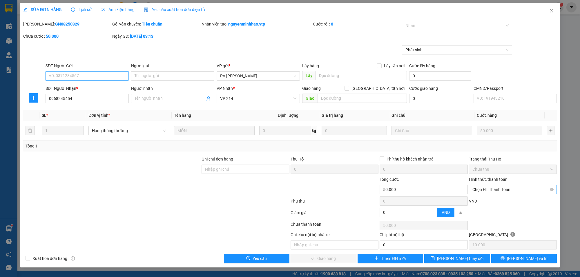
click at [497, 192] on span "Chọn HT Thanh Toán" at bounding box center [513, 189] width 81 height 9
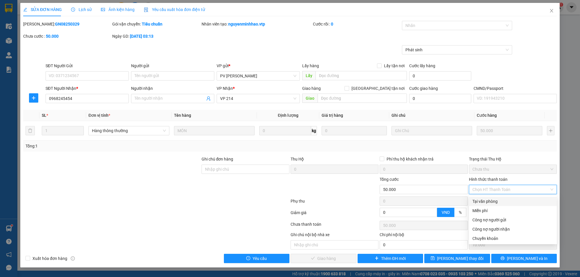
click at [484, 202] on div "Tại văn phòng" at bounding box center [513, 202] width 81 height 6
type input "0"
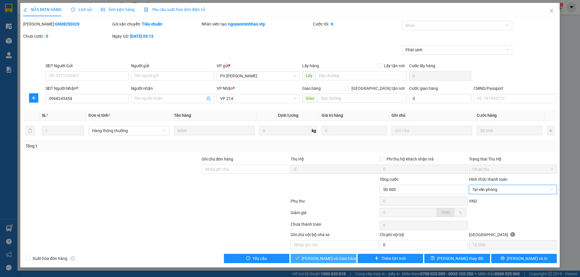
click at [322, 257] on span "[PERSON_NAME] và Giao hàng" at bounding box center [330, 259] width 56 height 6
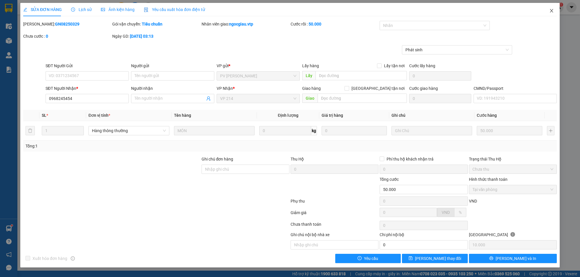
click at [554, 11] on icon "close" at bounding box center [552, 10] width 5 height 5
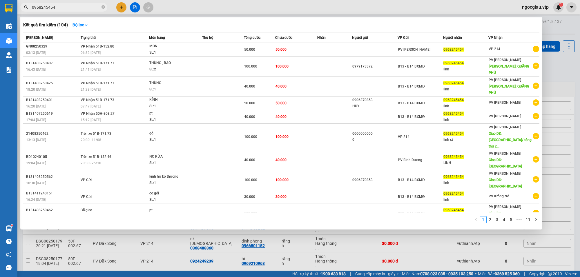
click at [66, 9] on input "0968245454" at bounding box center [66, 7] width 68 height 6
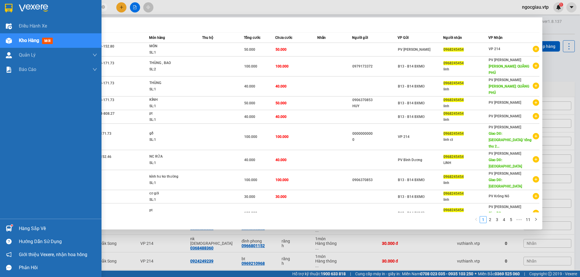
click at [41, 227] on div "Hàng sắp về" at bounding box center [58, 229] width 78 height 9
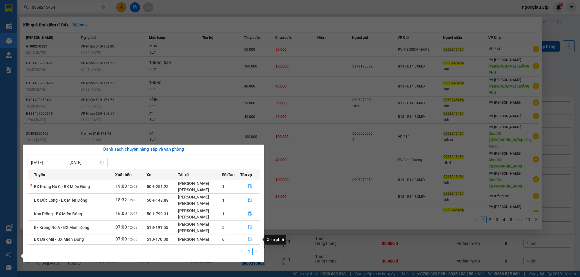
click at [252, 241] on icon "file-done" at bounding box center [249, 239] width 3 height 4
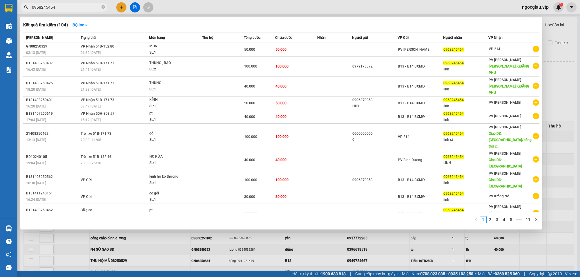
click at [74, 12] on div at bounding box center [290, 138] width 580 height 277
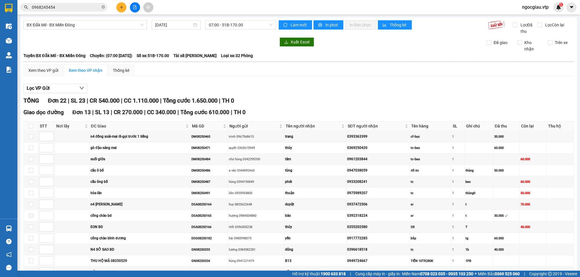
scroll to position [276, 0]
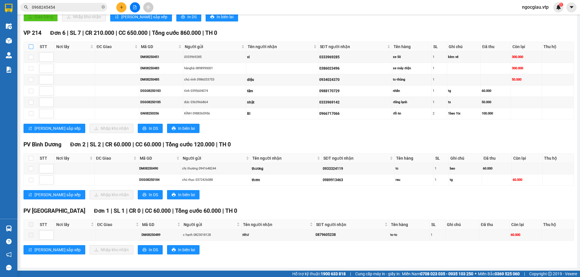
click at [33, 44] on input "checkbox" at bounding box center [31, 46] width 5 height 5
checkbox input "true"
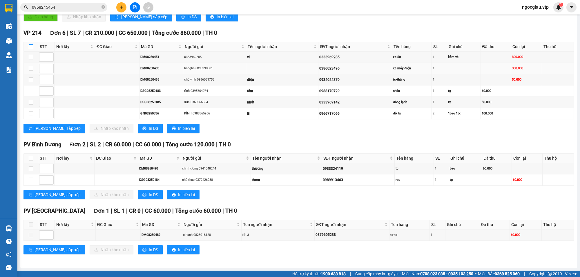
checkbox input "true"
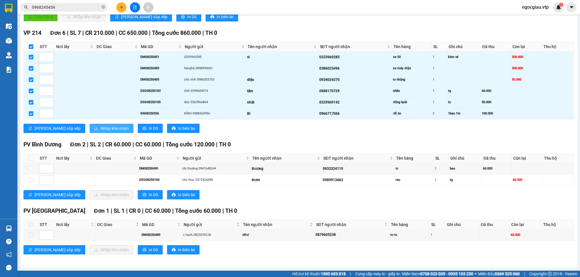
click at [101, 127] on span "Nhập kho nhận" at bounding box center [115, 128] width 28 height 6
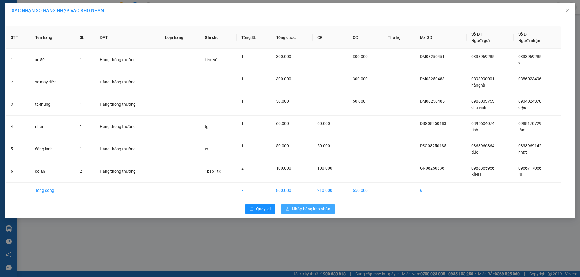
click at [314, 209] on span "Nhập hàng kho nhận" at bounding box center [311, 209] width 38 height 6
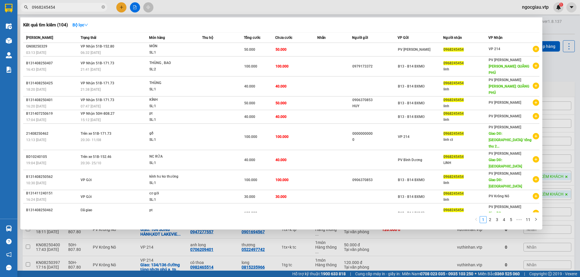
click at [79, 9] on input "0968245454" at bounding box center [66, 7] width 68 height 6
click at [77, 7] on input "0968245454" at bounding box center [66, 7] width 68 height 6
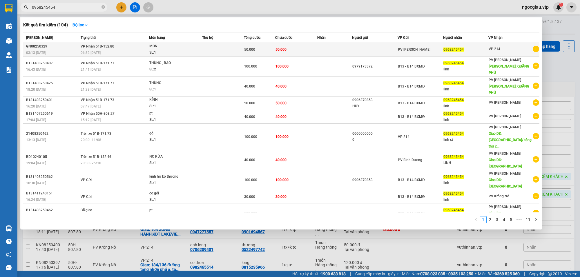
click at [322, 53] on td at bounding box center [335, 50] width 35 height 14
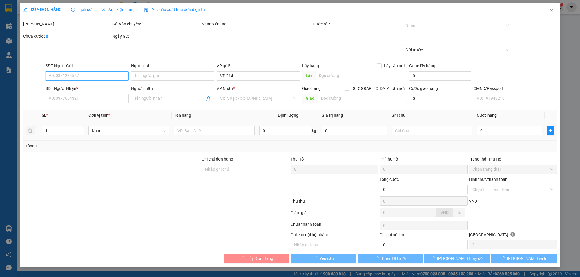
type input "0968245454"
type input "50.000"
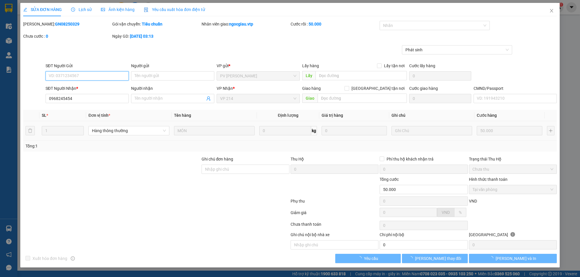
type input "10.000"
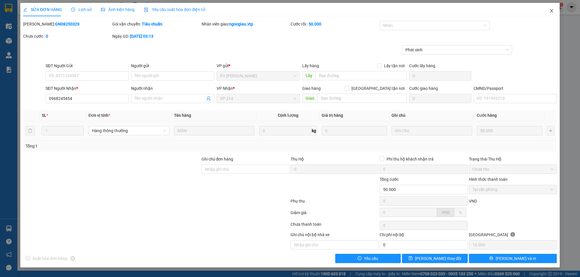
click at [553, 12] on icon "close" at bounding box center [551, 10] width 3 height 3
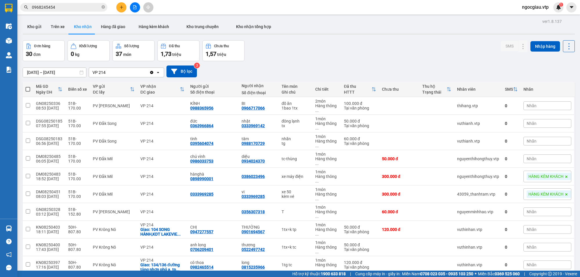
click at [73, 8] on input "0968245454" at bounding box center [66, 7] width 68 height 6
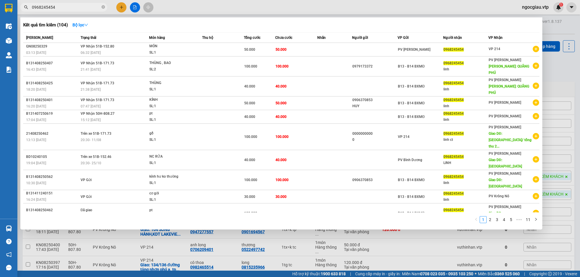
click at [73, 8] on input "0968245454" at bounding box center [66, 7] width 68 height 6
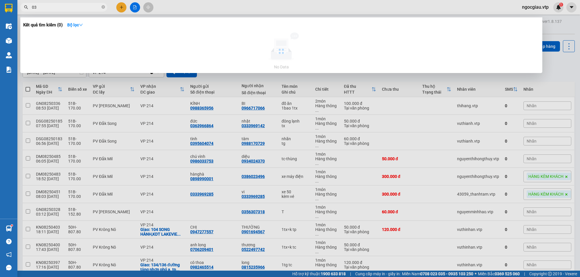
type input "0"
click at [68, 10] on input "0379448325" at bounding box center [66, 7] width 68 height 6
type input "0984504880"
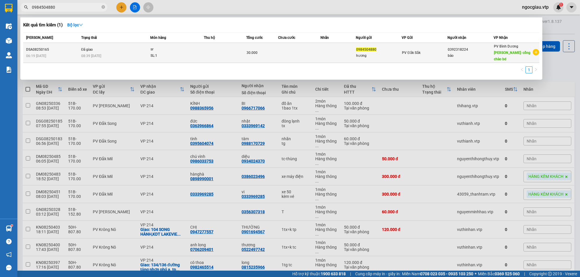
click at [325, 48] on td at bounding box center [338, 53] width 35 height 20
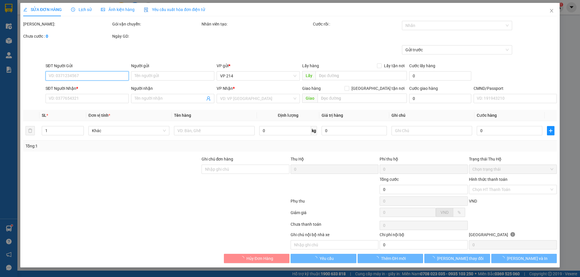
type input "0984504880"
type input "hương"
type input "0392318224"
type input "bảo"
type input "cống chào bd"
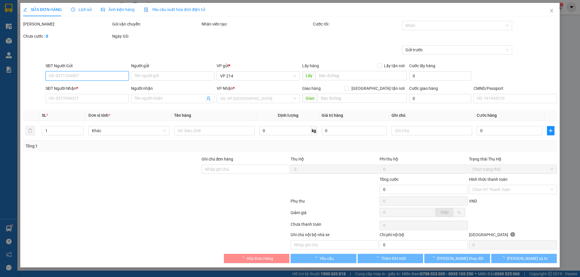
type input "30.000"
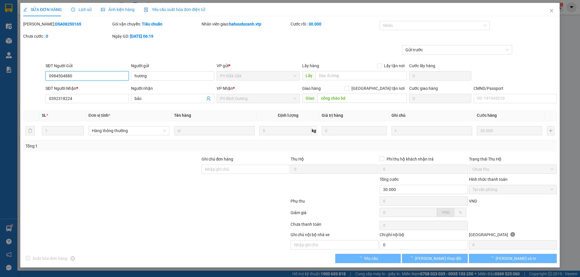
type input "1.500"
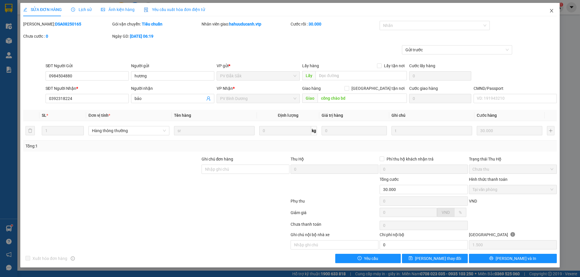
click at [553, 12] on icon "close" at bounding box center [552, 10] width 5 height 5
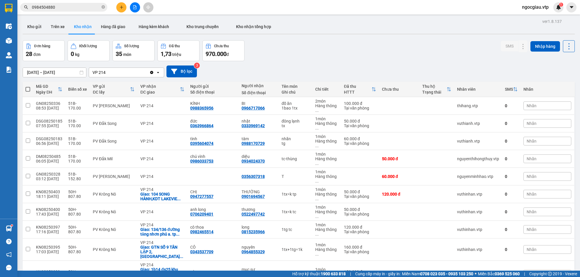
click at [66, 2] on div "Kết quả tìm kiếm ( 1 ) Bộ lọc Mã ĐH Trạng thái Món hàng Thu hộ Tổng cước Chưa c…" at bounding box center [56, 7] width 113 height 10
click at [60, 4] on input "0984504880" at bounding box center [66, 7] width 68 height 6
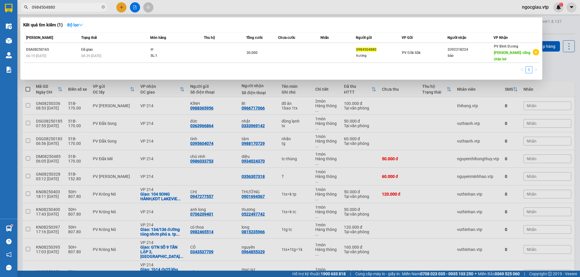
click at [60, 4] on input "0984504880" at bounding box center [66, 7] width 68 height 6
click at [64, 7] on input "0984504880" at bounding box center [66, 7] width 68 height 6
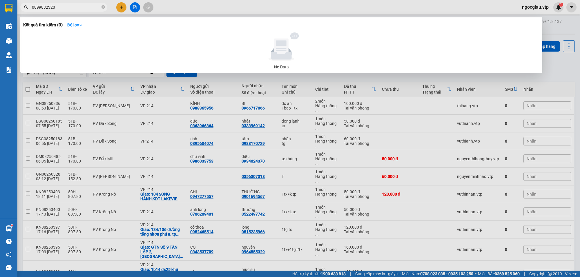
click at [74, 6] on input "0899832320" at bounding box center [66, 7] width 68 height 6
click at [68, 8] on input "0899832320" at bounding box center [66, 7] width 68 height 6
type input "717066"
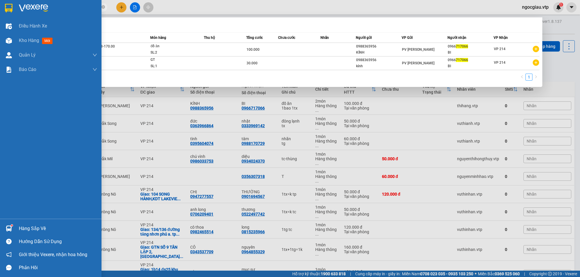
click at [6, 228] on img at bounding box center [9, 229] width 6 height 6
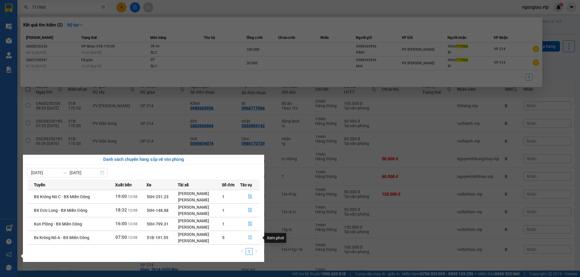
click at [247, 238] on button "button" at bounding box center [250, 237] width 19 height 9
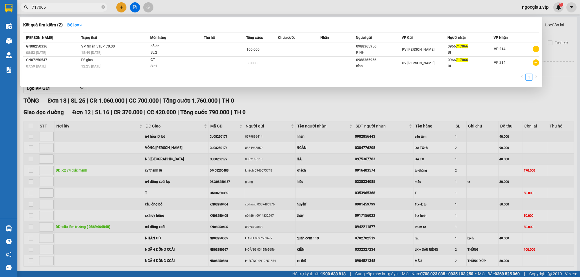
click at [336, 100] on div at bounding box center [290, 138] width 580 height 277
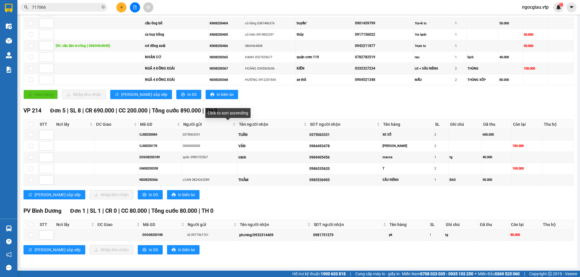
scroll to position [186, 0]
click at [30, 122] on input "checkbox" at bounding box center [31, 124] width 5 height 5
checkbox input "true"
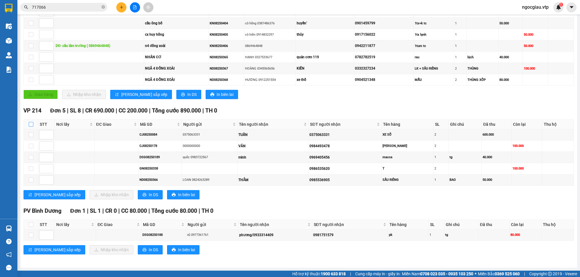
checkbox input "true"
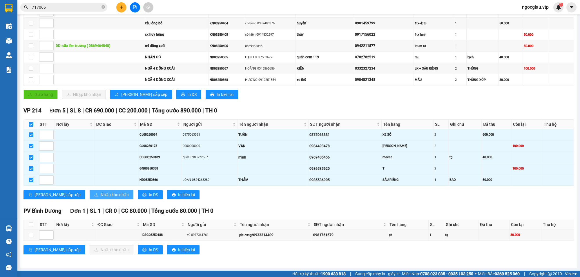
click at [101, 192] on span "Nhập kho nhận" at bounding box center [115, 195] width 28 height 6
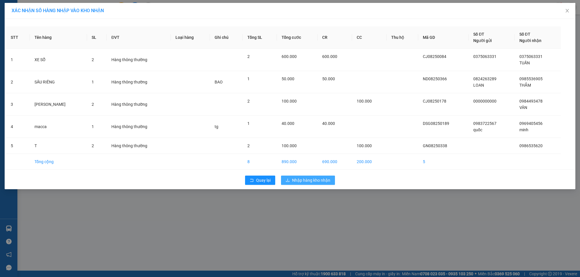
click at [320, 181] on span "Nhập hàng kho nhận" at bounding box center [311, 180] width 38 height 6
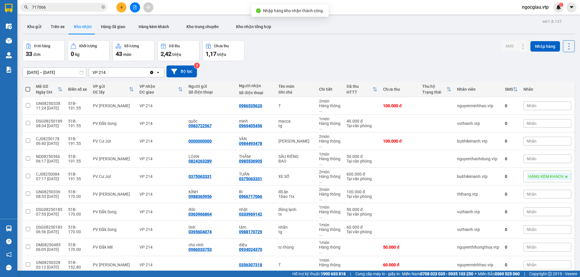
click at [367, 47] on div "Đơn hàng 33 đơn Khối lượng 0 kg Số lượng 43 món Đã thu 2,42 triệu Chưa thu 1,17…" at bounding box center [299, 50] width 553 height 21
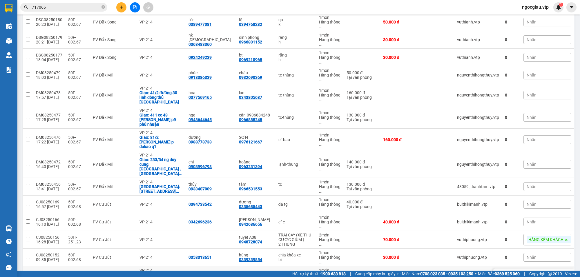
click at [282, 267] on td "1TG TC" at bounding box center [296, 276] width 41 height 18
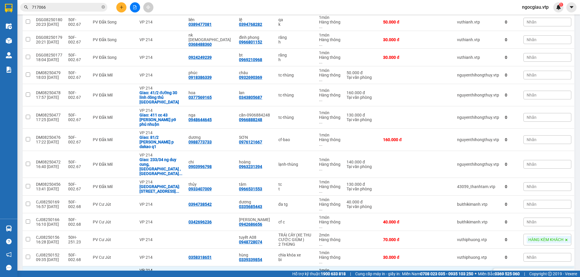
click at [262, 267] on td "vân 0902802282" at bounding box center [255, 276] width 39 height 18
checkbox input "false"
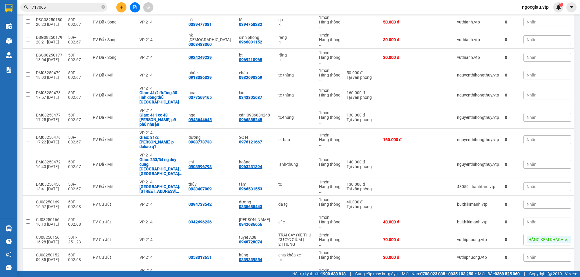
scroll to position [0, 0]
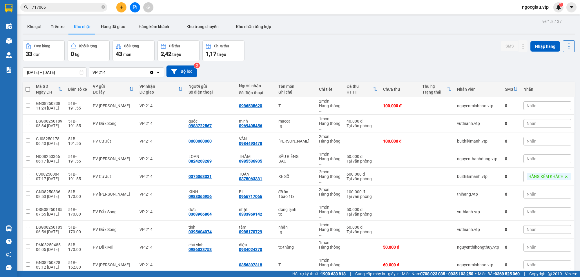
click at [50, 4] on input "717066" at bounding box center [66, 7] width 68 height 6
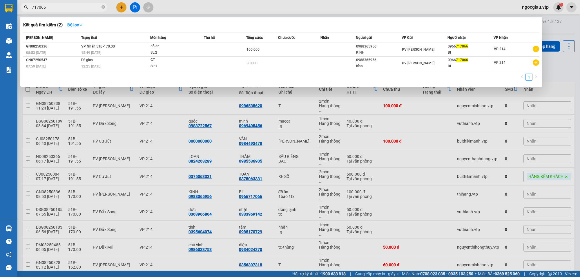
click at [50, 4] on input "717066" at bounding box center [66, 7] width 68 height 6
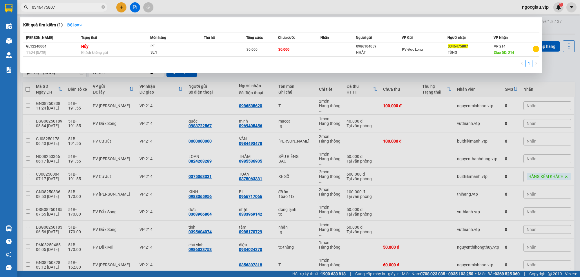
click at [77, 2] on div at bounding box center [290, 138] width 580 height 277
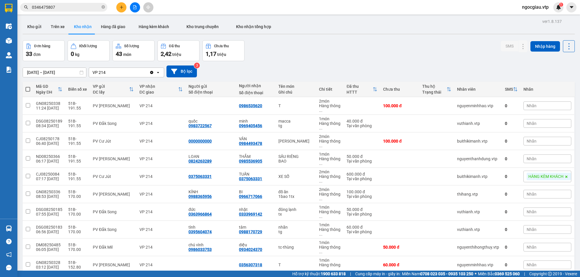
click at [77, 2] on div "Kết quả tìm kiếm ( 1 ) Bộ lọc Mã ĐH Trạng thái Món hàng Thu hộ Tổng cước Chưa c…" at bounding box center [56, 7] width 113 height 10
click at [70, 3] on span "0346475807" at bounding box center [63, 7] width 87 height 9
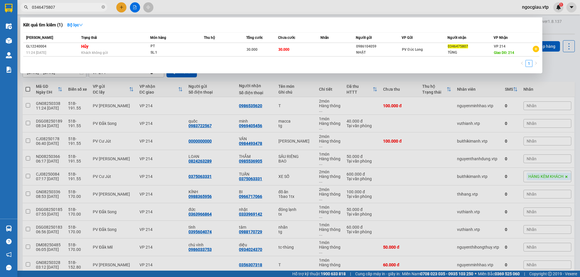
click at [61, 7] on input "0346475807" at bounding box center [66, 7] width 68 height 6
click at [64, 9] on input "0346475807" at bounding box center [66, 7] width 68 height 6
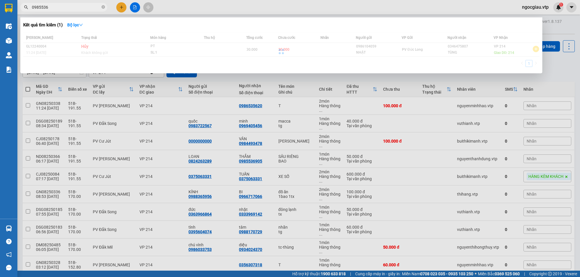
type input "0985536"
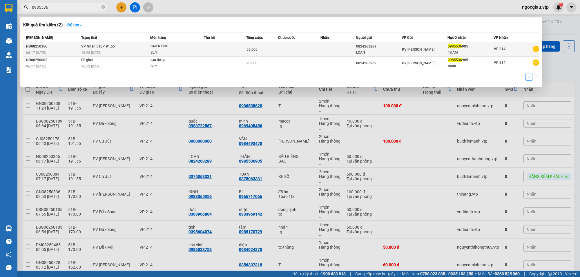
click at [203, 51] on span "SẦU RIÊNG SL: 1" at bounding box center [177, 49] width 53 height 12
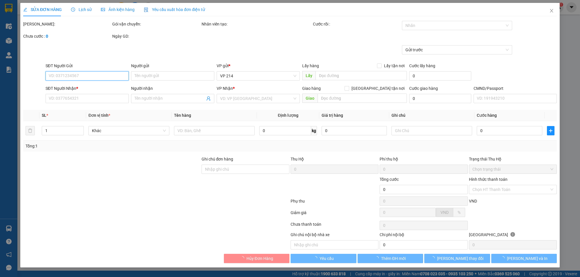
type input "0824263289"
type input "LOAN"
type input "0985536905"
type input "THẮM"
type input "50.000"
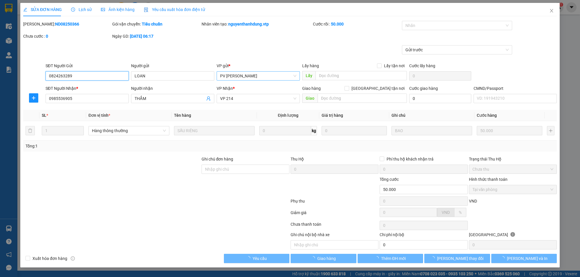
type input "2.500"
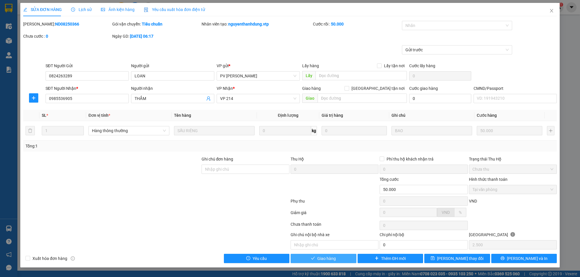
click at [329, 261] on span "Giao hàng" at bounding box center [327, 259] width 19 height 6
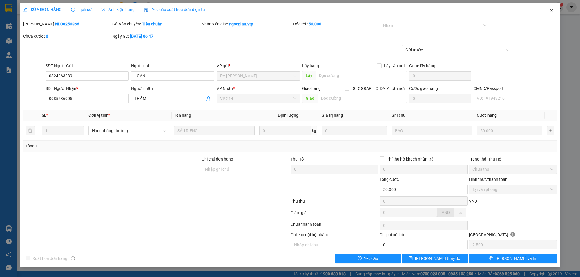
click at [556, 10] on span "Close" at bounding box center [552, 11] width 16 height 16
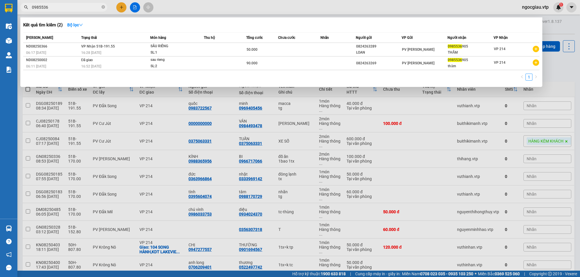
click at [52, 5] on input "0985536" at bounding box center [66, 7] width 68 height 6
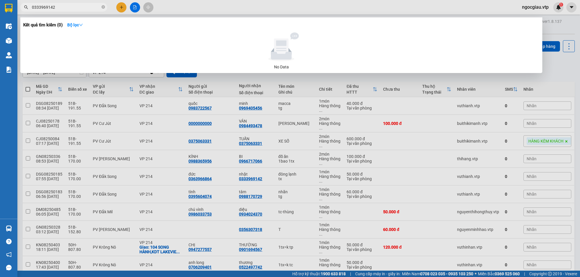
type input "0333969142"
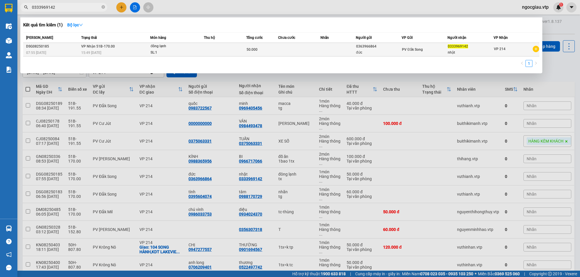
click at [275, 51] on div "50.000" at bounding box center [262, 49] width 31 height 6
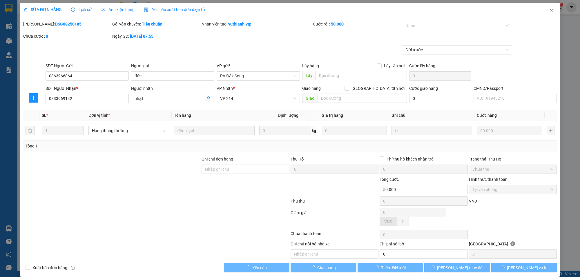
type input "0363966864"
type input "đức"
type input "0333969142"
type input "nhật"
type input "50.000"
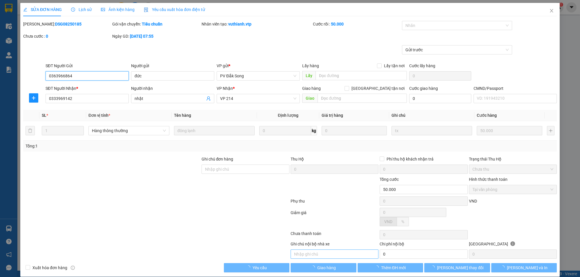
type input "2.500"
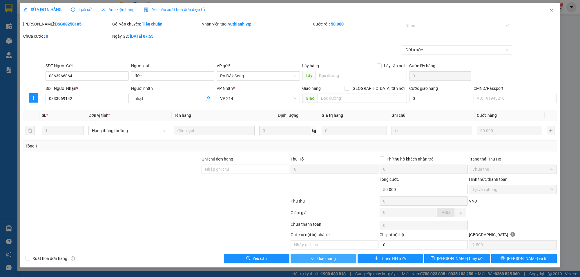
click at [338, 262] on button "Giao hàng" at bounding box center [324, 258] width 66 height 9
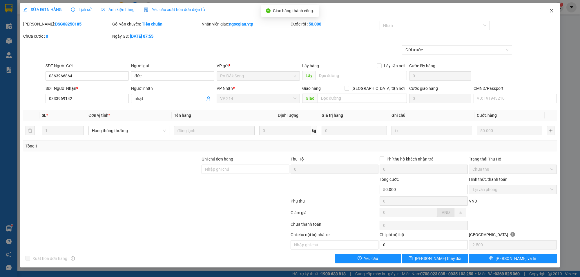
click at [556, 10] on span "Close" at bounding box center [552, 11] width 16 height 16
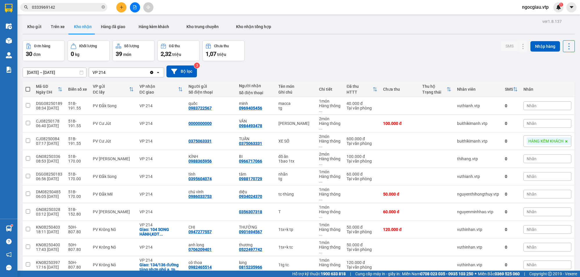
click at [360, 50] on div "Đơn hàng 30 đơn Khối lượng 0 kg Số lượng 39 món Đã thu 2,32 triệu Chưa thu 1,07…" at bounding box center [299, 50] width 553 height 21
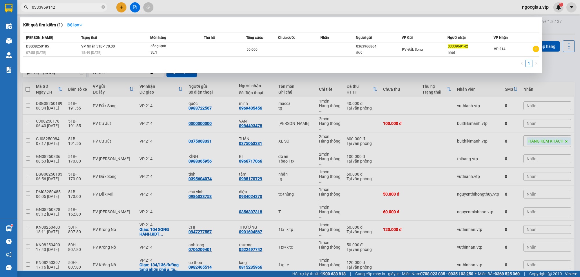
click at [74, 9] on input "0333969142" at bounding box center [66, 7] width 68 height 6
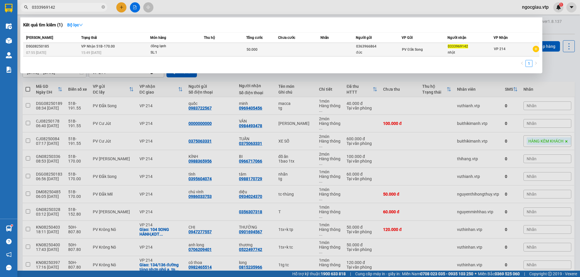
click at [214, 51] on td at bounding box center [225, 50] width 42 height 14
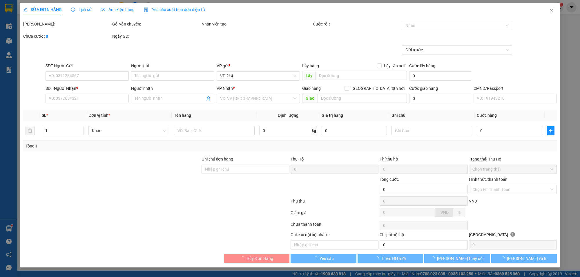
type input "2.500"
type input "0363966864"
type input "đức"
type input "0333969142"
type input "nhật"
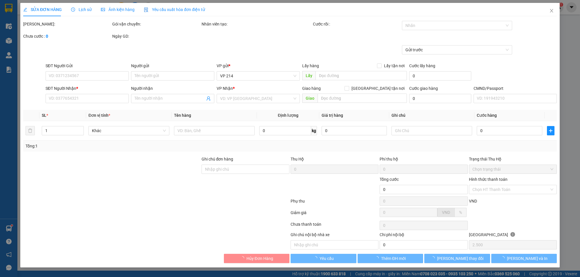
type input "50.000"
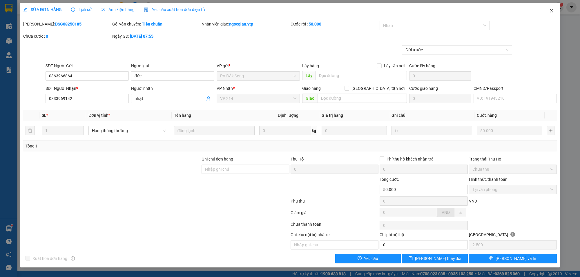
click at [551, 12] on icon "close" at bounding box center [551, 10] width 3 height 3
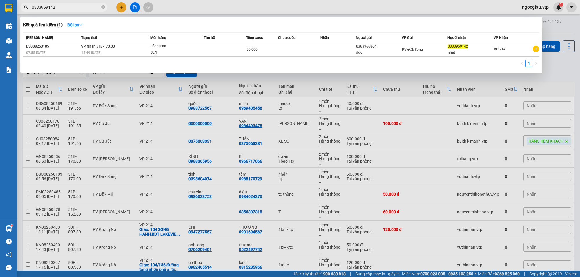
click at [68, 8] on input "0333969142" at bounding box center [66, 7] width 68 height 6
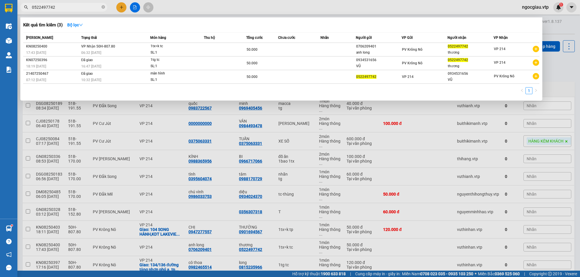
type input "0522497742"
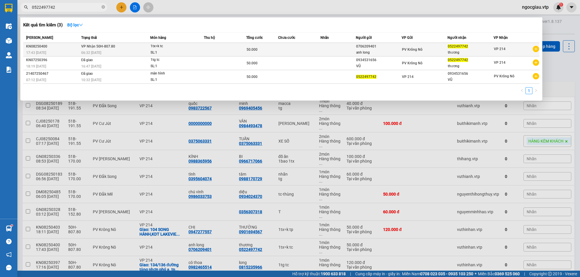
click at [304, 53] on td at bounding box center [299, 50] width 42 height 14
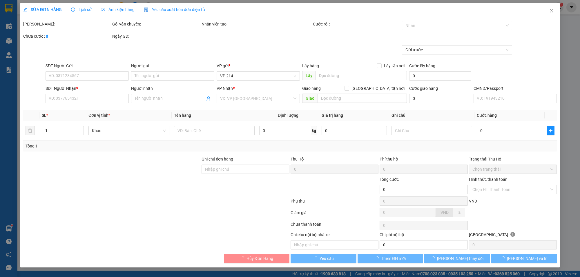
type input "0706209401"
type input "anh long"
type input "0522497742"
type input "thương"
type input "50.000"
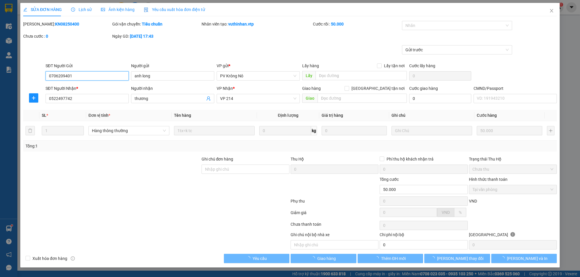
type input "2.500"
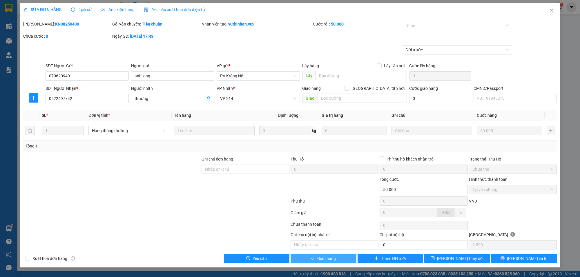
click at [324, 261] on span "Giao hàng" at bounding box center [327, 259] width 19 height 6
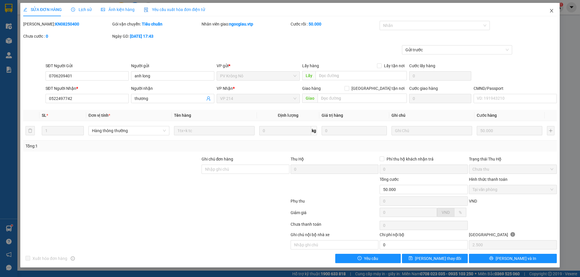
click at [550, 9] on icon "close" at bounding box center [552, 10] width 5 height 5
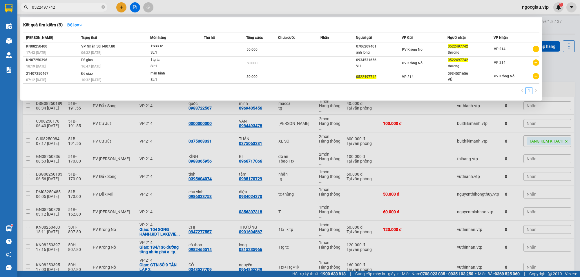
click at [61, 7] on input "0522497742" at bounding box center [66, 7] width 68 height 6
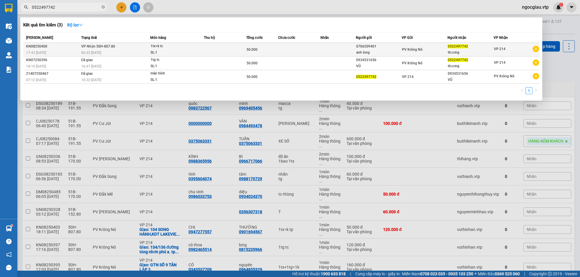
click at [309, 51] on td at bounding box center [299, 50] width 42 height 14
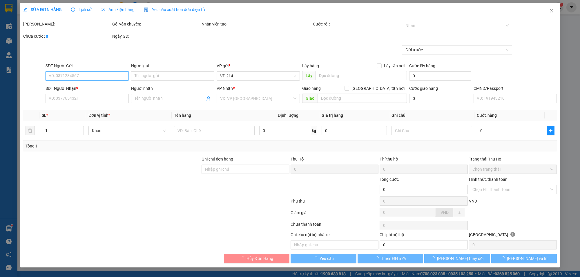
type input "2.500"
type input "0706209401"
type input "anh long"
type input "0522497742"
type input "thương"
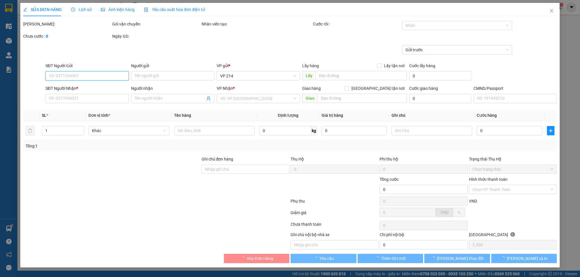
type input "50.000"
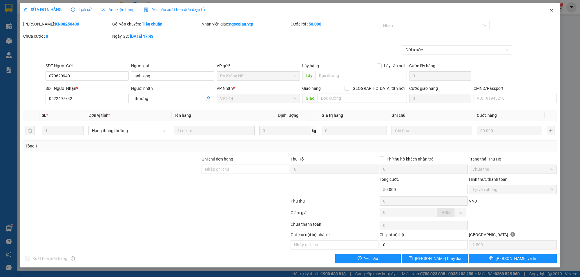
click at [556, 12] on span "Close" at bounding box center [552, 11] width 16 height 16
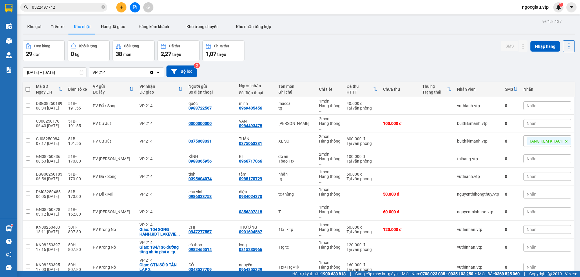
click at [73, 8] on input "0522497742" at bounding box center [66, 7] width 68 height 6
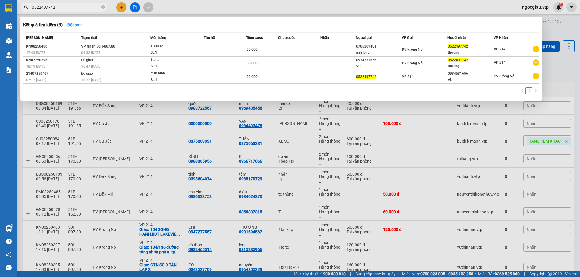
click at [73, 8] on input "0522497742" at bounding box center [66, 7] width 68 height 6
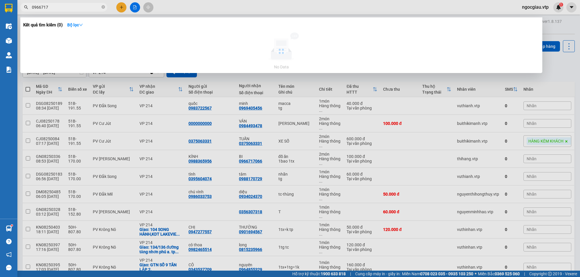
type input "0966717"
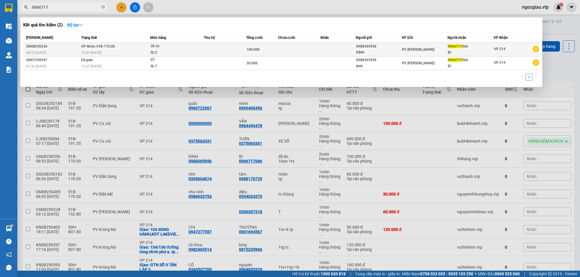
click at [192, 46] on div "đồ ăn" at bounding box center [173, 46] width 44 height 6
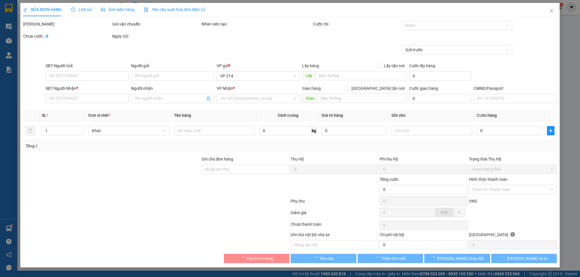
type input "0988365956"
type input "KÍNH"
type input "0966717066"
type input "BI"
type input "100.000"
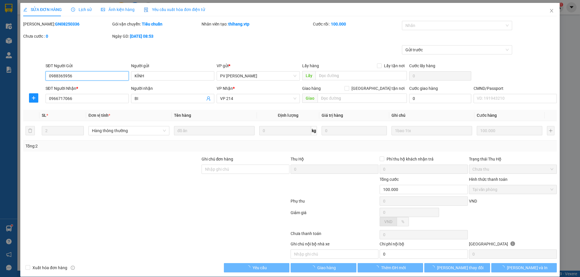
type input "5.000"
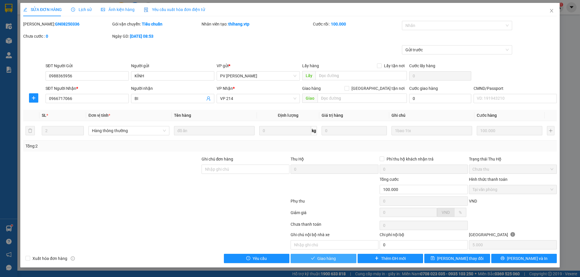
click at [337, 257] on button "Giao hàng" at bounding box center [324, 258] width 66 height 9
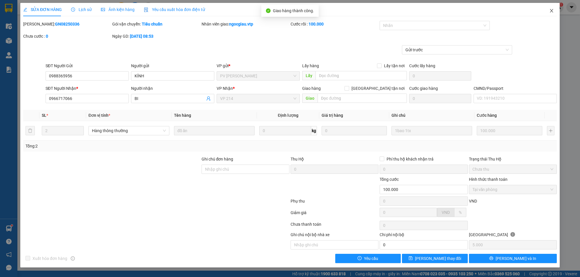
click at [553, 12] on icon "close" at bounding box center [551, 10] width 3 height 3
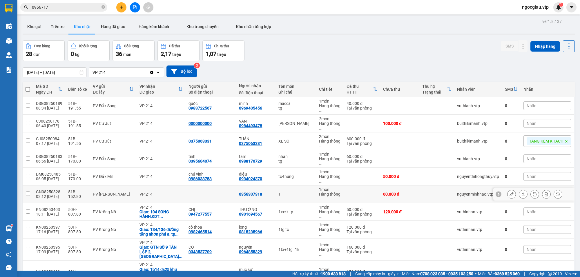
scroll to position [293, 0]
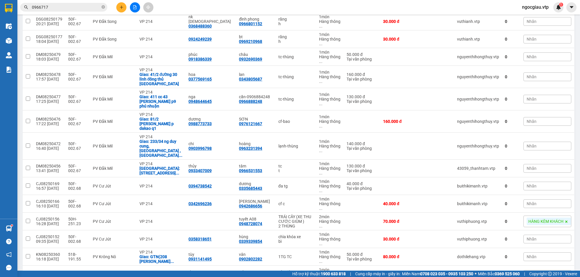
click at [67, 7] on input "0966717" at bounding box center [66, 7] width 68 height 6
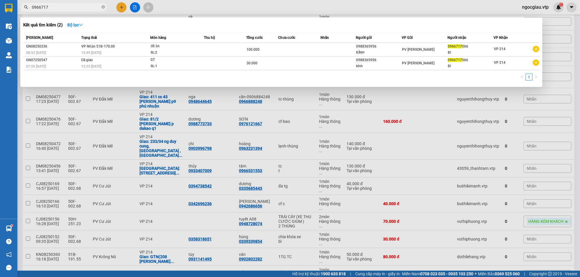
click at [67, 7] on input "0966717" at bounding box center [66, 7] width 68 height 6
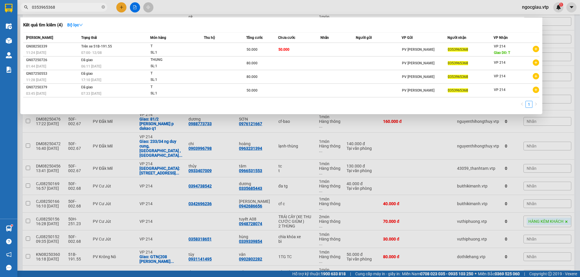
type input "0353965368"
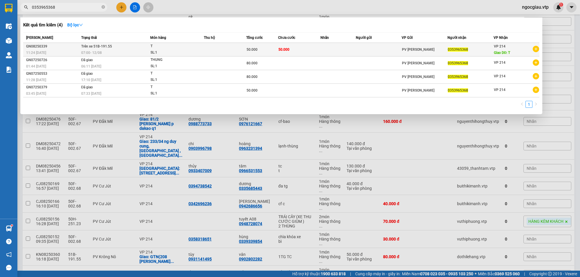
click at [212, 45] on td at bounding box center [225, 50] width 42 height 14
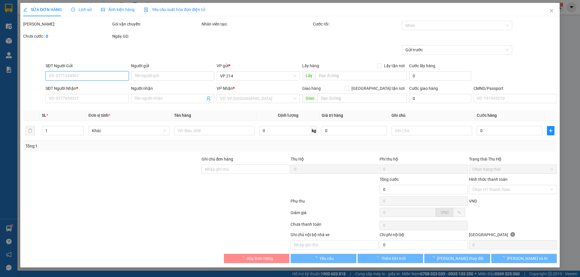
type input "0353965368"
type input "T"
type input "50.000"
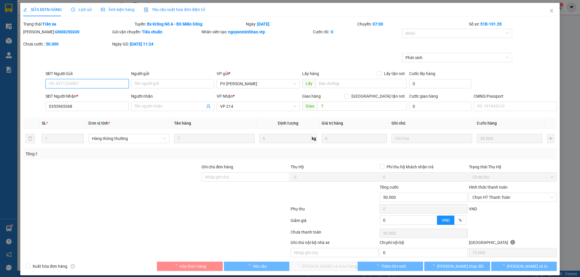
type input "10.000"
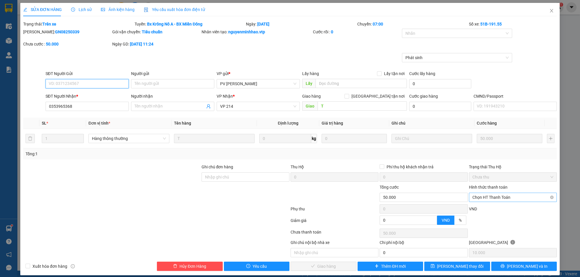
click at [482, 196] on span "Chọn HT Thanh Toán" at bounding box center [513, 197] width 81 height 9
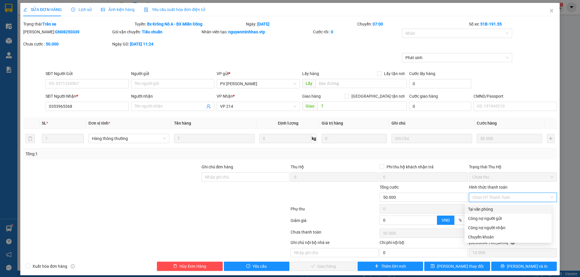
click at [479, 207] on div "Tại văn phòng" at bounding box center [508, 209] width 80 height 6
type input "0"
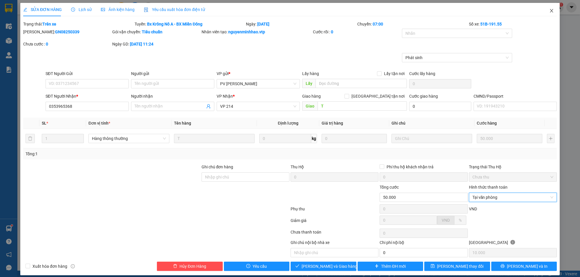
click at [550, 10] on icon "close" at bounding box center [552, 10] width 5 height 5
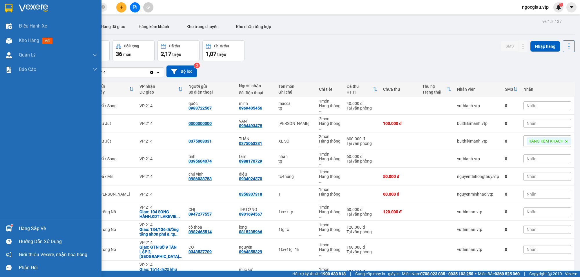
click at [48, 230] on div "Hàng sắp về" at bounding box center [58, 229] width 78 height 9
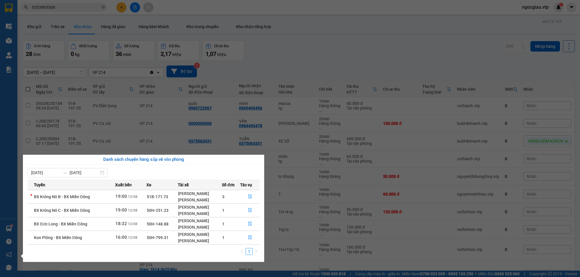
click at [344, 40] on section "Kết quả tìm kiếm ( 4 ) Bộ lọc Mã ĐH Trạng thái Món hàng Thu hộ Tổng cước Chưa c…" at bounding box center [290, 138] width 580 height 277
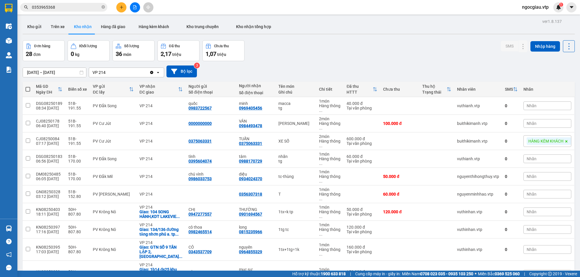
click at [55, 9] on input "0353965368" at bounding box center [66, 7] width 68 height 6
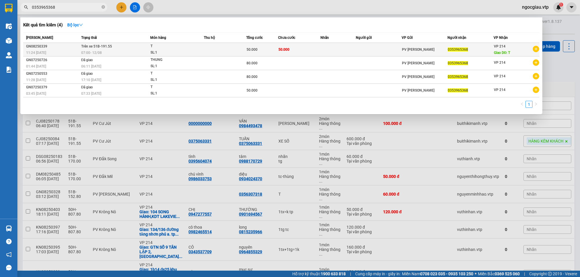
click at [316, 51] on td "50.000" at bounding box center [299, 50] width 42 height 14
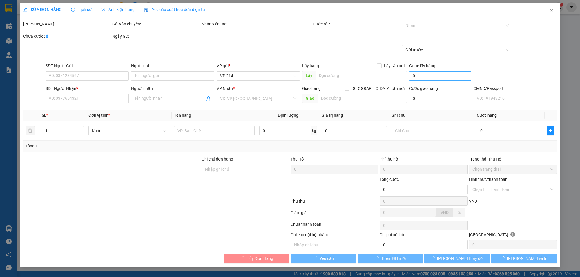
type input "10.000"
type input "0353965368"
type input "T"
type input "50.000"
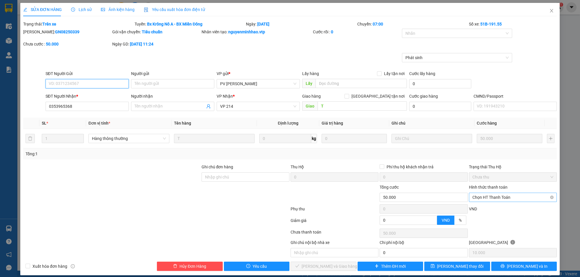
click at [483, 197] on span "Chọn HT Thanh Toán" at bounding box center [513, 197] width 81 height 9
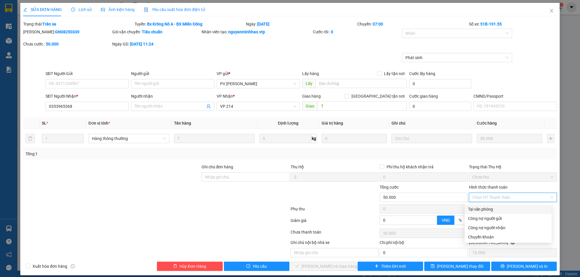
click at [480, 206] on div "Tại văn phòng" at bounding box center [508, 209] width 80 height 6
type input "0"
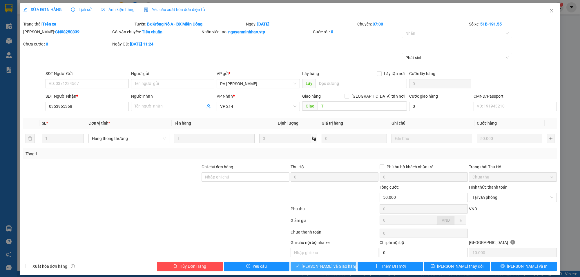
click at [332, 265] on span "[PERSON_NAME] và Giao hàng" at bounding box center [330, 267] width 56 height 6
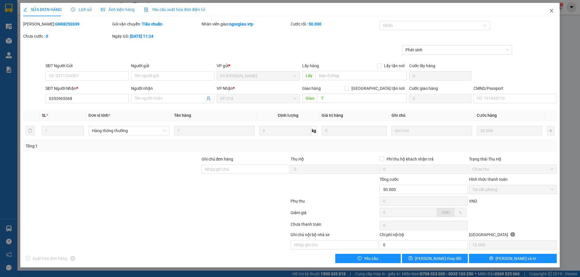
click at [554, 11] on span "Close" at bounding box center [552, 11] width 16 height 16
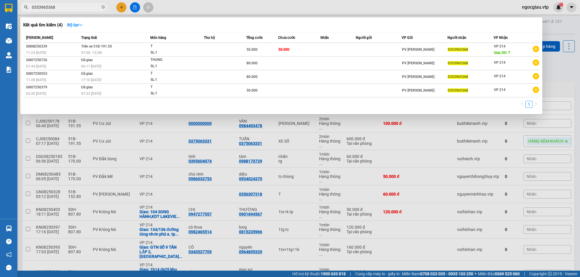
click at [72, 6] on input "0353965368" at bounding box center [66, 7] width 68 height 6
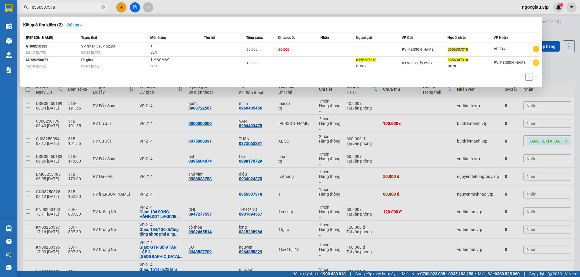
type input "0356307318"
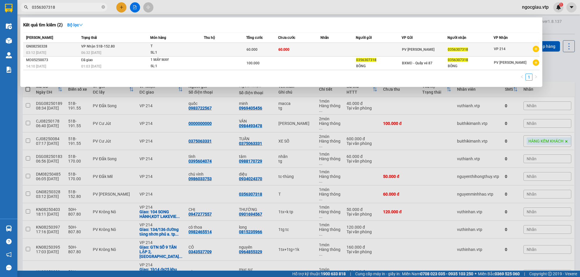
click at [245, 47] on td at bounding box center [225, 50] width 42 height 14
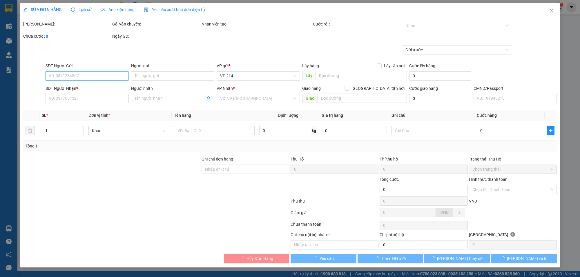
type input "0356307318"
type input "60.000"
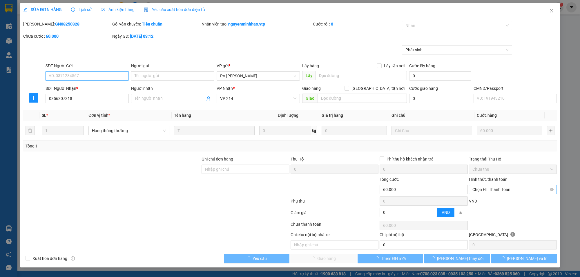
type input "12.000"
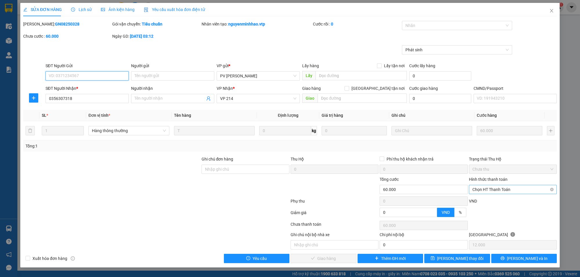
click at [502, 188] on span "Chọn HT Thanh Toán" at bounding box center [513, 189] width 81 height 9
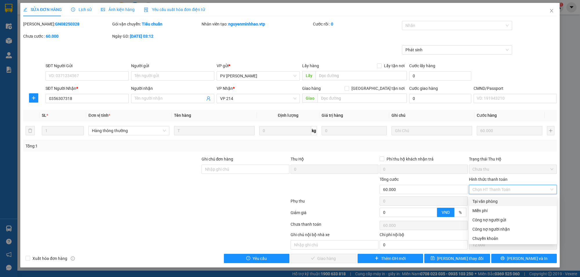
click at [481, 199] on div "Tại văn phòng" at bounding box center [513, 202] width 81 height 6
type input "0"
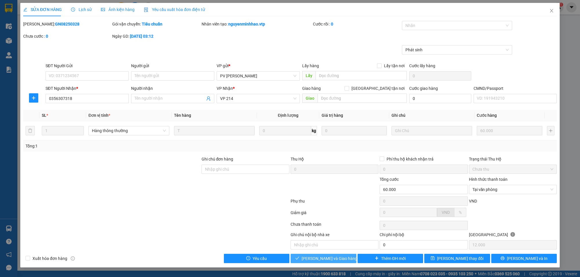
click at [311, 259] on span "[PERSON_NAME] và Giao hàng" at bounding box center [330, 259] width 56 height 6
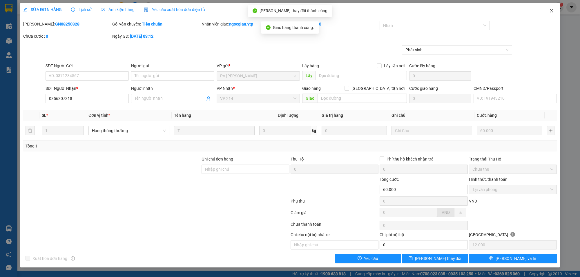
click at [552, 9] on icon "close" at bounding box center [552, 10] width 5 height 5
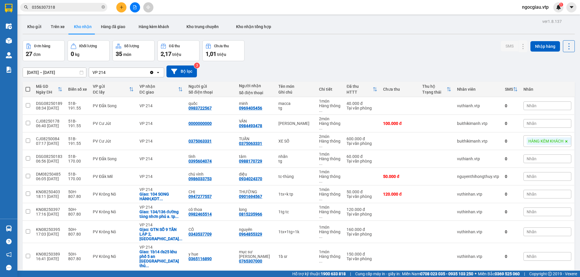
click at [69, 5] on input "0356307318" at bounding box center [66, 7] width 68 height 6
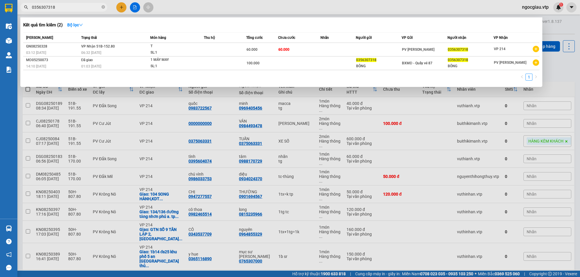
click at [69, 5] on input "0356307318" at bounding box center [66, 7] width 68 height 6
click at [72, 7] on input "0356307318" at bounding box center [66, 7] width 68 height 6
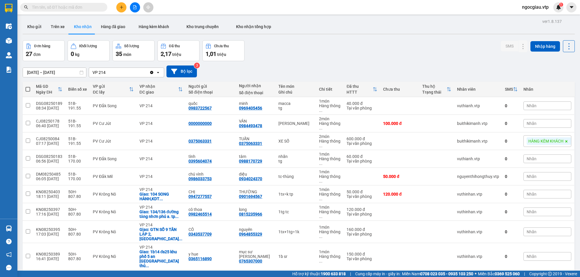
click at [61, 8] on input "text" at bounding box center [66, 7] width 68 height 6
drag, startPoint x: 366, startPoint y: 56, endPoint x: 0, endPoint y: 33, distance: 366.7
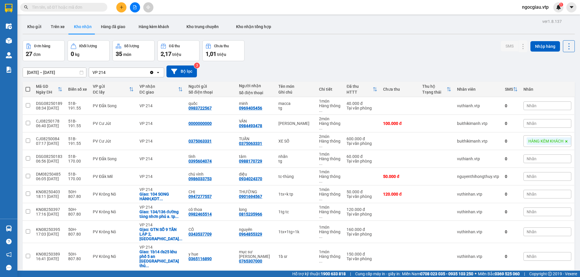
click at [369, 56] on div "Đơn hàng 27 đơn Khối lượng 0 kg Số lượng 35 món Đã thu 2,17 triệu Chưa thu 1,01…" at bounding box center [299, 50] width 553 height 21
click at [67, 8] on input "text" at bounding box center [66, 7] width 68 height 6
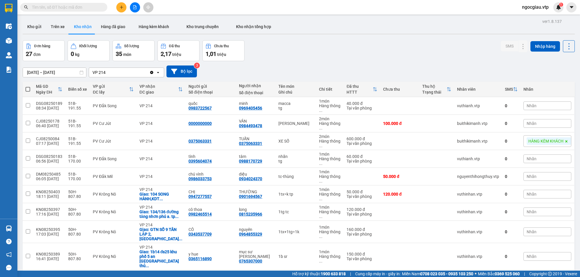
click at [67, 8] on input "text" at bounding box center [66, 7] width 68 height 6
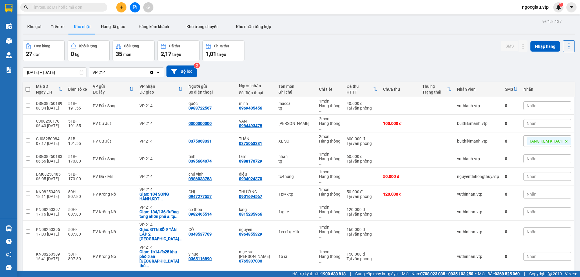
click at [67, 8] on input "text" at bounding box center [66, 7] width 68 height 6
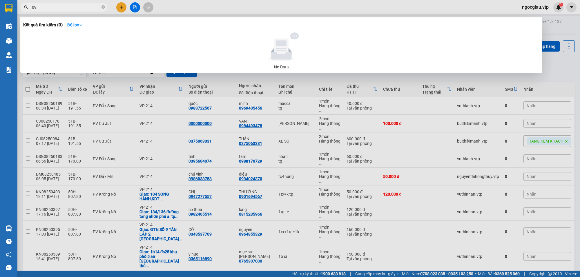
type input "0"
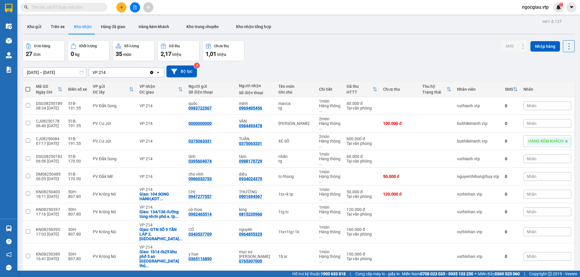
click at [44, 3] on span at bounding box center [63, 7] width 87 height 9
click at [79, 9] on input "text" at bounding box center [66, 7] width 68 height 6
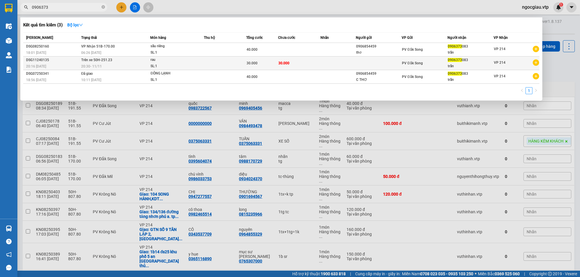
click at [321, 62] on td at bounding box center [338, 64] width 35 height 14
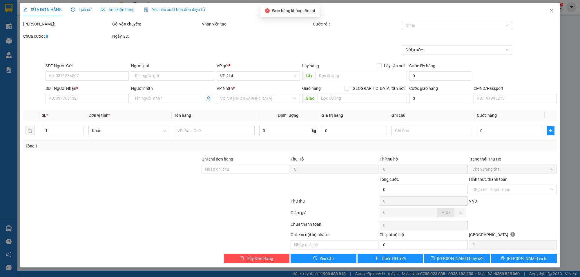
click at [553, 10] on span "ngocgiau.vtp" at bounding box center [536, 6] width 36 height 7
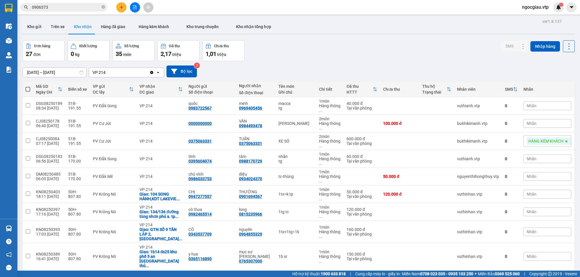
click at [344, 51] on div "Đơn hàng 27 đơn Khối lượng 0 kg Số lượng 35 món Đã thu 2,17 triệu Chưa thu 1,01…" at bounding box center [299, 50] width 553 height 21
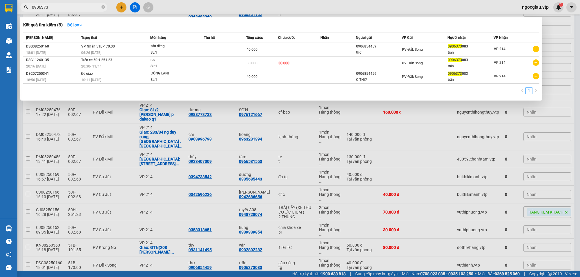
drag, startPoint x: 59, startPoint y: 5, endPoint x: 25, endPoint y: 21, distance: 37.1
click at [25, 12] on div "Kết quả tìm kiếm ( 3 ) Bộ lọc Mã ĐH Trạng thái Món hàng Thu hộ Tổng cước Chưa c…" at bounding box center [56, 7] width 113 height 10
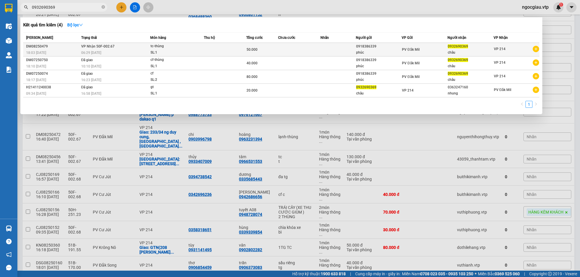
type input "0932690369"
click at [298, 54] on td at bounding box center [299, 50] width 42 height 14
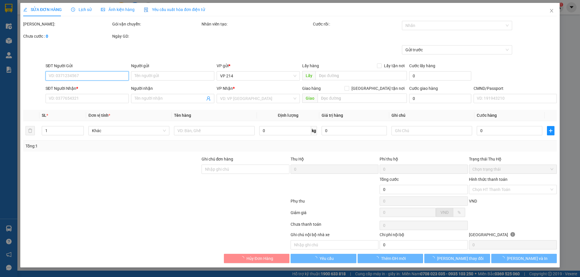
type input "0918386339"
type input "phúc"
type input "0932690369"
type input "châu"
type input "50.000"
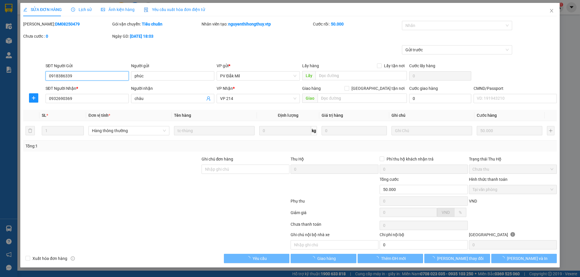
type input "2.500"
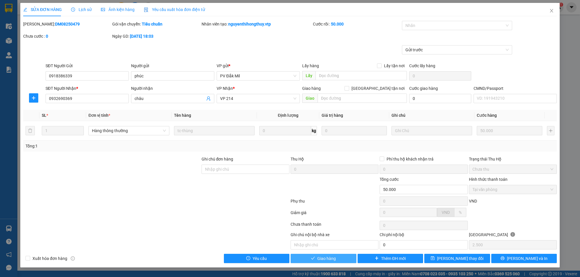
click at [318, 260] on span "Giao hàng" at bounding box center [327, 259] width 19 height 6
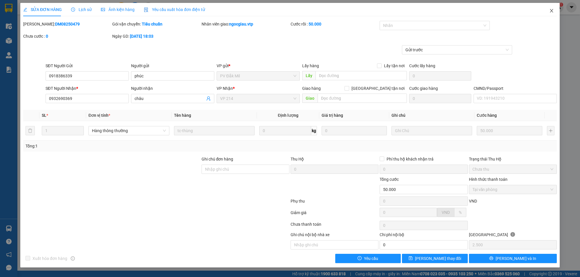
click at [552, 11] on icon "close" at bounding box center [551, 10] width 3 height 3
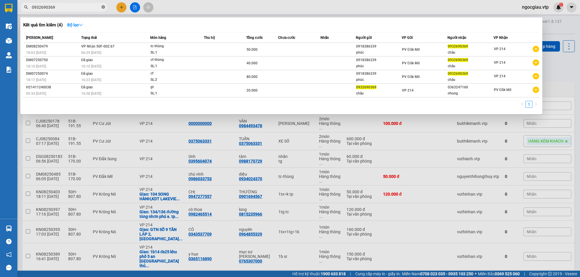
click at [104, 7] on icon "close-circle" at bounding box center [103, 6] width 3 height 3
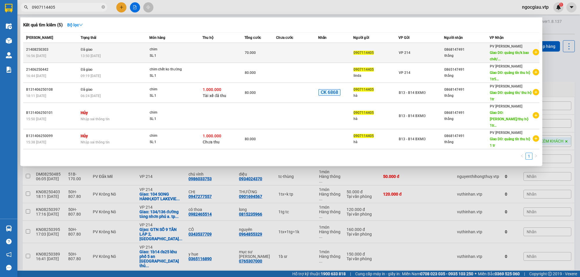
type input "0907114405"
click at [181, 51] on div "chim" at bounding box center [172, 49] width 44 height 6
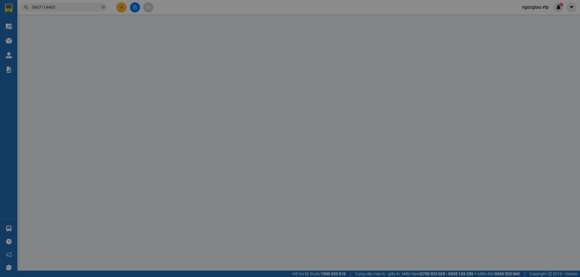
type input "0907114405"
type input "0868147491"
type input "thắng"
type input "quảng tín/k bao chét/thu hộ 930k"
type input "20.000"
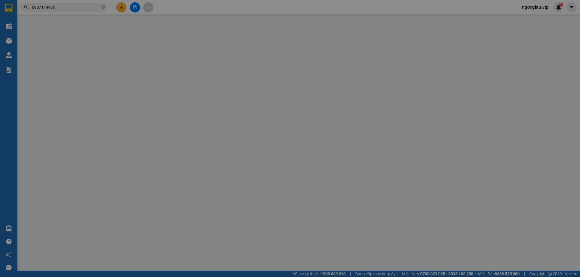
type input "70.000"
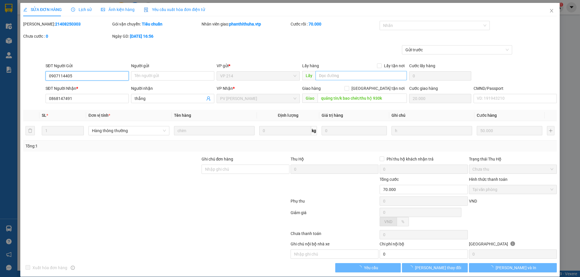
type input "2.500"
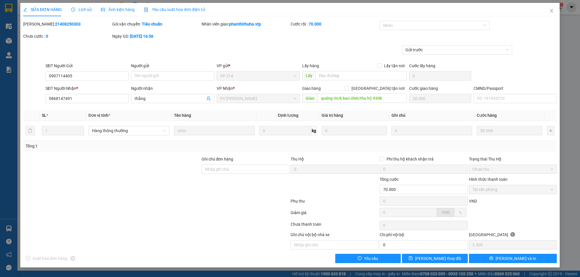
click at [87, 10] on span "Lịch sử" at bounding box center [81, 9] width 21 height 5
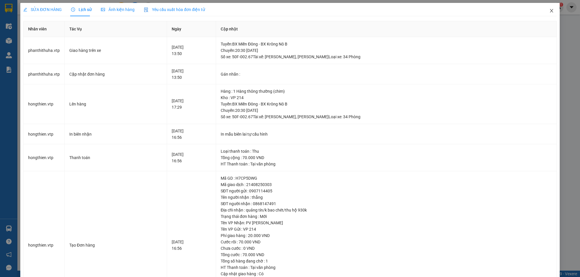
click at [550, 9] on icon "close" at bounding box center [552, 10] width 5 height 5
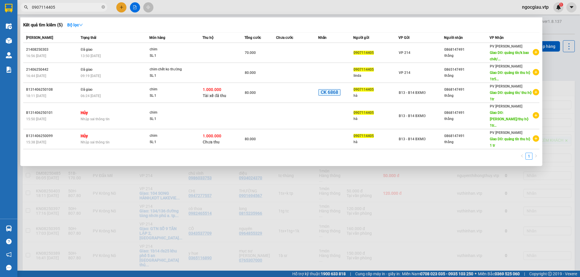
click at [64, 6] on input "0907114405" at bounding box center [66, 7] width 68 height 6
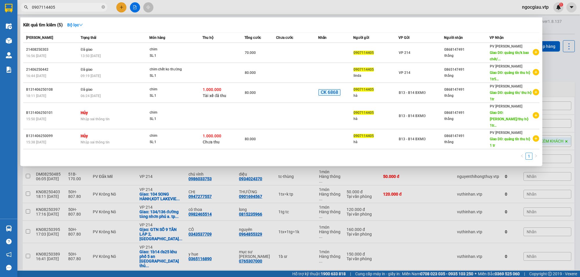
click at [64, 6] on input "0907114405" at bounding box center [66, 7] width 68 height 6
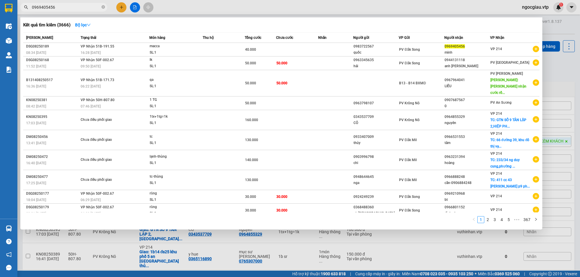
type input "0969405456"
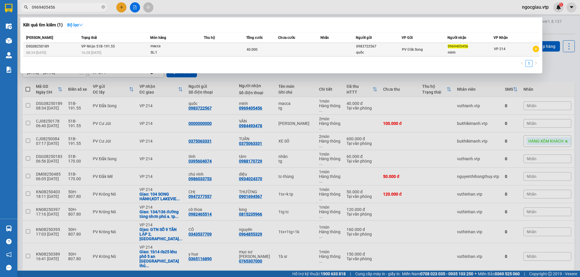
click at [216, 47] on td at bounding box center [225, 50] width 42 height 14
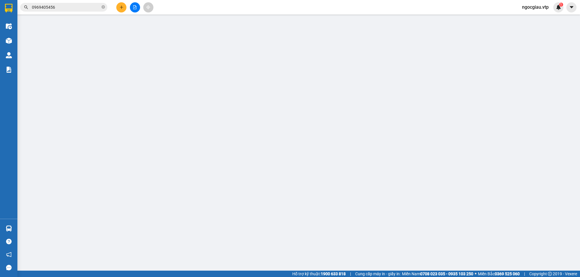
type input "0983722567"
type input "quốc"
type input "0969405456"
type input "minh"
type input "40.000"
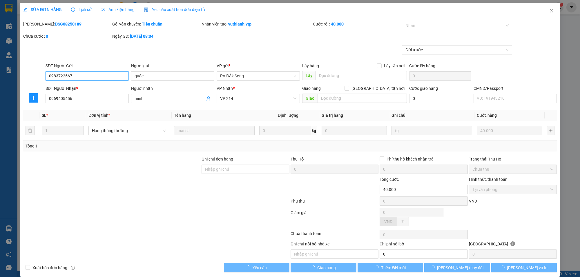
type input "2.000"
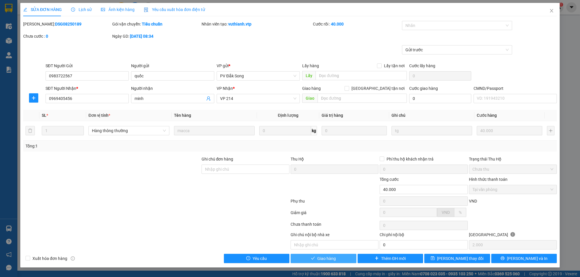
click at [337, 260] on button "Giao hàng" at bounding box center [324, 258] width 66 height 9
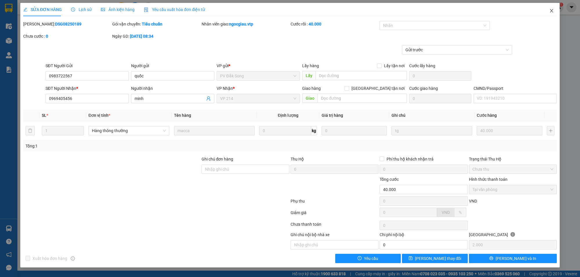
click at [555, 12] on span "Close" at bounding box center [552, 11] width 16 height 16
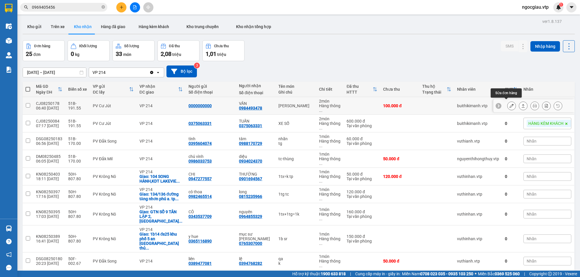
click at [510, 104] on icon at bounding box center [512, 106] width 4 height 4
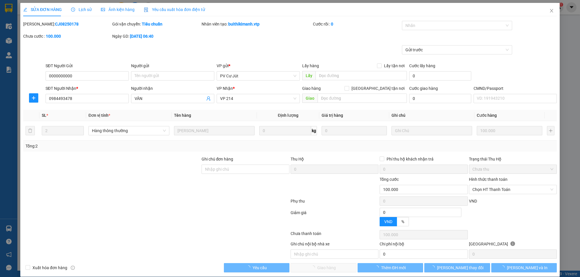
type input "5.000"
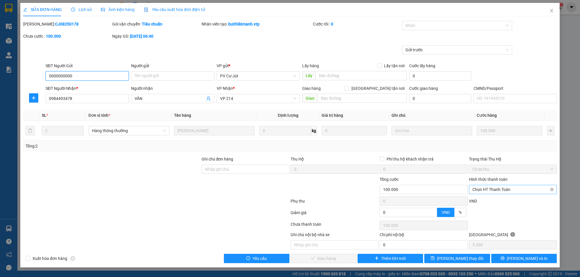
click at [502, 189] on span "Chọn HT Thanh Toán" at bounding box center [513, 189] width 81 height 9
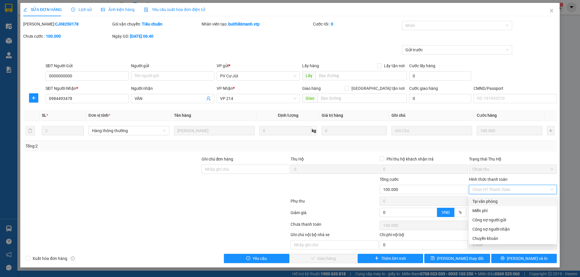
click at [487, 203] on div "Tại văn phòng" at bounding box center [513, 202] width 81 height 6
type input "0"
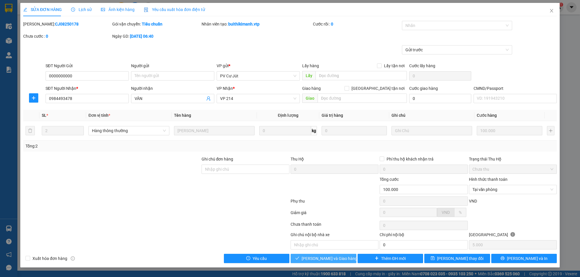
click at [322, 256] on span "[PERSON_NAME] và Giao hàng" at bounding box center [330, 259] width 56 height 6
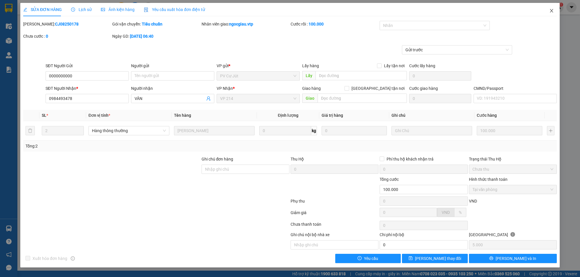
click at [554, 10] on icon "close" at bounding box center [552, 10] width 5 height 5
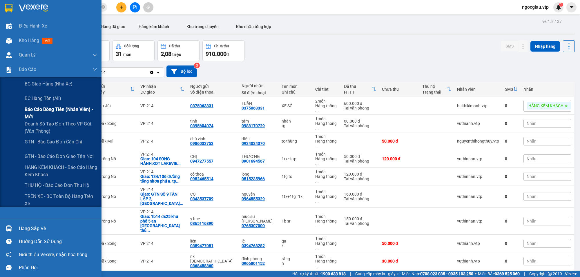
click at [51, 107] on span "Báo cáo dòng tiền (nhân viên) - mới" at bounding box center [61, 113] width 73 height 15
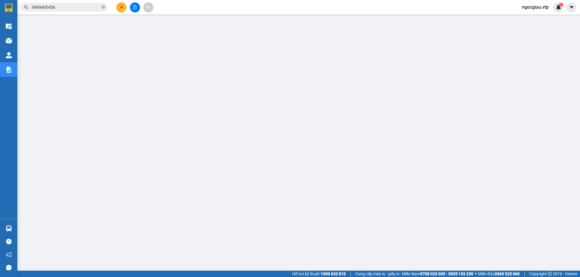
drag, startPoint x: 68, startPoint y: 0, endPoint x: 60, endPoint y: 13, distance: 15.1
click at [66, 0] on div "Kết quả tìm kiếm ( 1 ) Bộ lọc Mã ĐH Trạng thái Món hàng Thu hộ Tổng cước Chưa c…" at bounding box center [290, 7] width 580 height 15
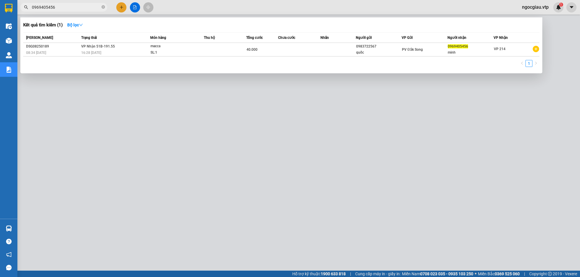
click at [68, 9] on input "0969405456" at bounding box center [66, 7] width 68 height 6
drag, startPoint x: 225, startPoint y: 218, endPoint x: 223, endPoint y: 212, distance: 5.5
click at [223, 212] on div at bounding box center [290, 138] width 580 height 277
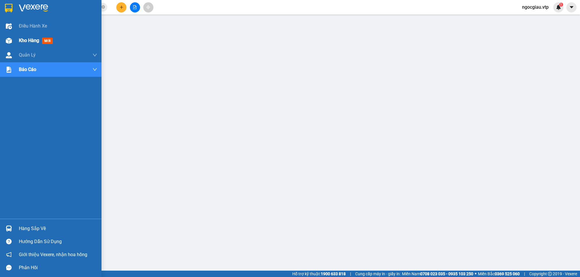
click at [11, 38] on img at bounding box center [9, 41] width 6 height 6
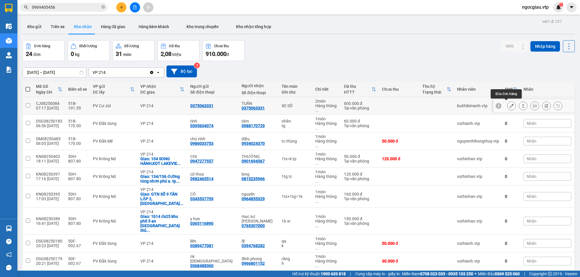
click at [510, 104] on icon at bounding box center [512, 106] width 4 height 4
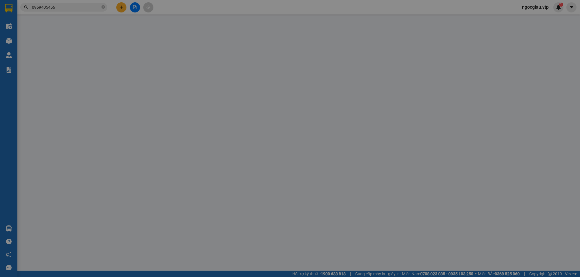
type input "0375063331"
type input "TUẤN"
type input "600.000"
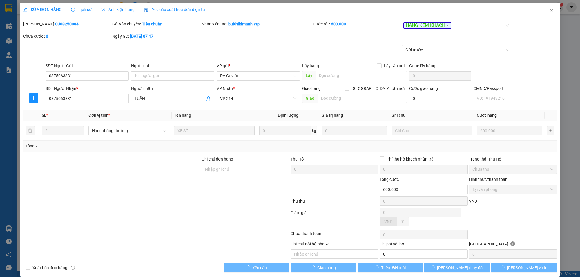
type input "30.000"
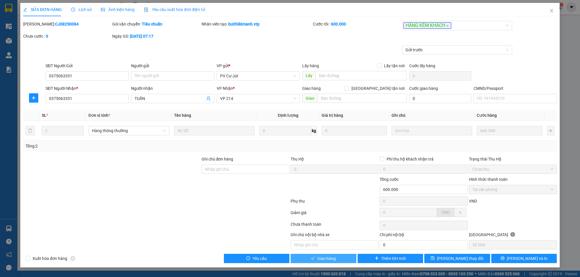
click at [333, 259] on span "Giao hàng" at bounding box center [327, 259] width 19 height 6
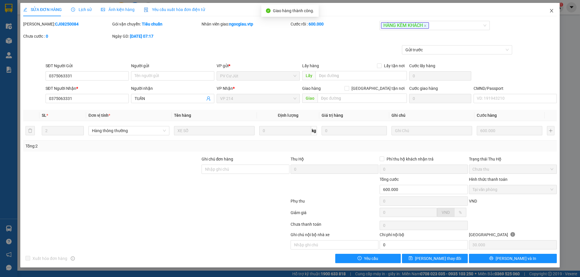
click at [555, 10] on span "Close" at bounding box center [552, 11] width 16 height 16
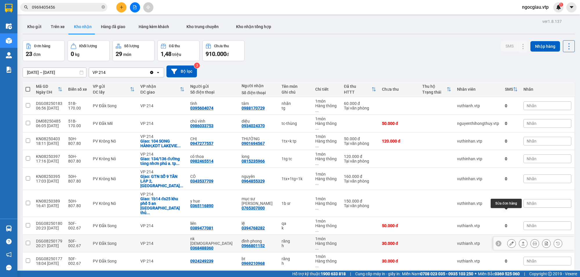
click at [510, 242] on icon at bounding box center [512, 244] width 4 height 4
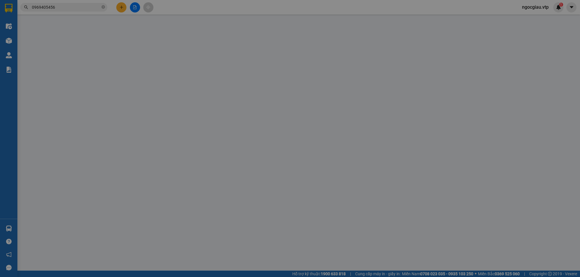
type input "0368488360"
type input "nk [DEMOGRAPHIC_DATA]"
type input "0966801152"
type input "đình phong"
type input "30.000"
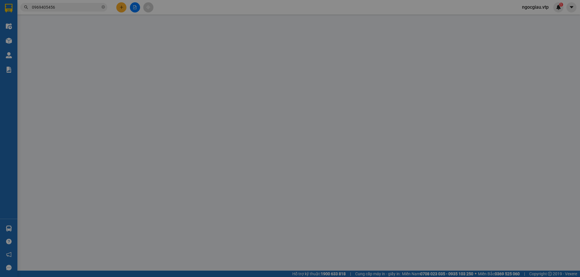
type input "30.000"
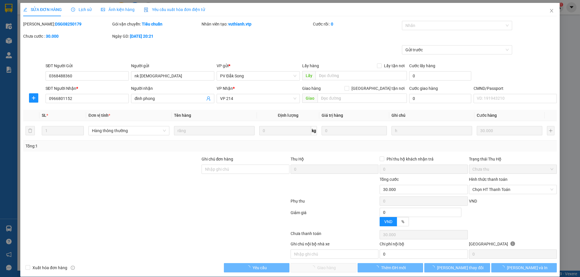
type input "1.500"
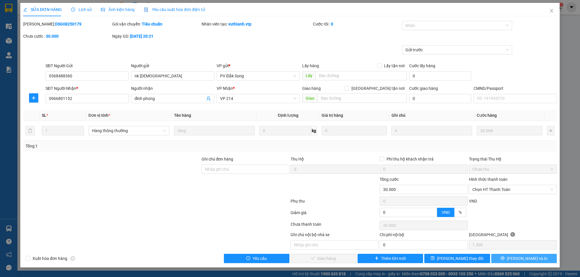
click at [505, 261] on icon "printer" at bounding box center [503, 259] width 4 height 4
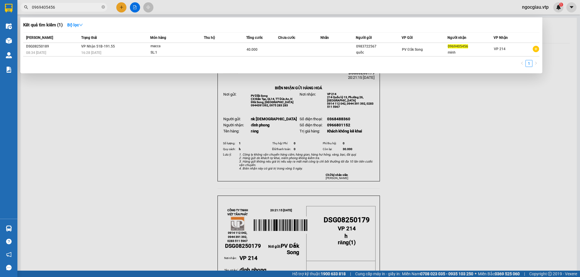
click at [65, 7] on input "0969405456" at bounding box center [66, 7] width 68 height 6
click at [70, 10] on input "0969405456" at bounding box center [66, 7] width 68 height 6
click at [105, 125] on div at bounding box center [290, 138] width 580 height 277
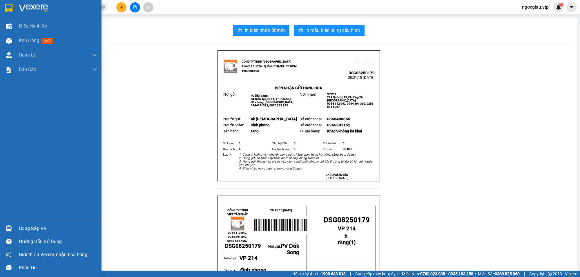
click at [8, 229] on img at bounding box center [9, 229] width 6 height 6
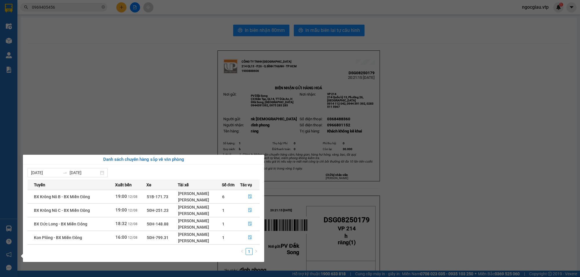
click at [140, 60] on section "Kết quả tìm kiếm ( 1 ) Bộ lọc Mã ĐH Trạng thái Món hàng Thu hộ Tổng cước Chưa c…" at bounding box center [290, 138] width 580 height 277
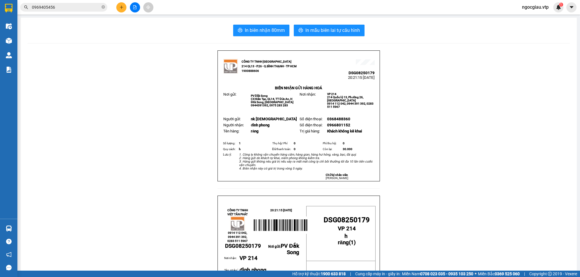
click at [66, 6] on input "0969405456" at bounding box center [66, 7] width 68 height 6
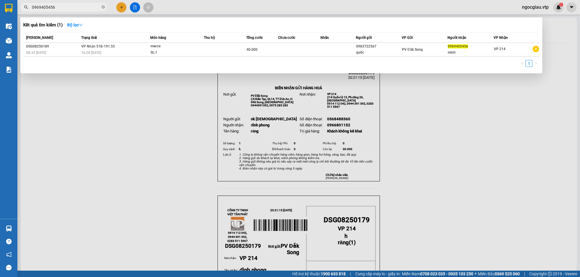
click at [66, 6] on input "0969405456" at bounding box center [66, 7] width 68 height 6
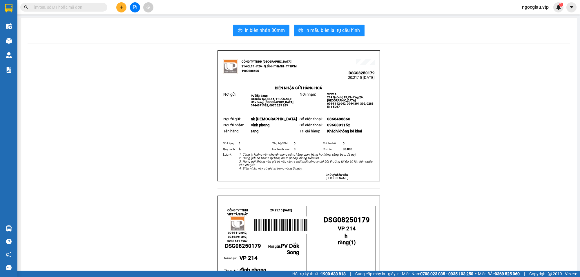
click at [44, 8] on input "text" at bounding box center [66, 7] width 68 height 6
drag, startPoint x: 56, startPoint y: 3, endPoint x: 50, endPoint y: 8, distance: 7.0
click at [56, 4] on span "0" at bounding box center [63, 7] width 87 height 9
click at [51, 9] on input "0" at bounding box center [66, 7] width 68 height 6
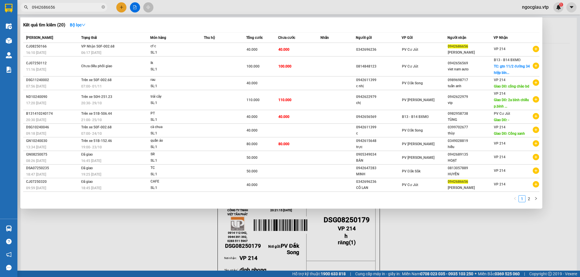
type input "0942686656"
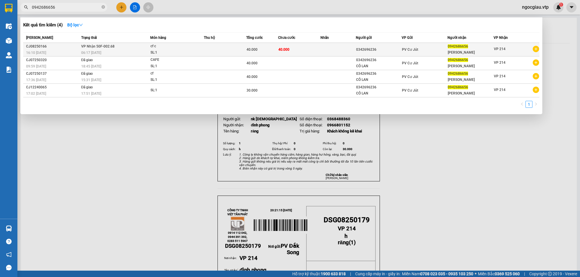
click at [260, 45] on td "40.000" at bounding box center [262, 50] width 32 height 14
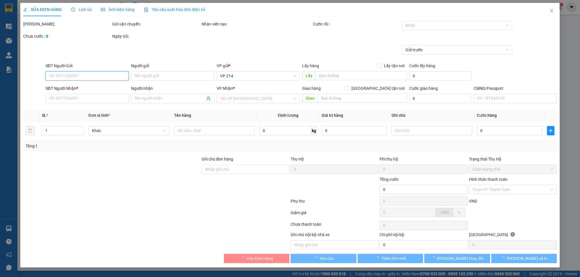
type input "2.000"
type input "0342696236"
type input "0942686656"
type input "[PERSON_NAME]"
type input "40.000"
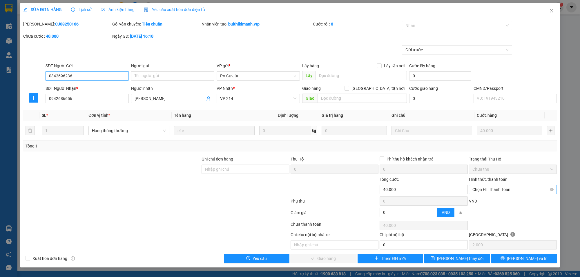
click at [496, 189] on span "Chọn HT Thanh Toán" at bounding box center [513, 189] width 81 height 9
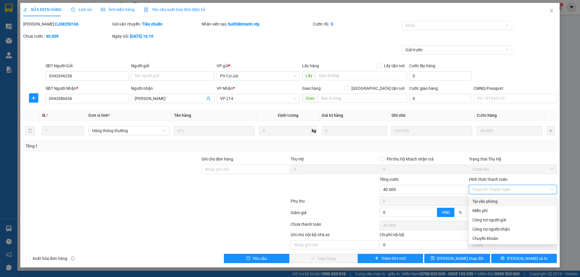
click at [491, 201] on div "Tại văn phòng" at bounding box center [513, 202] width 81 height 6
type input "0"
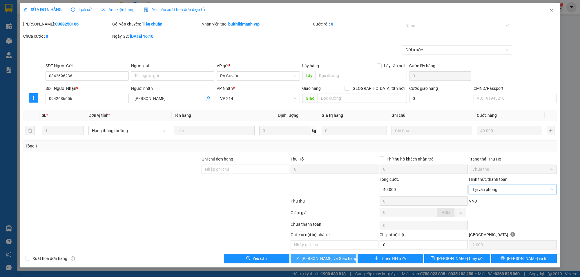
click at [327, 259] on span "[PERSON_NAME] và Giao hàng" at bounding box center [330, 259] width 56 height 6
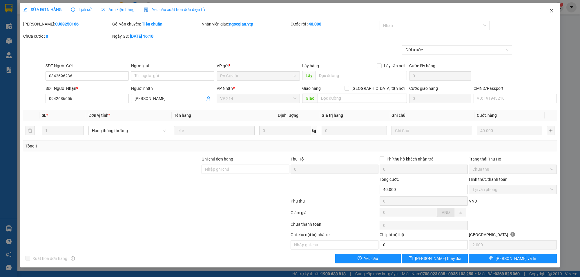
click at [554, 9] on icon "close" at bounding box center [552, 10] width 5 height 5
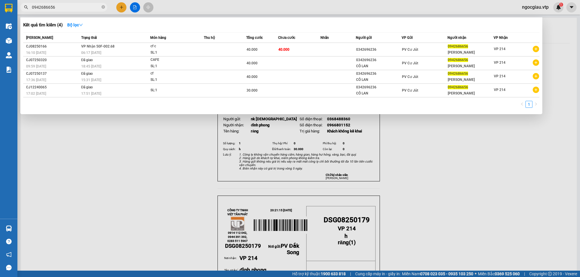
click at [61, 3] on span "0942686656" at bounding box center [63, 7] width 87 height 9
click at [61, 12] on div at bounding box center [290, 138] width 580 height 277
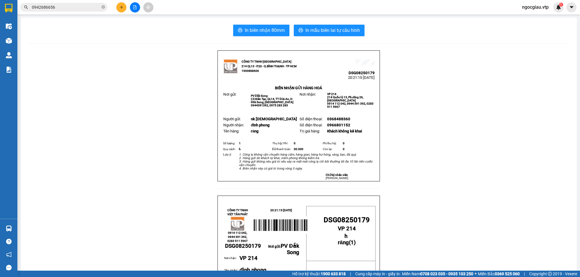
click at [61, 7] on input "0942686656" at bounding box center [66, 7] width 68 height 6
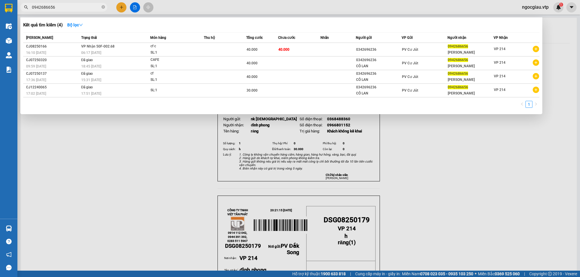
click at [61, 7] on input "0942686656" at bounding box center [66, 7] width 68 height 6
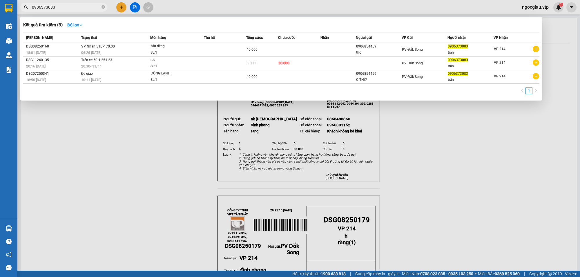
type input "0906373083"
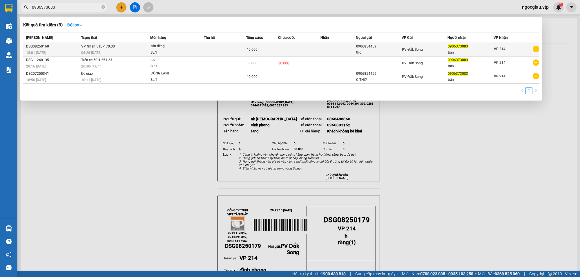
click at [295, 48] on td at bounding box center [299, 50] width 42 height 14
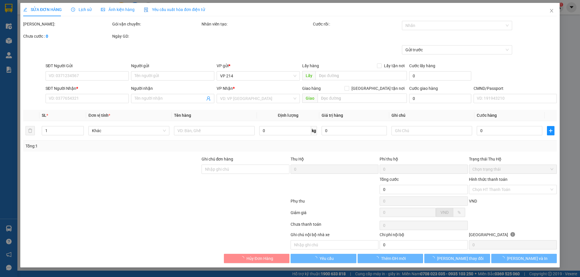
type input "0906854459"
type input "thơ"
type input "0906373083"
type input "trấn"
type input "40.000"
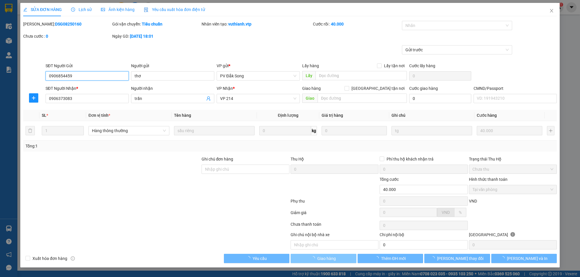
type input "2.000"
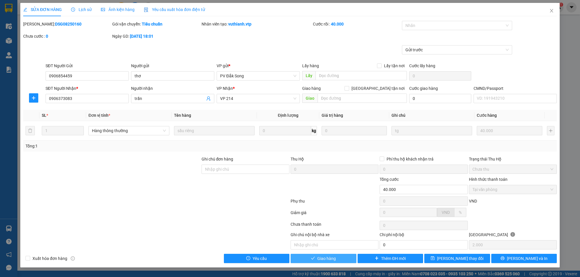
click at [341, 257] on button "Giao hàng" at bounding box center [324, 258] width 66 height 9
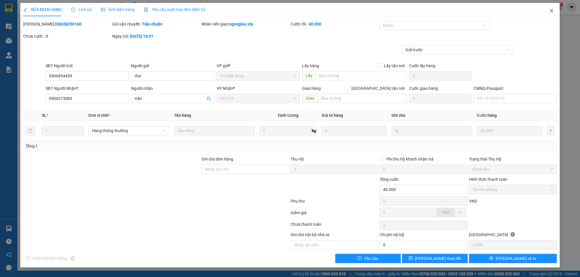
click at [550, 9] on icon "close" at bounding box center [552, 10] width 5 height 5
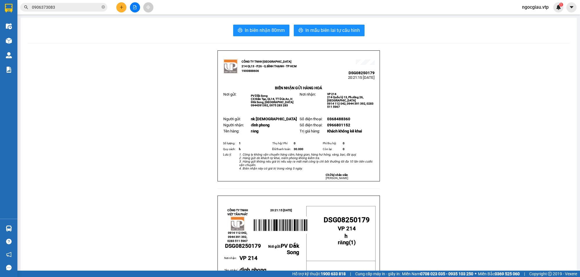
click at [74, 8] on input "0906373083" at bounding box center [66, 7] width 68 height 6
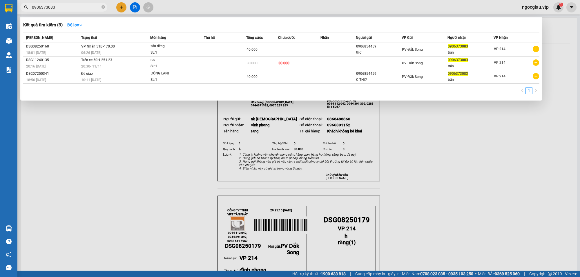
click at [74, 8] on input "0906373083" at bounding box center [66, 7] width 68 height 6
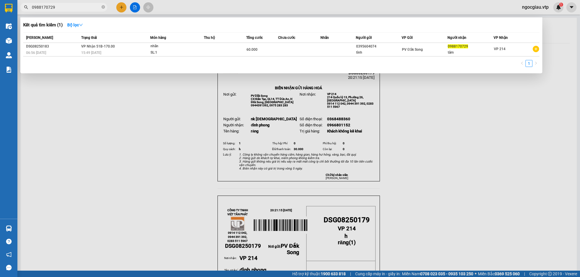
type input "0988170729"
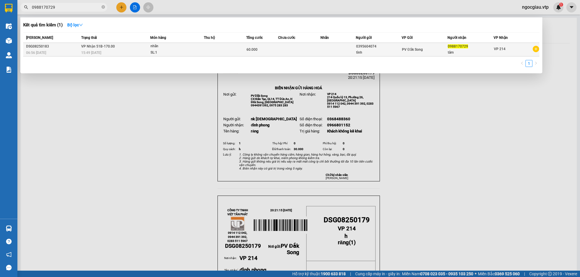
click at [299, 46] on td at bounding box center [299, 50] width 42 height 14
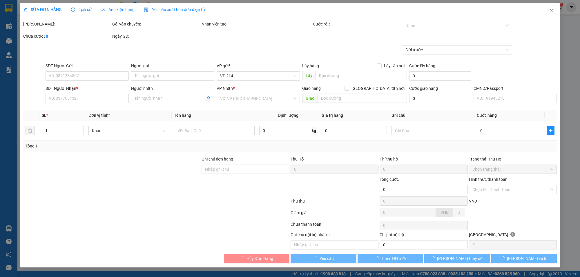
type input "0395604074"
type input "tình"
type input "0988170729"
type input "tâm"
type input "60.000"
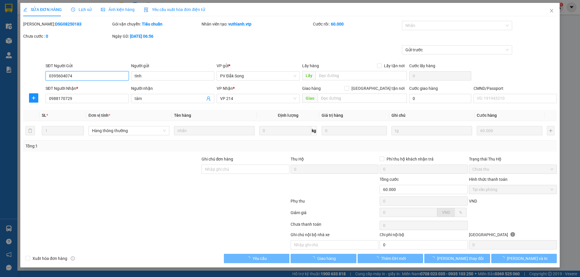
type input "3.000"
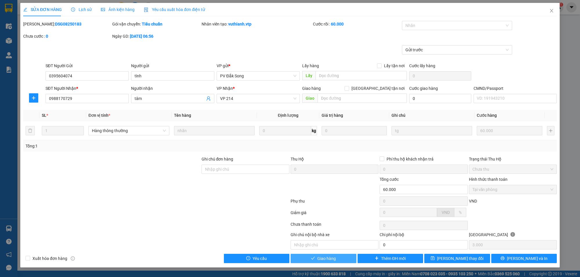
click at [344, 260] on button "Giao hàng" at bounding box center [324, 258] width 66 height 9
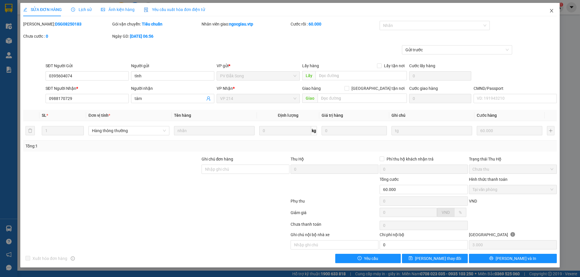
click at [553, 10] on icon "close" at bounding box center [551, 10] width 3 height 3
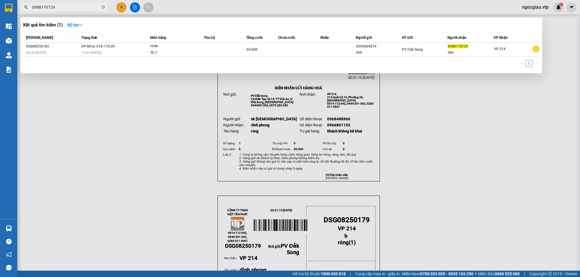
click at [62, 7] on input "0988170729" at bounding box center [66, 7] width 68 height 6
type input "0934024370"
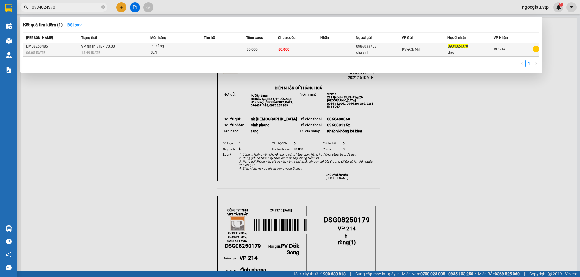
click at [263, 48] on div "50.000" at bounding box center [262, 49] width 31 height 6
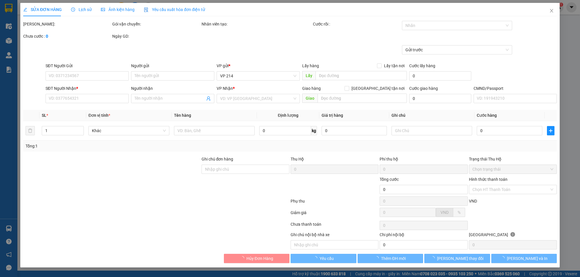
type input "2.500"
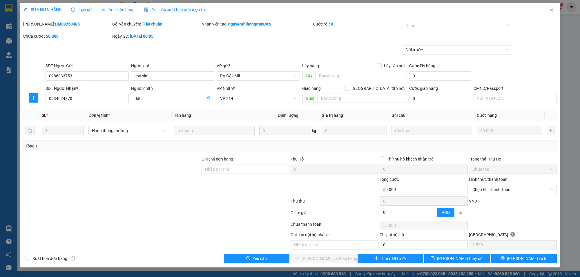
type input "0986033753"
type input "chú vình"
type input "0934024370"
type input "diệu"
type input "50.000"
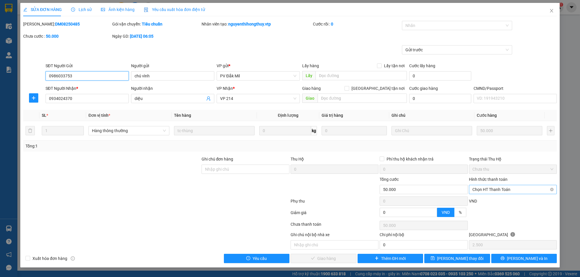
click at [512, 189] on span "Chọn HT Thanh Toán" at bounding box center [513, 189] width 81 height 9
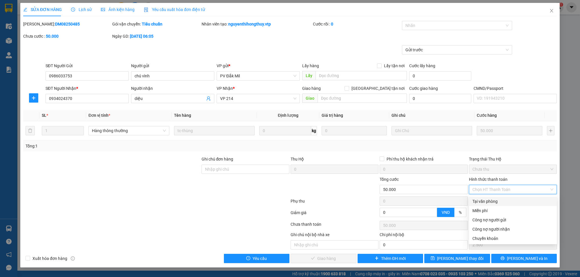
click at [491, 201] on div "Tại văn phòng" at bounding box center [513, 202] width 81 height 6
type input "0"
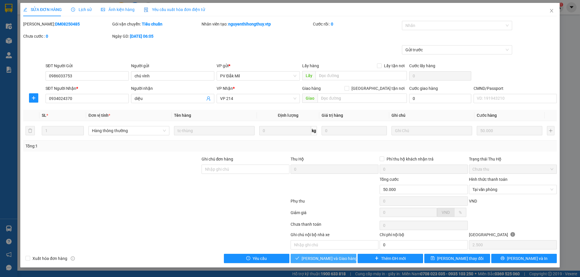
click at [340, 256] on span "[PERSON_NAME] và Giao hàng" at bounding box center [330, 259] width 56 height 6
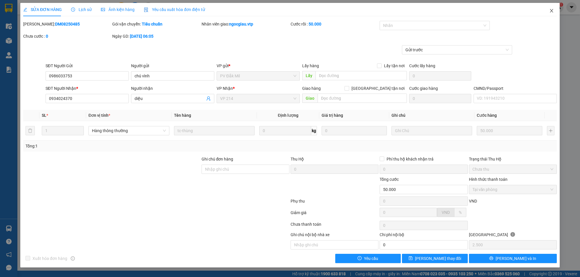
click at [554, 10] on icon "close" at bounding box center [552, 10] width 5 height 5
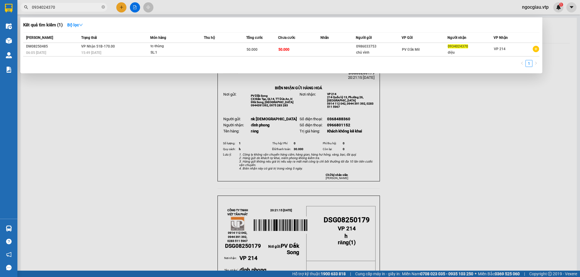
click at [60, 5] on input "0934024370" at bounding box center [66, 7] width 68 height 6
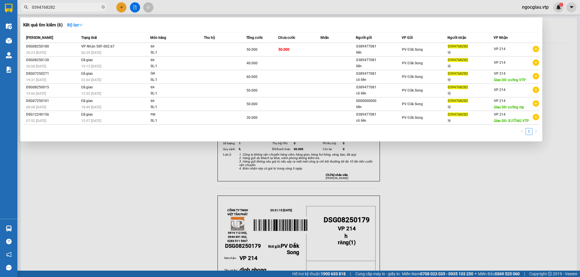
type input "0394768282"
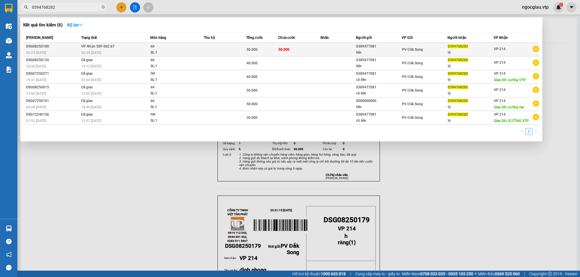
click at [228, 47] on td at bounding box center [225, 50] width 42 height 14
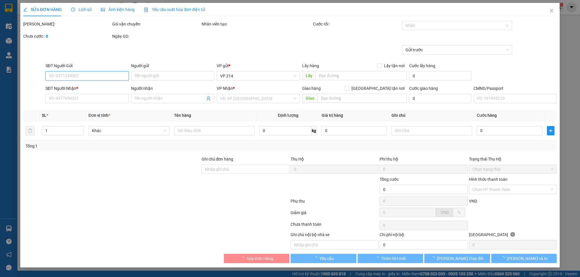
type input "0389477081"
type input "liên"
type input "0394768282"
type input "lệ"
type input "50.000"
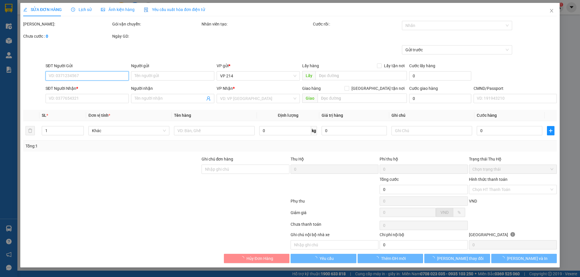
type input "50.000"
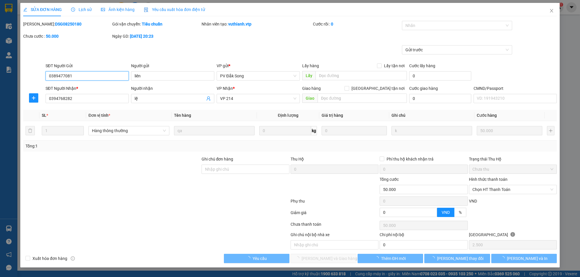
type input "2.500"
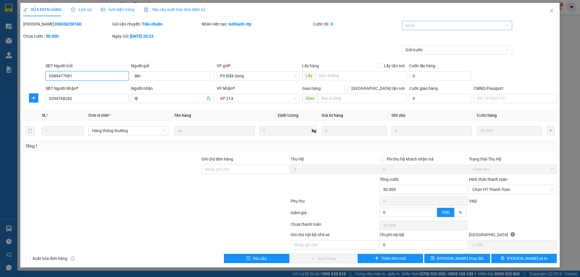
click at [412, 26] on div at bounding box center [455, 25] width 102 height 7
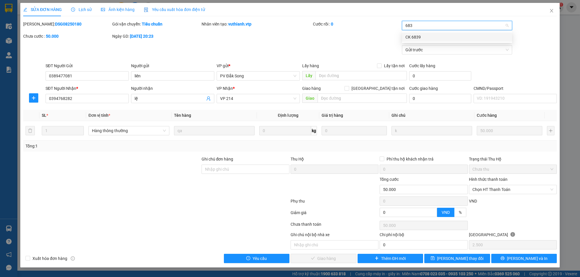
type input "6839"
click at [431, 36] on div "CK 6839" at bounding box center [457, 37] width 103 height 6
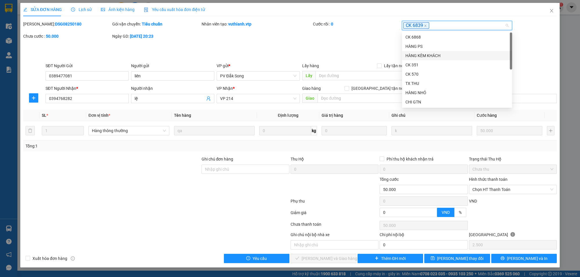
click at [539, 38] on div "[PERSON_NAME]: DSG08250180 Gói vận chuyển: Tiêu chuẩn Nhân viên tạo: vuthianh.v…" at bounding box center [290, 33] width 535 height 24
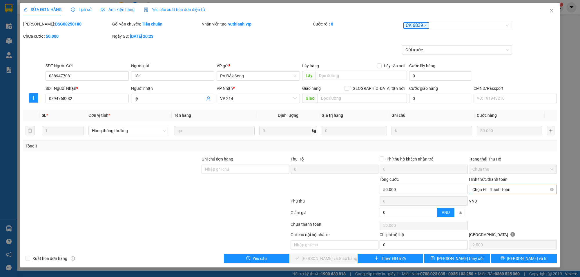
click at [493, 190] on span "Chọn HT Thanh Toán" at bounding box center [513, 189] width 81 height 9
click at [491, 240] on div "Chuyển khoản" at bounding box center [513, 239] width 81 height 6
type input "0"
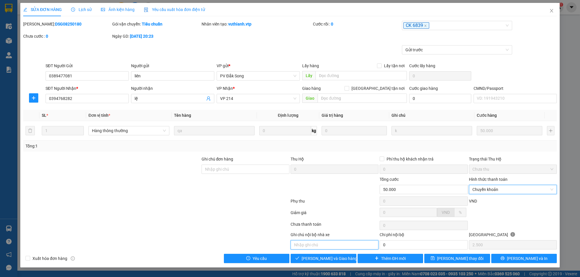
click at [323, 246] on input "text" at bounding box center [335, 245] width 88 height 9
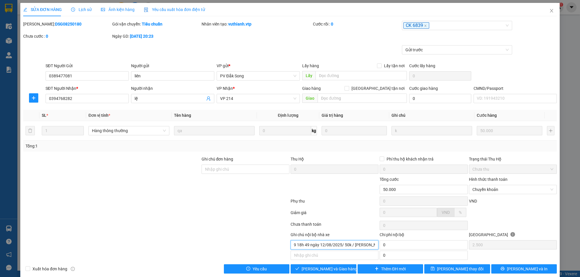
scroll to position [0, 26]
click at [304, 248] on input "khách ck 6839 18h 49 ngày 12/08/2025/ 50k / [PERSON_NAME]" at bounding box center [335, 245] width 88 height 9
type input "khách ck 6839 18h 48 ngày 12/08/2025/ 50k / [PERSON_NAME]"
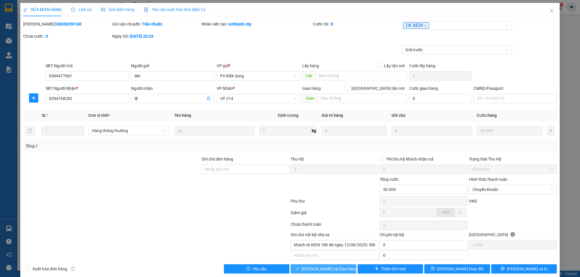
click at [321, 273] on span "[PERSON_NAME] và Giao hàng" at bounding box center [330, 269] width 56 height 6
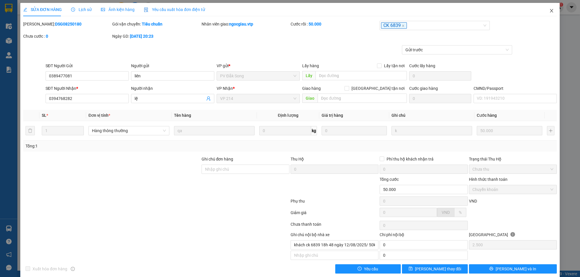
click at [550, 12] on icon "close" at bounding box center [551, 10] width 3 height 3
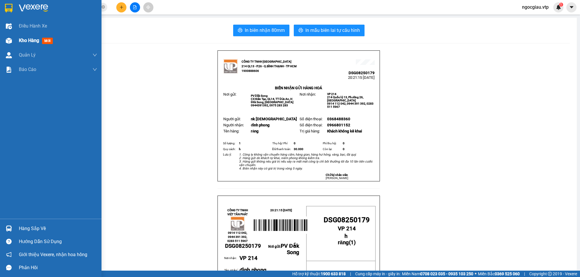
click at [13, 40] on div at bounding box center [9, 41] width 10 height 10
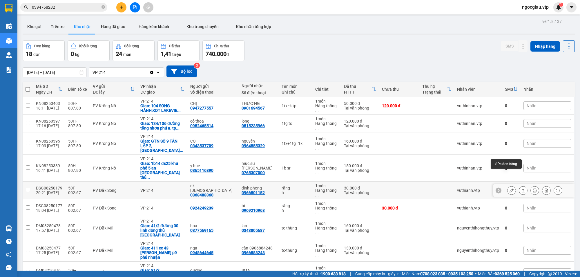
click at [509, 186] on div at bounding box center [512, 190] width 9 height 9
click at [508, 186] on button at bounding box center [512, 191] width 8 height 10
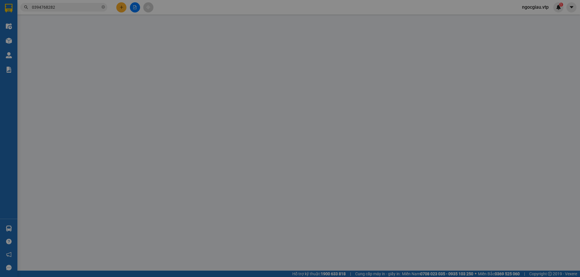
type input "0368488360"
type input "nk [DEMOGRAPHIC_DATA]"
type input "0966801152"
type input "đình phong"
type input "30.000"
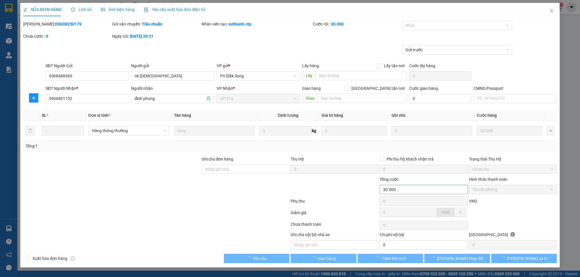
type input "1.500"
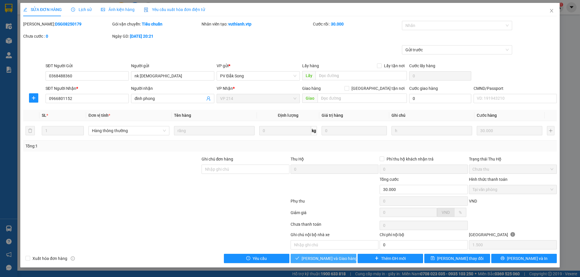
click at [349, 257] on button "[PERSON_NAME] và Giao hàng" at bounding box center [324, 258] width 66 height 9
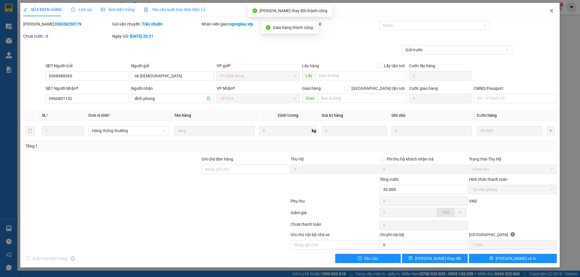
click at [555, 9] on span "Close" at bounding box center [552, 11] width 16 height 16
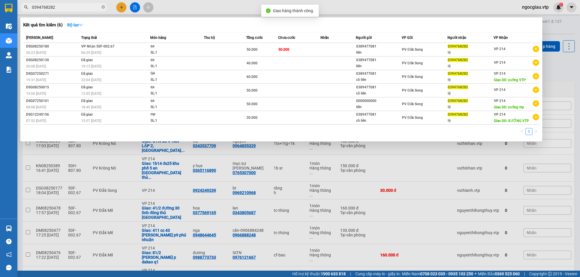
click at [64, 6] on input "0394768282" at bounding box center [66, 7] width 68 height 6
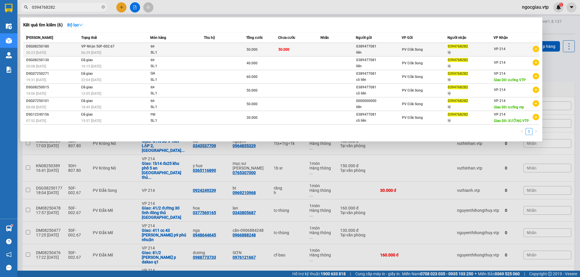
click at [176, 48] on div "qa" at bounding box center [173, 46] width 44 height 6
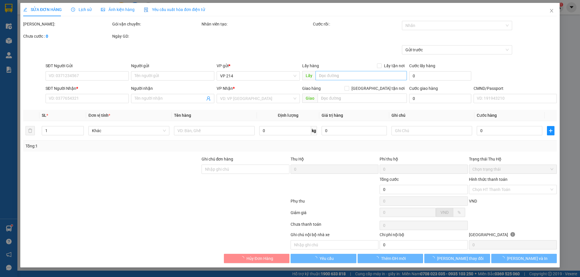
type input "0389477081"
type input "liên"
type input "0394768282"
type input "lệ"
type input "50.000"
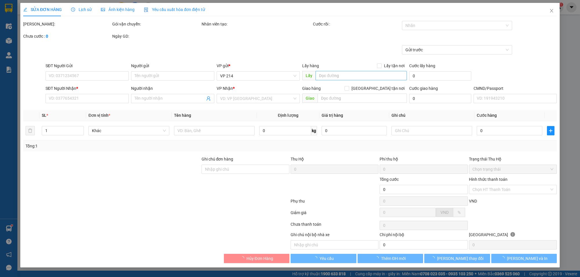
type input "khách ck 6839 18h 48 ngày 12/08/2025/ 50k / [PERSON_NAME]"
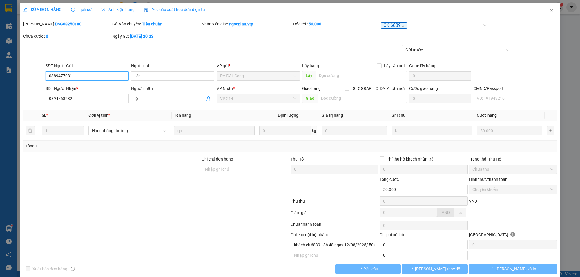
type input "2.500"
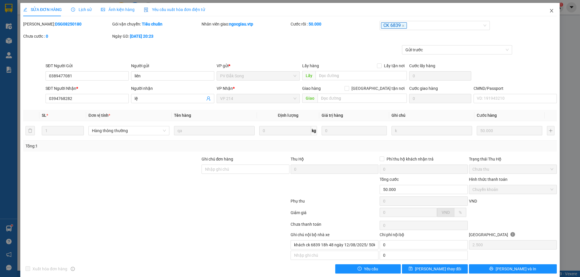
click at [550, 10] on icon "close" at bounding box center [552, 10] width 5 height 5
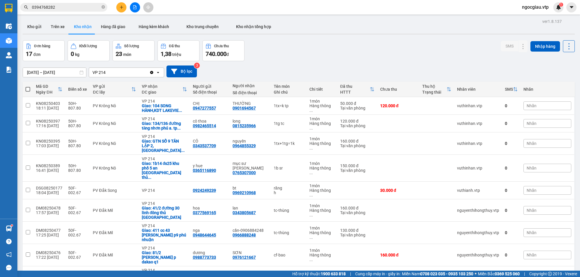
click at [544, 62] on div "[DATE] – [DATE] Press the down arrow key to interact with the calendar and sele…" at bounding box center [299, 71] width 553 height 21
click at [533, 8] on span "ngocgiau.vtp" at bounding box center [536, 6] width 36 height 7
click at [536, 20] on span "Đăng xuất" at bounding box center [538, 18] width 24 height 6
